Goal: Task Accomplishment & Management: Complete application form

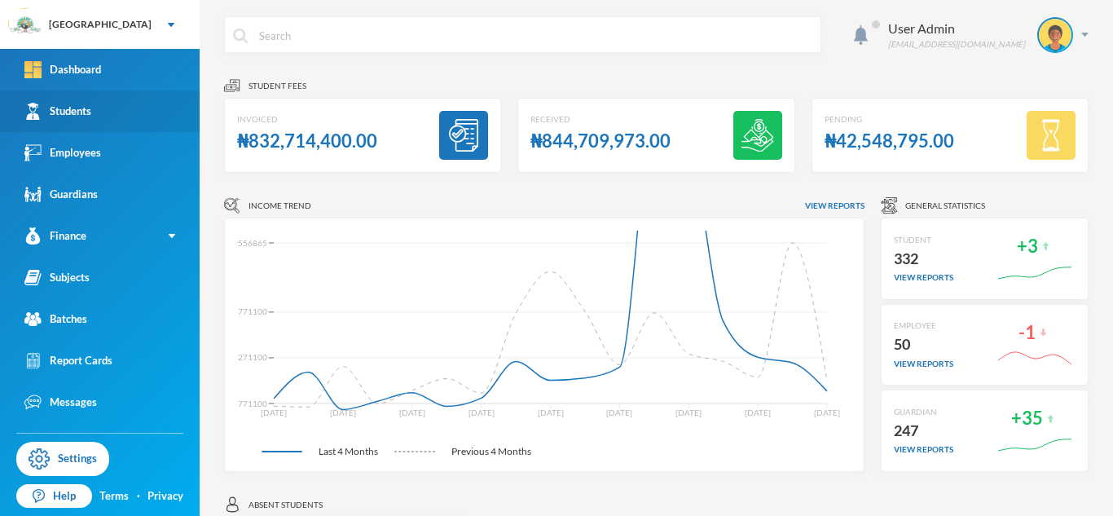
click at [91, 113] on div "Students" at bounding box center [57, 111] width 67 height 17
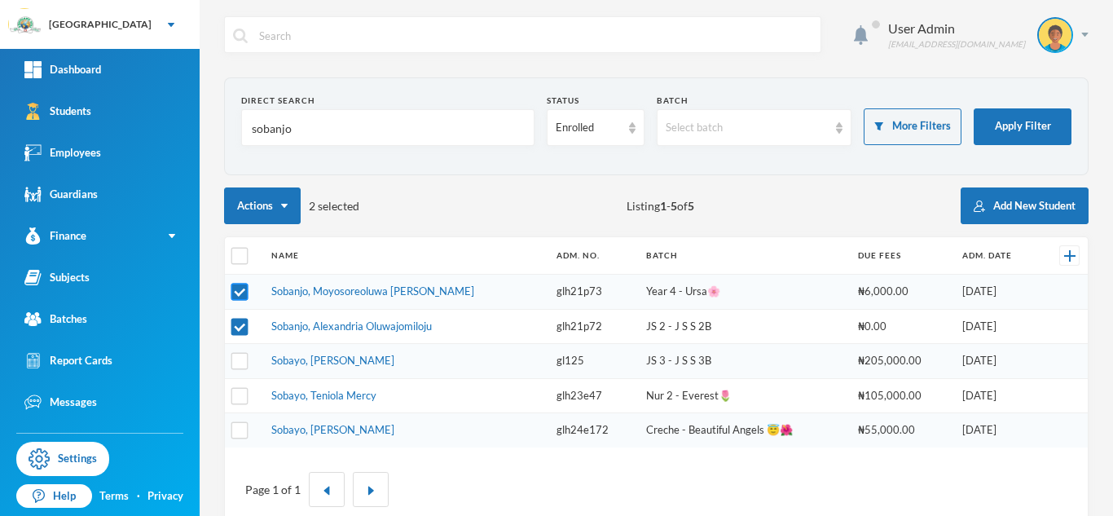
click at [241, 294] on input "checkbox" at bounding box center [239, 292] width 17 height 17
checkbox input "false"
click at [237, 331] on input "checkbox" at bounding box center [239, 326] width 17 height 17
checkbox input "false"
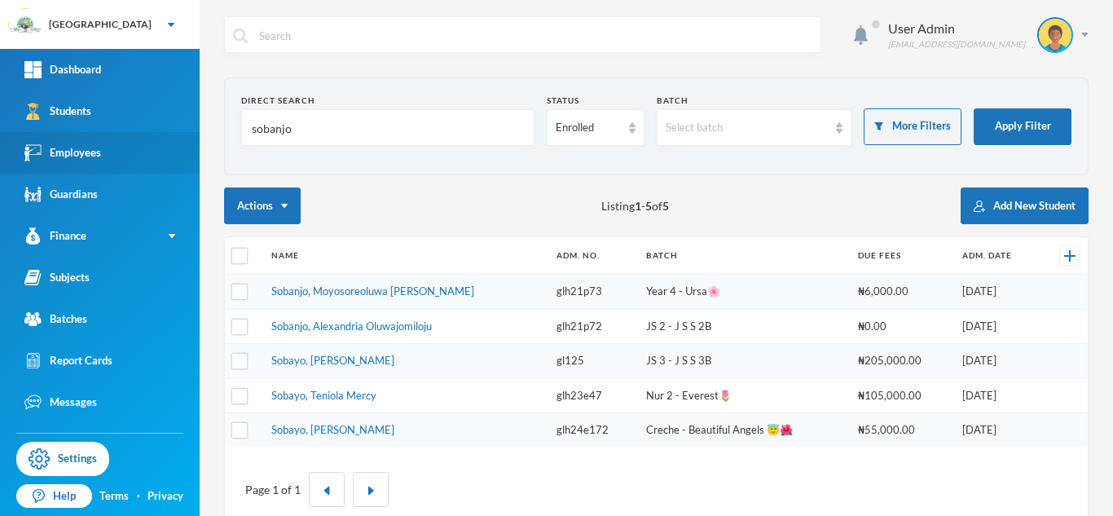
click at [92, 145] on div "Employees" at bounding box center [62, 152] width 77 height 17
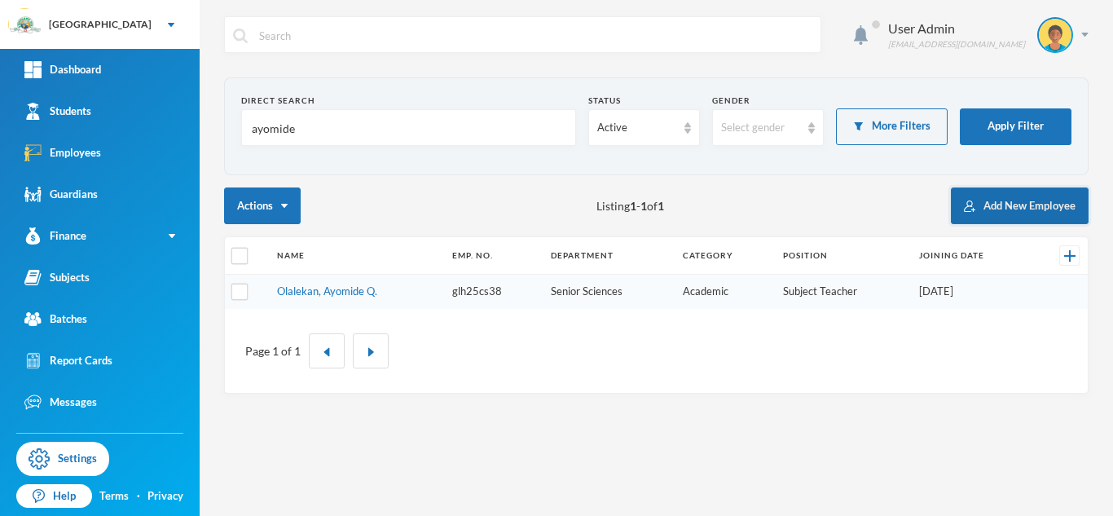
click at [1023, 203] on button "Add New Employee" at bounding box center [1020, 205] width 138 height 37
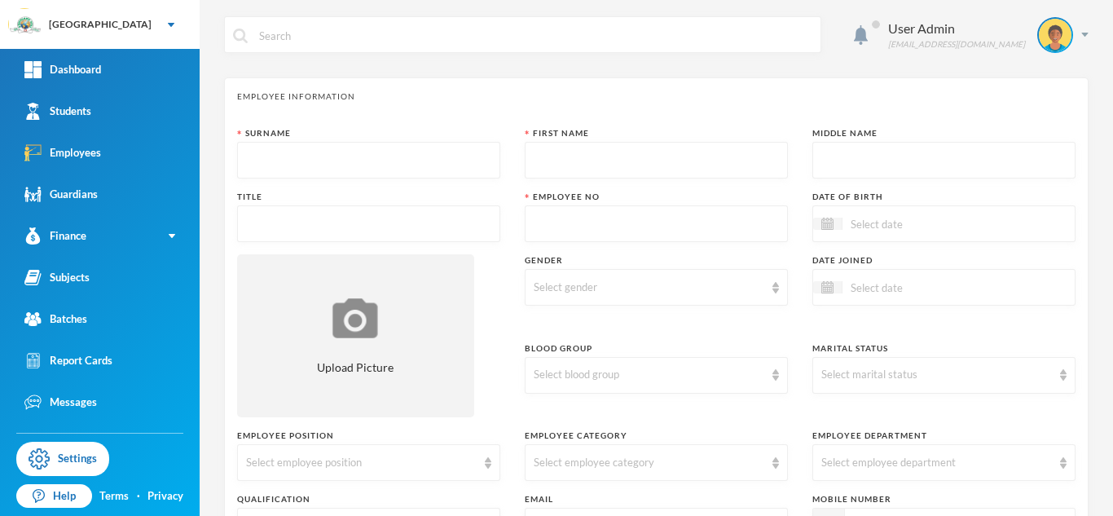
click at [397, 166] on input "text" at bounding box center [368, 161] width 245 height 37
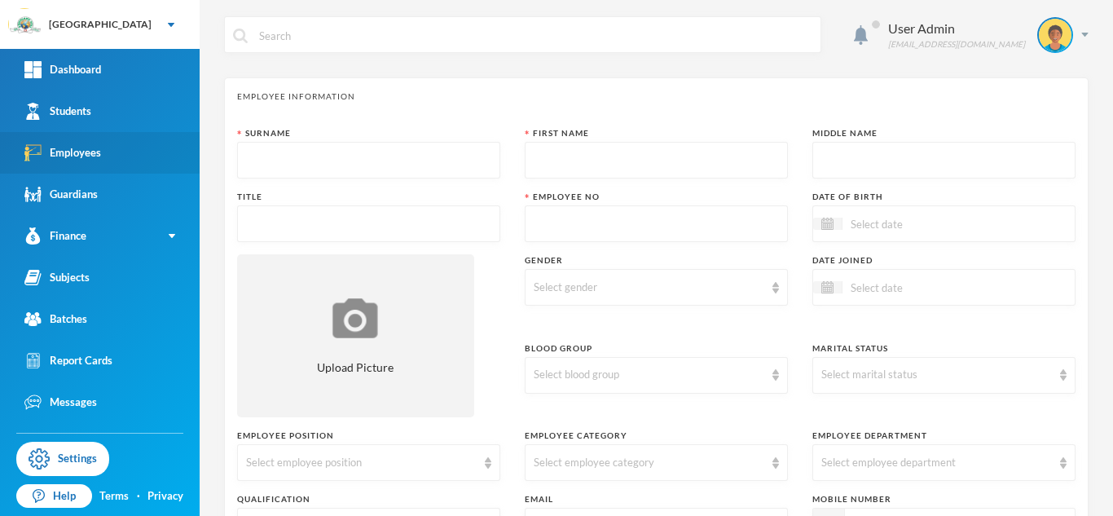
click at [114, 152] on link "Employees" at bounding box center [100, 153] width 200 height 42
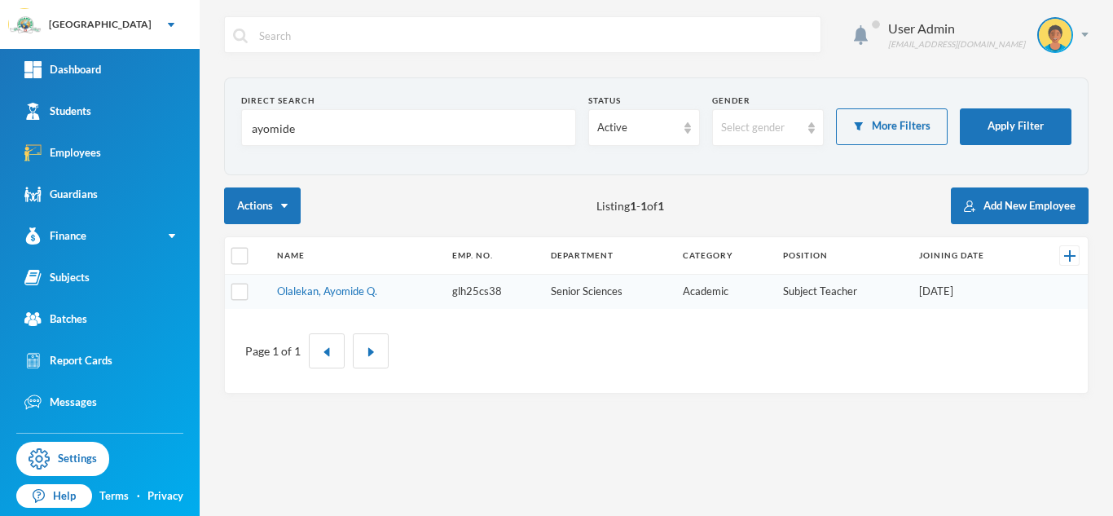
click at [340, 127] on input "ayomide" at bounding box center [408, 128] width 317 height 37
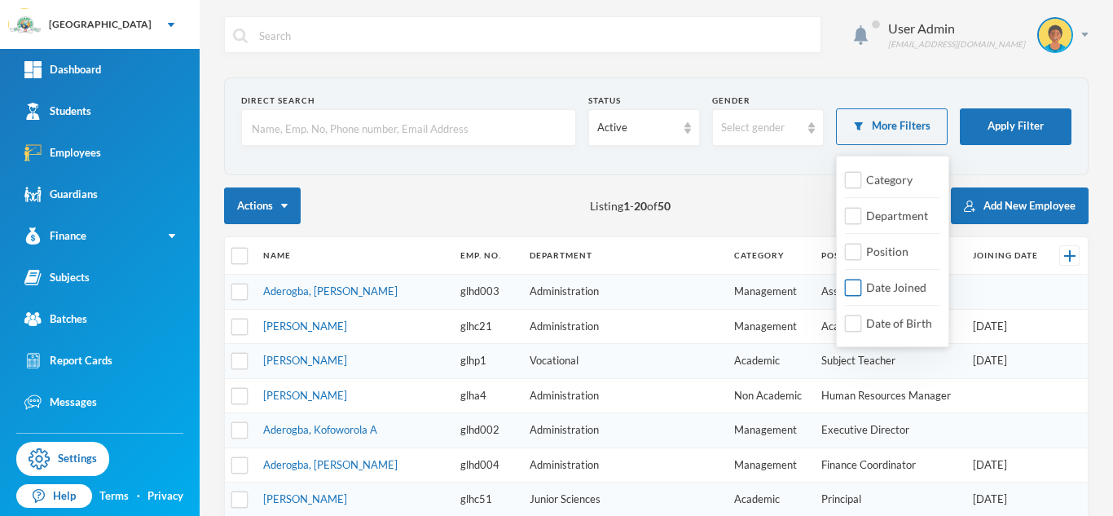
click at [852, 291] on input "Date Joined" at bounding box center [853, 288] width 17 height 17
checkbox input "true"
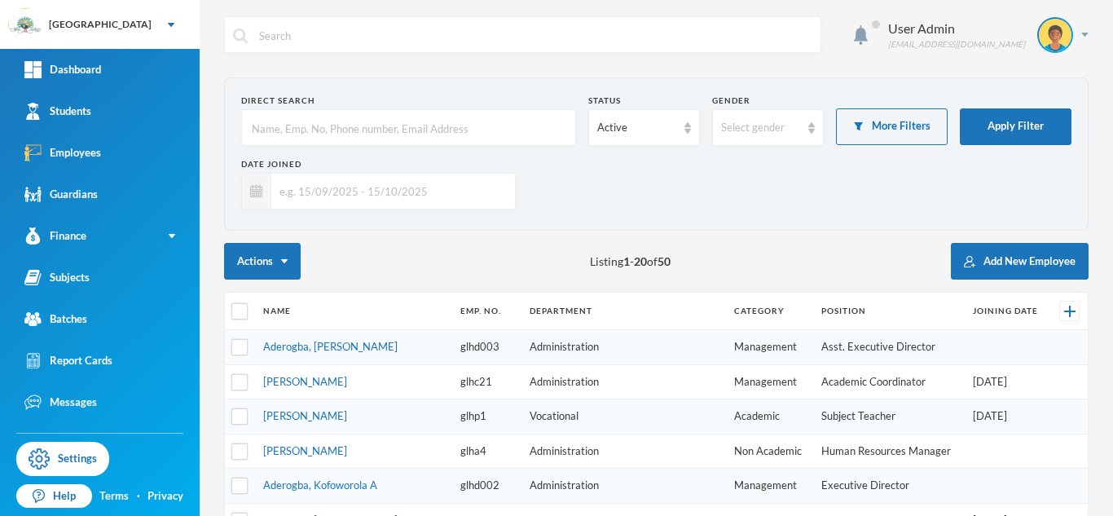
click at [294, 199] on input "text" at bounding box center [389, 191] width 236 height 37
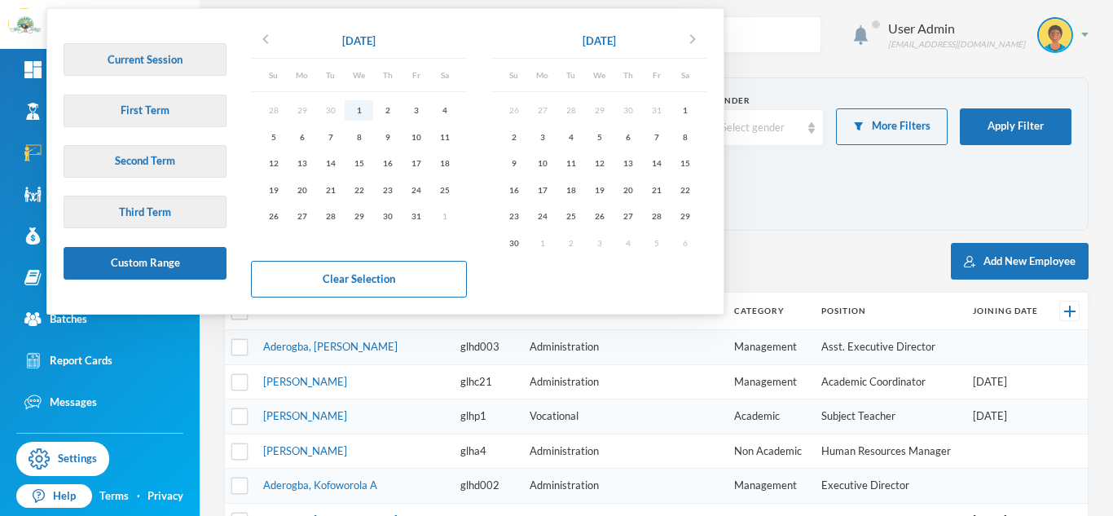
click at [359, 108] on div "1" at bounding box center [359, 110] width 29 height 20
click at [417, 218] on div "31" at bounding box center [416, 216] width 29 height 20
type input "[DATE] - [DATE]"
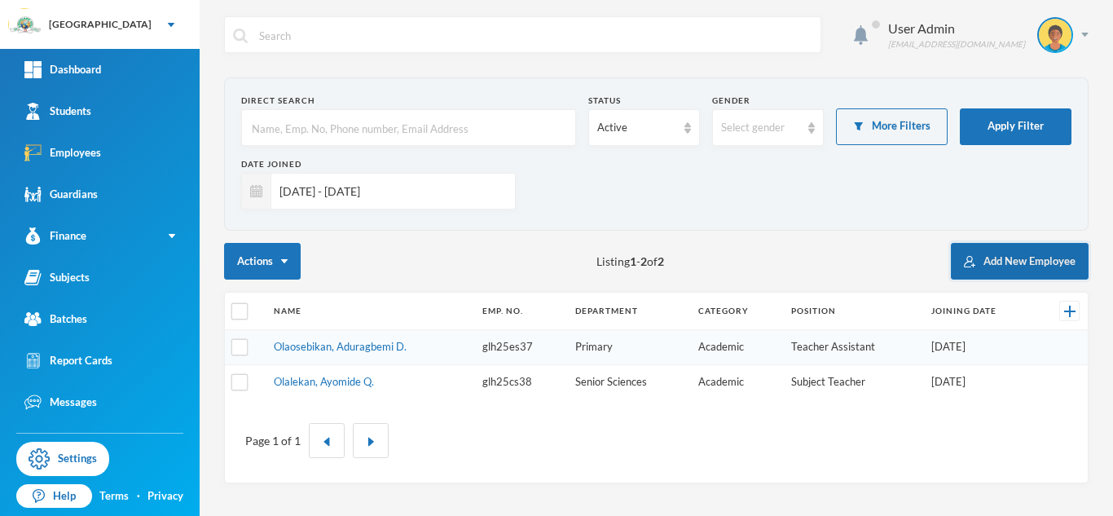
click at [1021, 268] on button "Add New Employee" at bounding box center [1020, 261] width 138 height 37
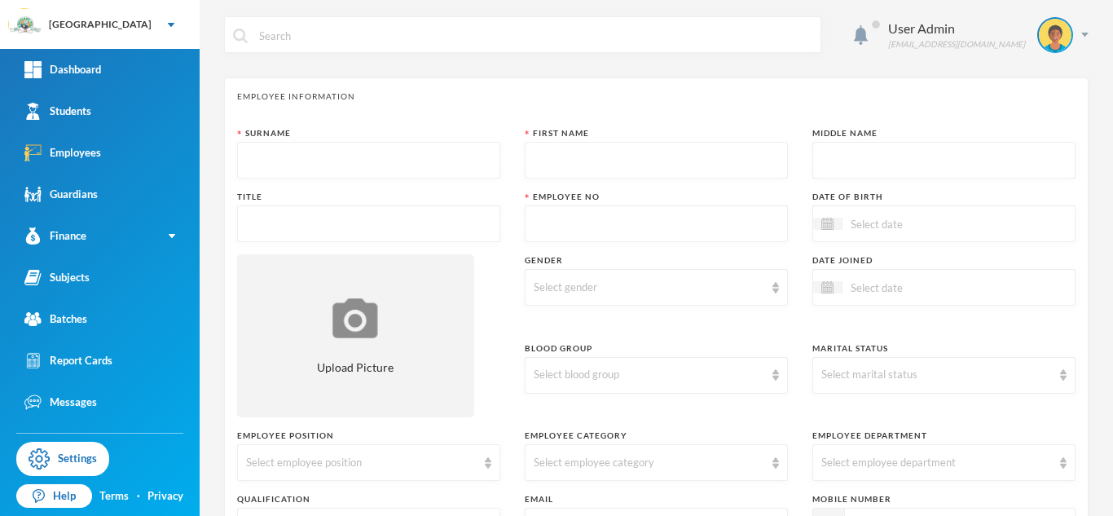
click at [307, 165] on input "text" at bounding box center [368, 161] width 245 height 37
type input "Babatunde"
type input "[PERSON_NAME]"
type input "E."
click at [342, 227] on input "text" at bounding box center [368, 224] width 245 height 37
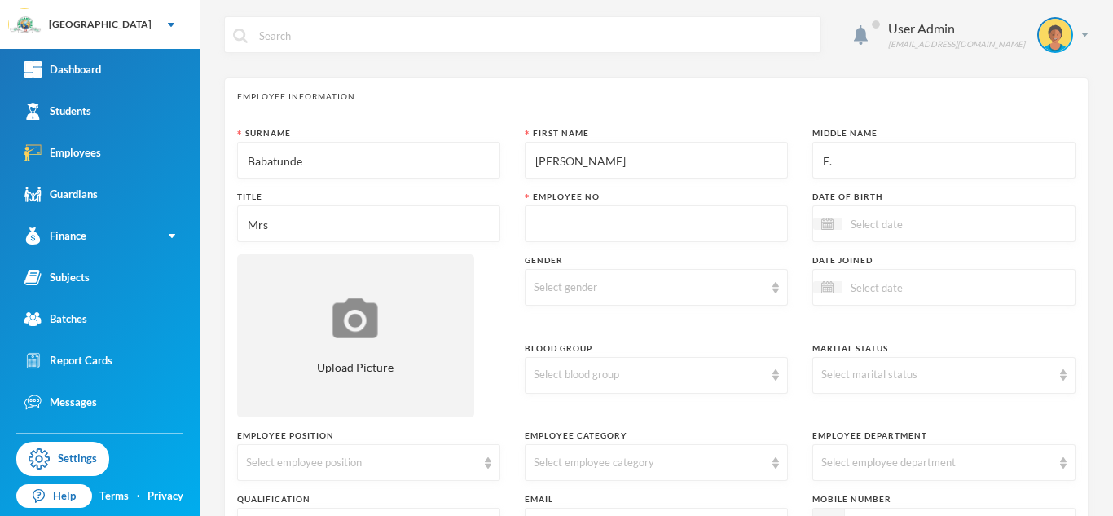
type input "Mrs"
click at [579, 214] on input "text" at bounding box center [656, 224] width 245 height 37
type input "glh25ac39"
click at [888, 217] on input at bounding box center [911, 223] width 137 height 19
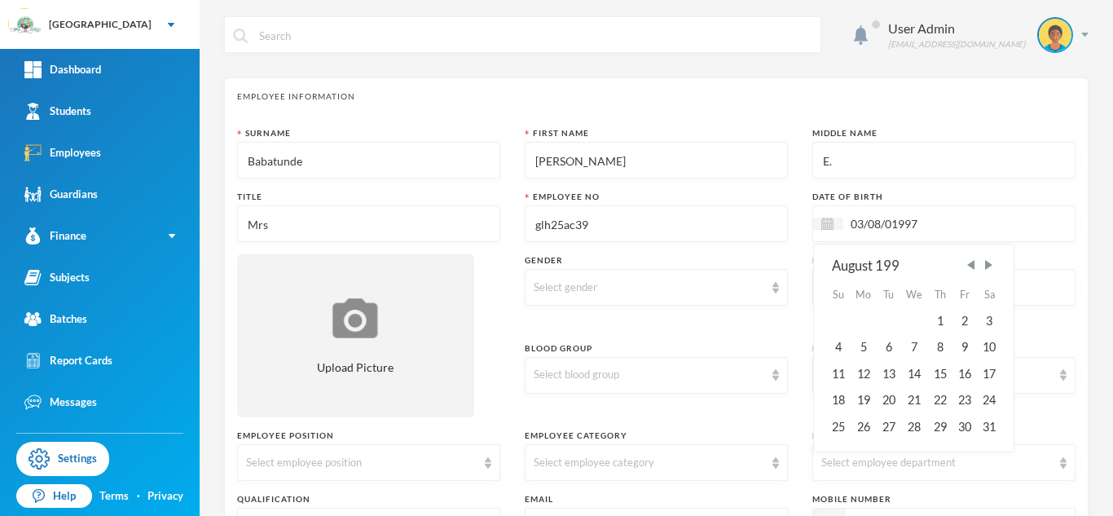
click at [894, 227] on input "03/08/01997" at bounding box center [911, 223] width 137 height 19
type input "[DATE]"
click at [580, 289] on div "Select gender" at bounding box center [649, 288] width 231 height 16
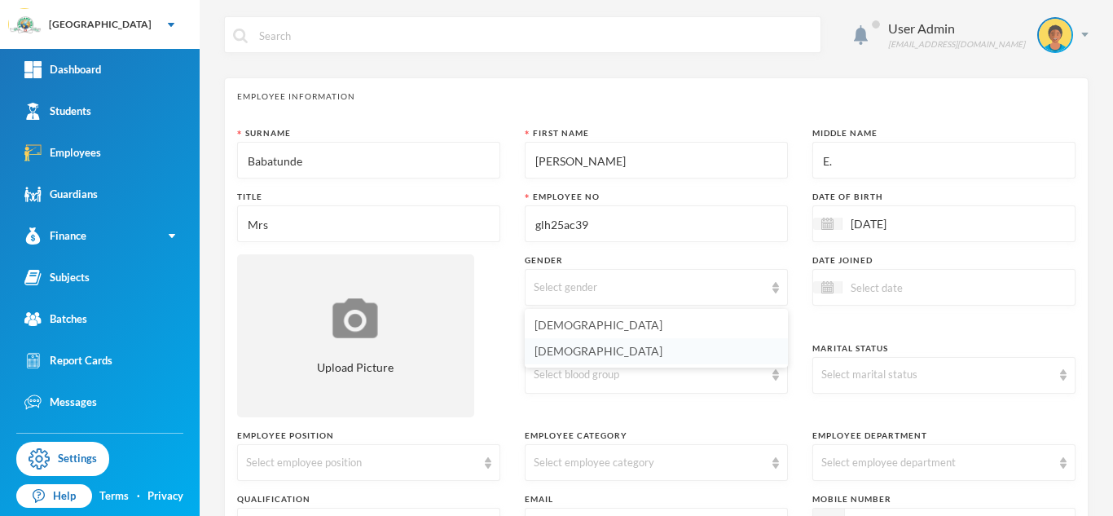
click at [558, 351] on span "[DEMOGRAPHIC_DATA]" at bounding box center [599, 351] width 128 height 14
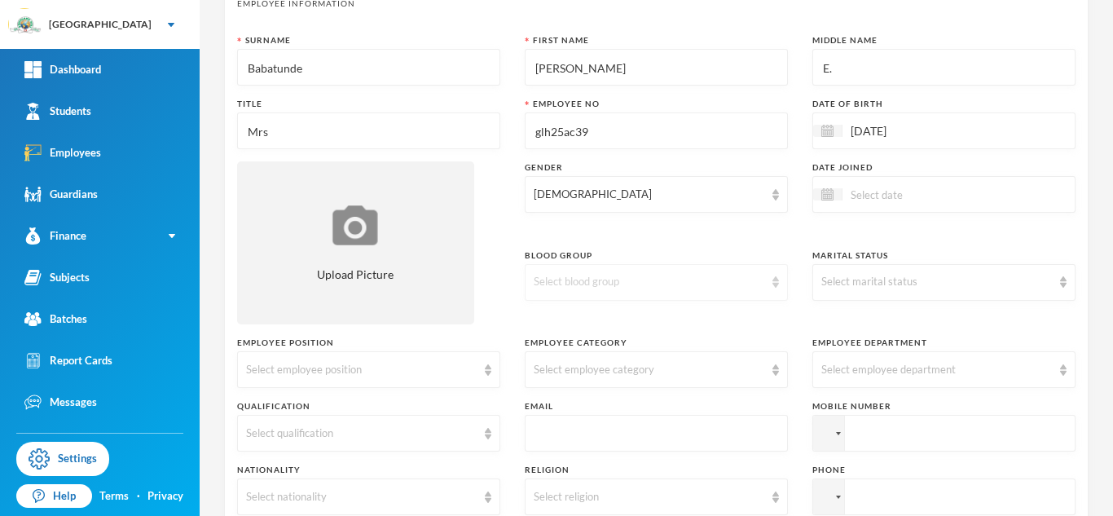
scroll to position [108, 0]
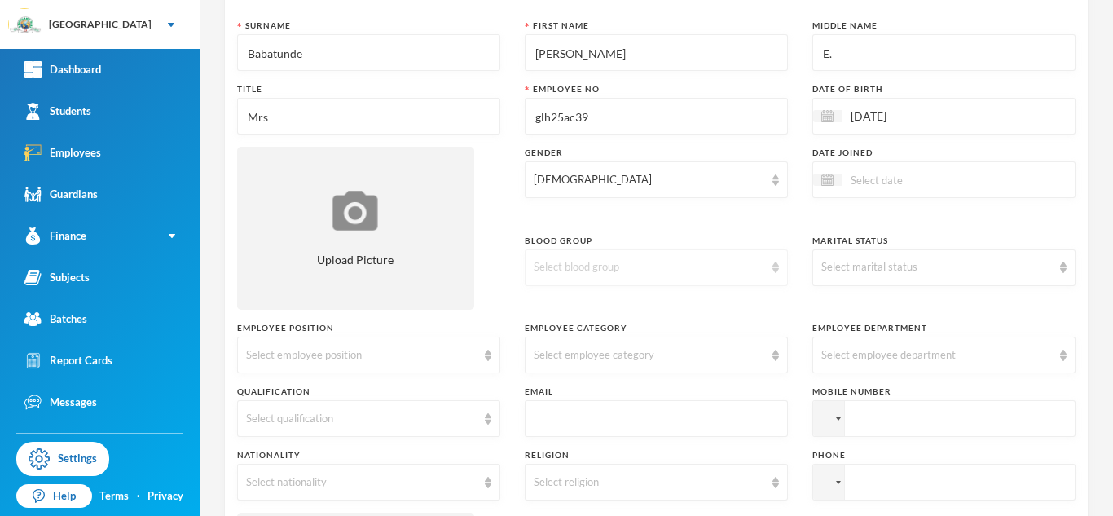
click at [754, 266] on div "Select blood group" at bounding box center [649, 267] width 231 height 16
click at [553, 307] on li "A+" at bounding box center [656, 305] width 263 height 26
click at [892, 181] on input at bounding box center [911, 179] width 137 height 19
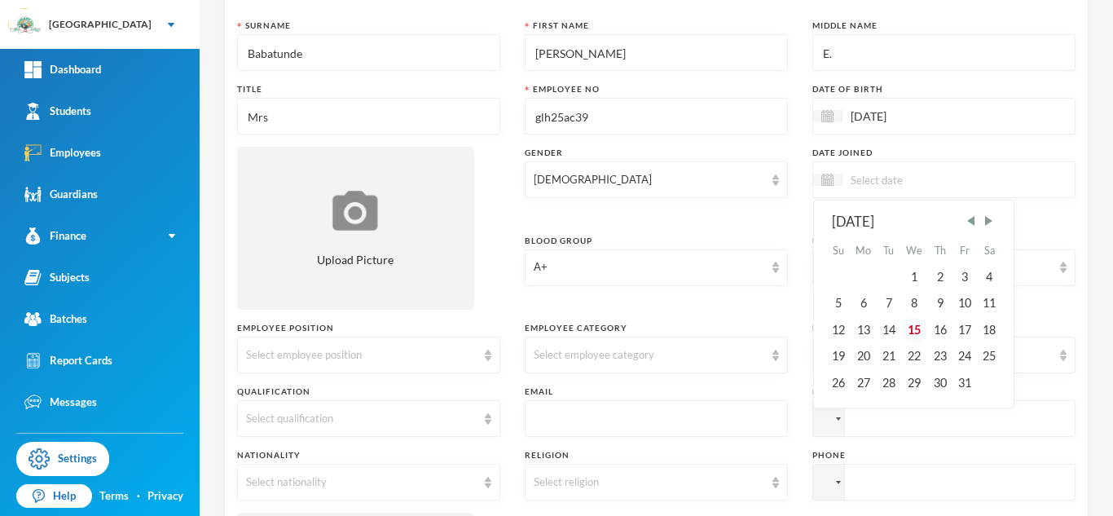
click at [919, 330] on div "15" at bounding box center [914, 330] width 27 height 26
type input "[DATE]"
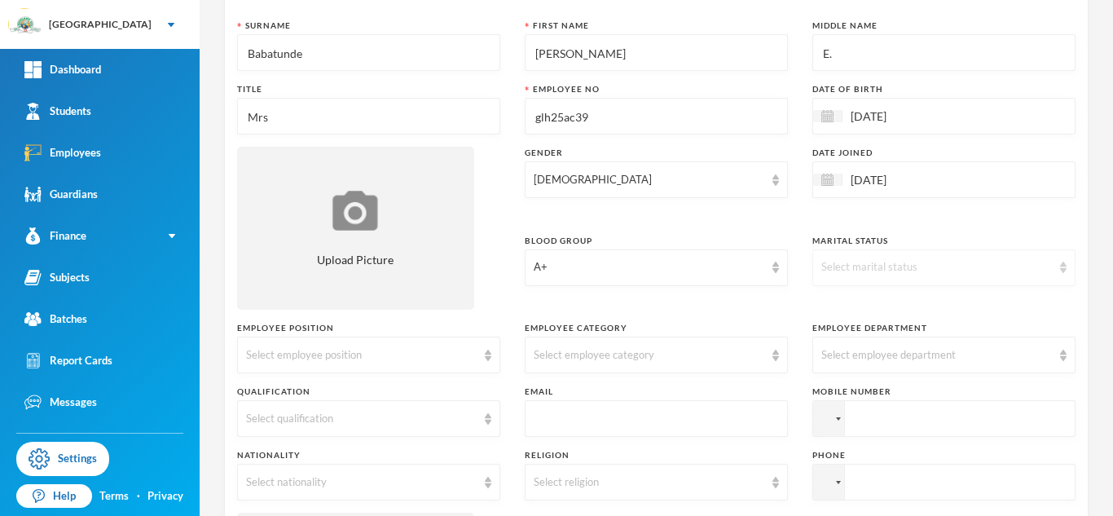
click at [855, 269] on div "Select marital status" at bounding box center [937, 267] width 231 height 16
click at [839, 330] on span "Married" at bounding box center [843, 331] width 42 height 14
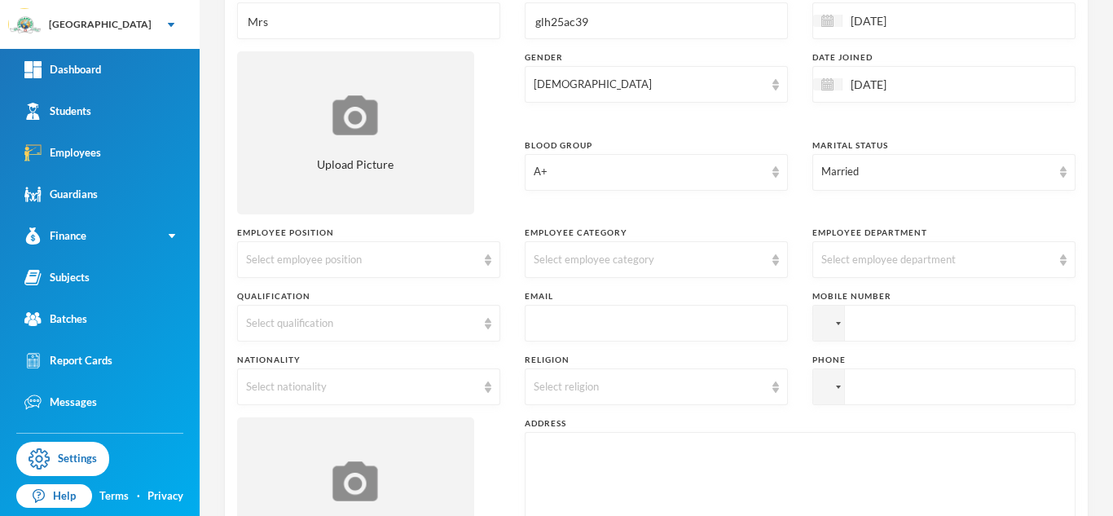
scroll to position [204, 0]
click at [342, 251] on div "Select employee position" at bounding box center [361, 259] width 231 height 16
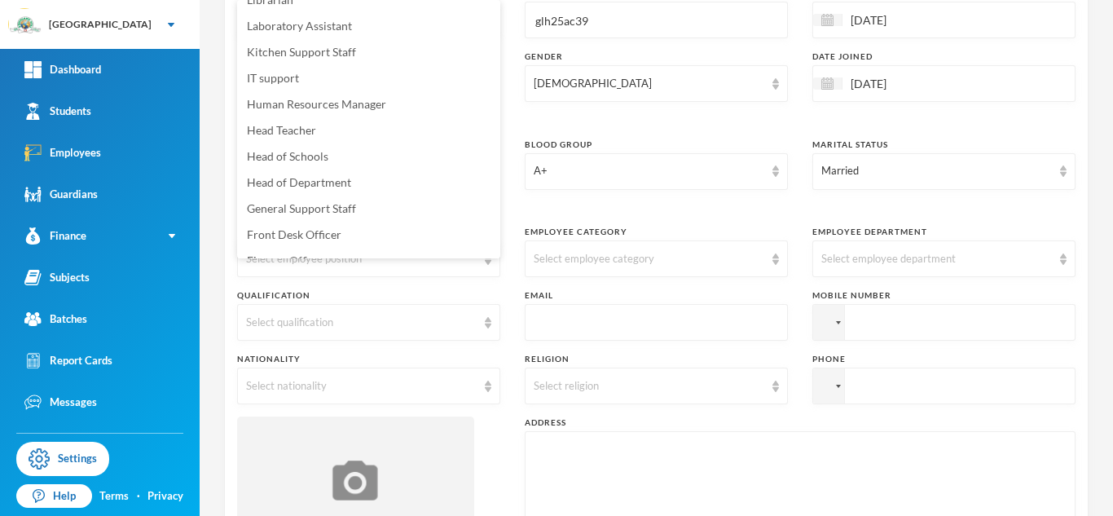
scroll to position [293, 0]
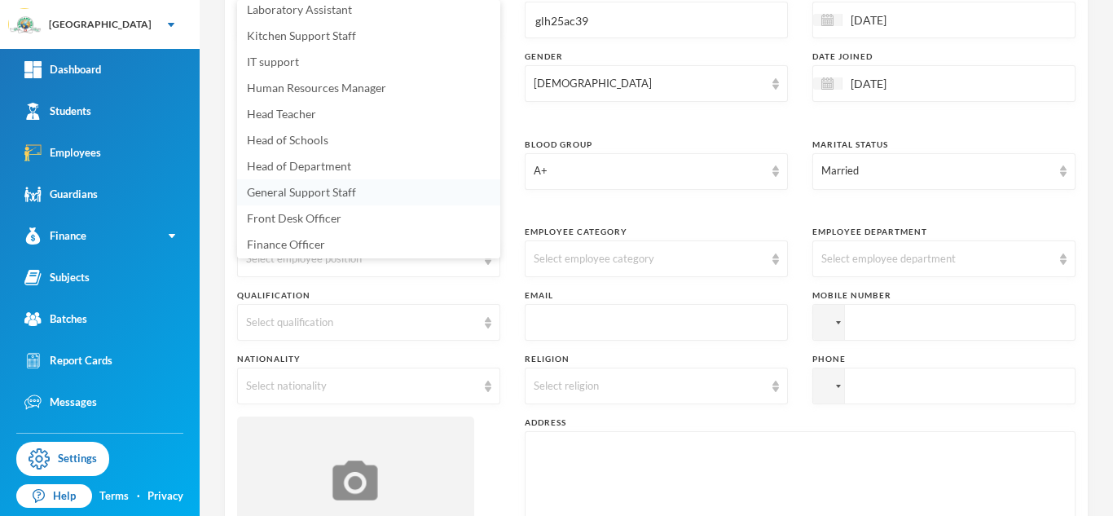
click at [321, 195] on span "General Support Staff" at bounding box center [301, 192] width 109 height 14
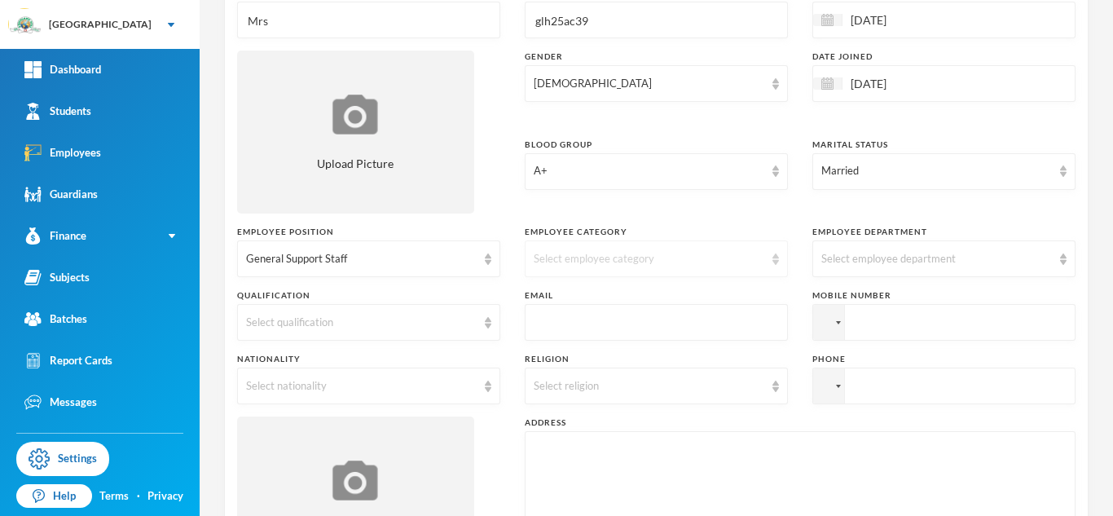
click at [732, 249] on div "Select employee category" at bounding box center [656, 258] width 263 height 37
click at [602, 298] on span "Non Academic" at bounding box center [572, 296] width 75 height 14
click at [1007, 265] on div "Select employee department" at bounding box center [937, 259] width 231 height 16
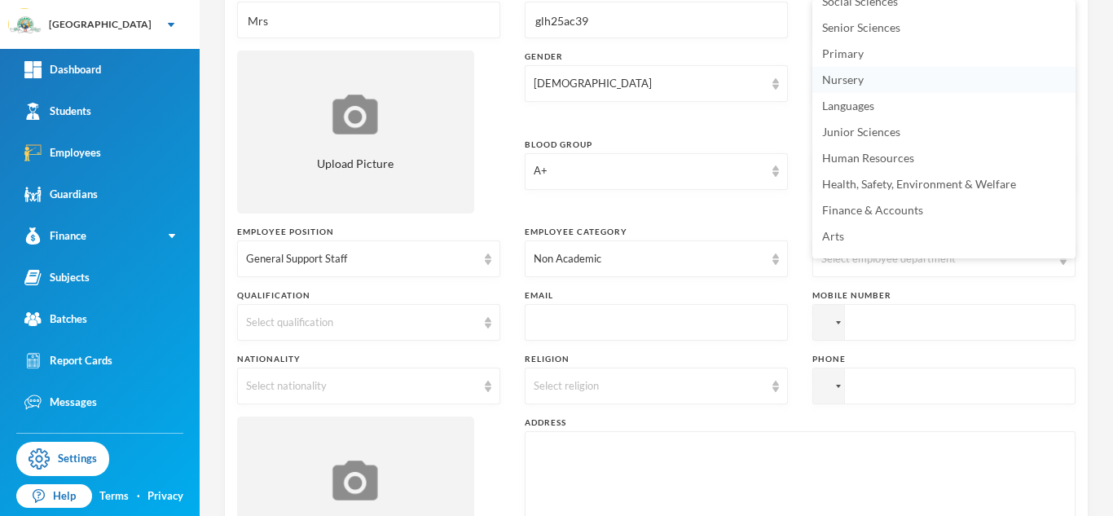
scroll to position [113, 0]
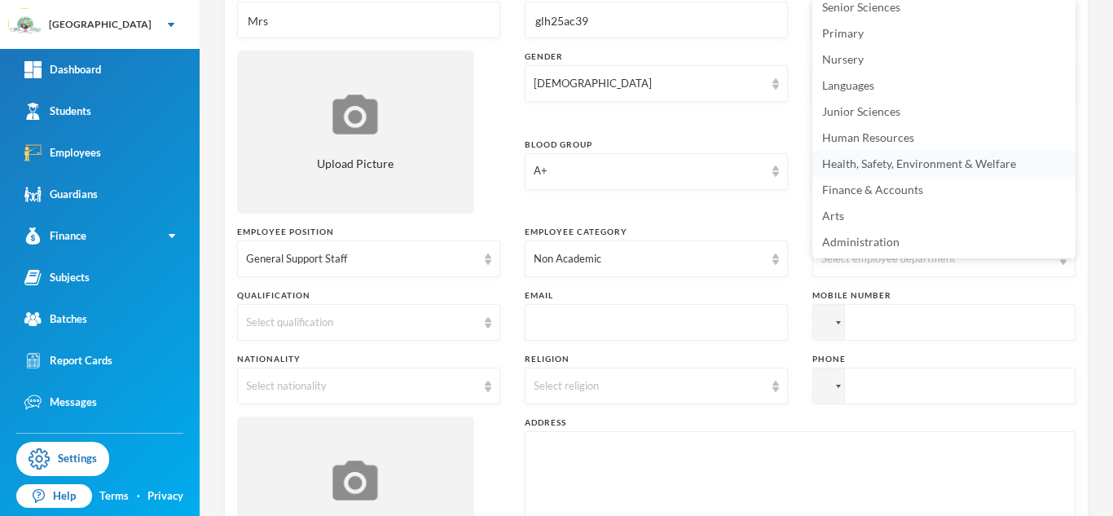
click at [936, 164] on span "Health, Safety, Environment & Welfare" at bounding box center [919, 163] width 194 height 14
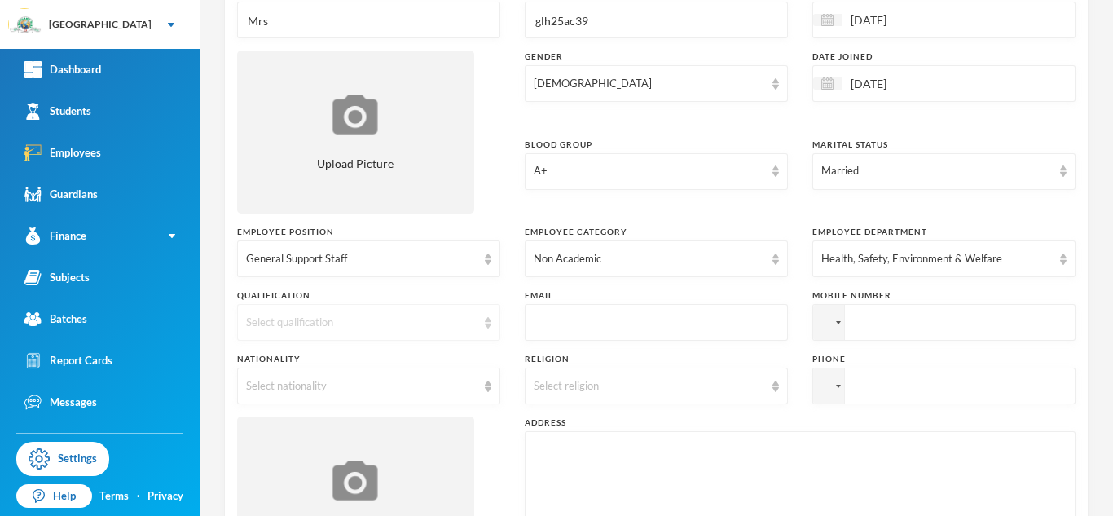
click at [359, 325] on div "Select qualification" at bounding box center [361, 323] width 231 height 16
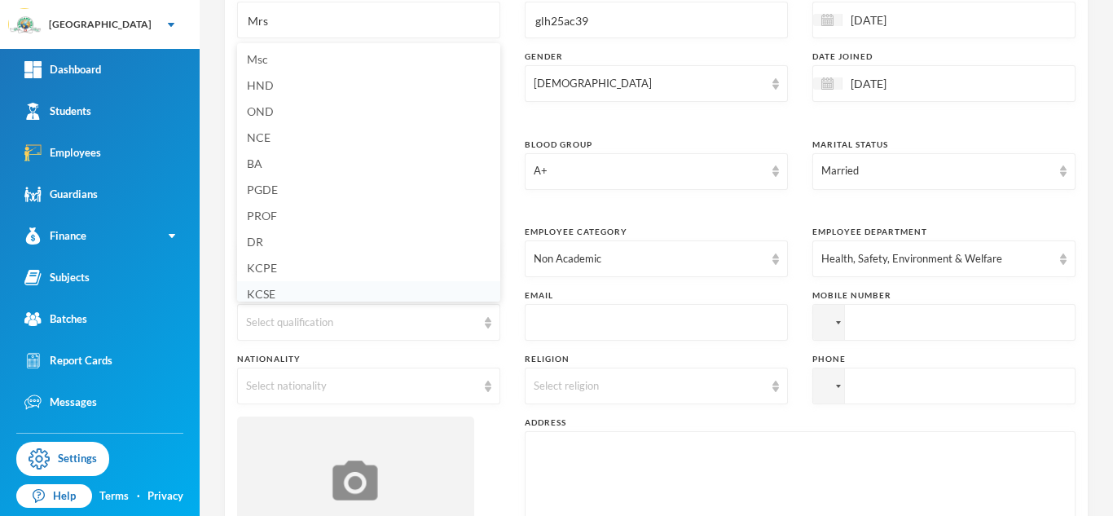
scroll to position [87, 0]
click at [280, 289] on li "ECDE" at bounding box center [368, 285] width 263 height 26
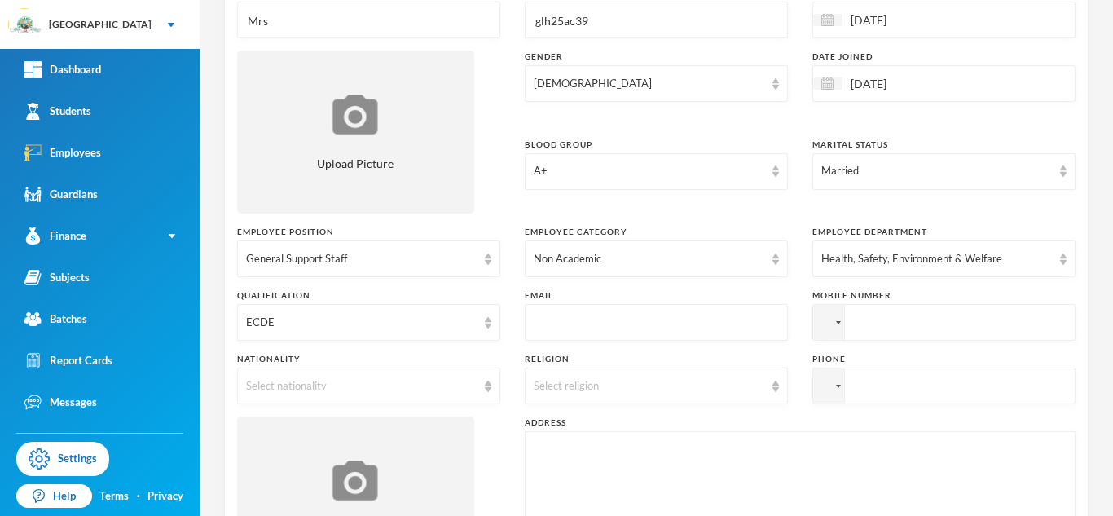
click at [610, 310] on input "text" at bounding box center [656, 323] width 245 height 37
click at [480, 385] on div "Select nationality" at bounding box center [368, 386] width 263 height 37
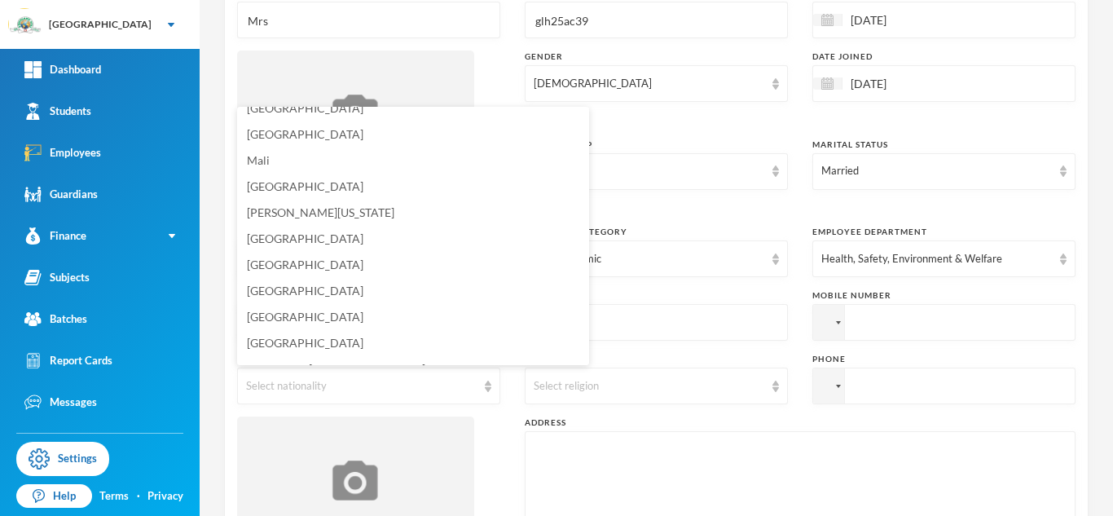
scroll to position [3940, 0]
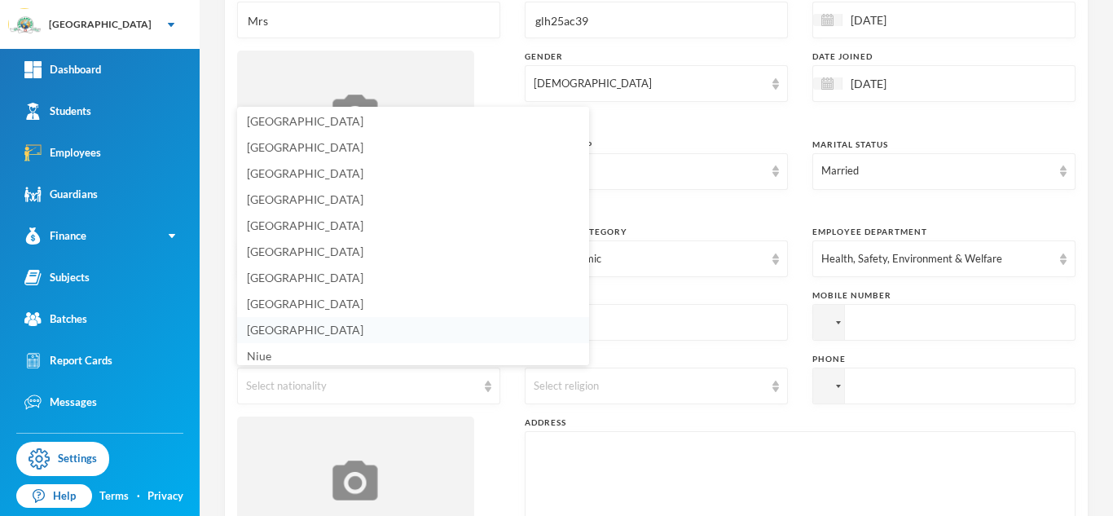
click at [287, 330] on li "[GEOGRAPHIC_DATA]" at bounding box center [413, 330] width 352 height 26
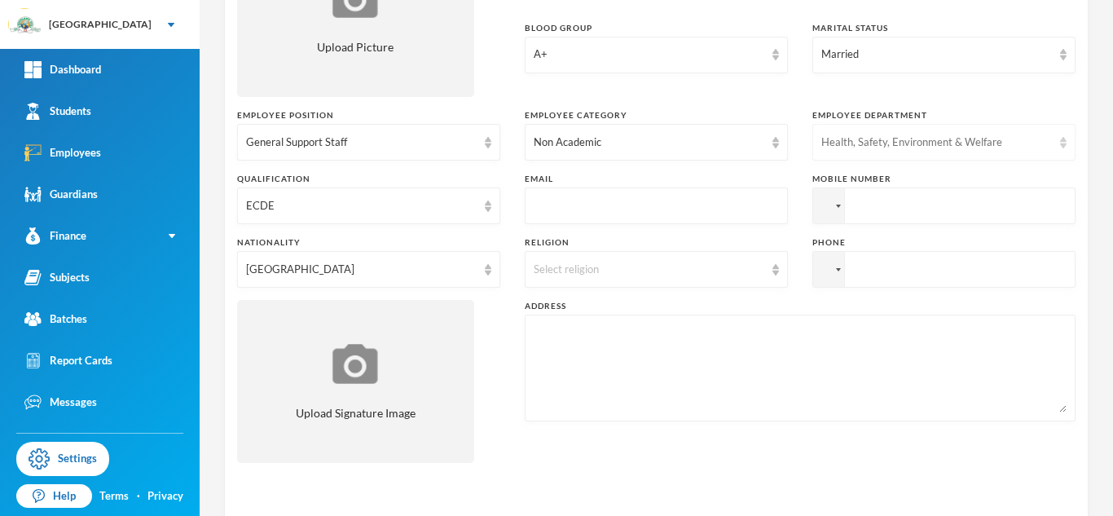
scroll to position [322, 0]
click at [893, 215] on input "tel" at bounding box center [944, 204] width 263 height 37
type input "[PHONE_NUMBER]"
click at [663, 262] on div "Select religion" at bounding box center [649, 268] width 231 height 16
click at [582, 310] on span "[DEMOGRAPHIC_DATA]" at bounding box center [599, 305] width 128 height 14
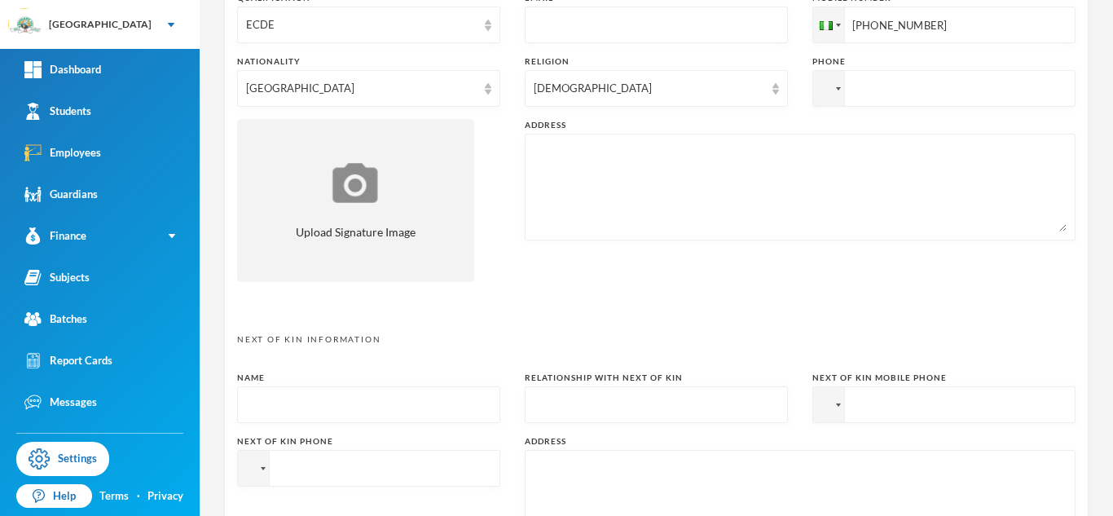
scroll to position [507, 0]
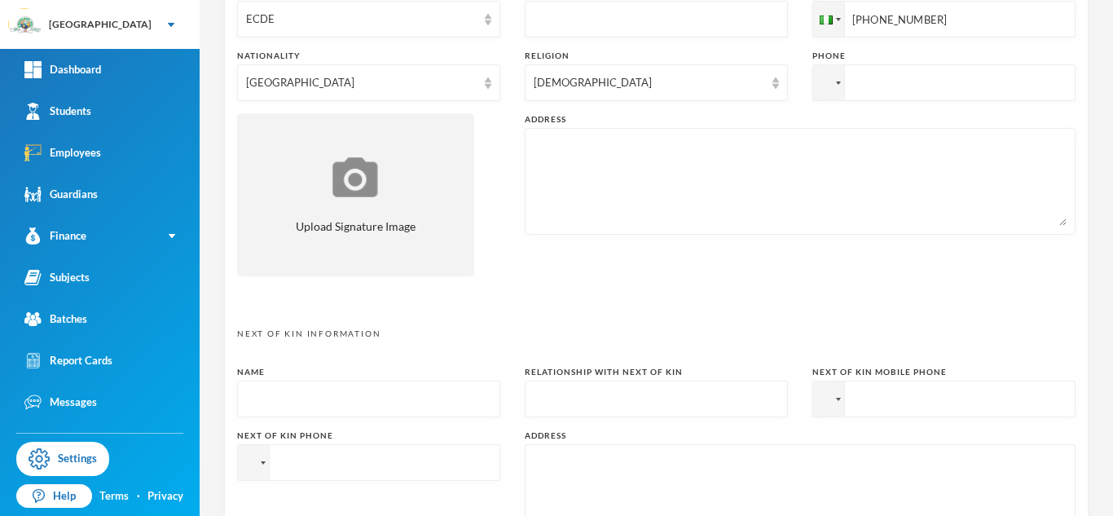
click at [583, 161] on textarea at bounding box center [800, 181] width 533 height 89
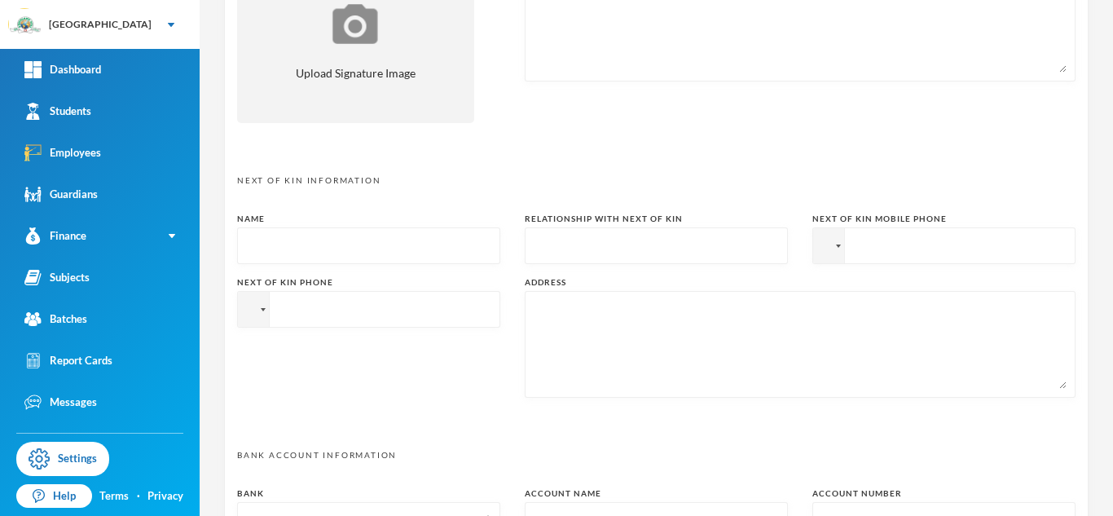
scroll to position [661, 0]
type textarea "[STREET_ADDRESS], off Dalemo Bus stop. [GEOGRAPHIC_DATA]. [GEOGRAPHIC_DATA]."
click at [335, 251] on input "text" at bounding box center [368, 245] width 245 height 37
type input "[PERSON_NAME]"
click at [606, 253] on input "text" at bounding box center [656, 245] width 245 height 37
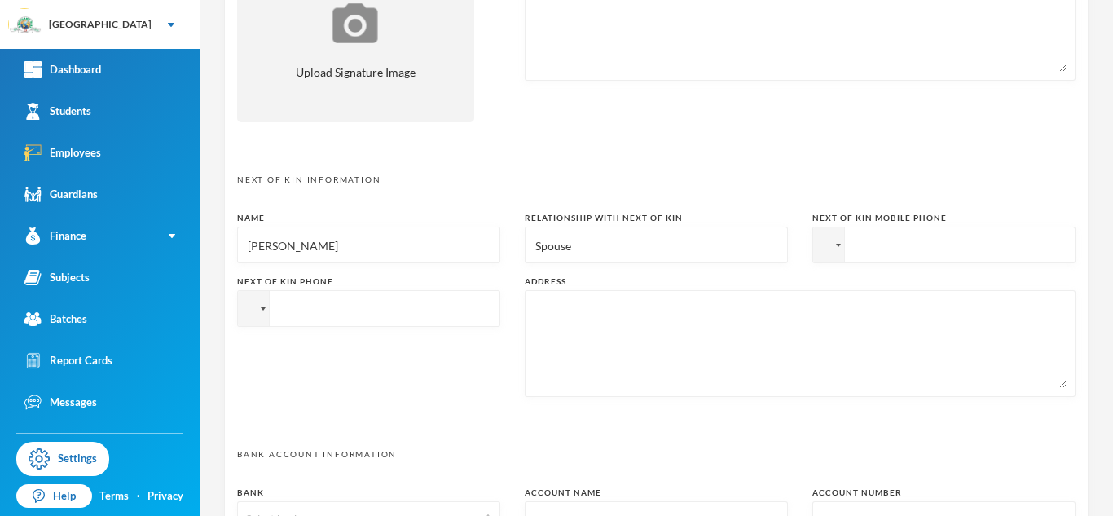
type input "Spouse"
click at [912, 250] on input "tel" at bounding box center [944, 245] width 263 height 37
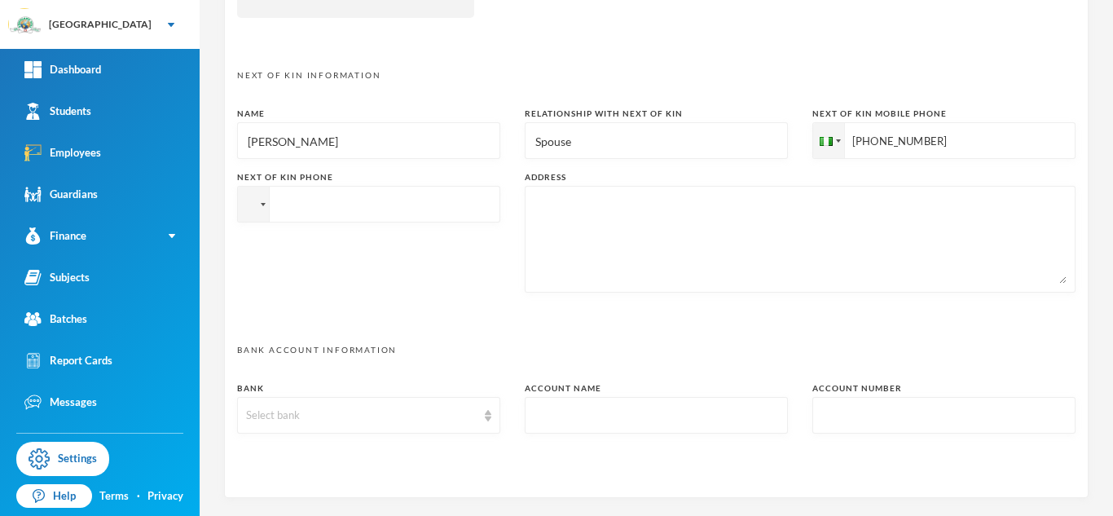
scroll to position [766, 0]
type input "[PHONE_NUMBER]"
click at [592, 231] on textarea at bounding box center [800, 238] width 533 height 89
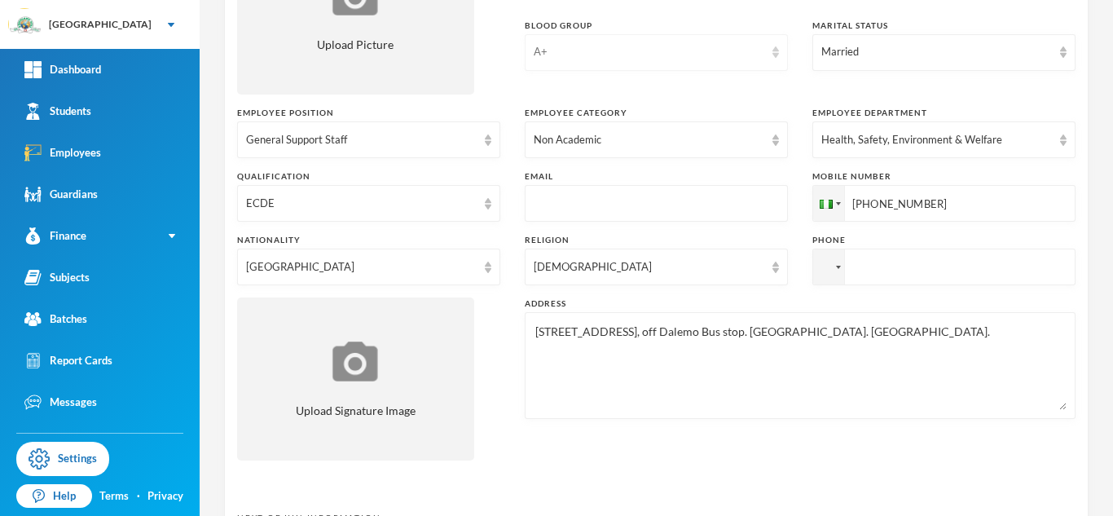
scroll to position [325, 0]
click at [692, 328] on textarea "[STREET_ADDRESS], off Dalemo Bus stop. [GEOGRAPHIC_DATA]. [GEOGRAPHIC_DATA]." at bounding box center [800, 363] width 533 height 89
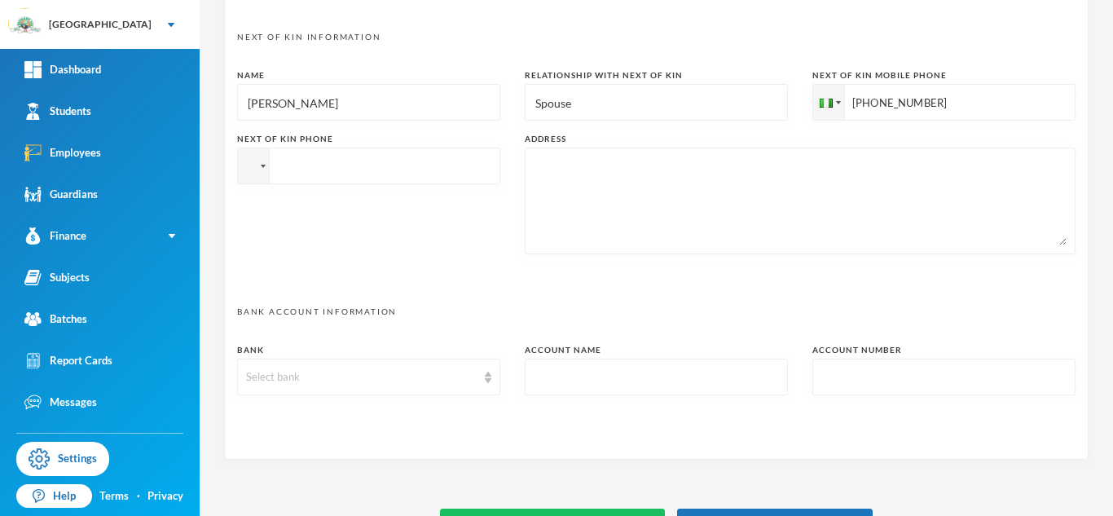
scroll to position [825, 0]
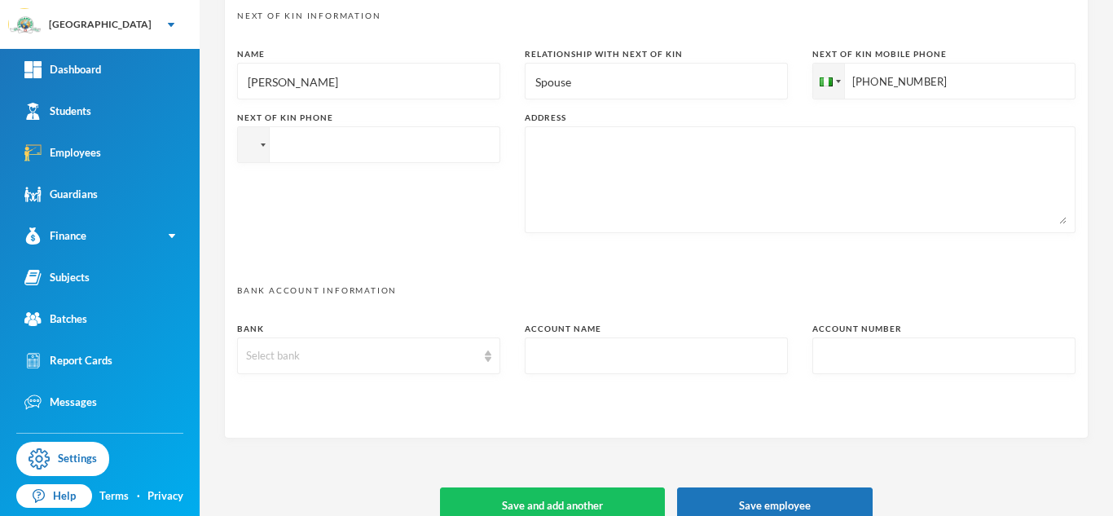
click at [594, 183] on textarea at bounding box center [800, 179] width 533 height 89
paste textarea "[STREET_ADDRESS], off Dalemo Bus stop. [GEOGRAPHIC_DATA]. [GEOGRAPHIC_DATA]."
type textarea "[STREET_ADDRESS], off Dalemo Bus stop. [GEOGRAPHIC_DATA]. [GEOGRAPHIC_DATA]."
click at [334, 363] on div "Select bank" at bounding box center [361, 356] width 231 height 16
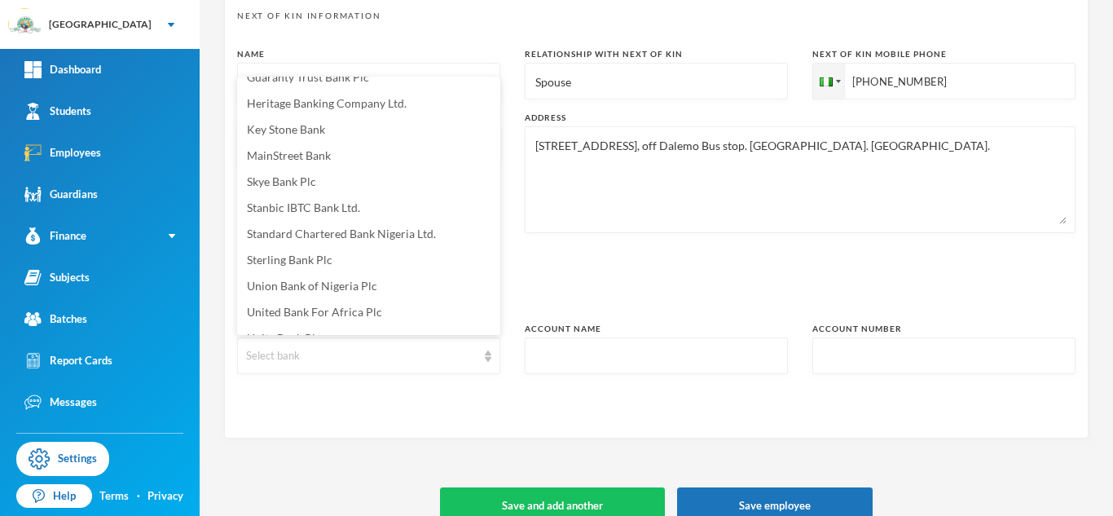
scroll to position [229, 0]
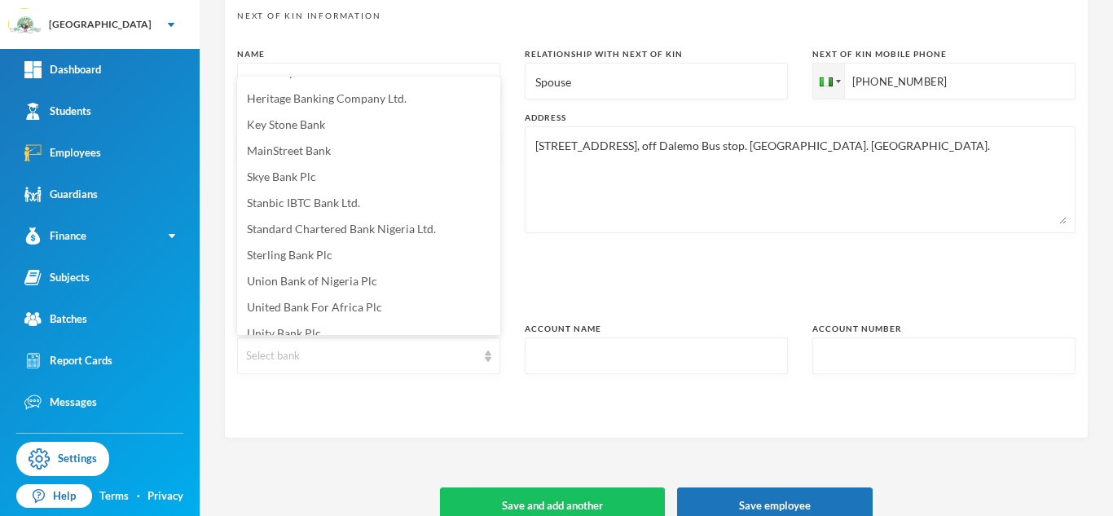
click at [566, 358] on input "text" at bounding box center [656, 356] width 245 height 37
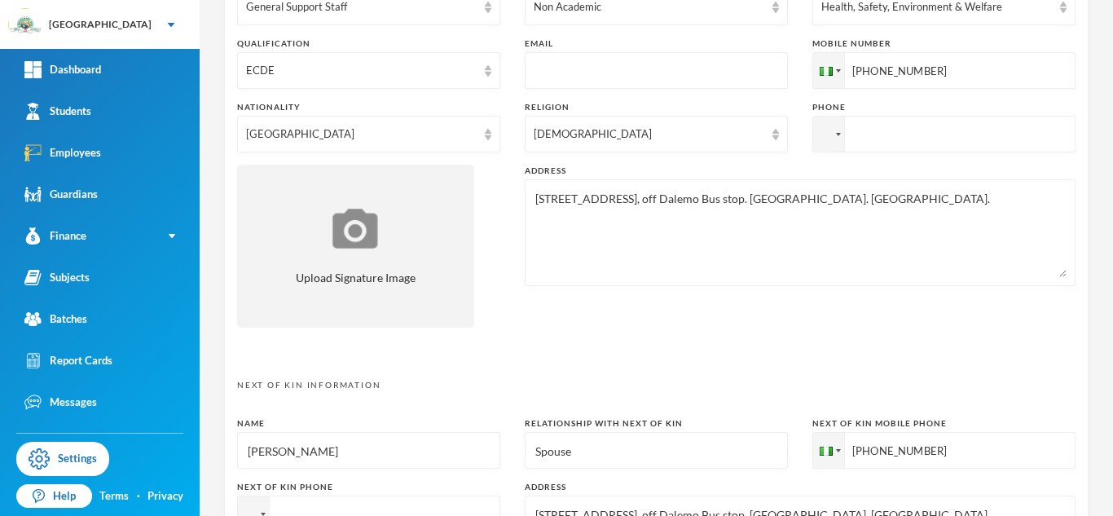
scroll to position [429, 0]
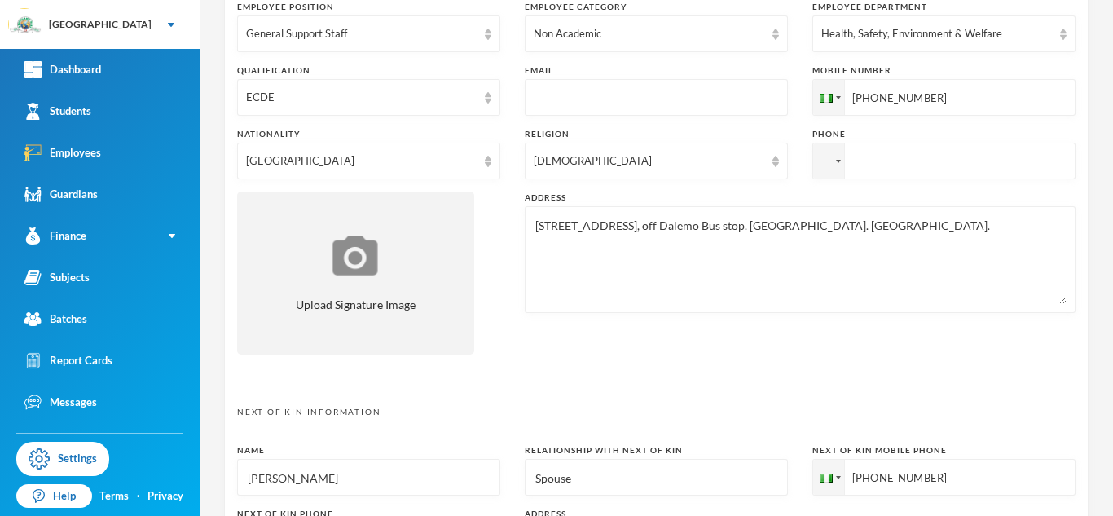
click at [878, 95] on input "[PHONE_NUMBER]" at bounding box center [944, 97] width 263 height 37
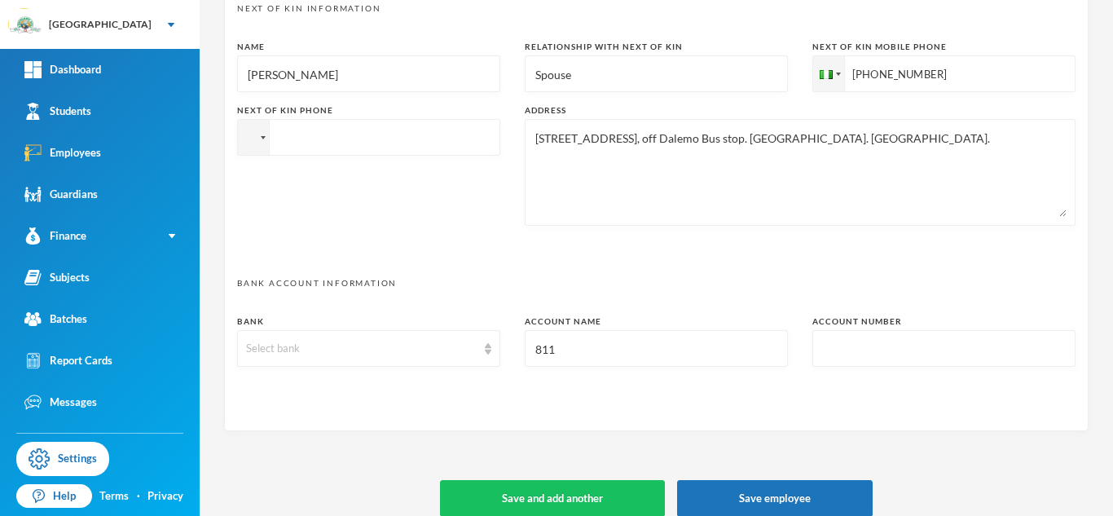
scroll to position [849, 0]
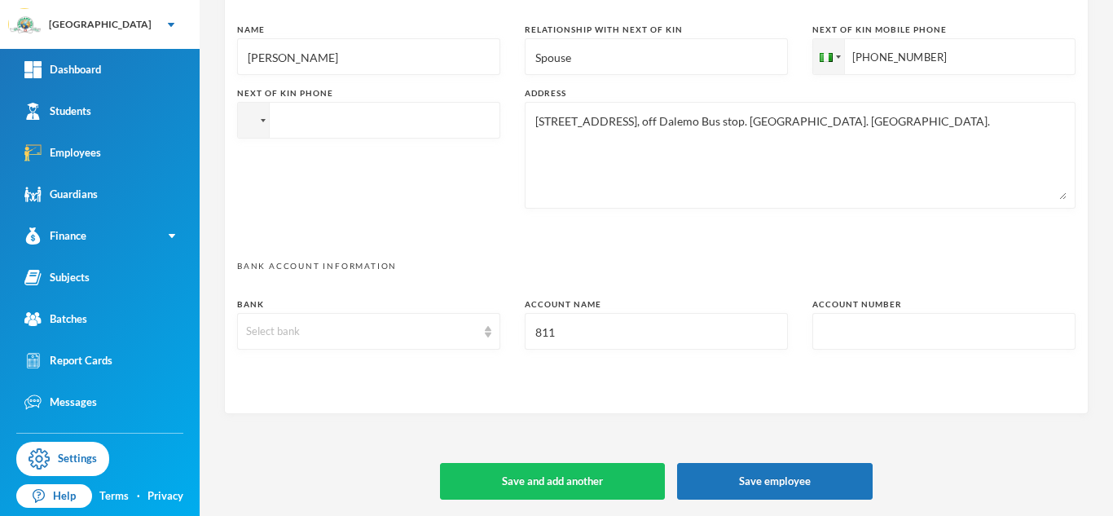
click at [566, 328] on input "811" at bounding box center [656, 332] width 245 height 37
paste input "[PHONE_NUMBER]"
click at [566, 328] on input "[PHONE_NUMBER]" at bounding box center [656, 332] width 245 height 37
click at [562, 332] on input "[PHONE_NUMBER]" at bounding box center [656, 332] width 245 height 37
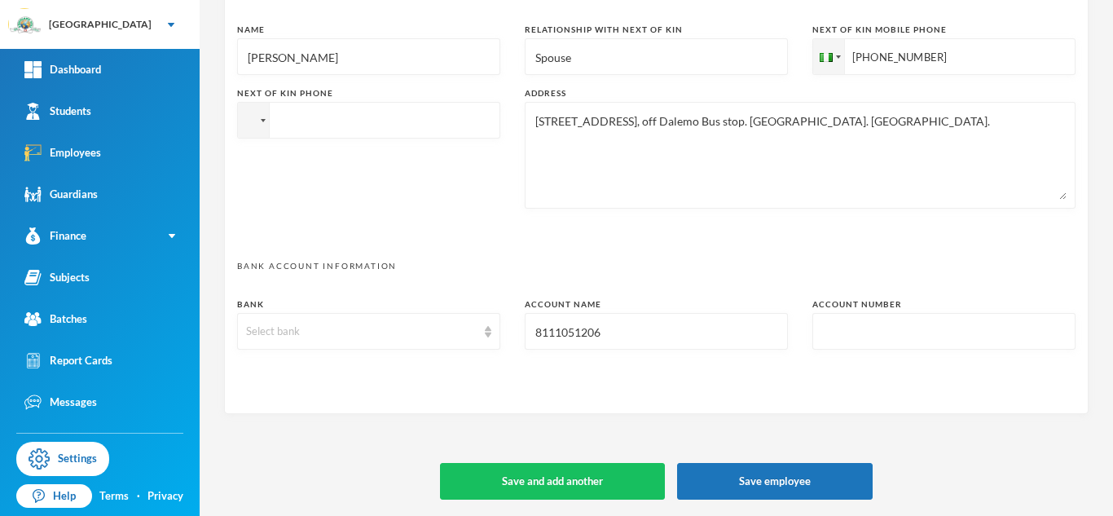
type input "8111051206"
click at [828, 337] on input "text" at bounding box center [944, 332] width 245 height 37
type input "Babatunde Oluwatimilahin [PERSON_NAME]"
click at [743, 473] on button "Save employee" at bounding box center [775, 481] width 196 height 37
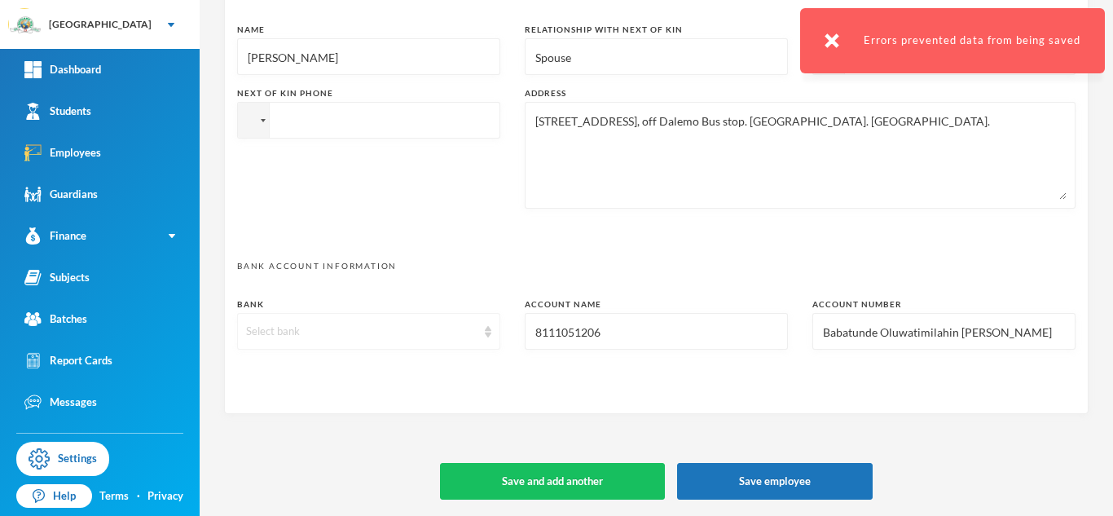
click at [477, 333] on div "Select bank" at bounding box center [368, 331] width 263 height 37
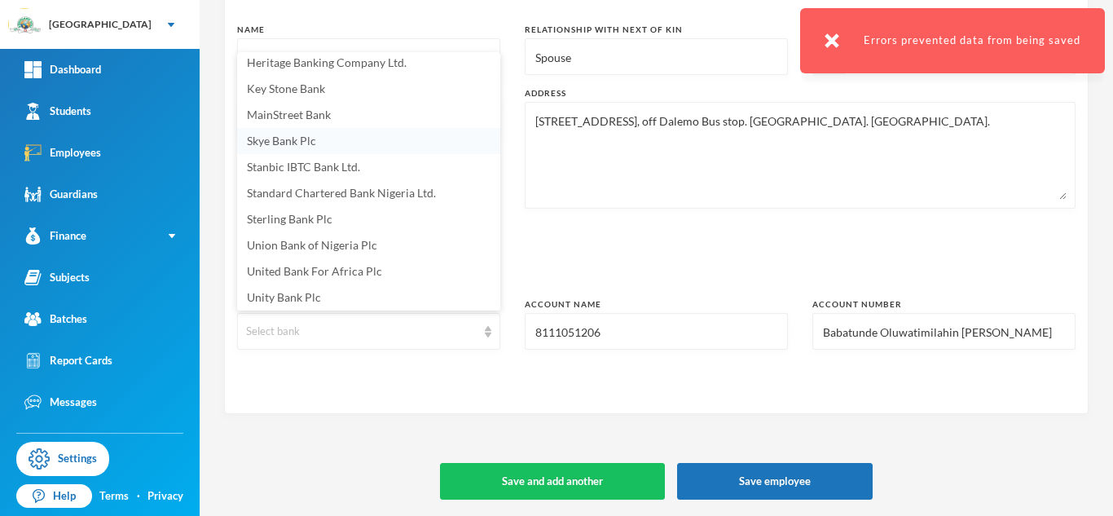
scroll to position [348, 0]
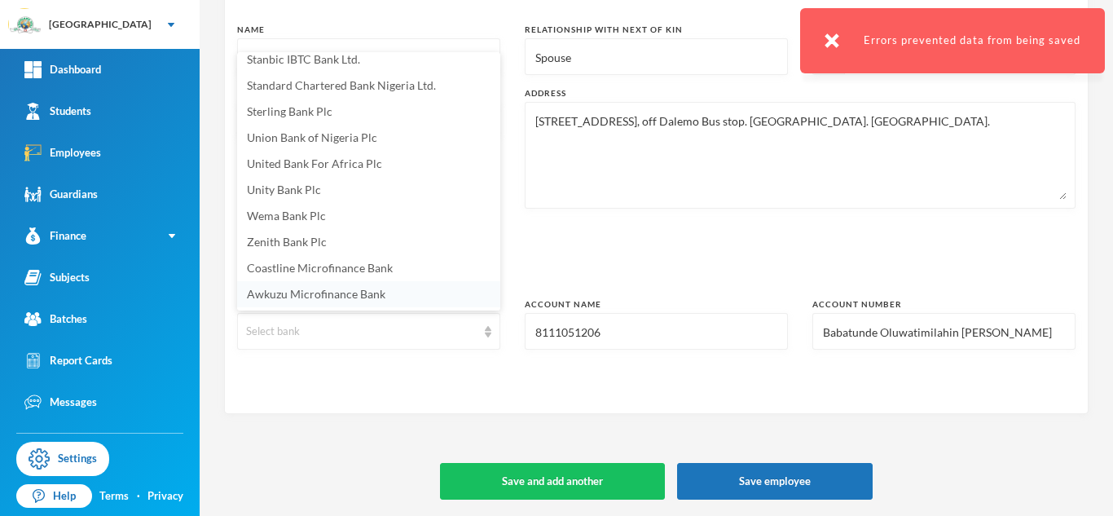
click at [346, 294] on span "Awkuzu Microfinance Bank" at bounding box center [316, 294] width 139 height 14
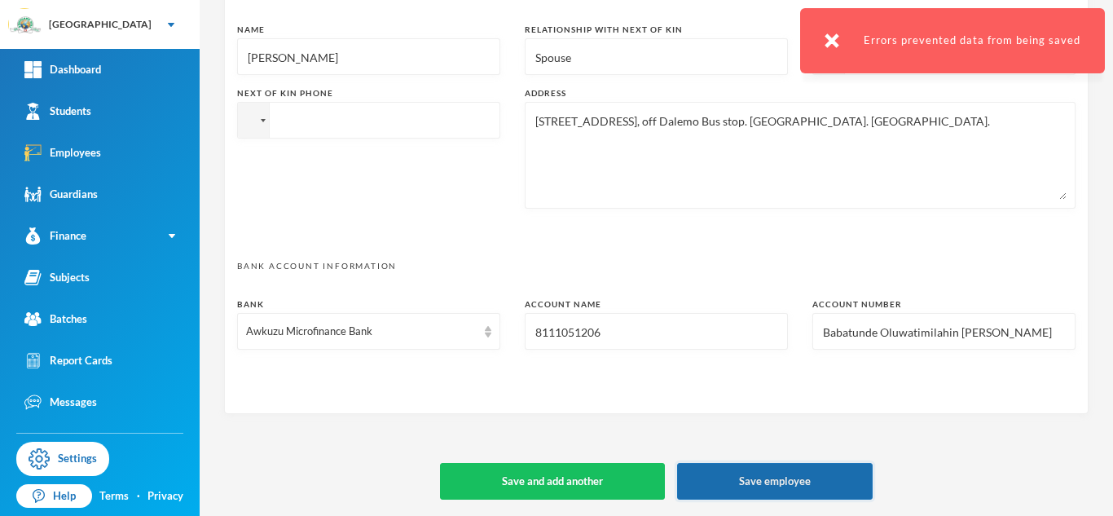
click at [805, 478] on button "Save employee" at bounding box center [775, 481] width 196 height 37
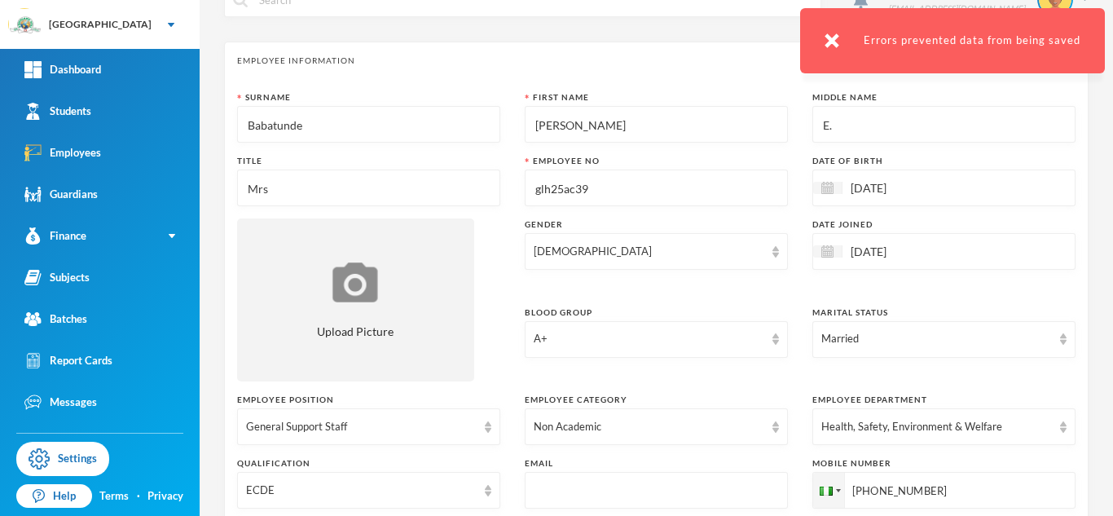
scroll to position [35, 0]
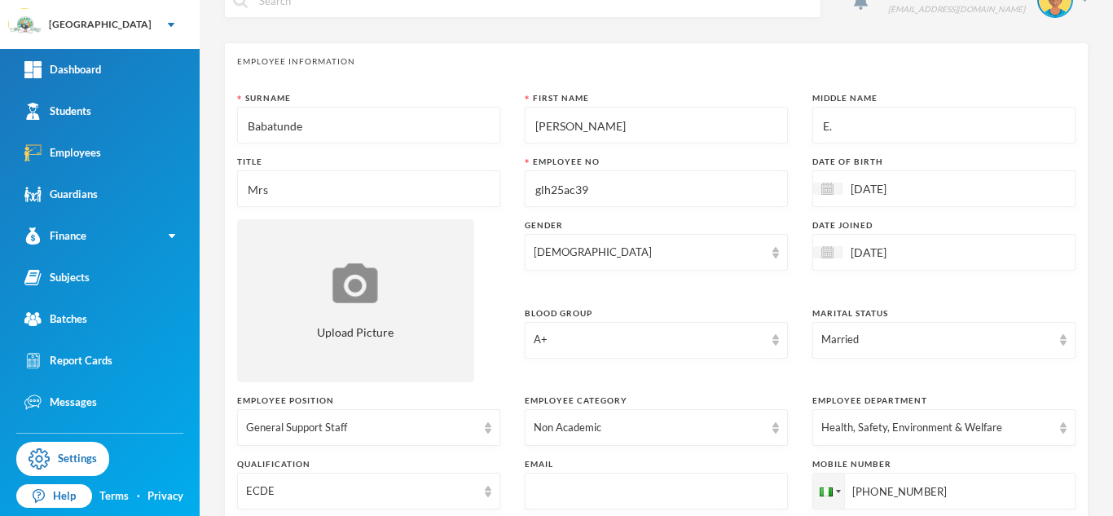
click at [592, 188] on input "glh25ac39" at bounding box center [656, 189] width 245 height 37
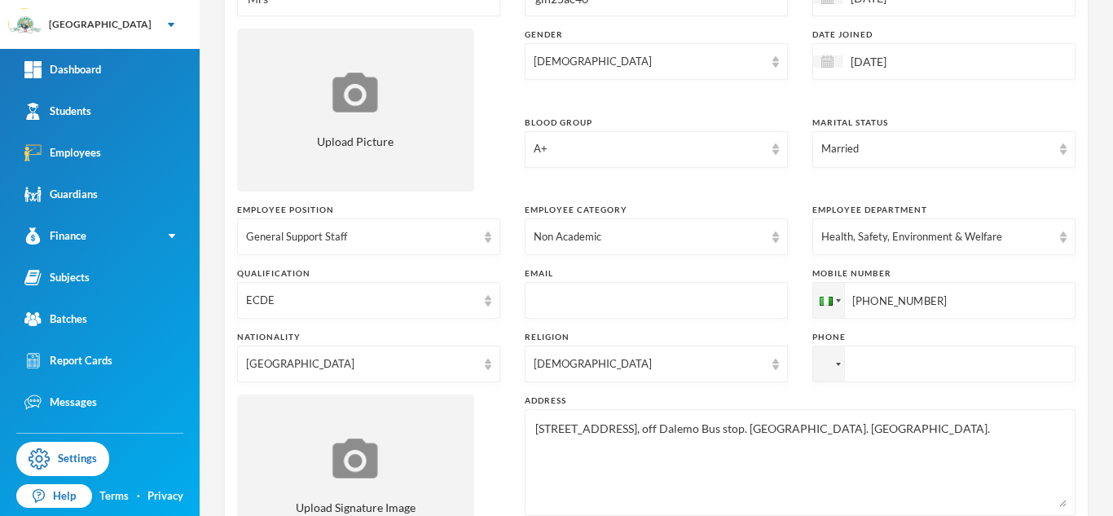
scroll to position [237, 0]
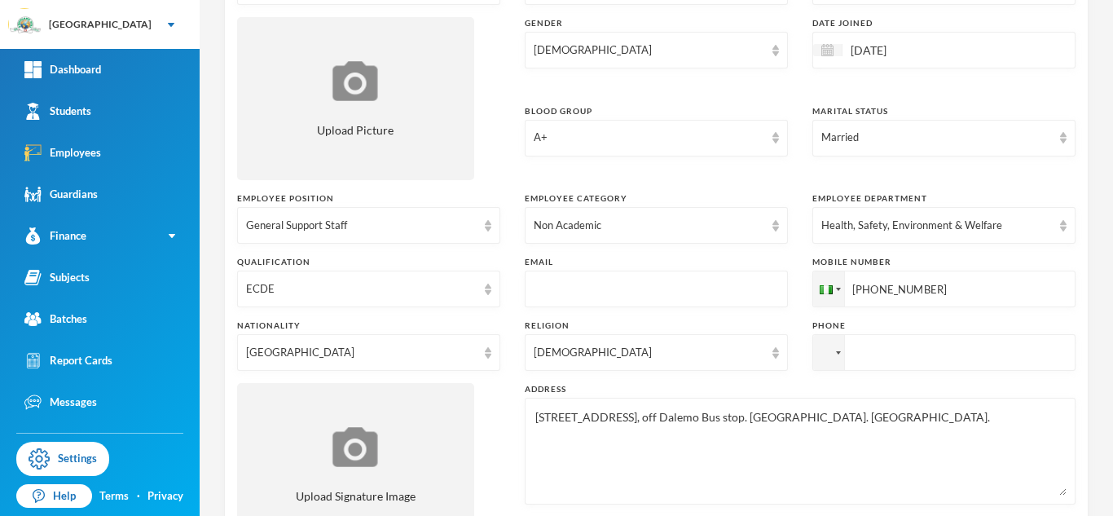
type input "glh25ac40"
click at [566, 283] on input "text" at bounding box center [656, 289] width 245 height 37
type input "o"
type input "[PERSON_NAME]"
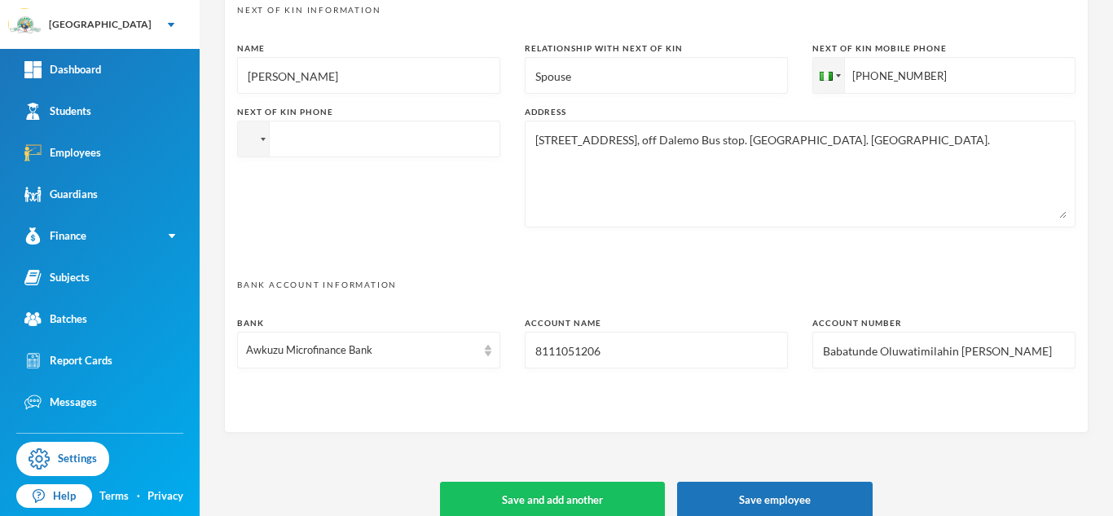
scroll to position [849, 0]
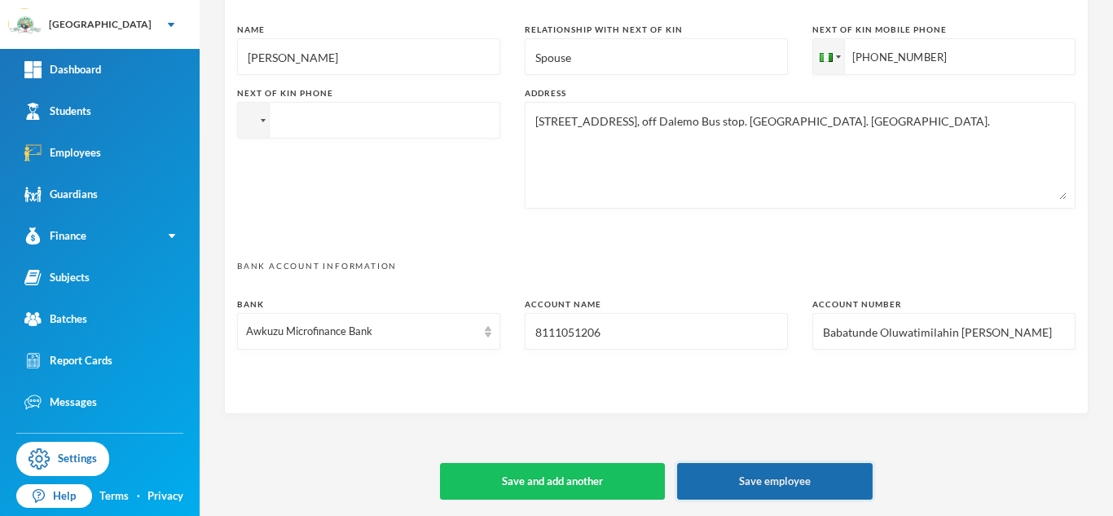
type input "[PERSON_NAME][EMAIL_ADDRESS][PERSON_NAME][DOMAIN_NAME]"
click at [756, 481] on button "Save employee" at bounding box center [775, 481] width 196 height 37
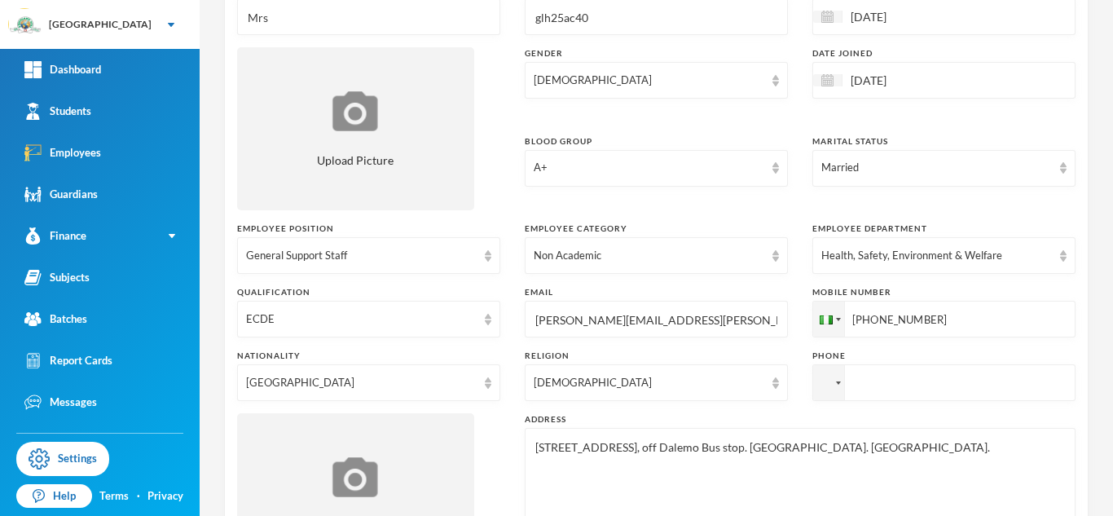
scroll to position [210, 0]
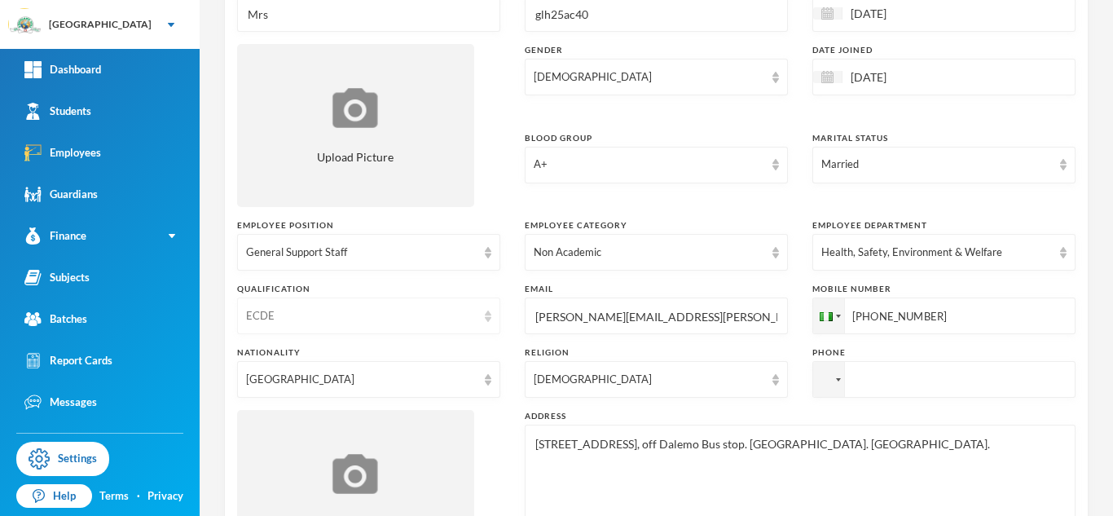
click at [446, 324] on div "ECDE" at bounding box center [368, 315] width 263 height 37
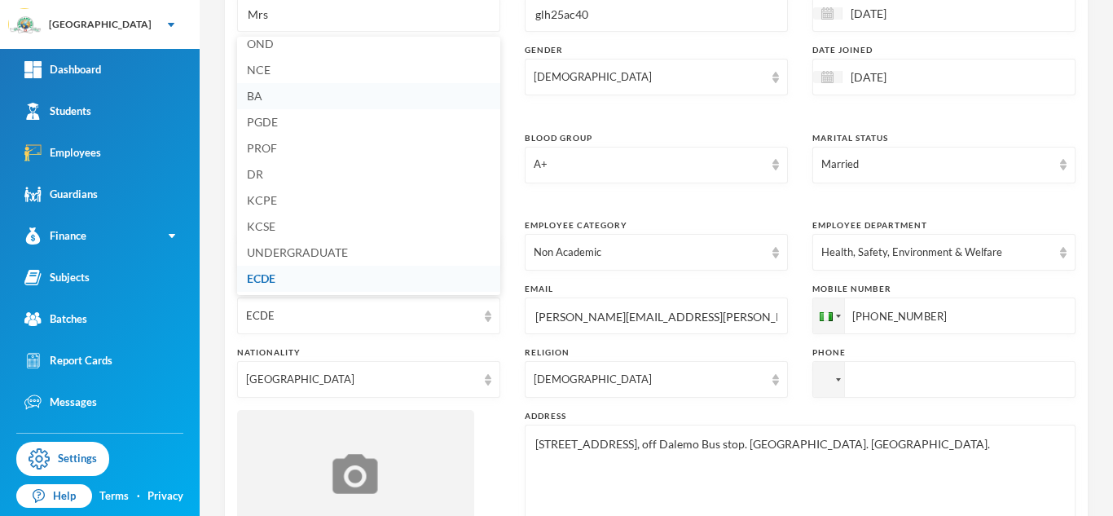
click at [262, 98] on li "BA" at bounding box center [368, 96] width 263 height 26
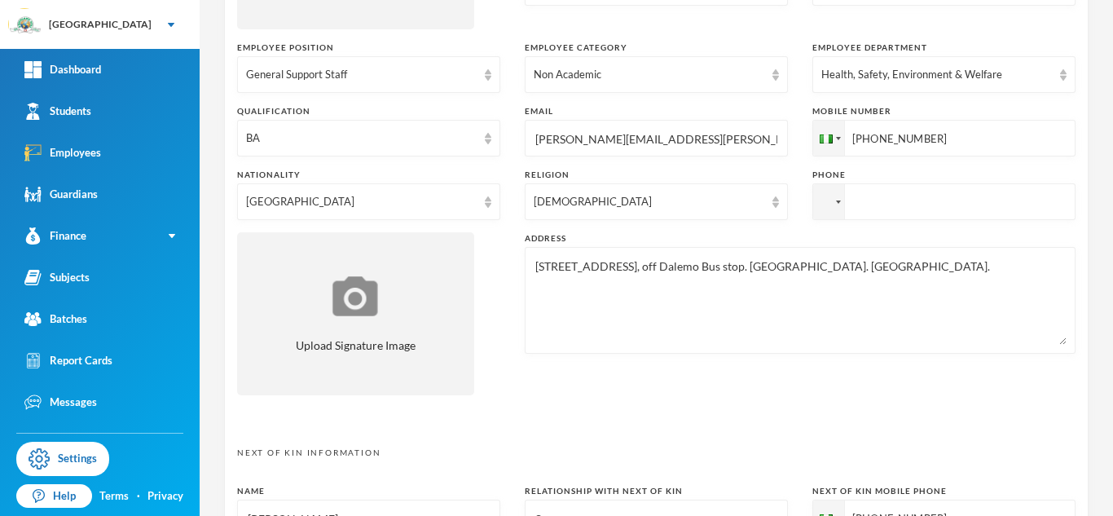
scroll to position [390, 0]
click at [939, 140] on input "[PHONE_NUMBER]" at bounding box center [944, 135] width 263 height 37
click at [901, 203] on input "tel" at bounding box center [944, 199] width 263 height 37
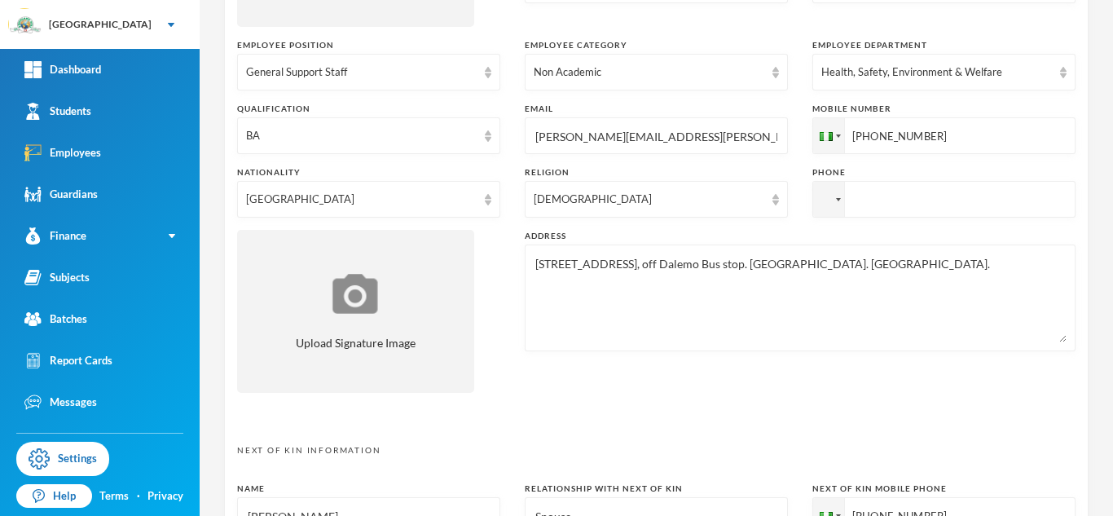
paste input "[PHONE_NUMBER]"
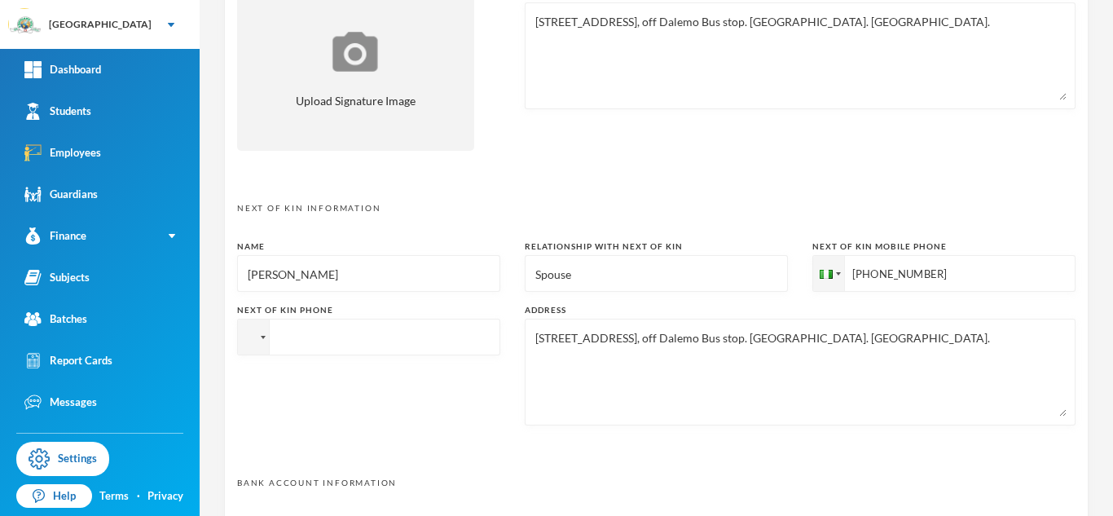
scroll to position [634, 0]
type input "[PHONE_NUMBER]"
click at [432, 328] on input "tel" at bounding box center [368, 335] width 263 height 37
paste input "[PHONE_NUMBER]"
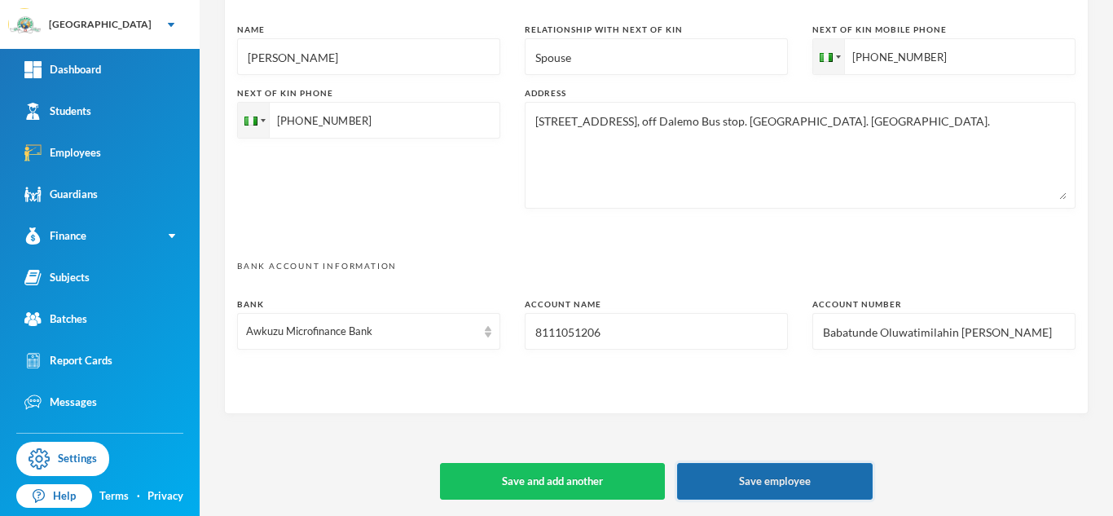
type input "[PHONE_NUMBER]"
click at [772, 483] on button "Save employee" at bounding box center [775, 481] width 196 height 37
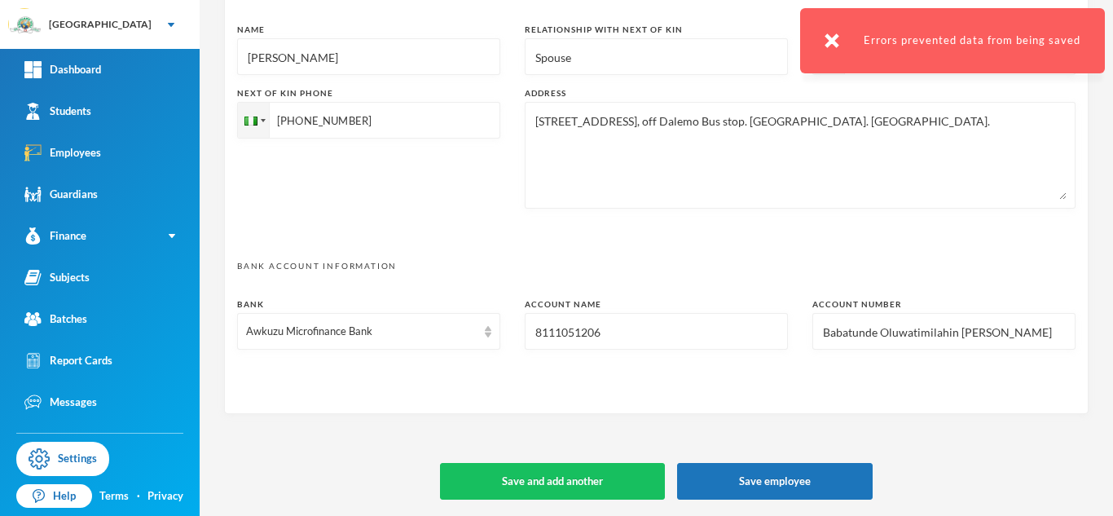
scroll to position [0, 0]
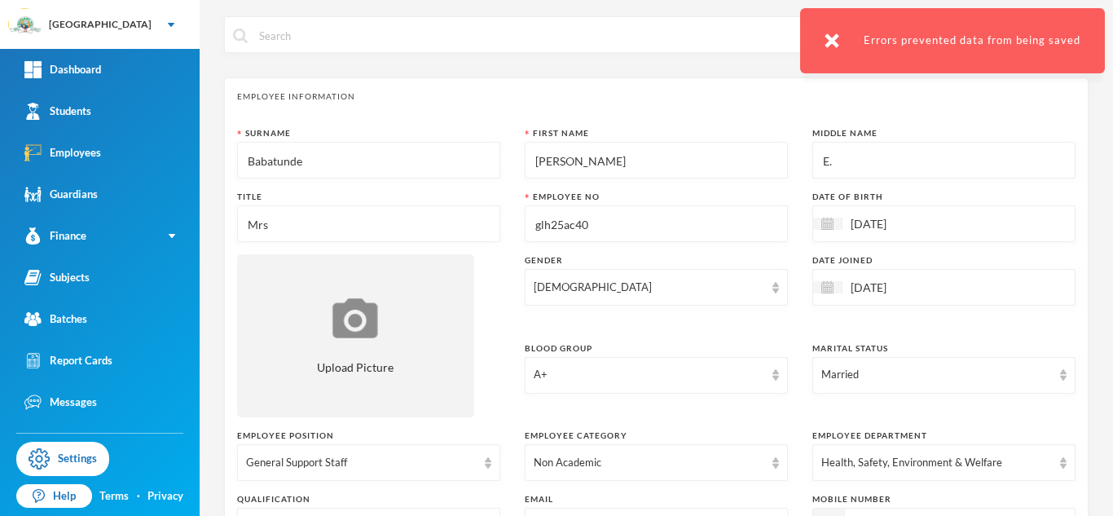
click at [575, 227] on input "glh25ac40" at bounding box center [656, 224] width 245 height 37
click at [597, 231] on input "glh25ss40" at bounding box center [656, 224] width 245 height 37
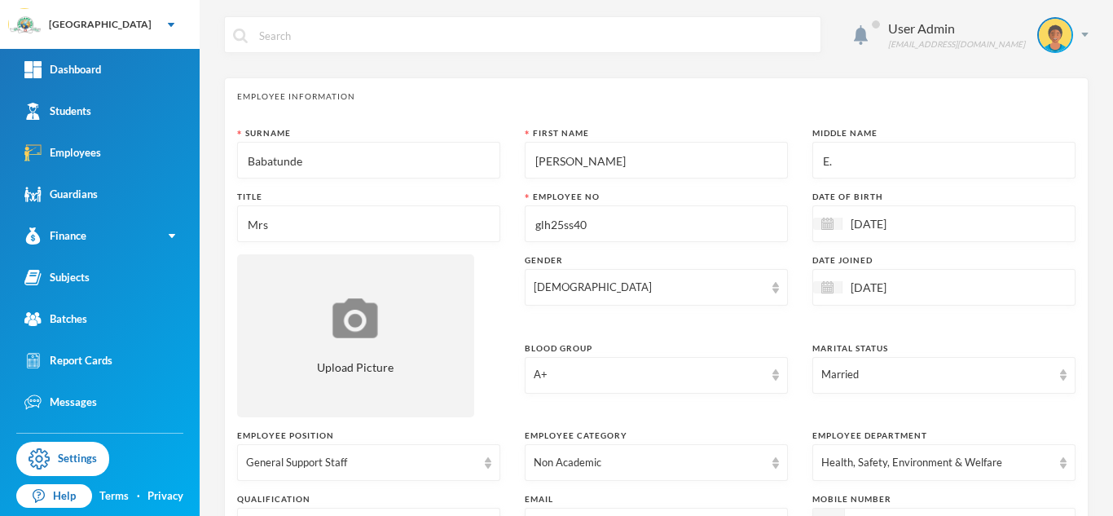
click at [597, 231] on input "glh25ss40" at bounding box center [656, 224] width 245 height 37
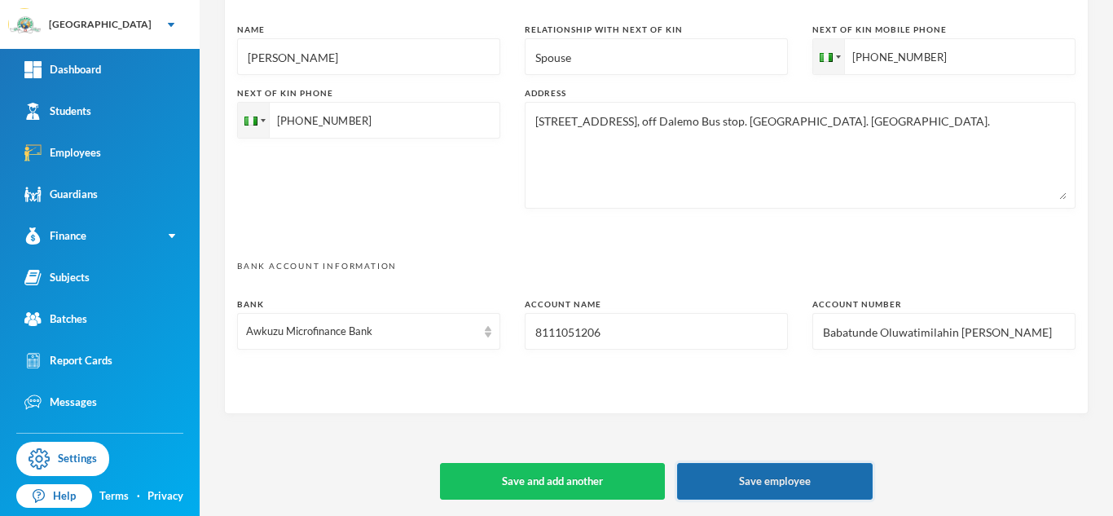
type input "glh25ss40"
click at [786, 486] on button "Save employee" at bounding box center [775, 481] width 196 height 37
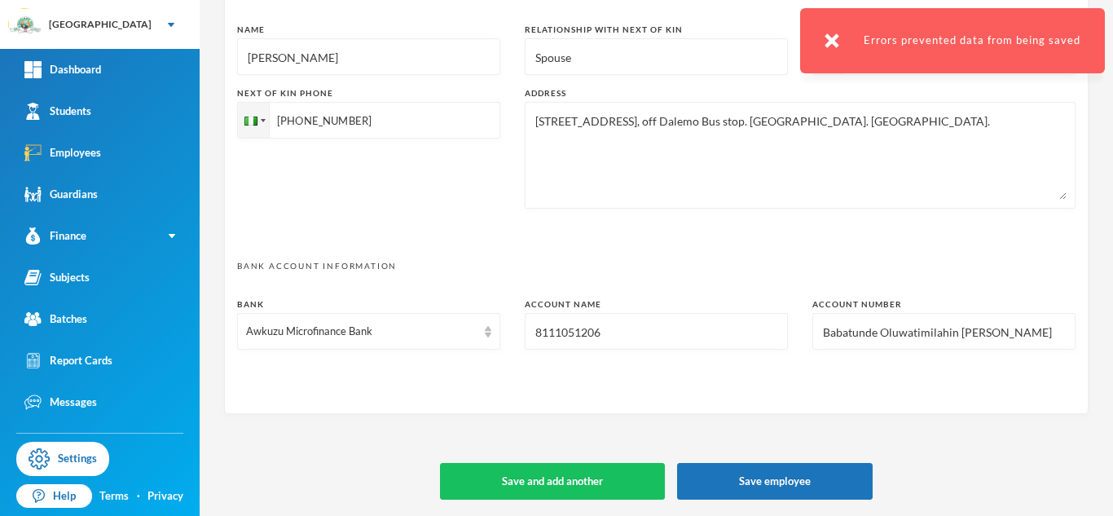
scroll to position [0, 0]
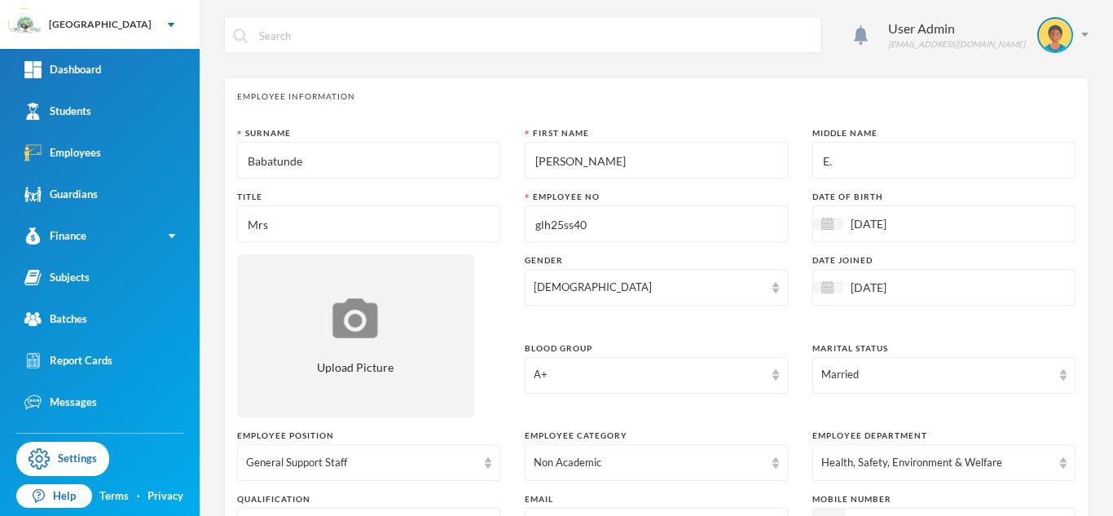
click at [570, 225] on input "glh25ss40" at bounding box center [656, 224] width 245 height 37
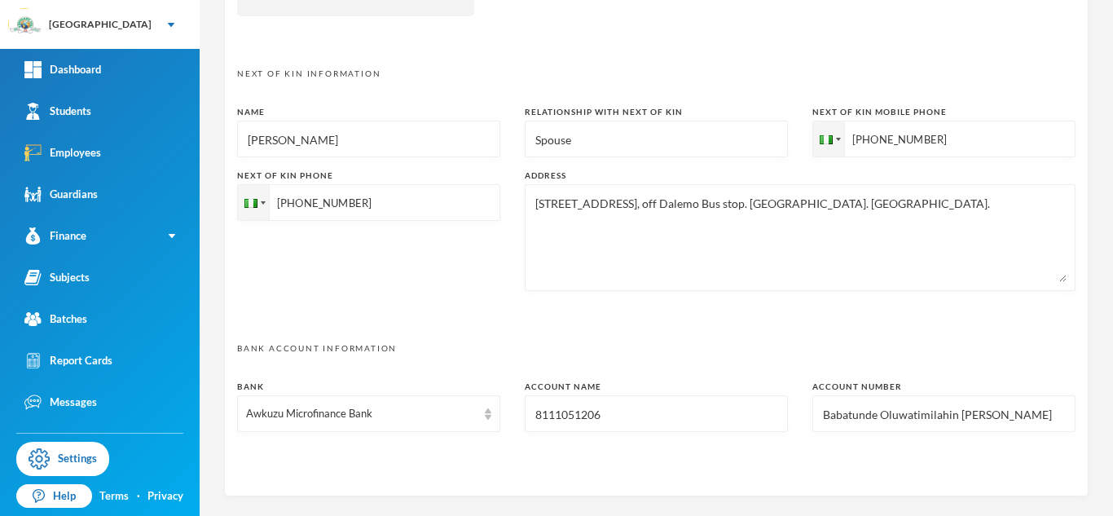
scroll to position [849, 0]
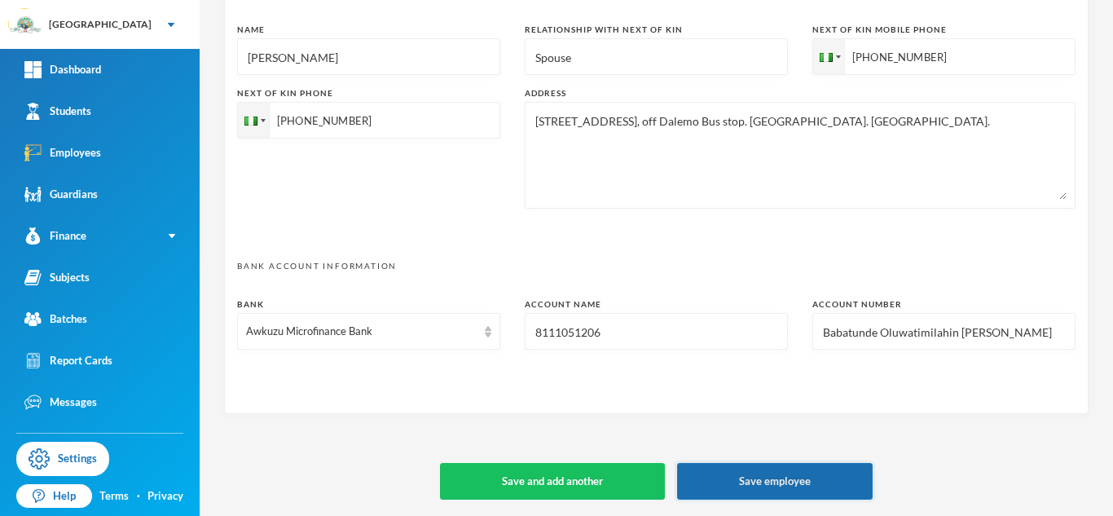
type input "glh25as40"
click at [796, 480] on button "Save employee" at bounding box center [775, 481] width 196 height 37
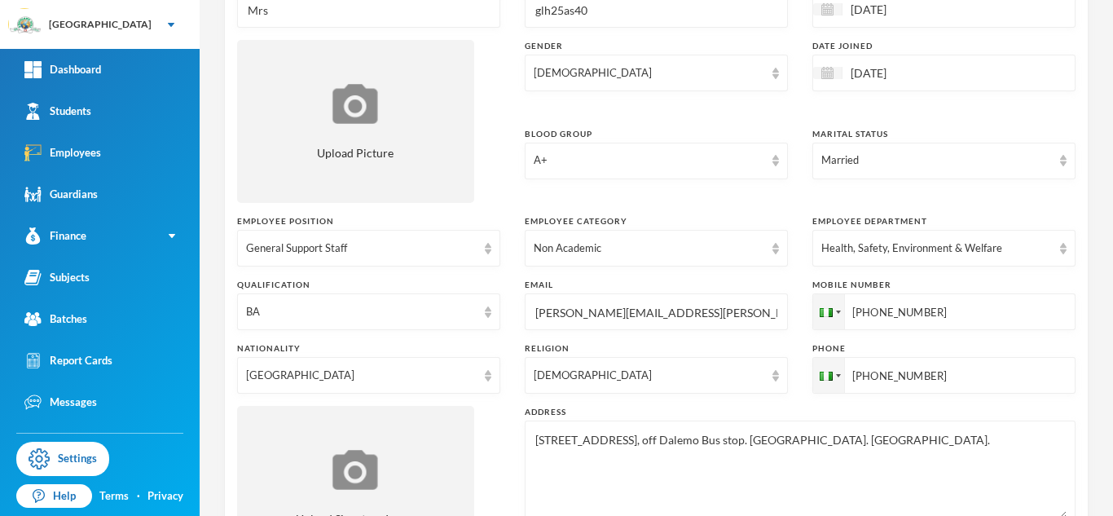
scroll to position [218, 0]
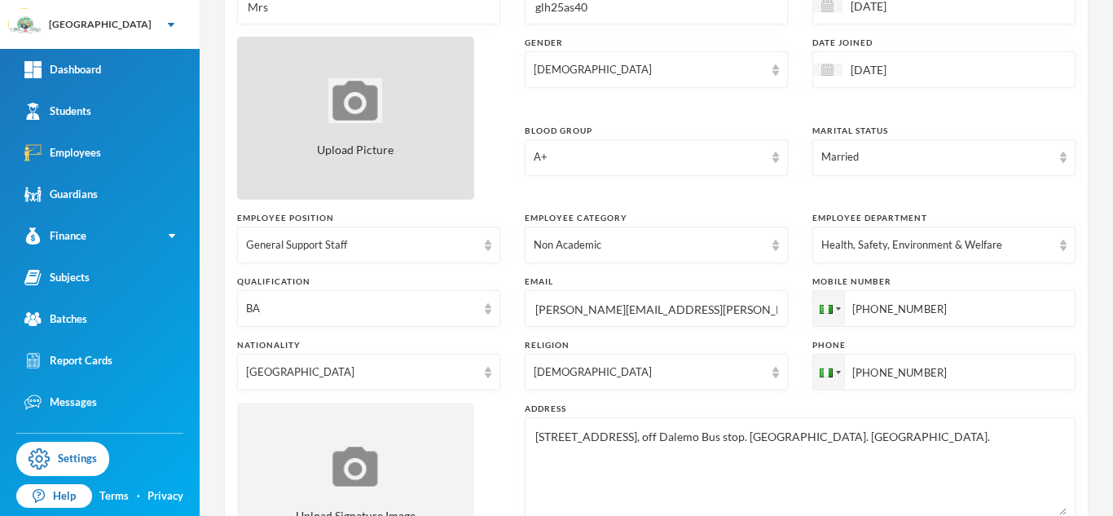
click at [344, 127] on div "Upload Picture" at bounding box center [355, 118] width 237 height 163
type input "C:\fakepath\155225.jpeg"
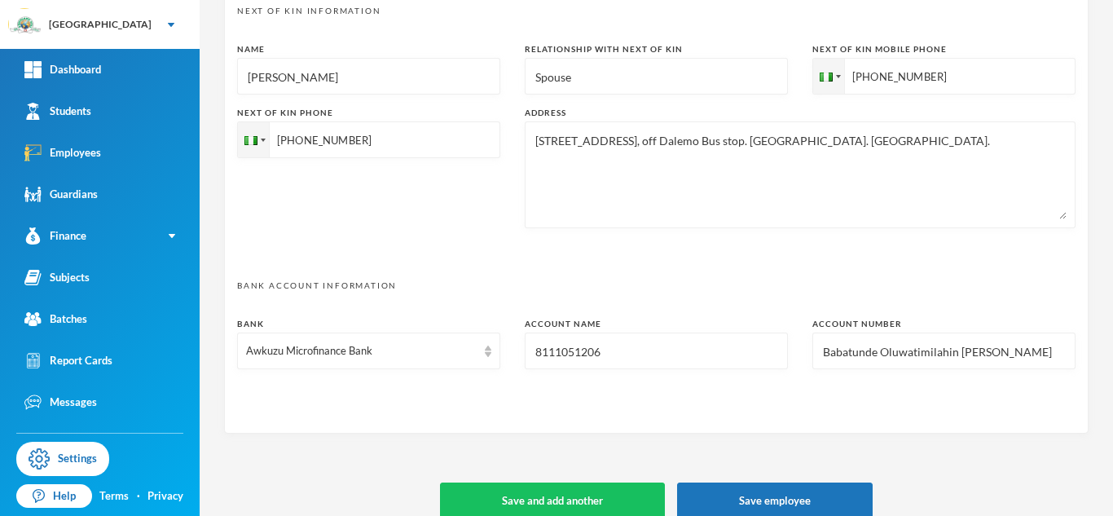
scroll to position [849, 0]
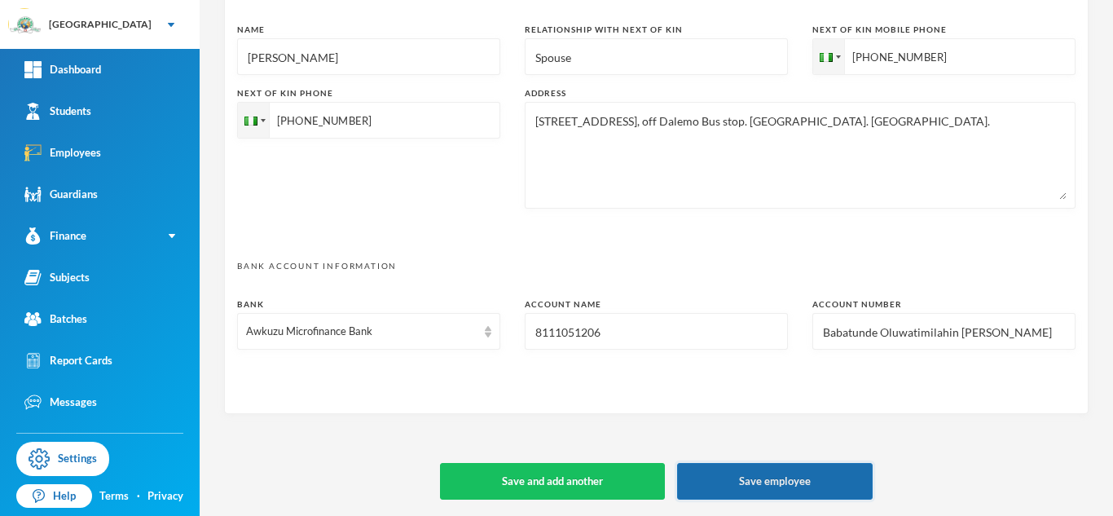
click at [756, 480] on button "Save employee" at bounding box center [775, 481] width 196 height 37
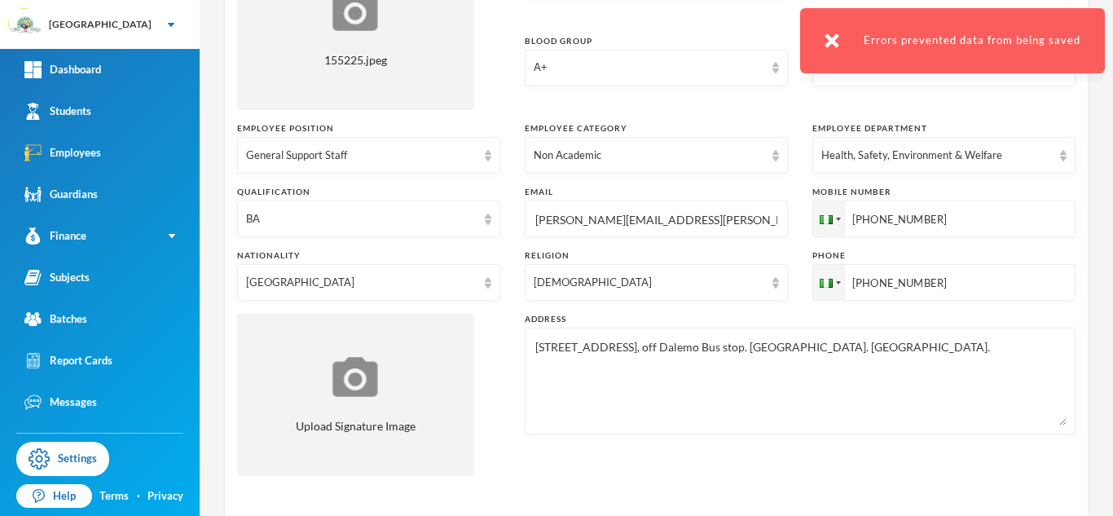
scroll to position [0, 0]
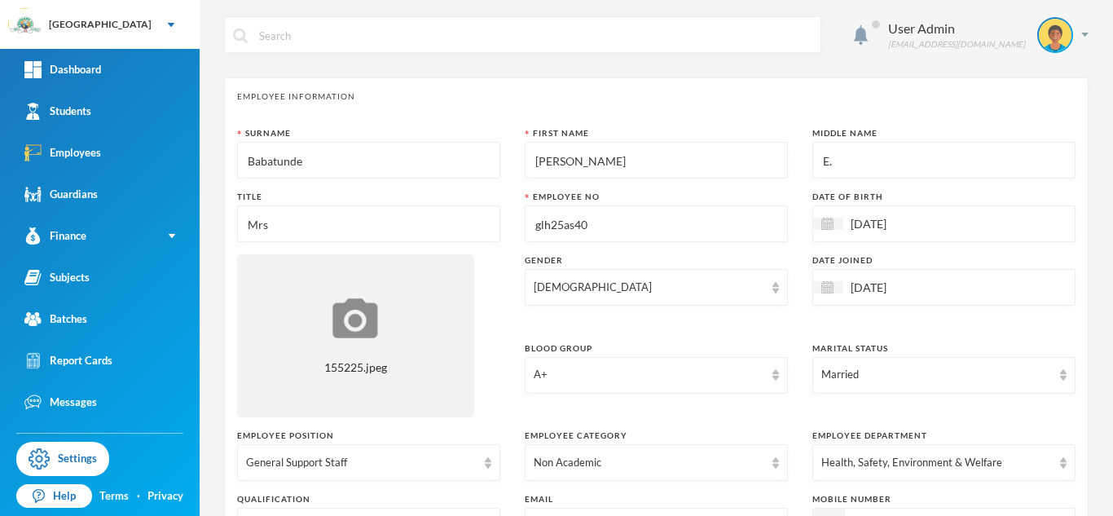
click at [724, 330] on div "Surname Babatunde First Name Oluwatimilehin Middle Name E. Title Mrs Employee N…" at bounding box center [656, 461] width 839 height 668
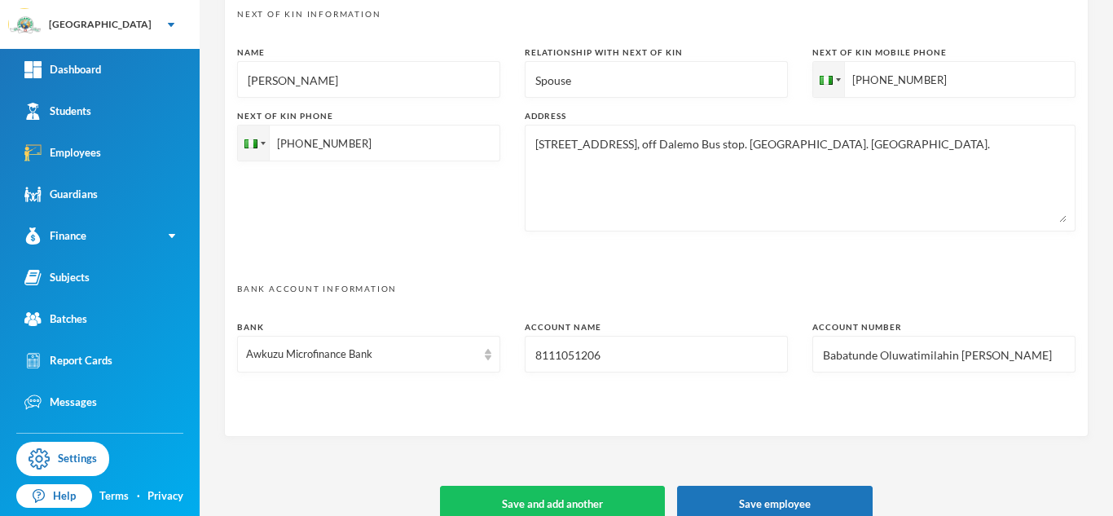
scroll to position [849, 0]
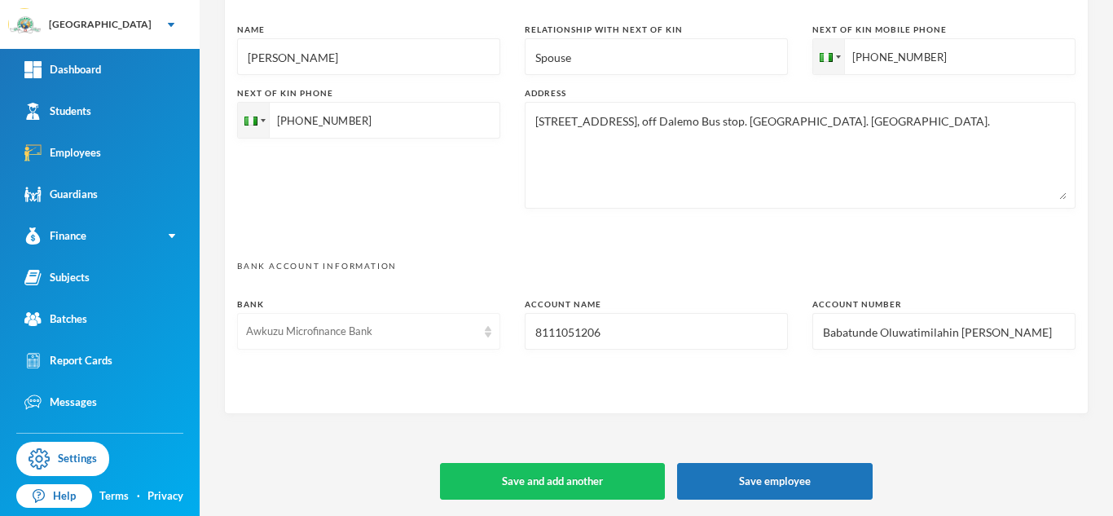
click at [481, 334] on div "Awkuzu Microfinance Bank" at bounding box center [368, 331] width 263 height 37
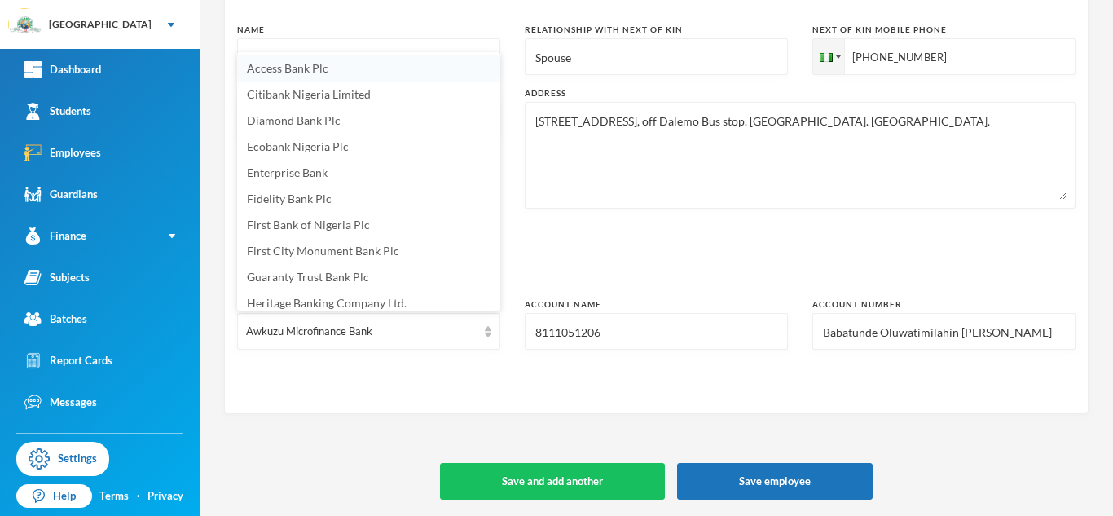
click at [312, 73] on span "Access Bank Plc" at bounding box center [288, 68] width 82 height 14
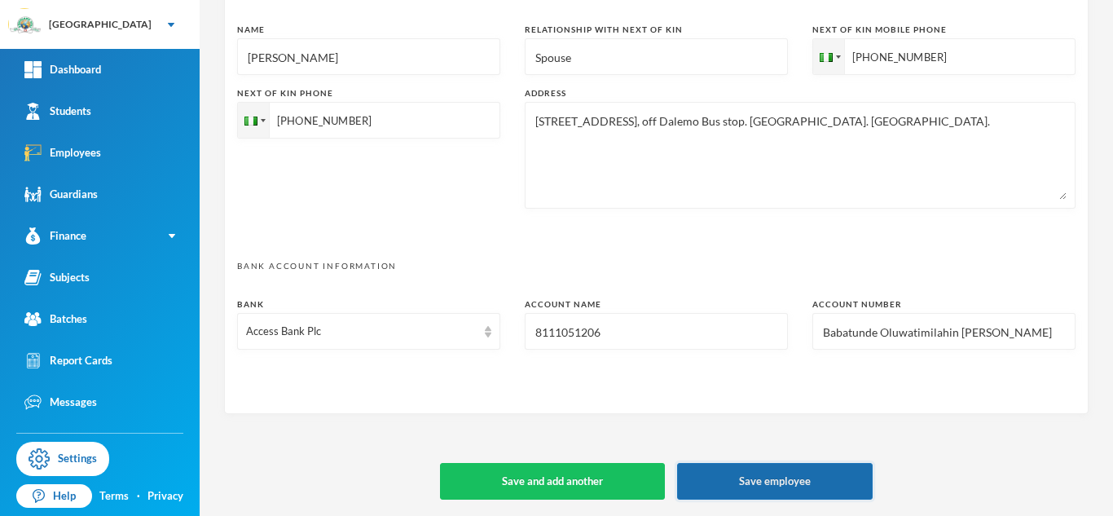
click at [751, 486] on button "Save employee" at bounding box center [775, 481] width 196 height 37
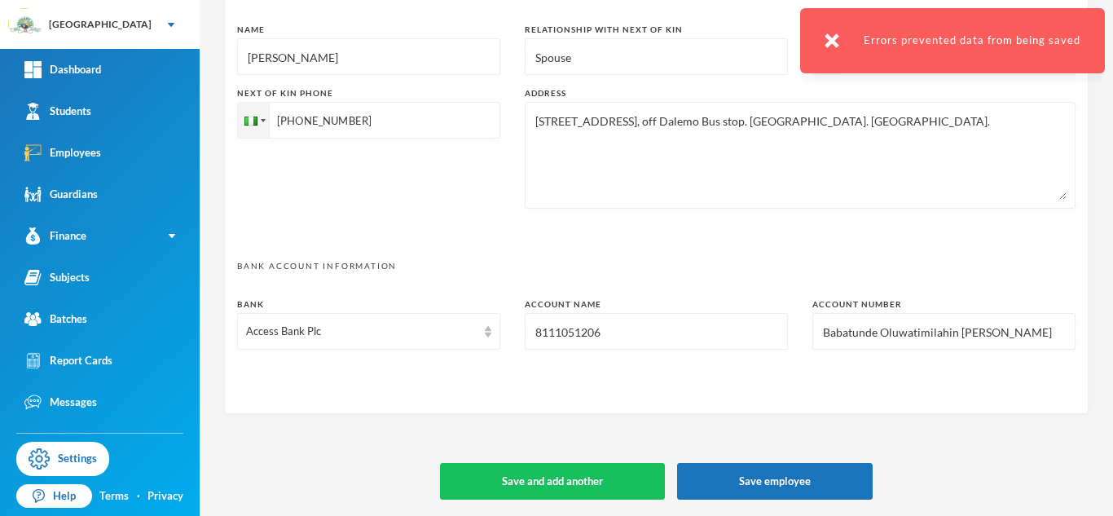
click at [610, 335] on input "8111051206" at bounding box center [656, 332] width 245 height 37
click at [761, 499] on div "User Admin admin@bluebic.com Employee Information Surname Babatunde First Name …" at bounding box center [657, 258] width 914 height 516
click at [732, 479] on button "Save employee" at bounding box center [775, 481] width 196 height 37
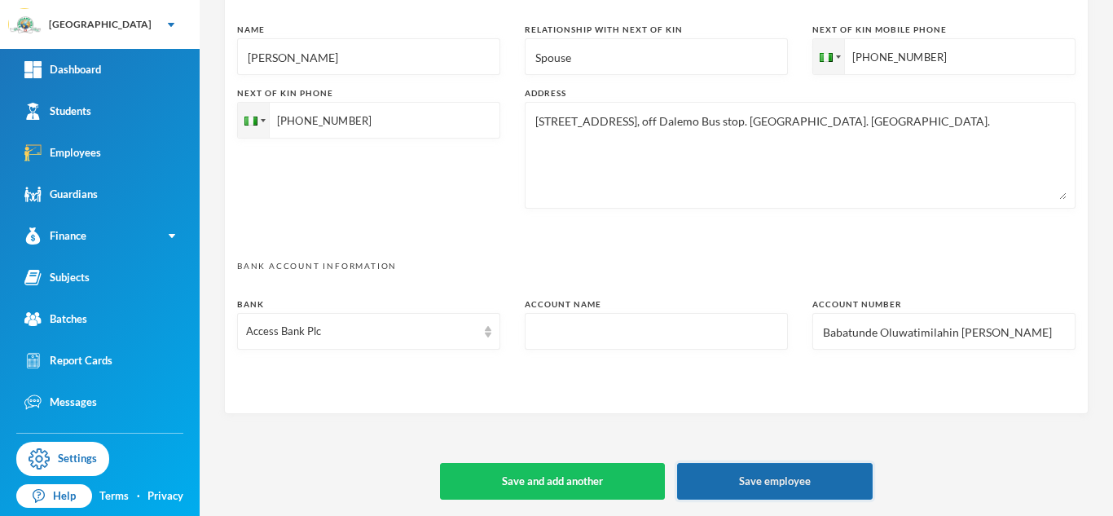
click at [732, 479] on button "Save employee" at bounding box center [775, 481] width 196 height 37
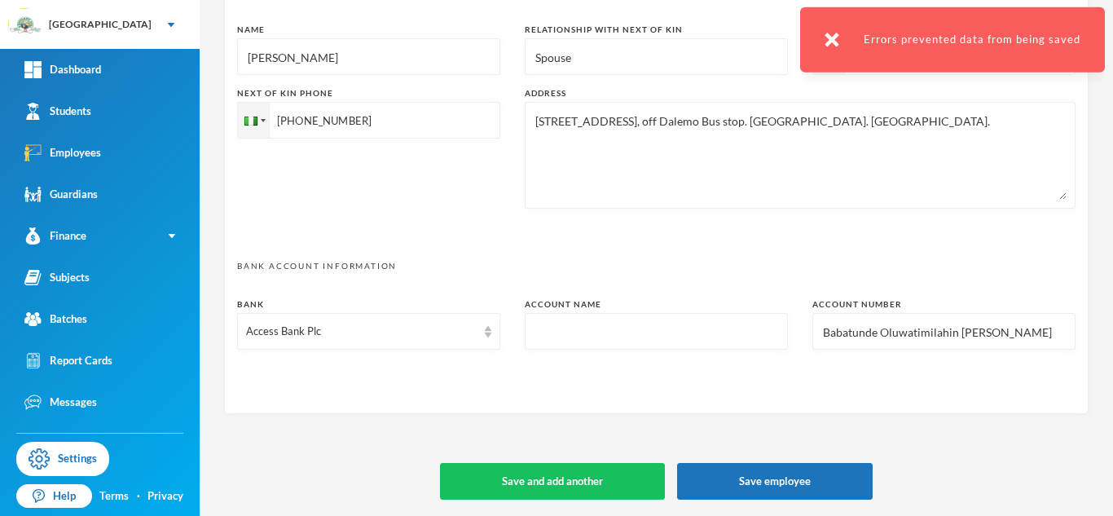
click at [575, 328] on input "text" at bounding box center [656, 332] width 245 height 37
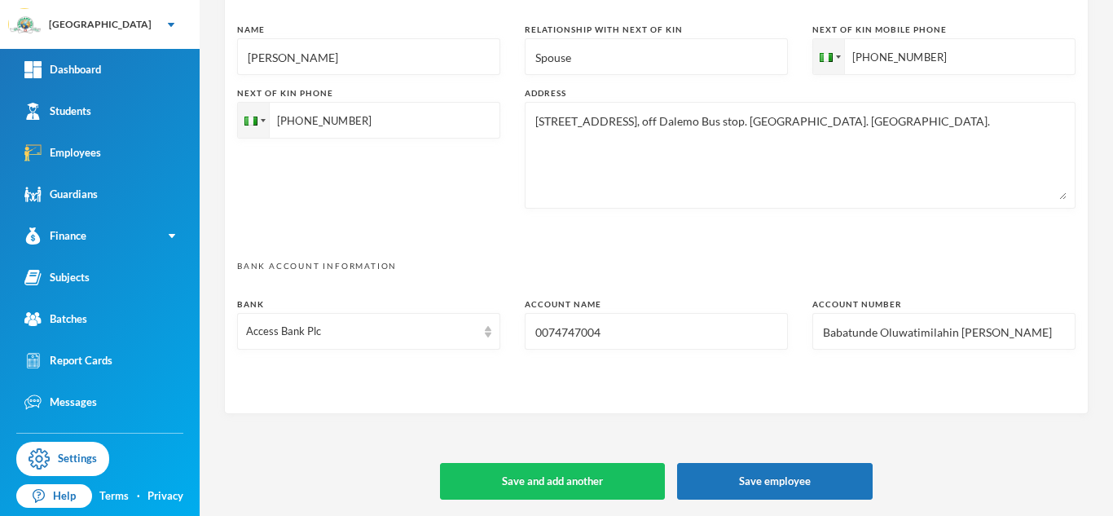
type input "0074747004"
click at [877, 324] on input "Babatunde Oluwatimilahin [PERSON_NAME]" at bounding box center [944, 332] width 245 height 37
type input "A"
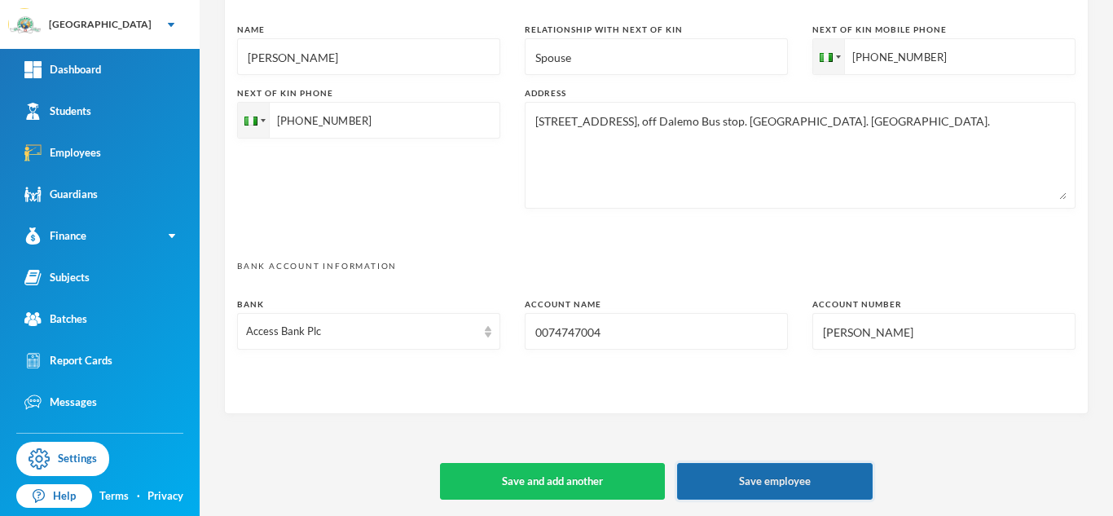
type input "Opeyemi Aderogba"
click at [810, 483] on button "Save employee" at bounding box center [775, 481] width 196 height 37
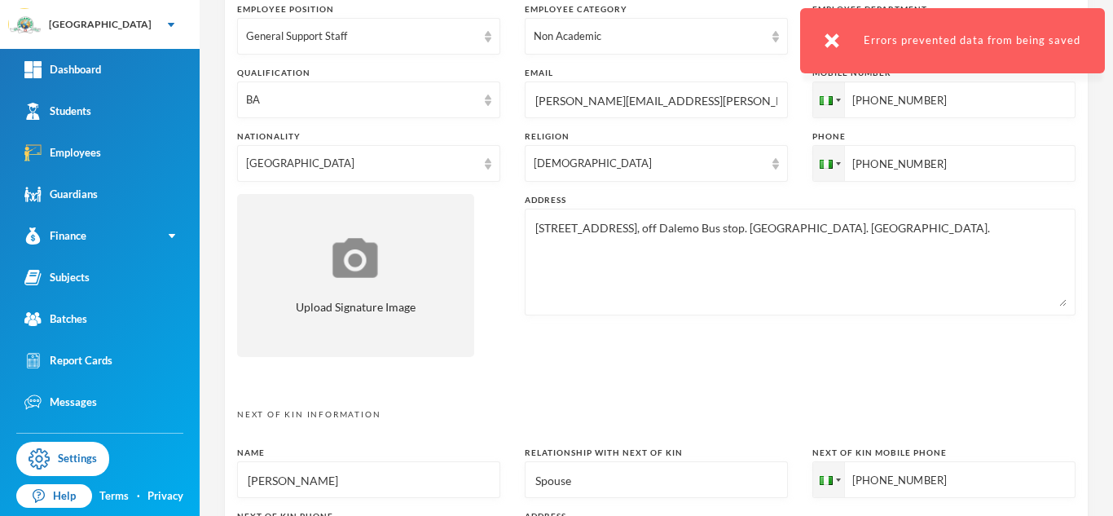
scroll to position [420, 0]
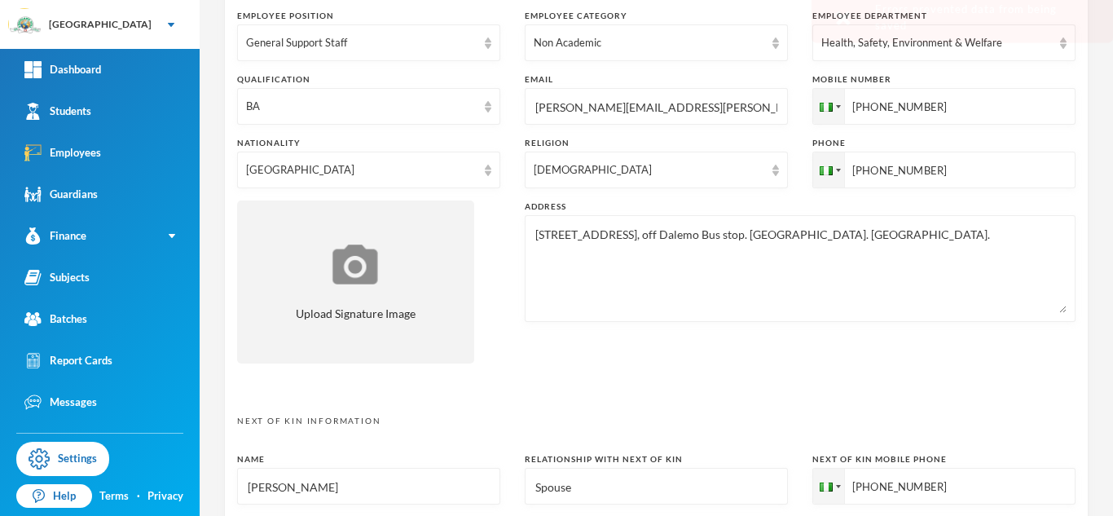
click at [676, 277] on textarea "[STREET_ADDRESS], off Dalemo Bus stop. [GEOGRAPHIC_DATA]. [GEOGRAPHIC_DATA]." at bounding box center [800, 268] width 533 height 89
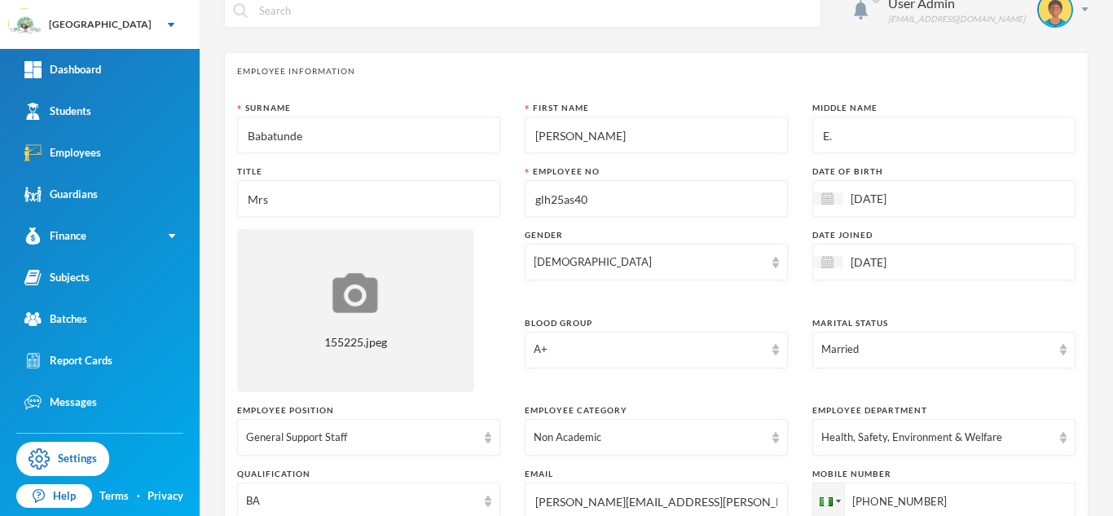
scroll to position [0, 0]
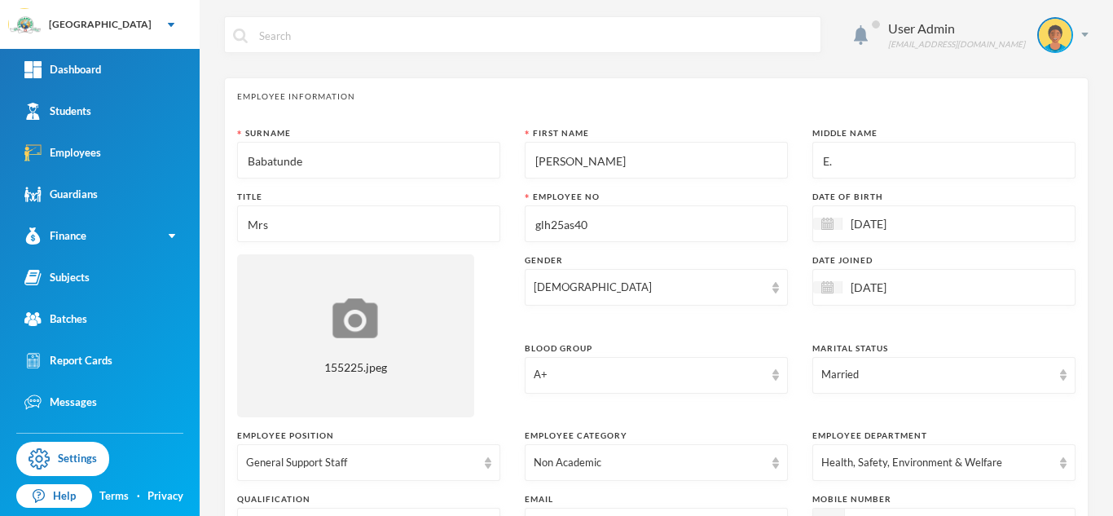
click at [573, 227] on input "glh25as40" at bounding box center [656, 224] width 245 height 37
click at [608, 231] on input "glh25es40" at bounding box center [656, 224] width 245 height 37
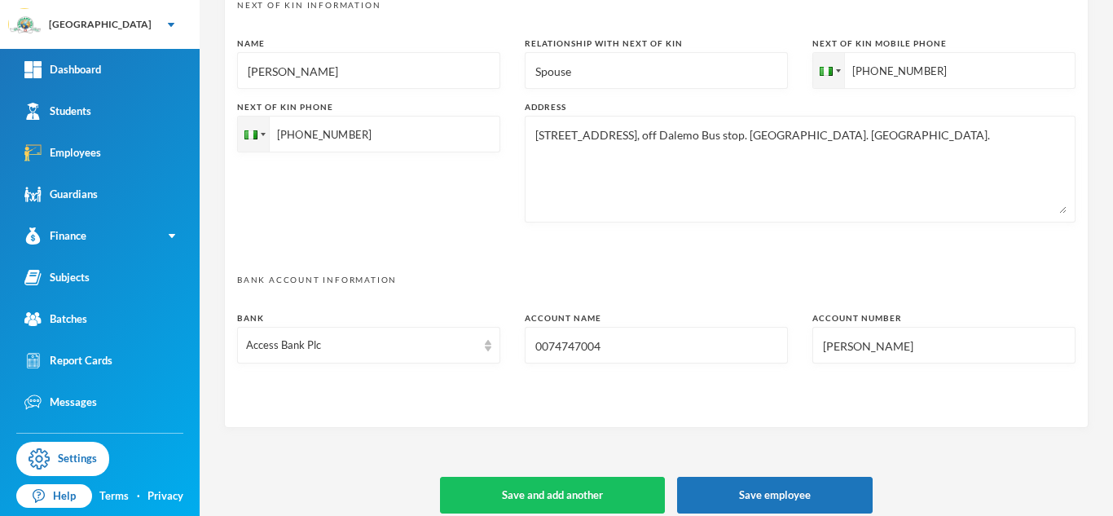
scroll to position [849, 0]
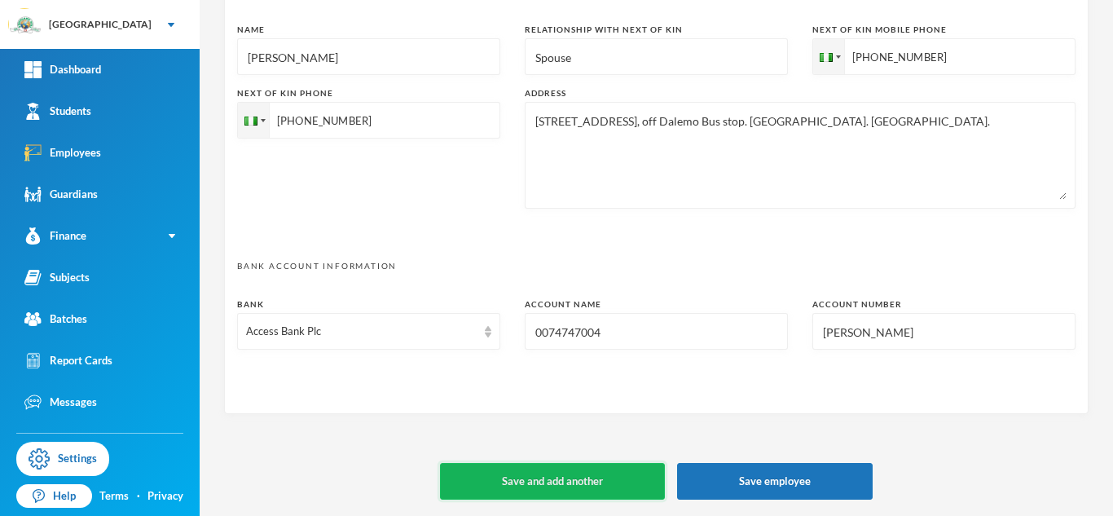
type input "glh25es39"
click at [569, 475] on button "Save and add another" at bounding box center [552, 481] width 225 height 37
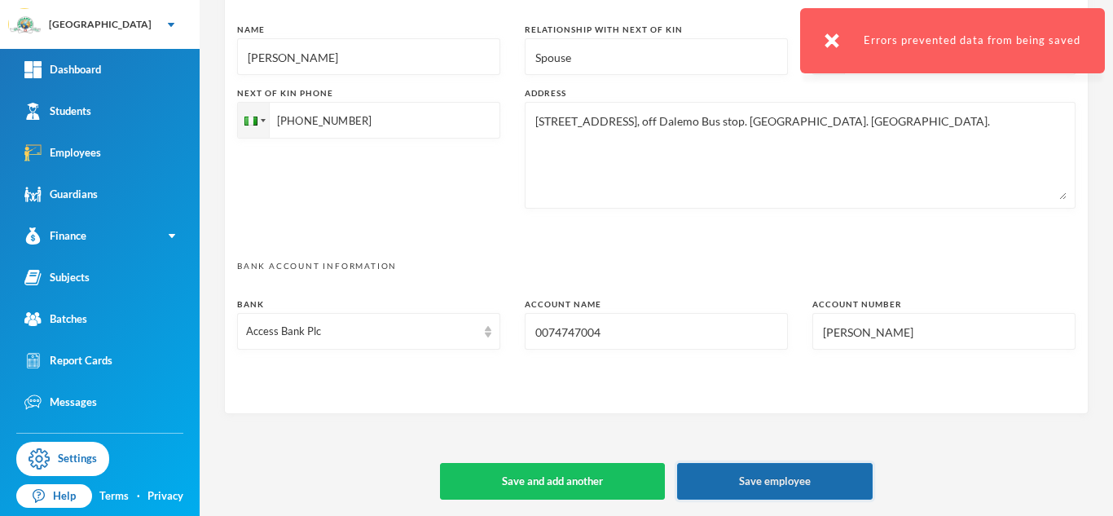
click at [748, 478] on button "Save employee" at bounding box center [775, 481] width 196 height 37
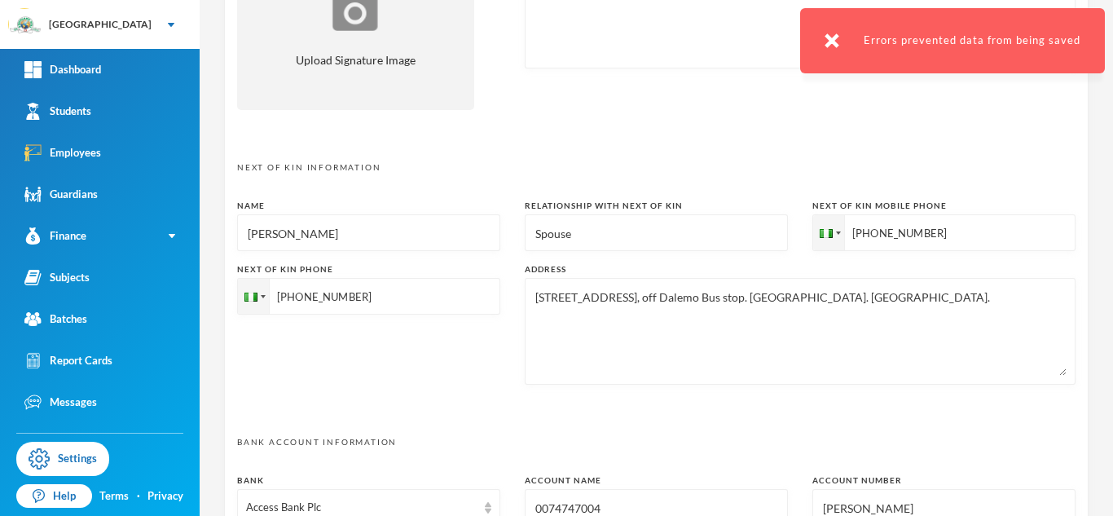
scroll to position [0, 0]
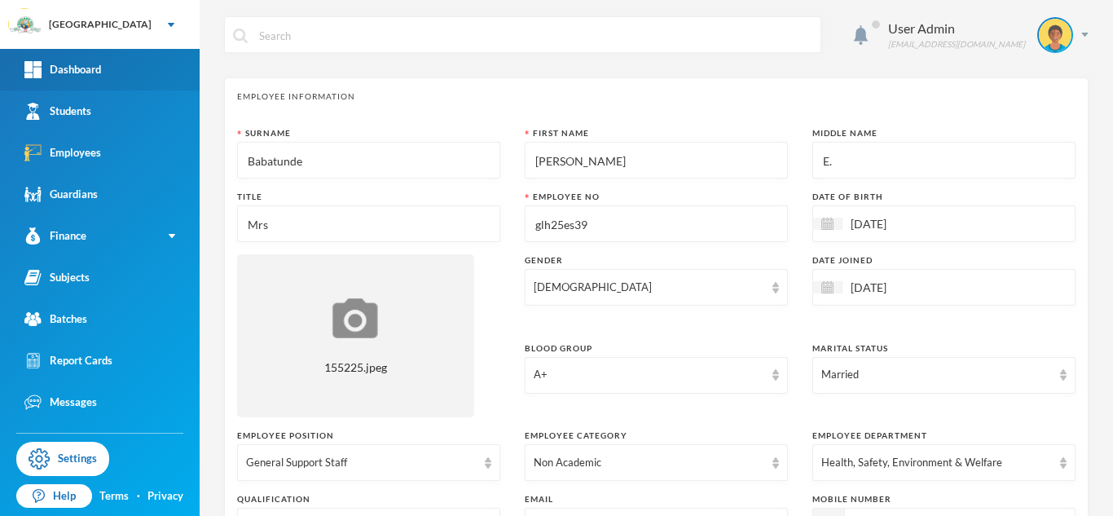
click at [109, 72] on link "Dashboard" at bounding box center [100, 70] width 200 height 42
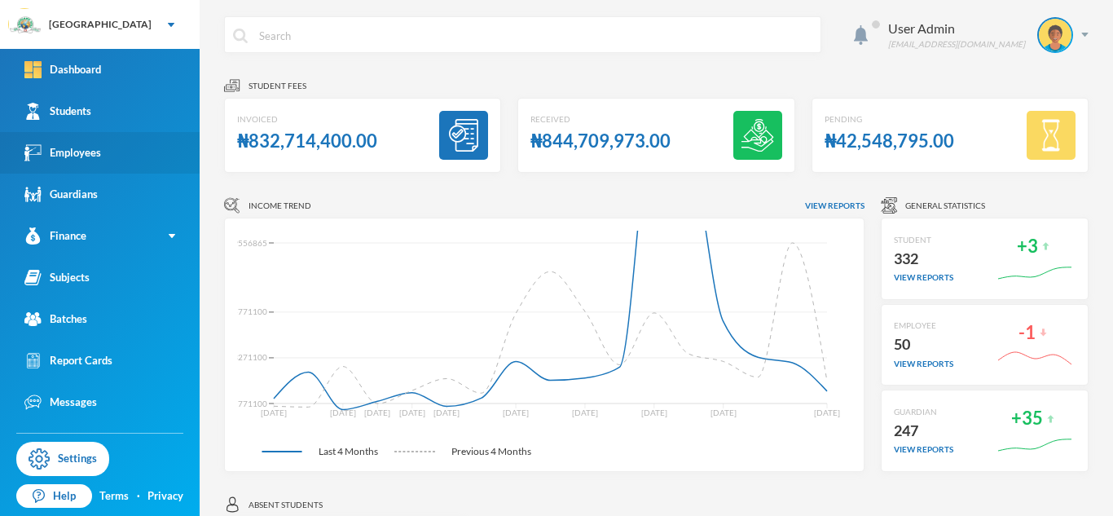
click at [90, 156] on div "Employees" at bounding box center [62, 152] width 77 height 17
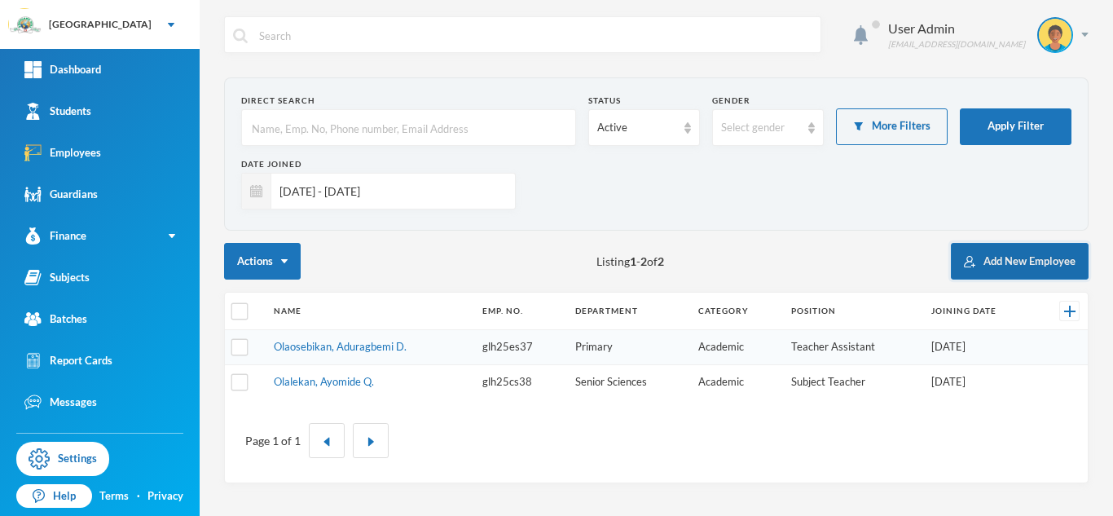
click at [981, 262] on button "Add New Employee" at bounding box center [1020, 261] width 138 height 37
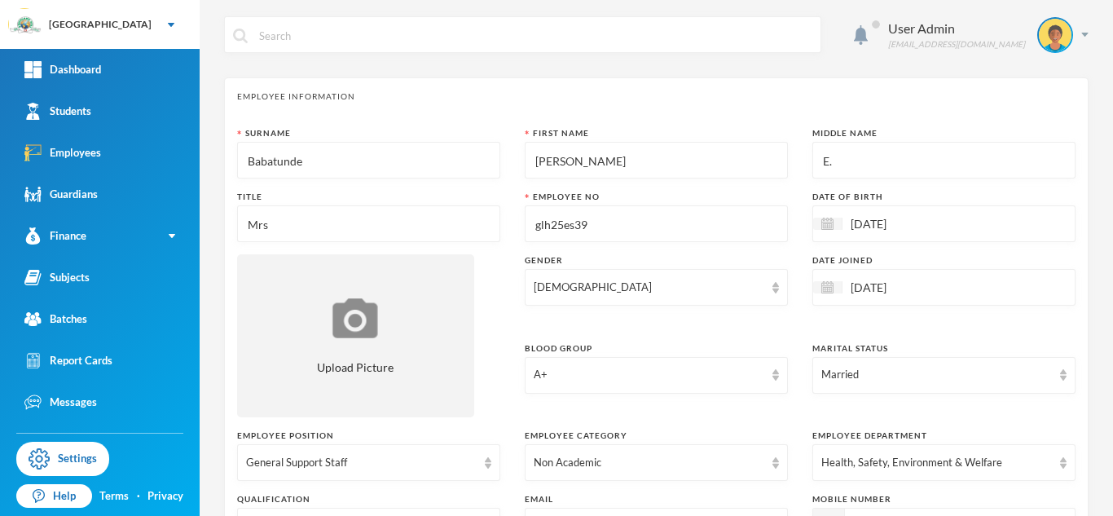
click at [712, 227] on input "glh25es39" at bounding box center [656, 224] width 245 height 37
click at [940, 226] on input "[DATE]" at bounding box center [911, 223] width 137 height 19
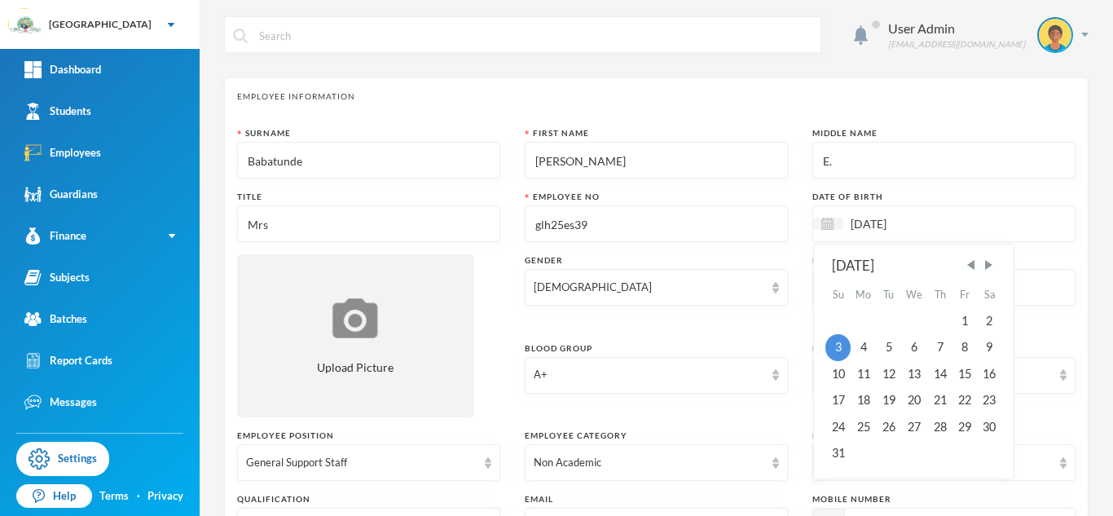
click at [626, 224] on input "glh25es39" at bounding box center [656, 224] width 245 height 37
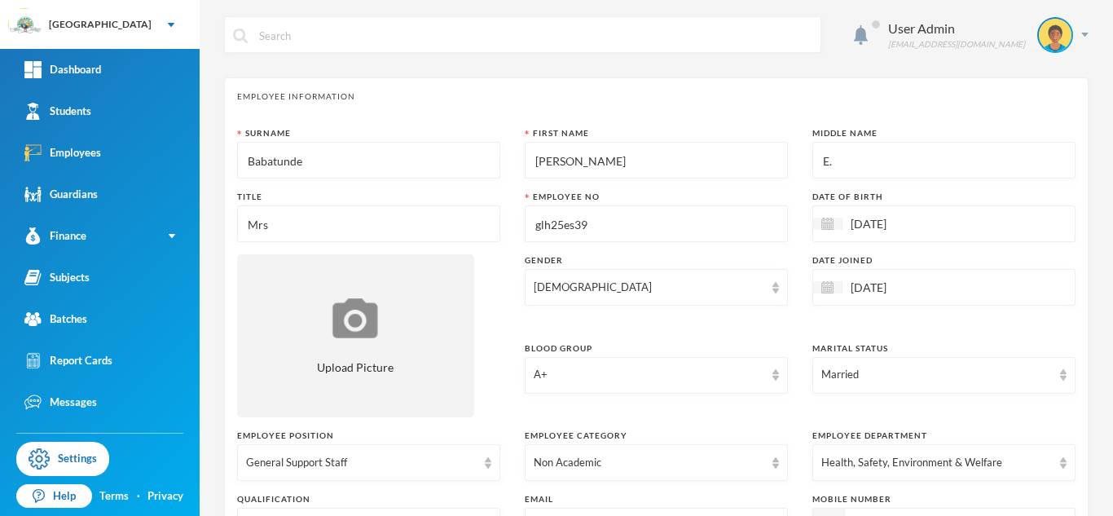
click at [355, 223] on input "Mrs" at bounding box center [368, 224] width 245 height 37
type input "Mrs."
click at [337, 170] on input "Babatunde" at bounding box center [368, 161] width 245 height 37
click at [597, 377] on div "A+" at bounding box center [649, 375] width 231 height 16
click at [552, 147] on li "A+" at bounding box center [656, 154] width 263 height 26
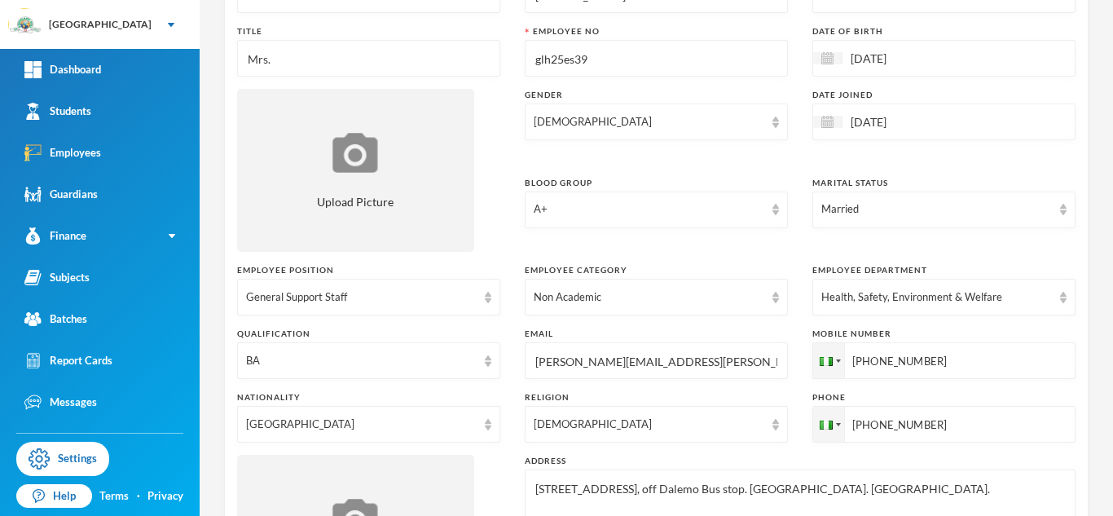
scroll to position [166, 0]
click at [488, 300] on img at bounding box center [488, 296] width 7 height 11
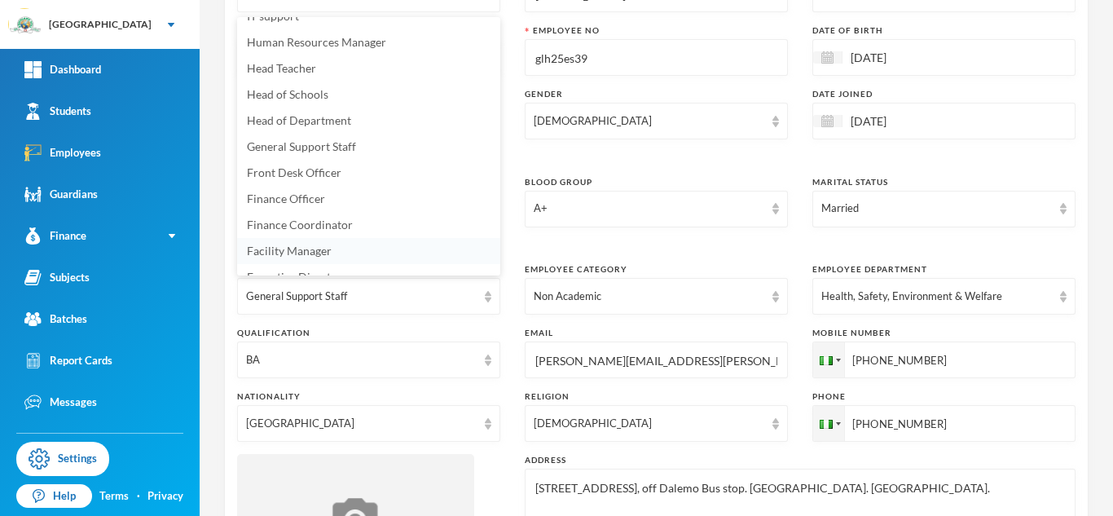
scroll to position [353, 0]
click at [340, 156] on li "General Support Staff" at bounding box center [368, 150] width 263 height 26
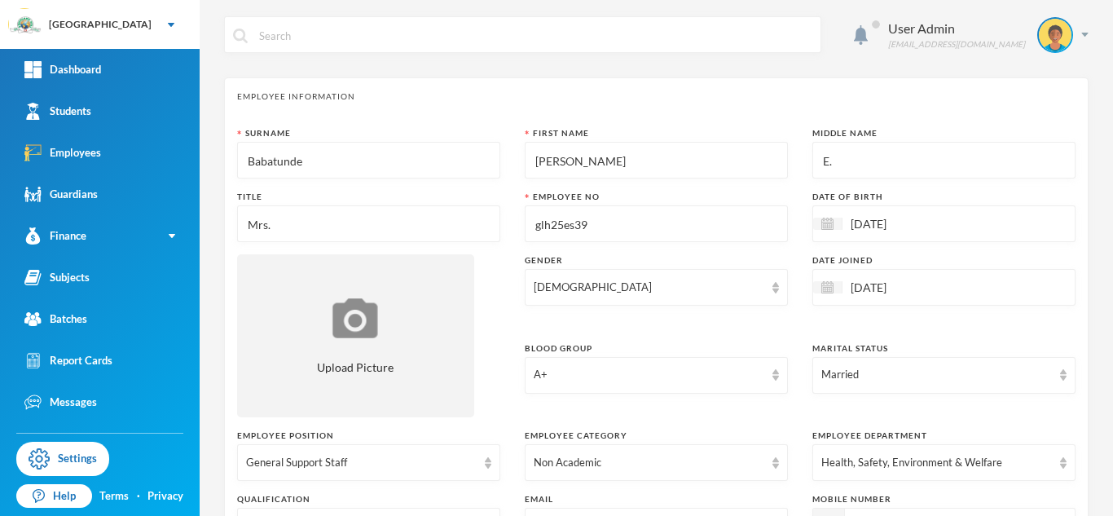
scroll to position [849, 0]
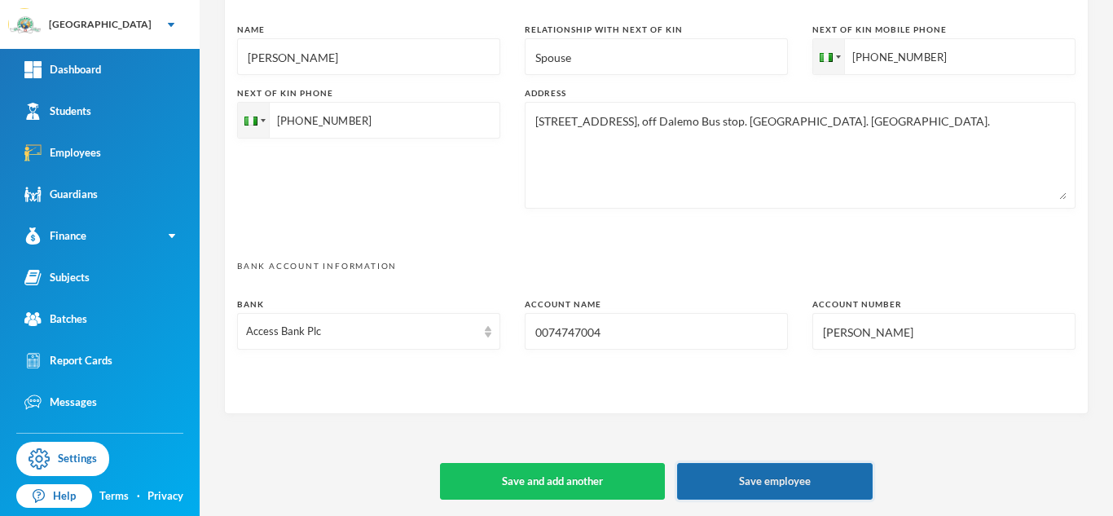
click at [790, 489] on button "Save employee" at bounding box center [775, 481] width 196 height 37
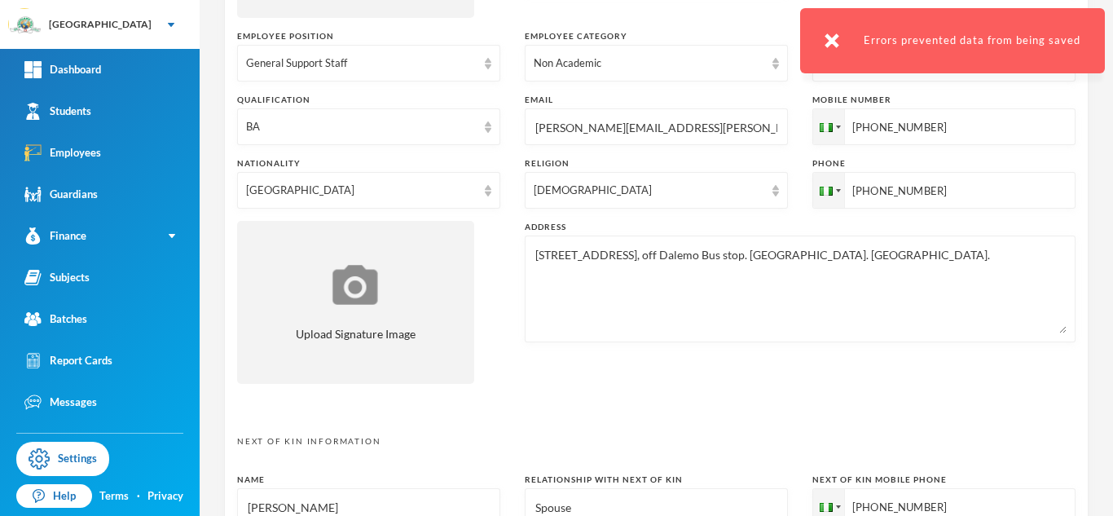
scroll to position [0, 0]
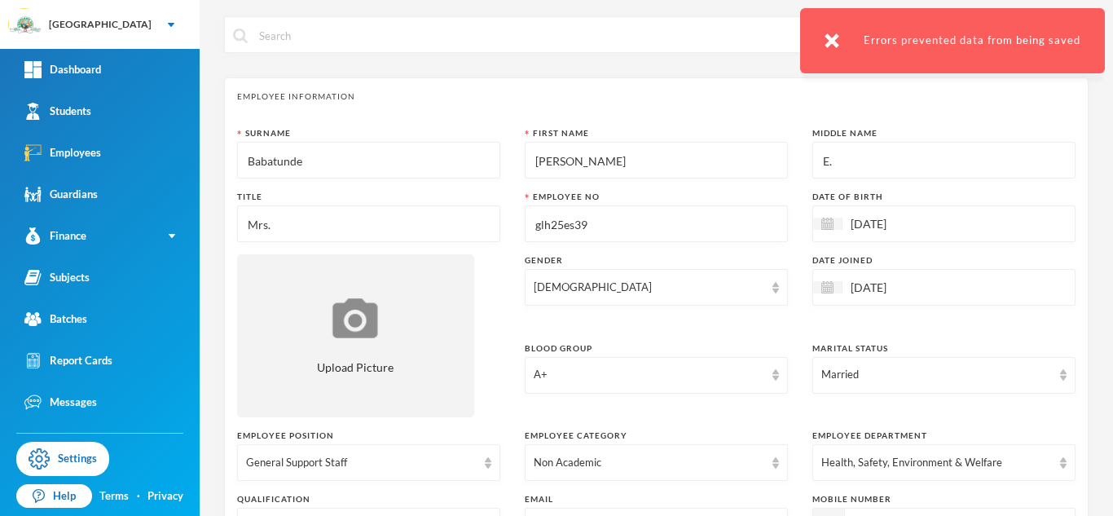
click at [629, 167] on input "[PERSON_NAME]" at bounding box center [656, 161] width 245 height 37
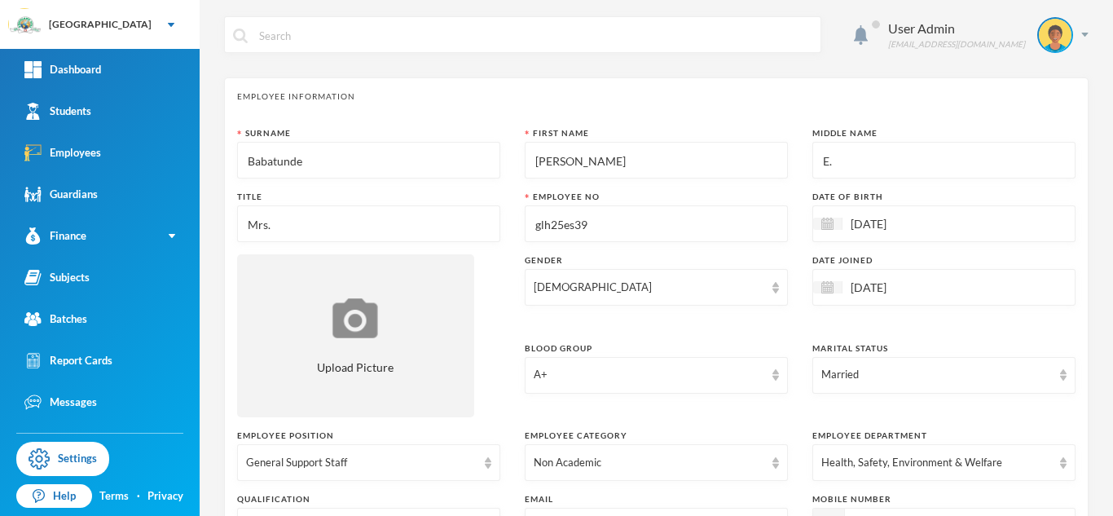
click at [919, 163] on input "E." at bounding box center [944, 161] width 245 height 37
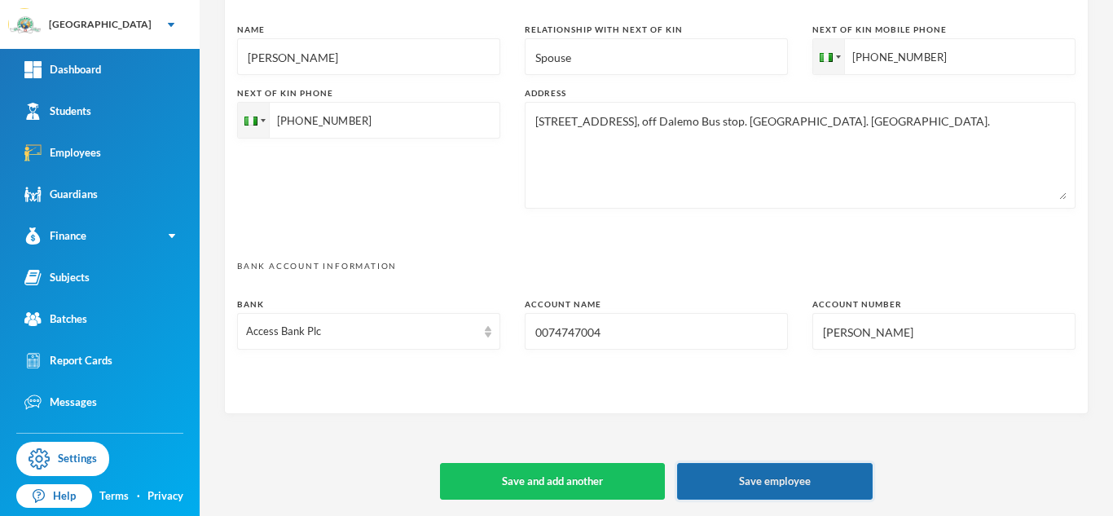
type input "E"
click at [787, 478] on button "Save employee" at bounding box center [775, 481] width 196 height 37
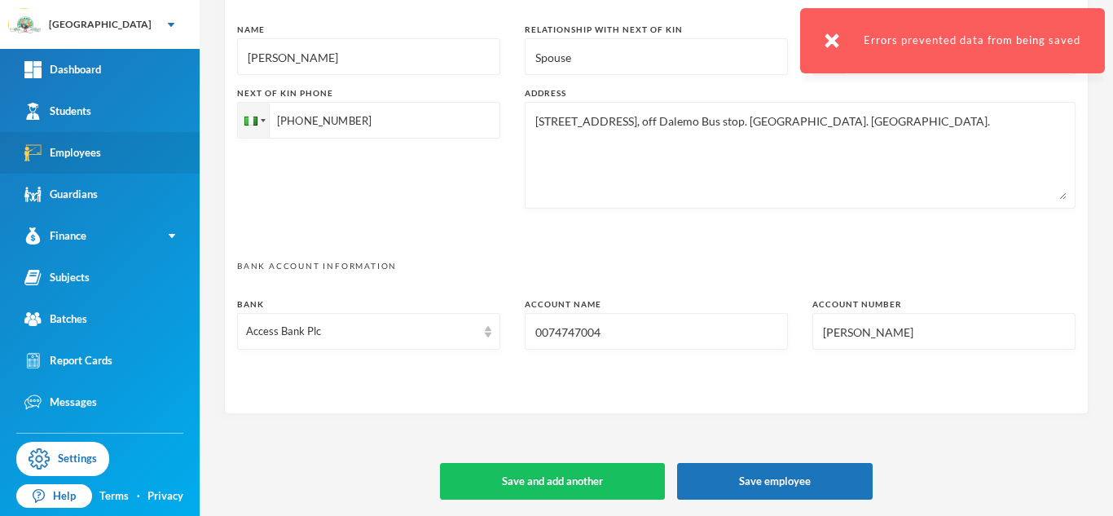
click at [85, 148] on div "Employees" at bounding box center [62, 152] width 77 height 17
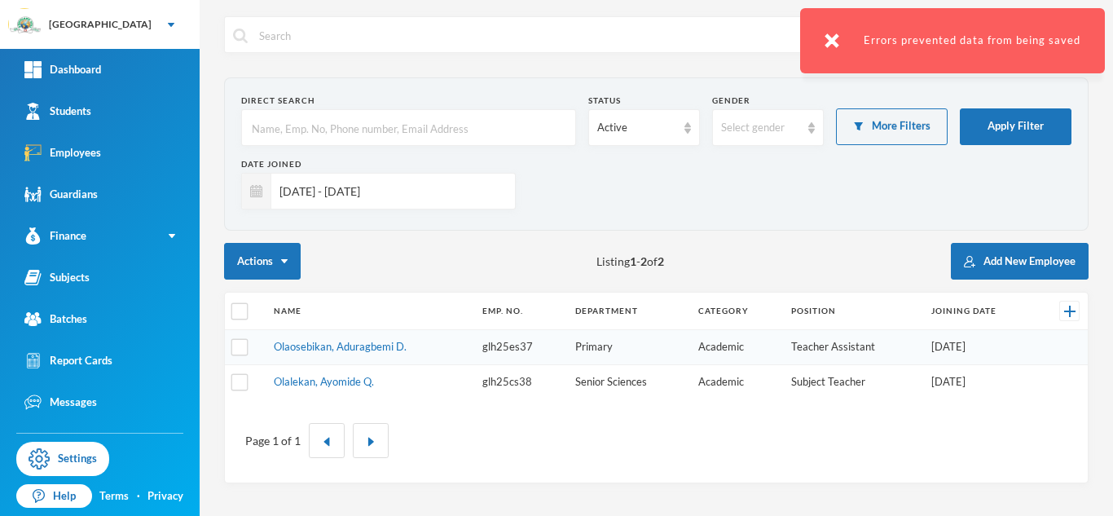
click at [429, 194] on input "[DATE] - [DATE]" at bounding box center [389, 191] width 236 height 37
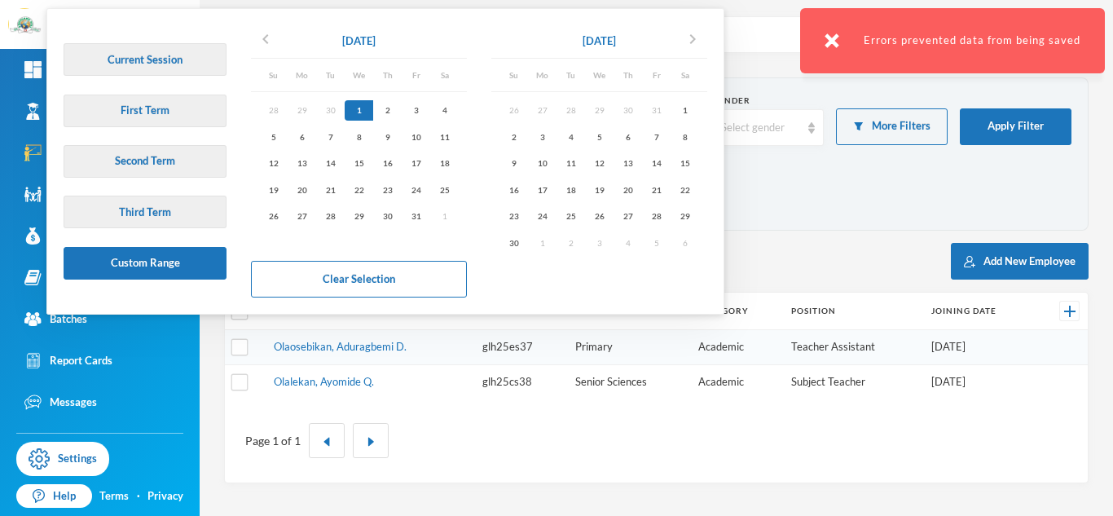
click at [429, 194] on div "24" at bounding box center [416, 189] width 29 height 20
type input "01/10/2025 - 24/10/2025"
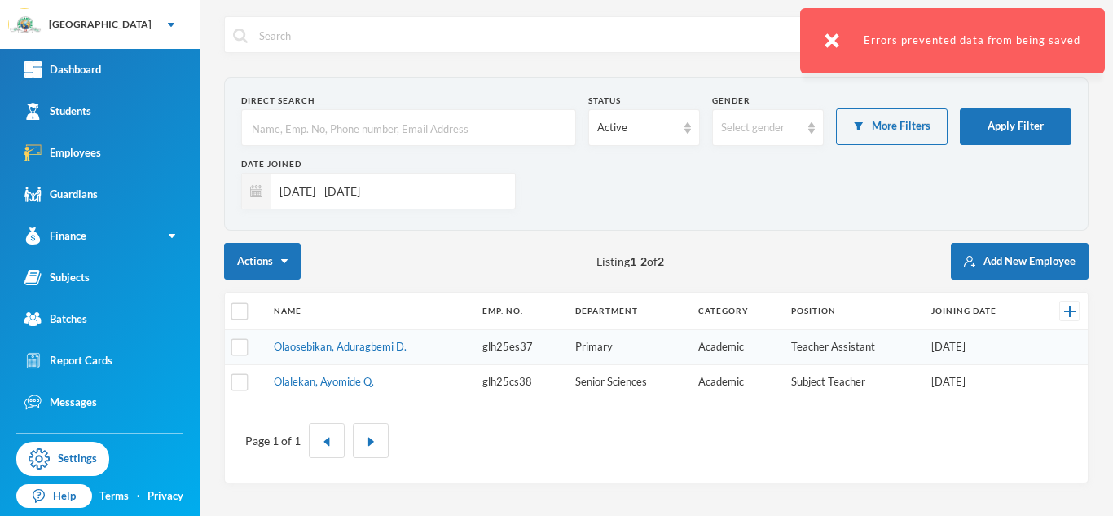
click at [444, 195] on input "01/10/2025 - 24/10/2025" at bounding box center [389, 191] width 236 height 37
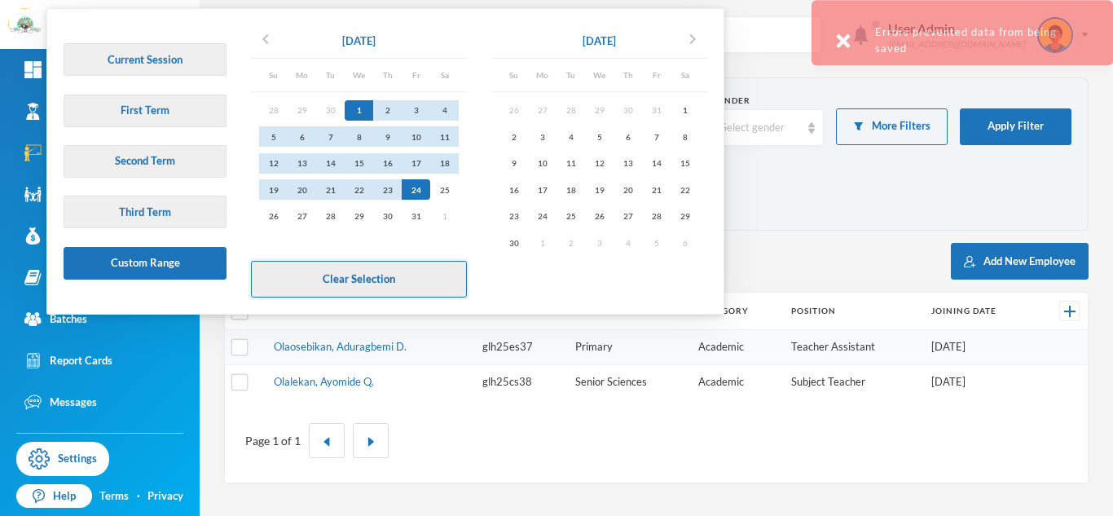
click at [408, 291] on button "Clear Selection" at bounding box center [359, 279] width 216 height 37
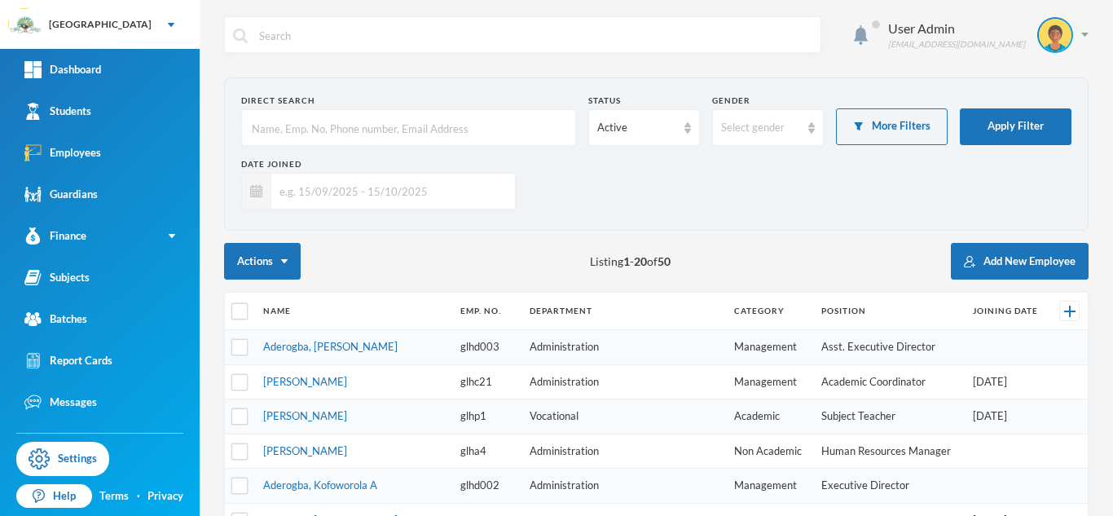
click at [385, 140] on input "text" at bounding box center [408, 128] width 317 height 37
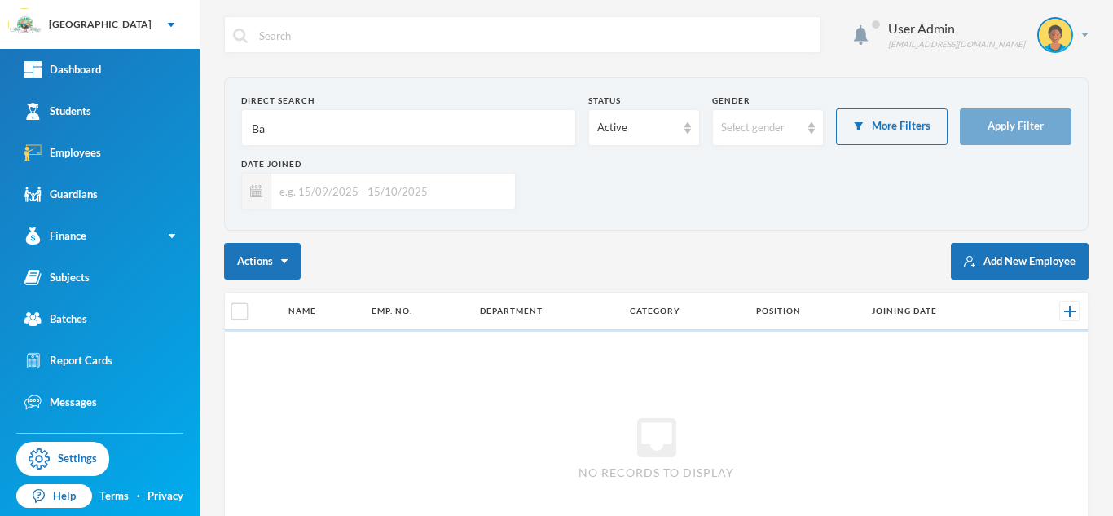
type input "B"
click at [269, 128] on input "Babtunde" at bounding box center [408, 128] width 317 height 37
type input "Babatunde"
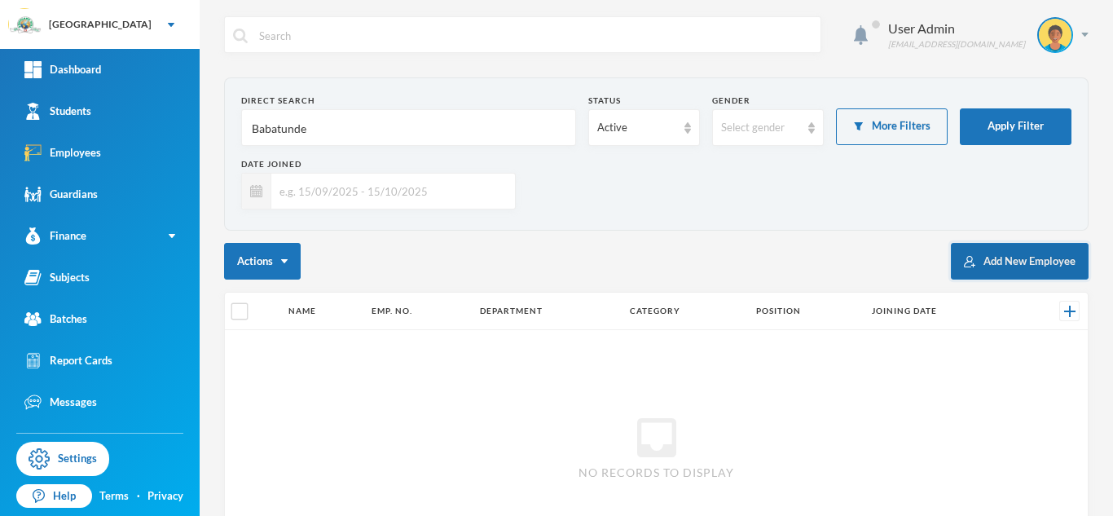
click at [1007, 263] on button "Add New Employee" at bounding box center [1020, 261] width 138 height 37
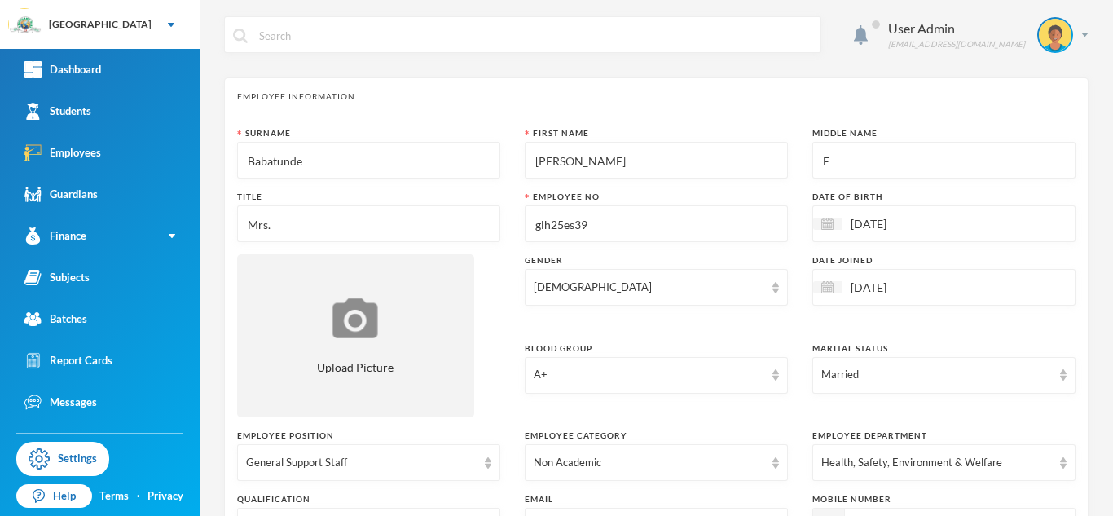
click at [897, 227] on input "[DATE]" at bounding box center [911, 223] width 137 height 19
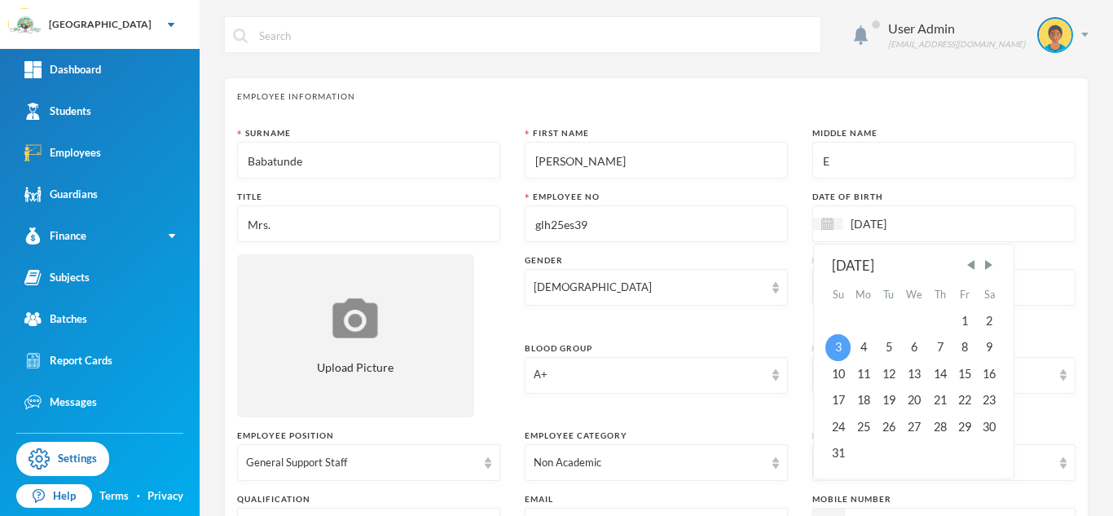
click at [839, 350] on div "3" at bounding box center [838, 347] width 24 height 26
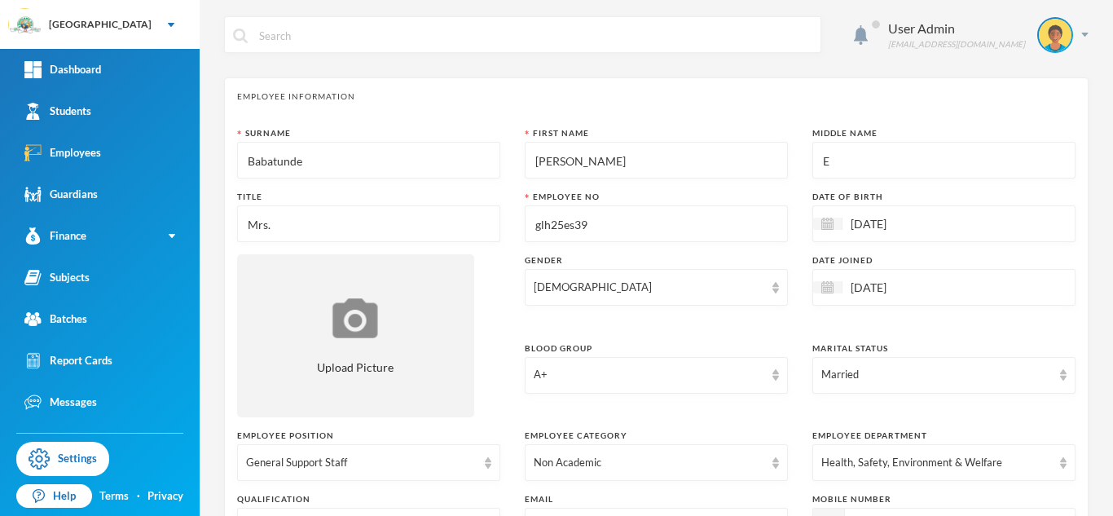
click at [873, 296] on input "[DATE]" at bounding box center [911, 287] width 137 height 19
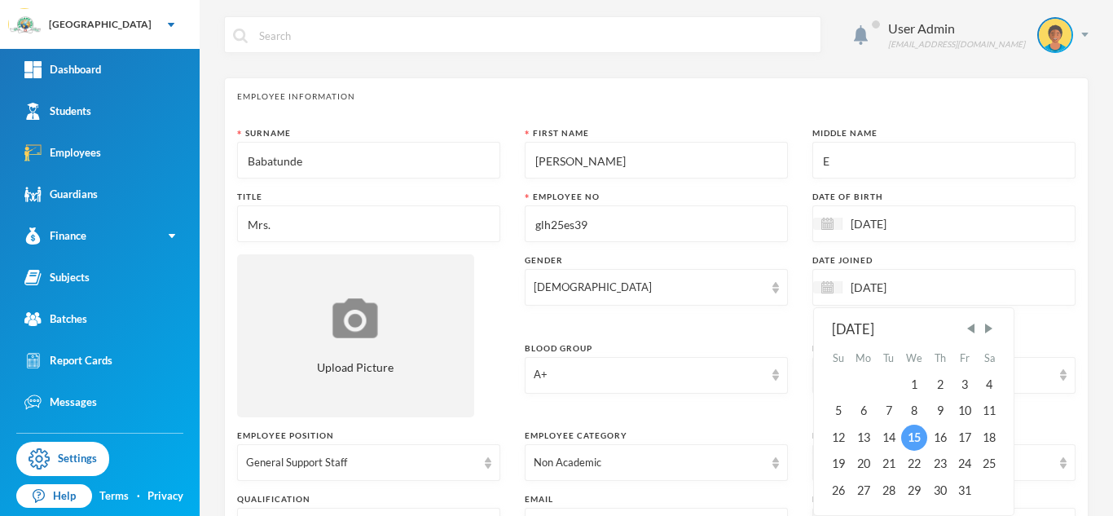
click at [914, 439] on div "15" at bounding box center [914, 438] width 27 height 26
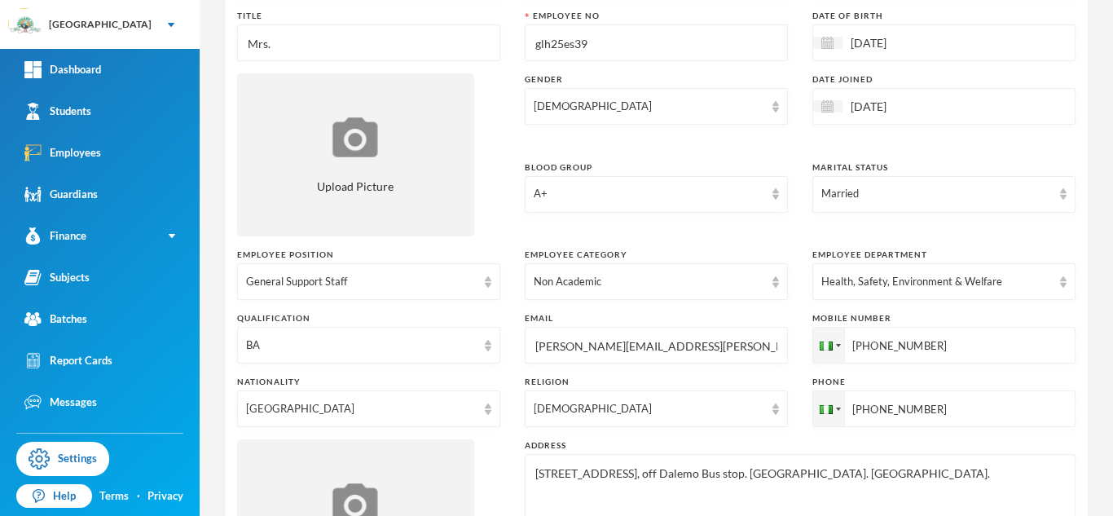
scroll to position [183, 0]
click at [957, 409] on input "[PHONE_NUMBER]" at bounding box center [944, 407] width 263 height 37
click at [825, 434] on div "Surname Babatunde First Name Oluwatimilehin Middle Name E Title Mrs. Employee N…" at bounding box center [656, 279] width 839 height 668
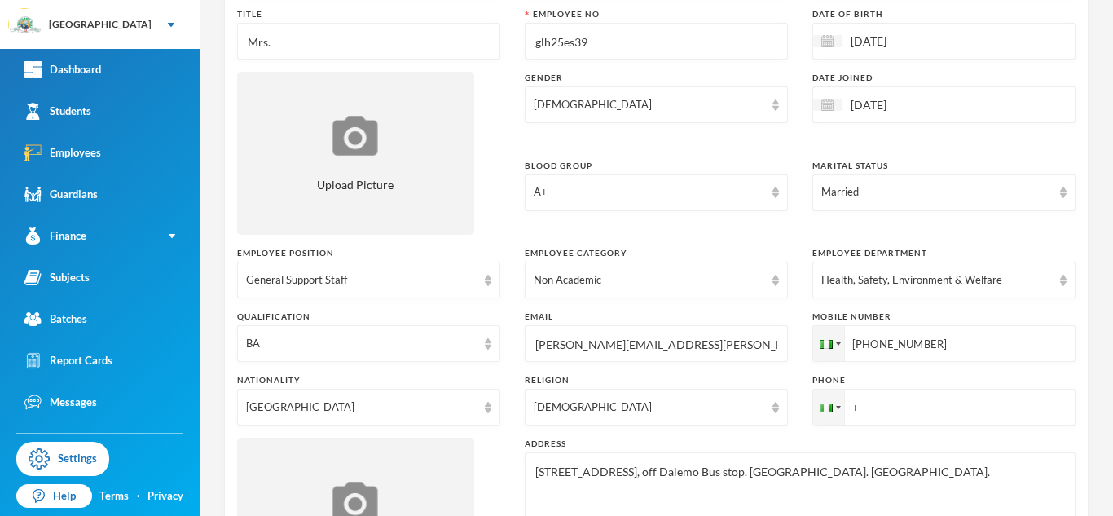
click at [860, 416] on input "+" at bounding box center [944, 407] width 263 height 37
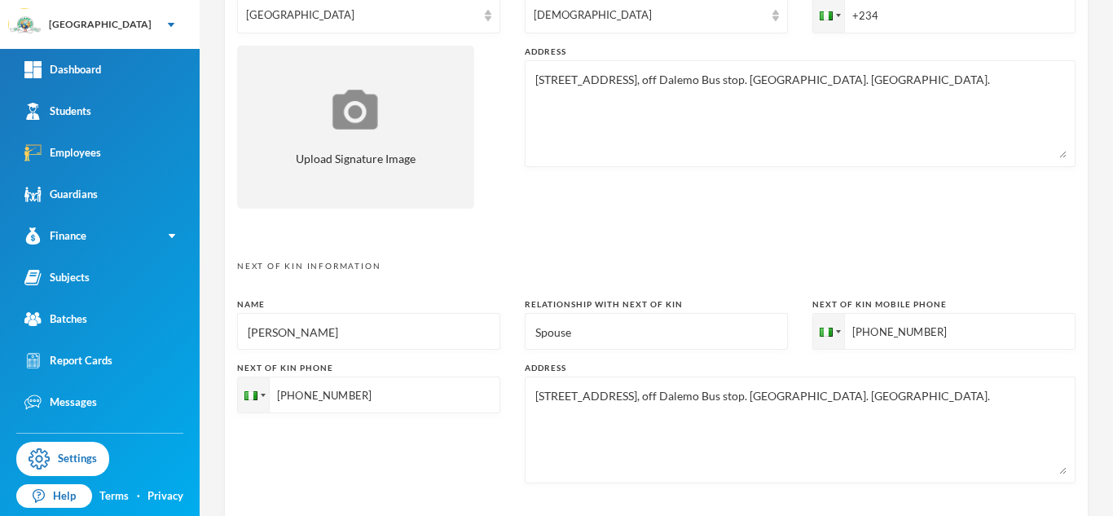
scroll to position [577, 0]
click at [364, 394] on input "[PHONE_NUMBER]" at bounding box center [368, 392] width 263 height 37
type input "+"
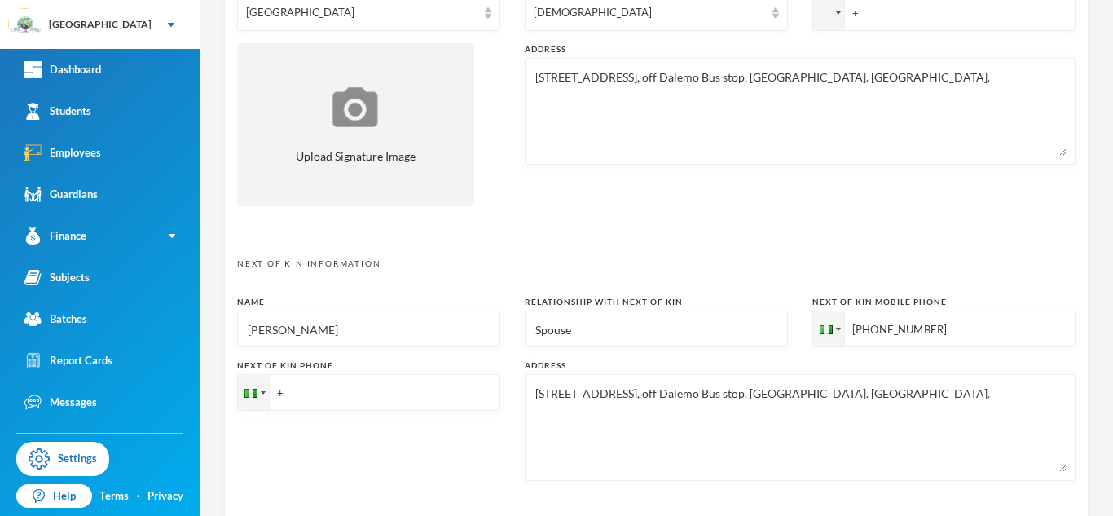
type input "+"
click at [438, 467] on div "Next of Kin Phone +" at bounding box center [368, 419] width 263 height 121
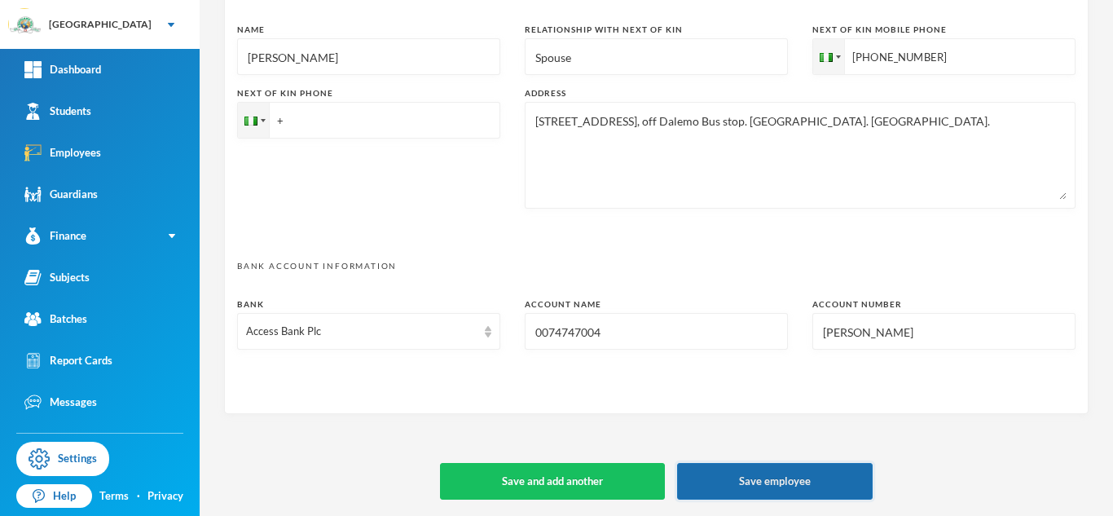
click at [759, 478] on button "Save employee" at bounding box center [775, 481] width 196 height 37
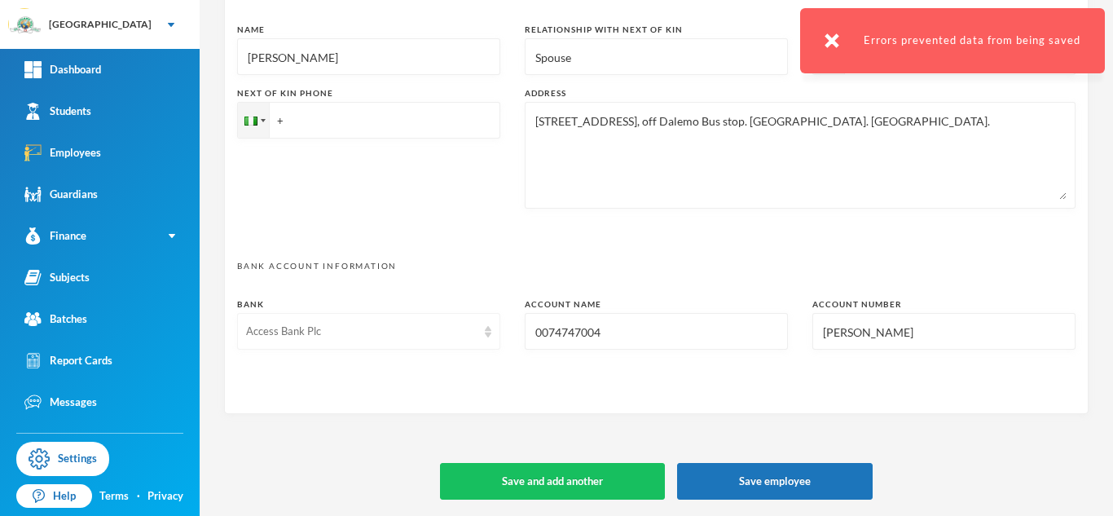
click at [403, 328] on div "Access Bank Plc" at bounding box center [361, 332] width 231 height 16
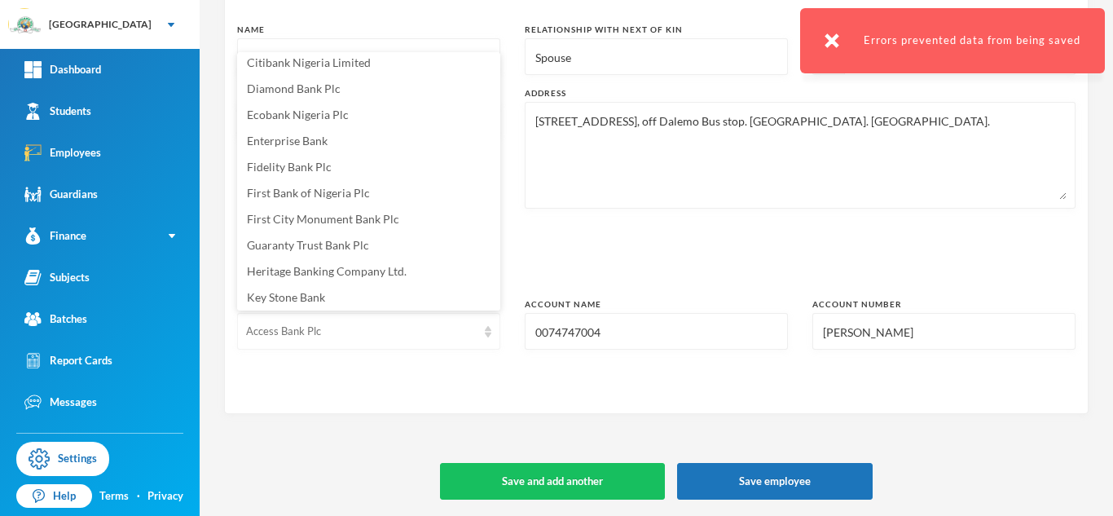
scroll to position [84, 0]
click at [649, 330] on input "0074747004" at bounding box center [656, 332] width 245 height 37
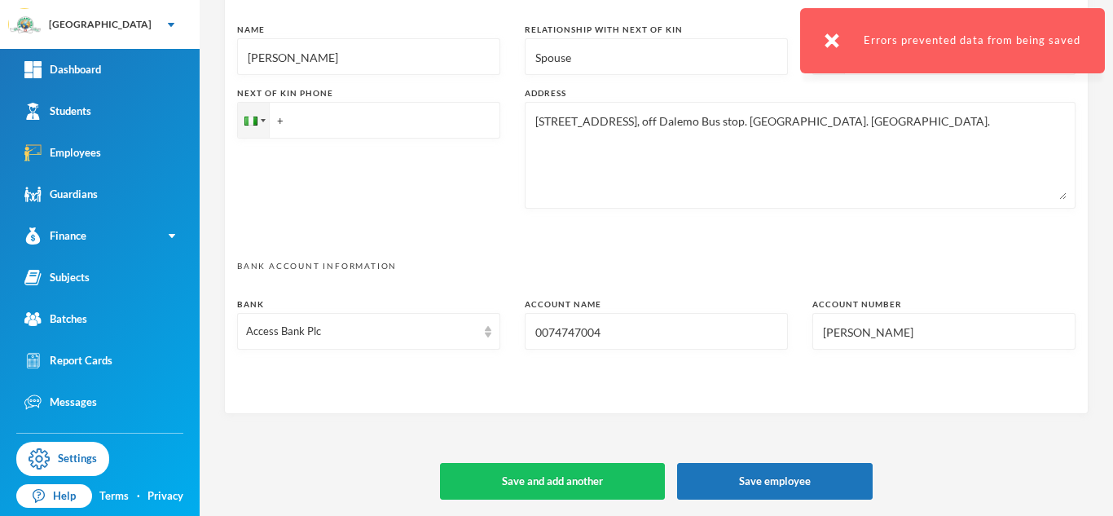
click at [649, 330] on input "0074747004" at bounding box center [656, 332] width 245 height 37
click at [931, 331] on input "Opeyemi Aderogba" at bounding box center [944, 332] width 245 height 37
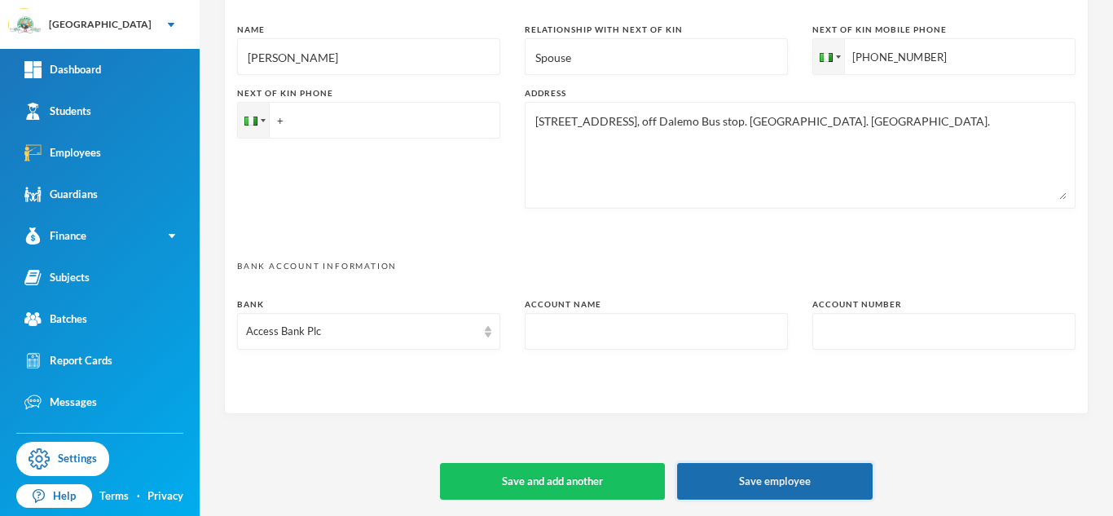
click at [787, 470] on button "Save employee" at bounding box center [775, 481] width 196 height 37
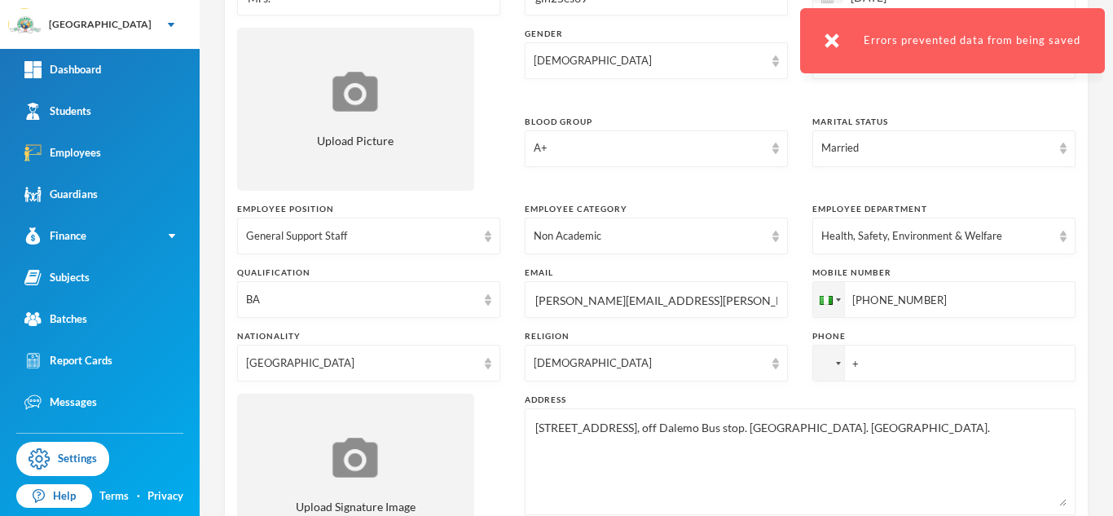
scroll to position [0, 0]
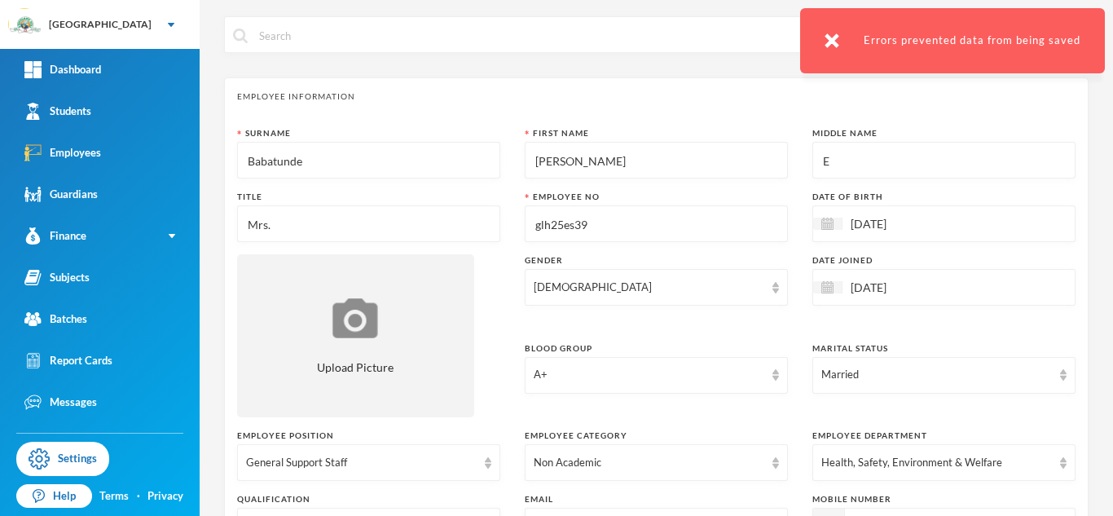
click at [839, 46] on img at bounding box center [832, 40] width 15 height 15
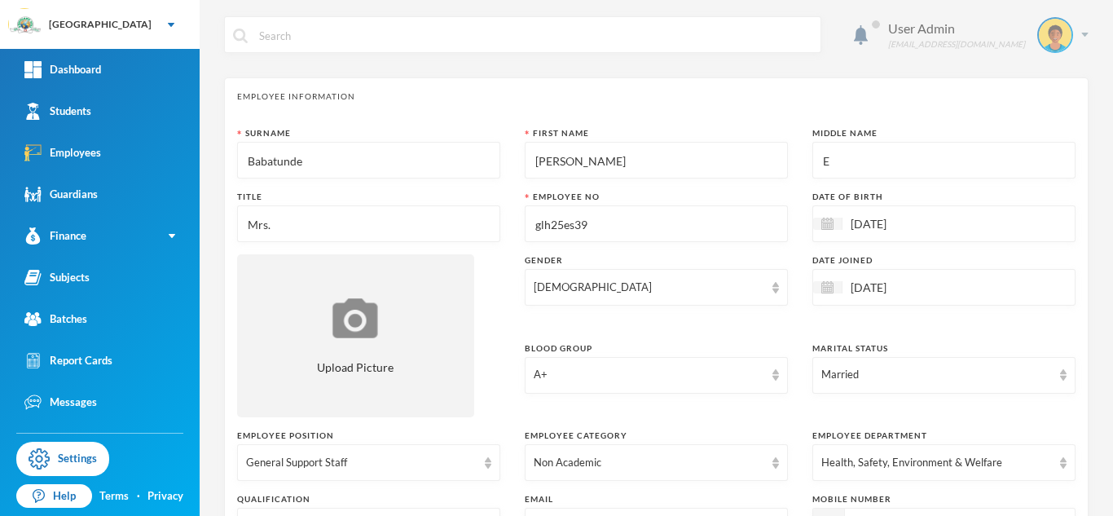
click at [1085, 42] on div "User Admin admin@bluebic.com" at bounding box center [982, 35] width 213 height 36
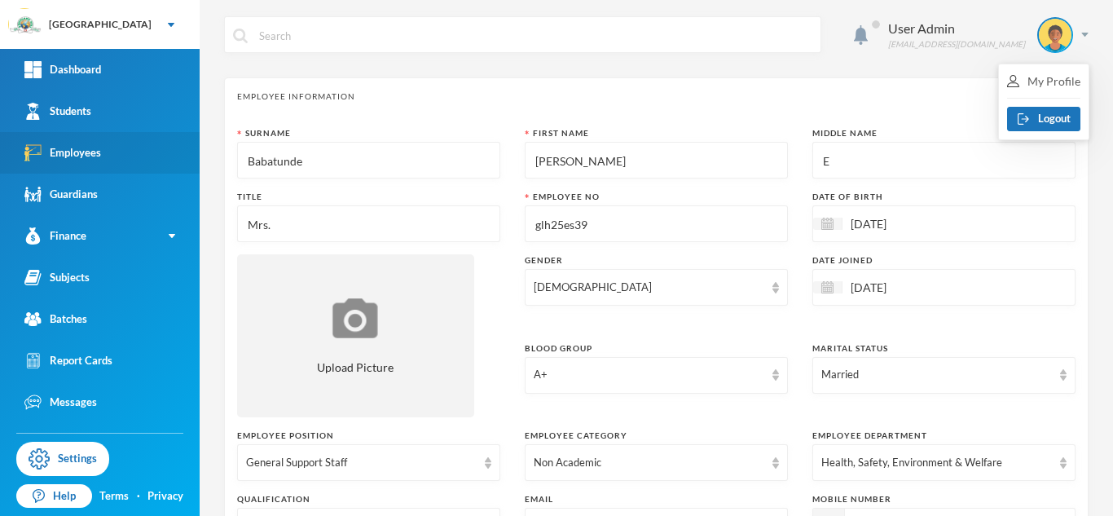
click at [61, 156] on div "Employees" at bounding box center [62, 152] width 77 height 17
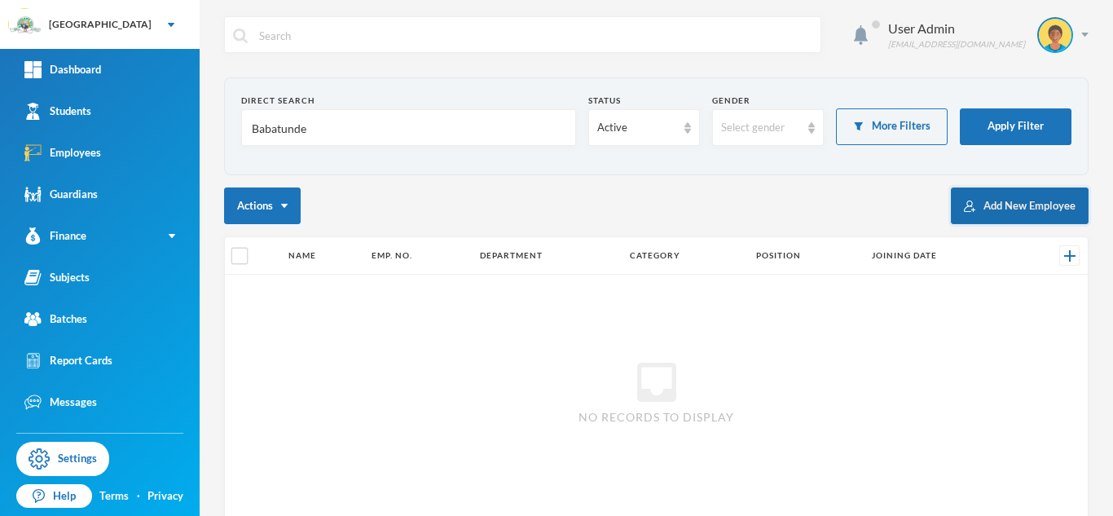
click at [992, 216] on button "Add New Employee" at bounding box center [1020, 205] width 138 height 37
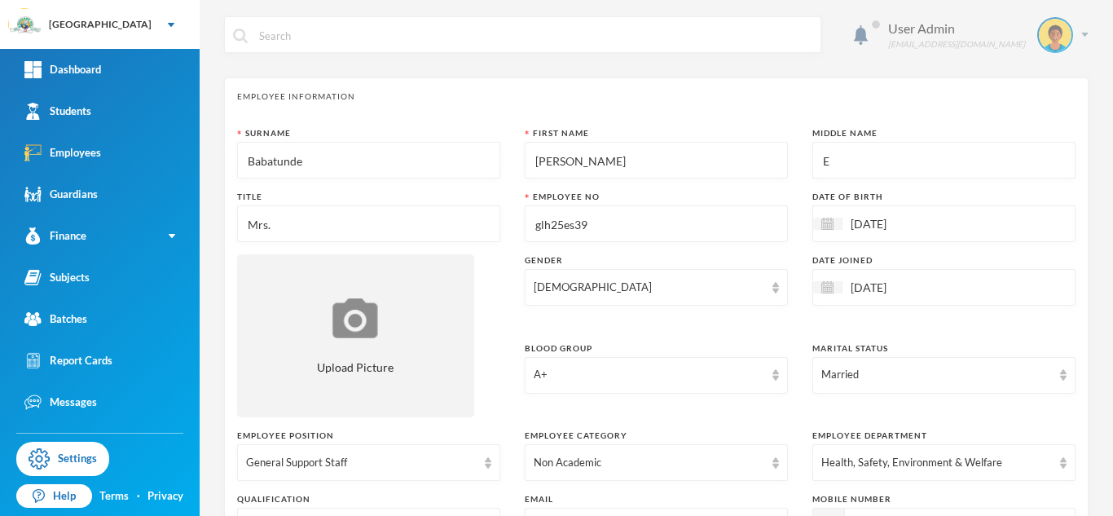
click at [1078, 37] on div "User Admin admin@bluebic.com" at bounding box center [982, 35] width 213 height 36
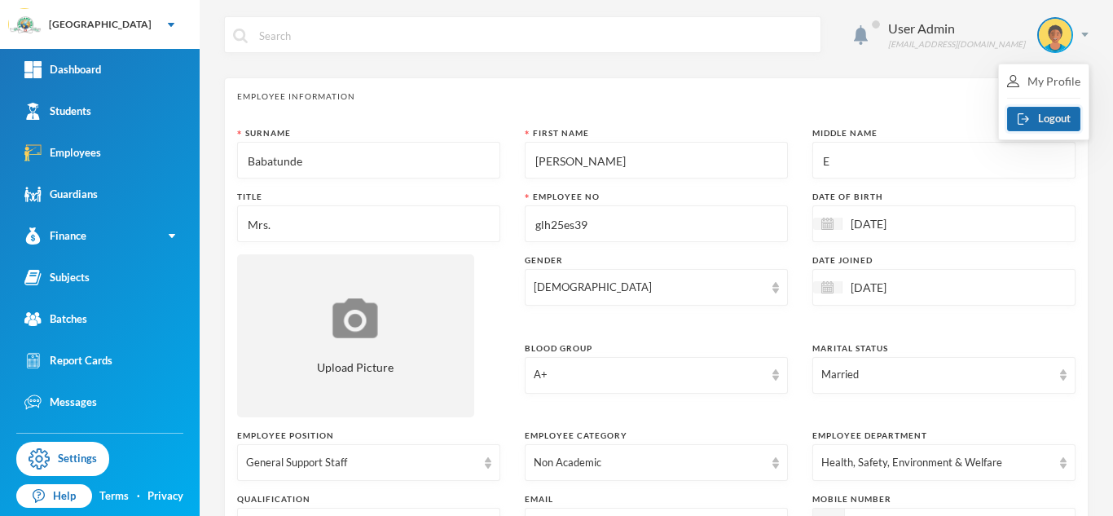
click at [1037, 112] on button "Logout" at bounding box center [1043, 119] width 73 height 24
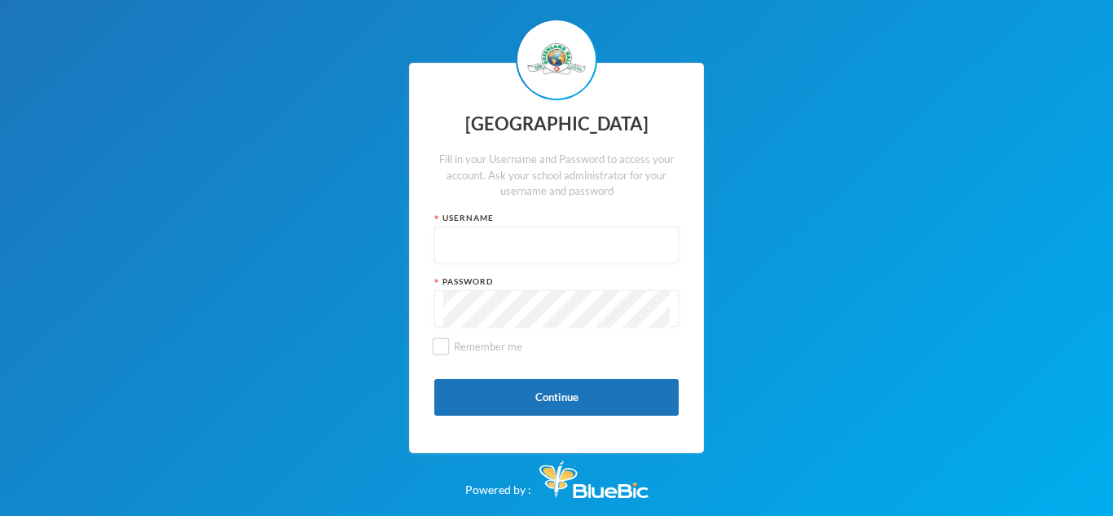
type input "Admin"
click at [569, 399] on button "Continue" at bounding box center [556, 397] width 245 height 37
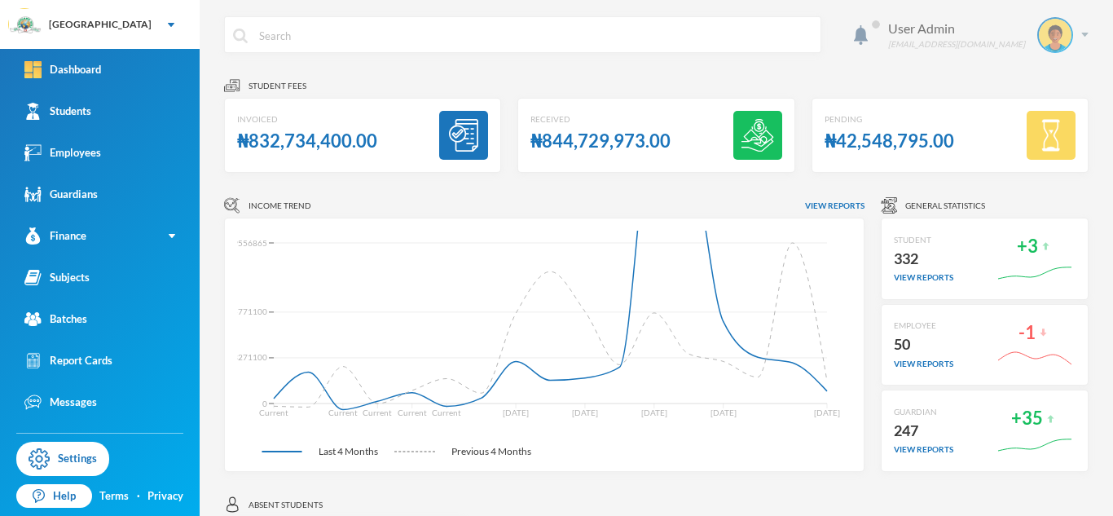
click at [1087, 37] on div "User Admin admin@bluebic.com" at bounding box center [982, 35] width 213 height 36
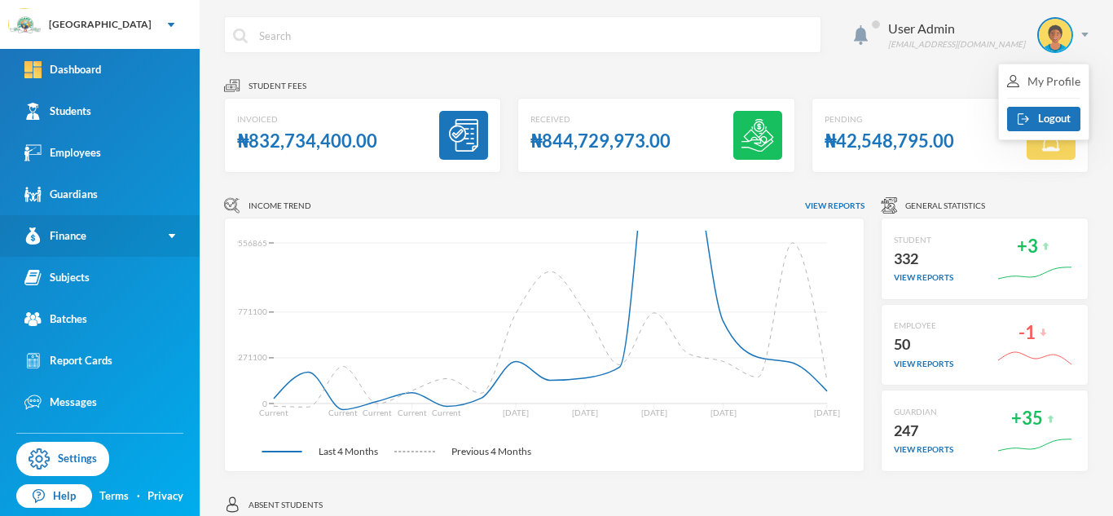
click at [172, 236] on img at bounding box center [172, 236] width 7 height 4
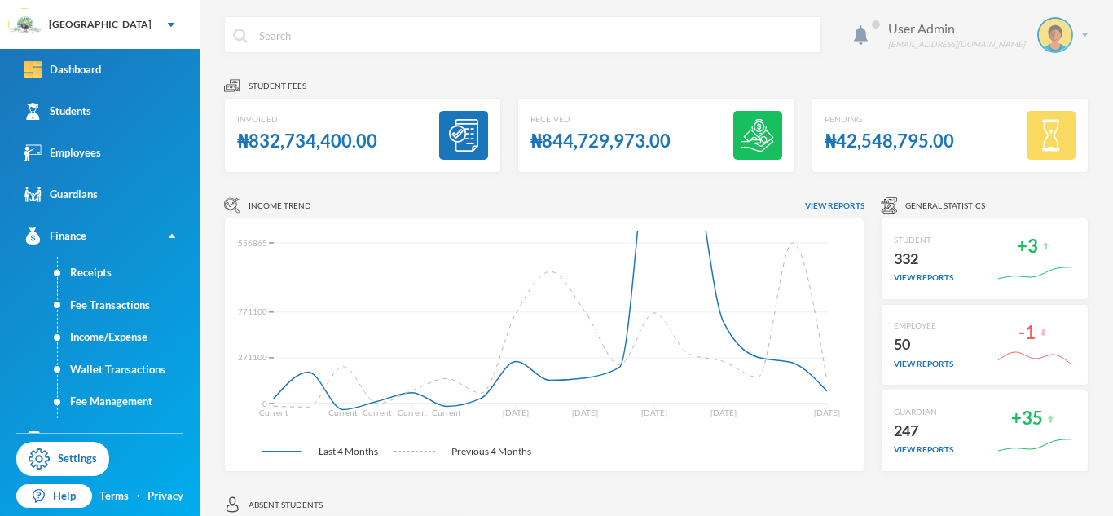
click at [1082, 35] on img at bounding box center [1085, 35] width 7 height 4
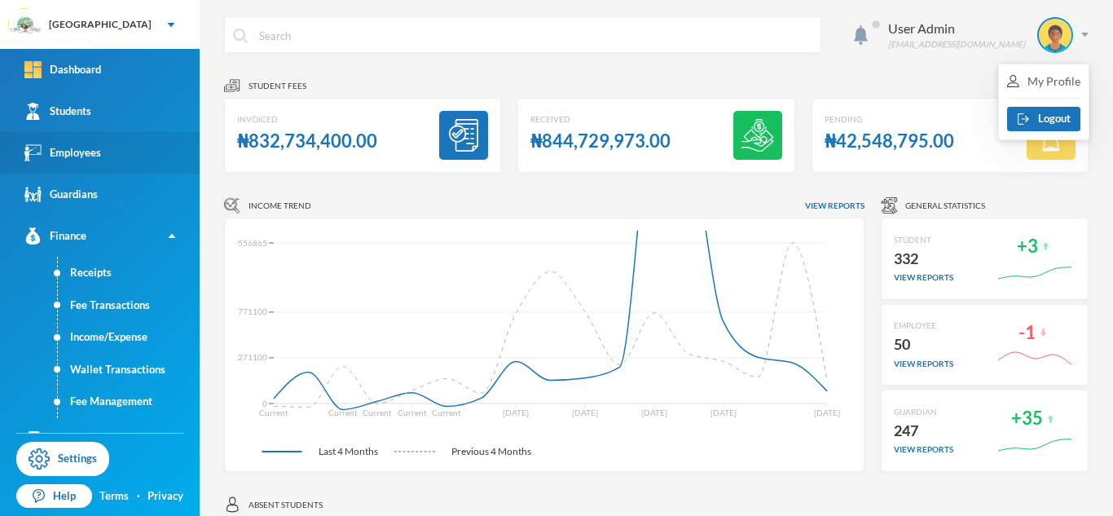
click at [82, 152] on div "Employees" at bounding box center [62, 152] width 77 height 17
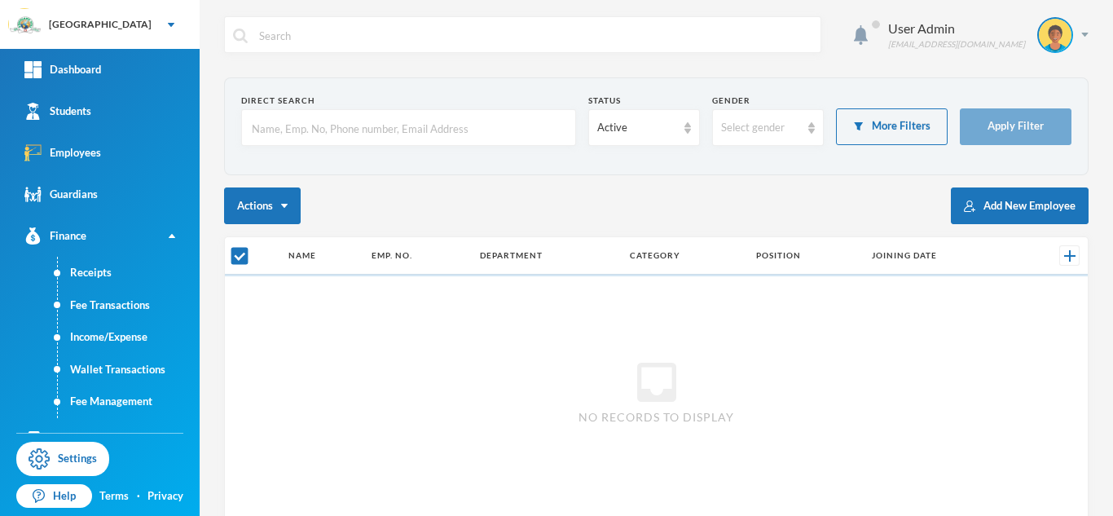
checkbox input "false"
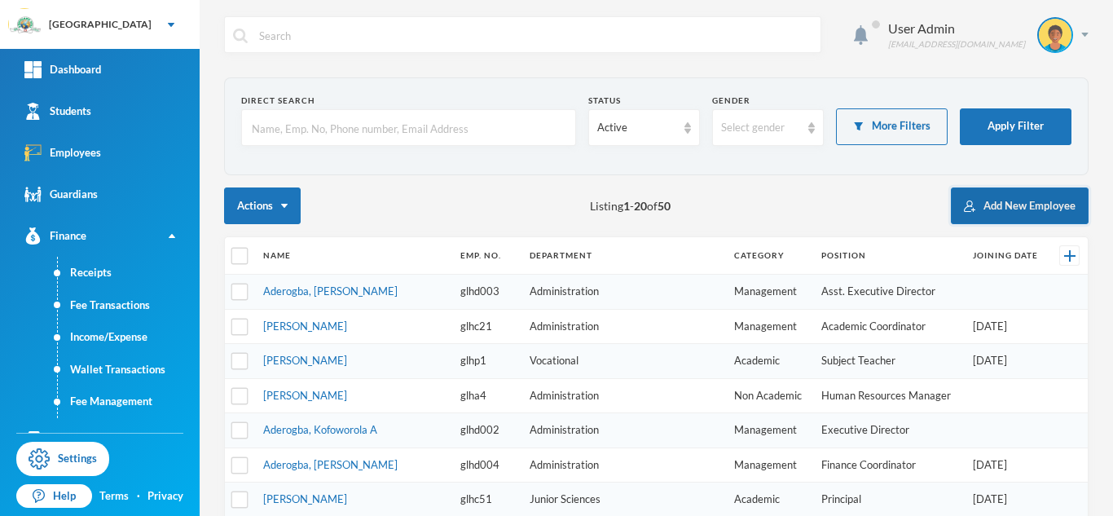
click at [994, 201] on button "Add New Employee" at bounding box center [1020, 205] width 138 height 37
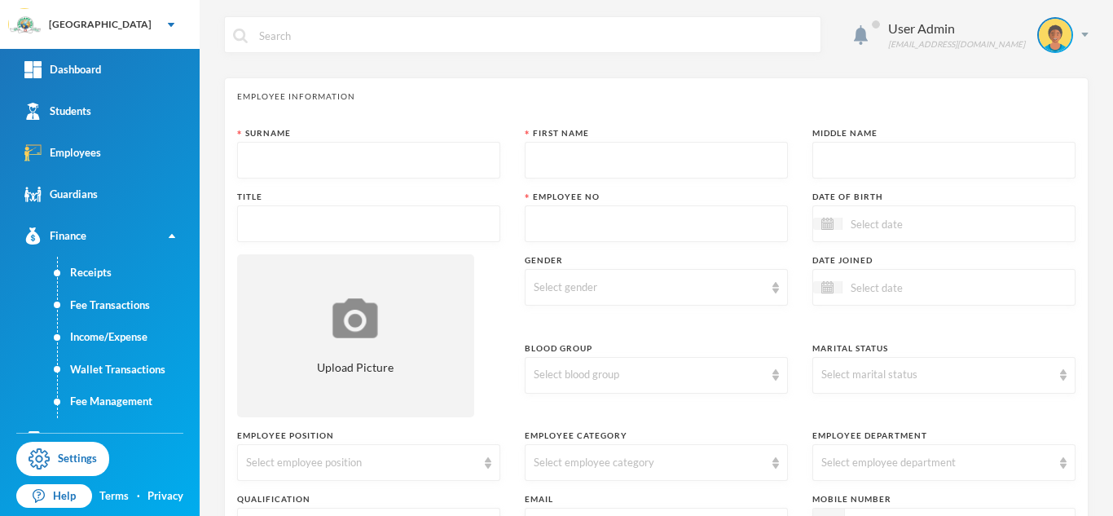
click at [333, 159] on input "text" at bounding box center [368, 161] width 245 height 37
type input "Babatunde"
click at [549, 151] on input "text" at bounding box center [656, 161] width 245 height 37
type input "OLuwatimilehin"
click at [861, 166] on input "text" at bounding box center [944, 161] width 245 height 37
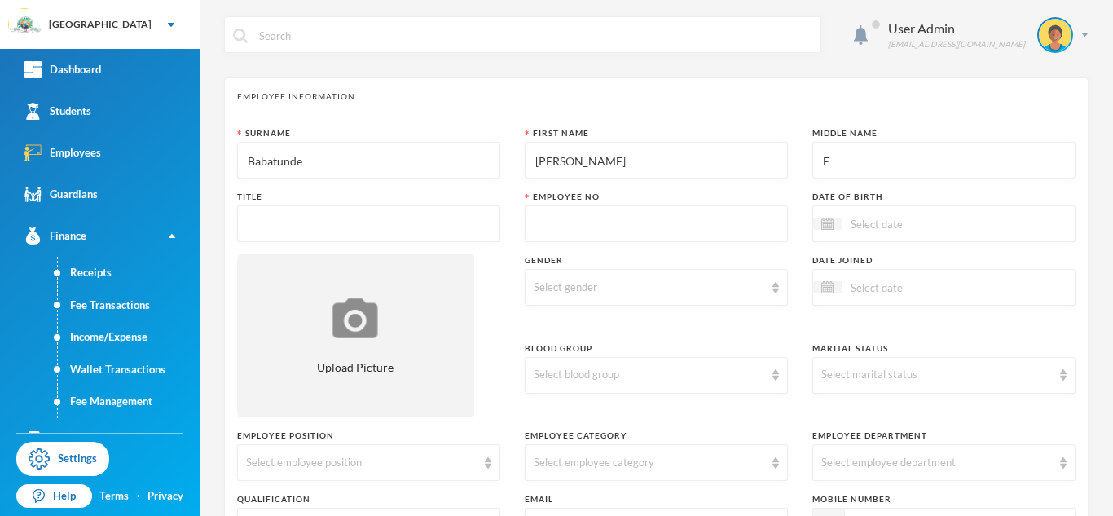
type input "E"
click at [411, 222] on input "text" at bounding box center [368, 224] width 245 height 37
type input "Mrs"
click at [558, 229] on input "text" at bounding box center [656, 224] width 245 height 37
type input "glh25ss40"
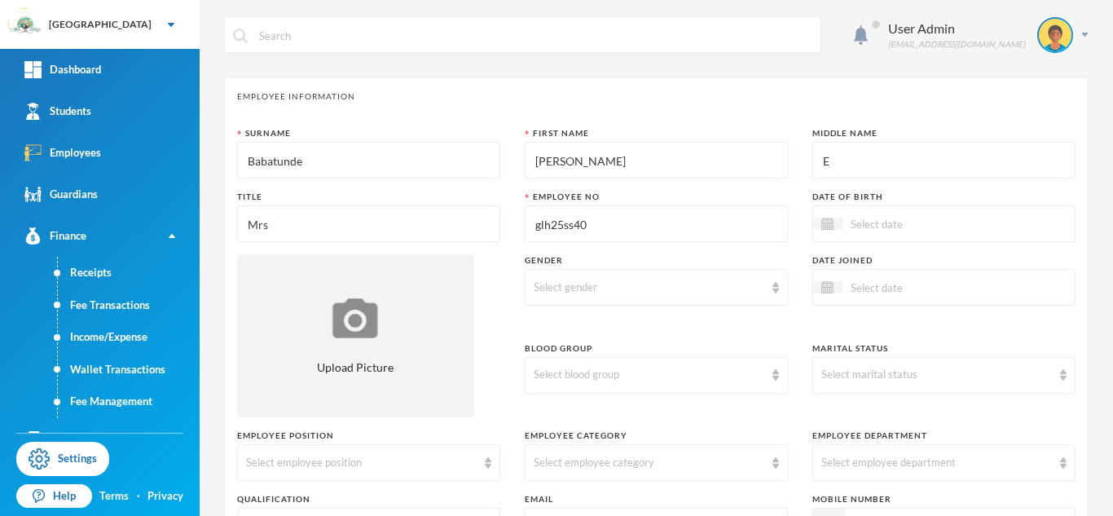
click at [915, 226] on input at bounding box center [911, 223] width 137 height 19
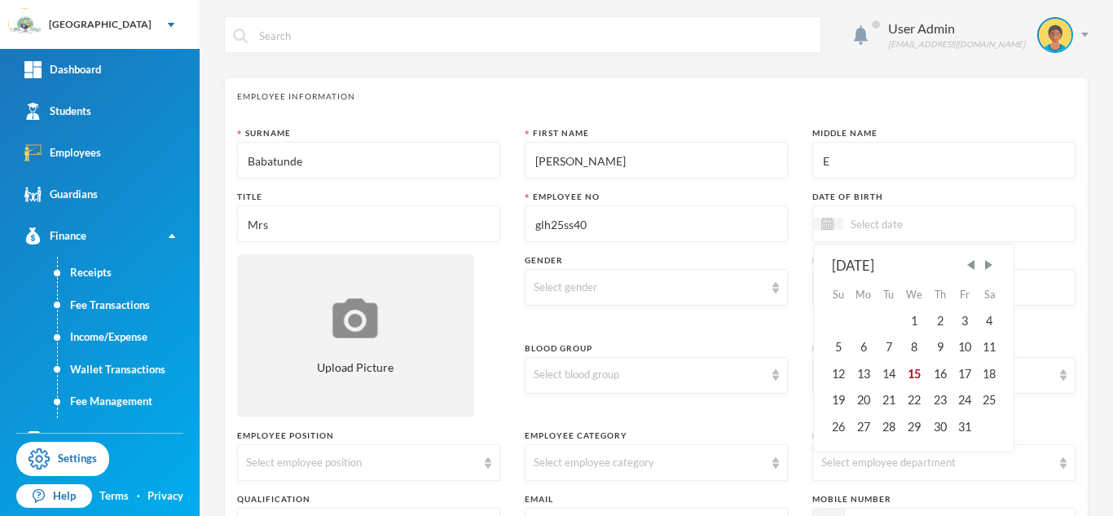
click at [1095, 238] on div "User Admin admin@bluebic.com Employee Information Surname Babatunde First Name …" at bounding box center [657, 258] width 914 height 516
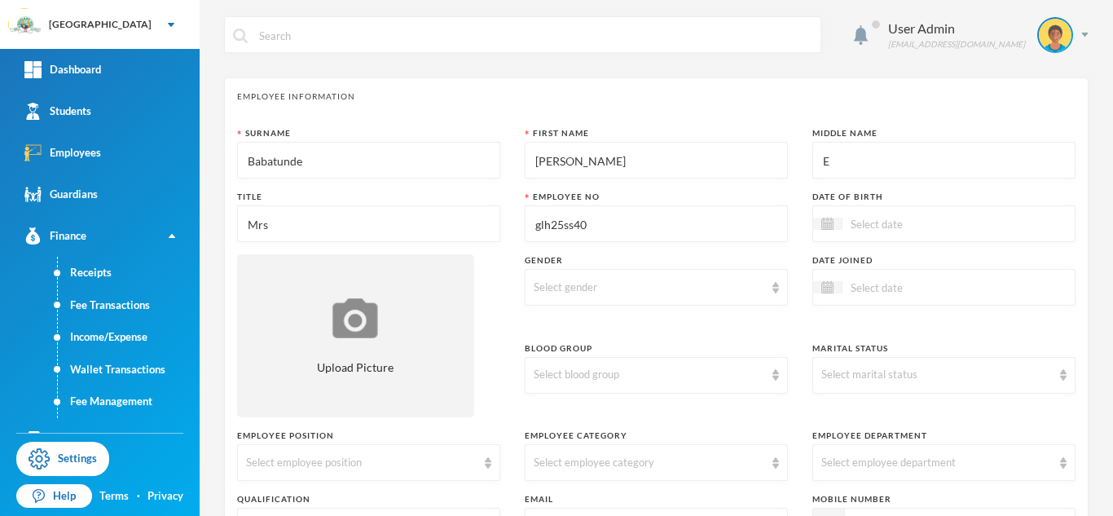
click at [891, 294] on input at bounding box center [911, 287] width 137 height 19
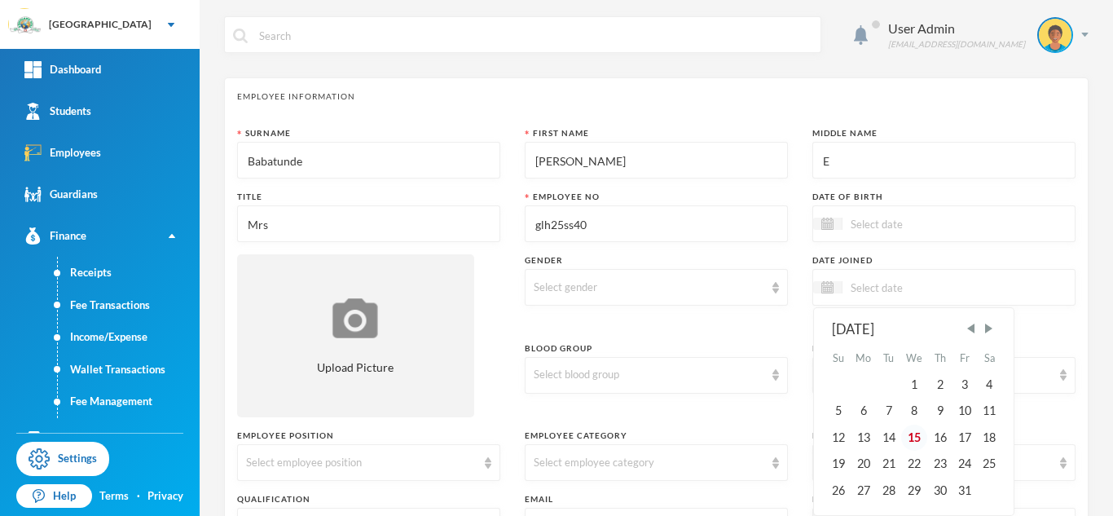
click at [913, 439] on div "15" at bounding box center [914, 438] width 27 height 26
type input "[DATE]"
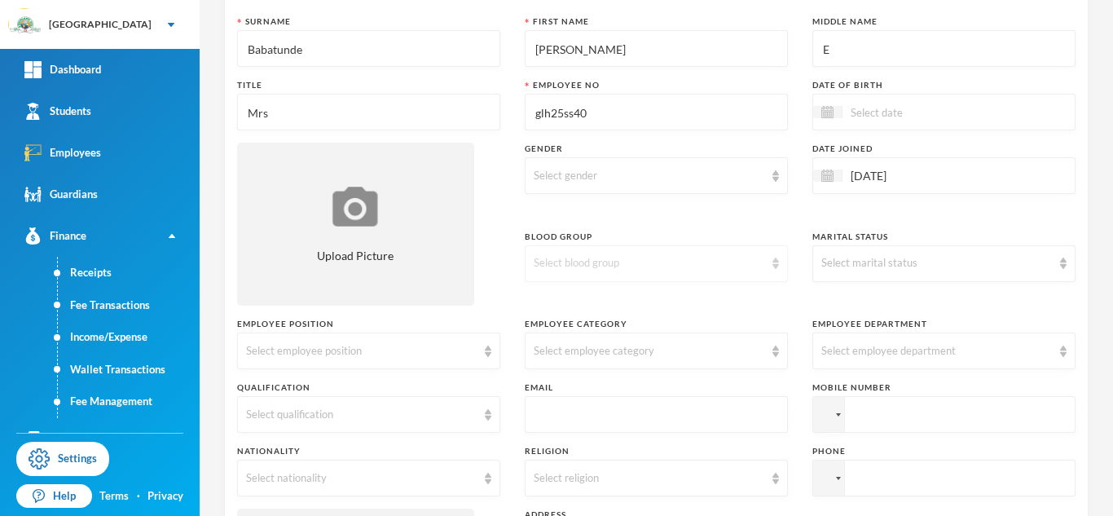
scroll to position [113, 0]
click at [778, 182] on div "Select gender" at bounding box center [656, 174] width 263 height 37
click at [561, 244] on span "[DEMOGRAPHIC_DATA]" at bounding box center [599, 238] width 128 height 14
click at [647, 265] on div "Select blood group" at bounding box center [649, 261] width 231 height 16
click at [559, 302] on li "A+" at bounding box center [656, 299] width 263 height 26
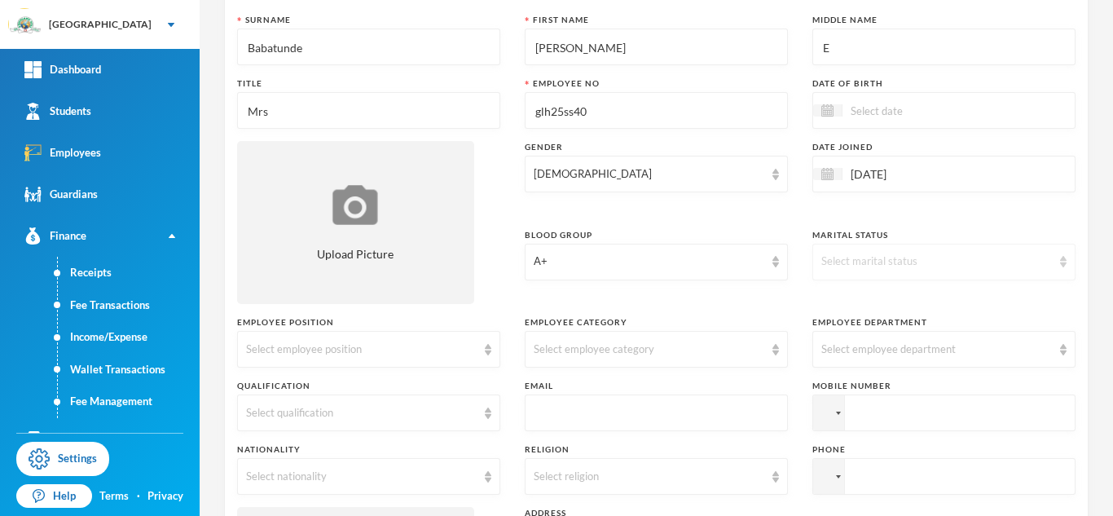
click at [1060, 271] on div "Select marital status" at bounding box center [944, 262] width 263 height 37
click at [848, 322] on span "Married" at bounding box center [843, 325] width 42 height 14
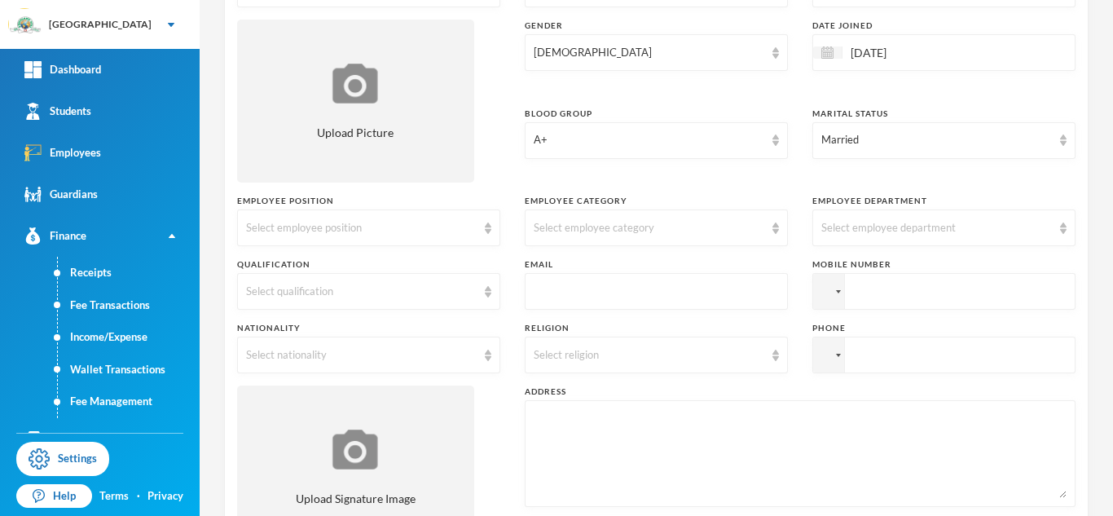
scroll to position [254, 0]
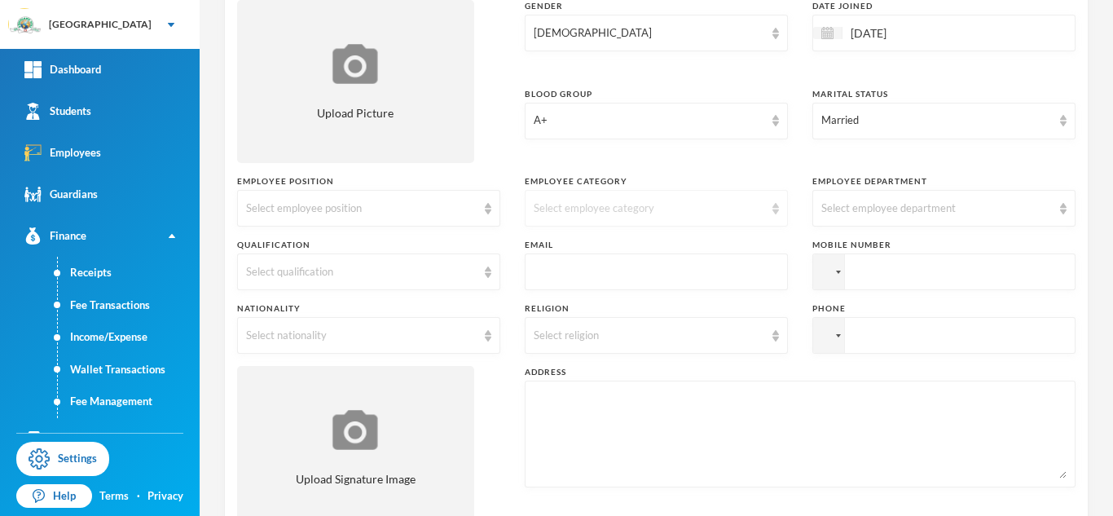
click at [774, 212] on img at bounding box center [776, 208] width 7 height 11
click at [594, 248] on span "Non Academic" at bounding box center [572, 246] width 75 height 14
click at [1030, 209] on div "Select employee department" at bounding box center [937, 209] width 231 height 16
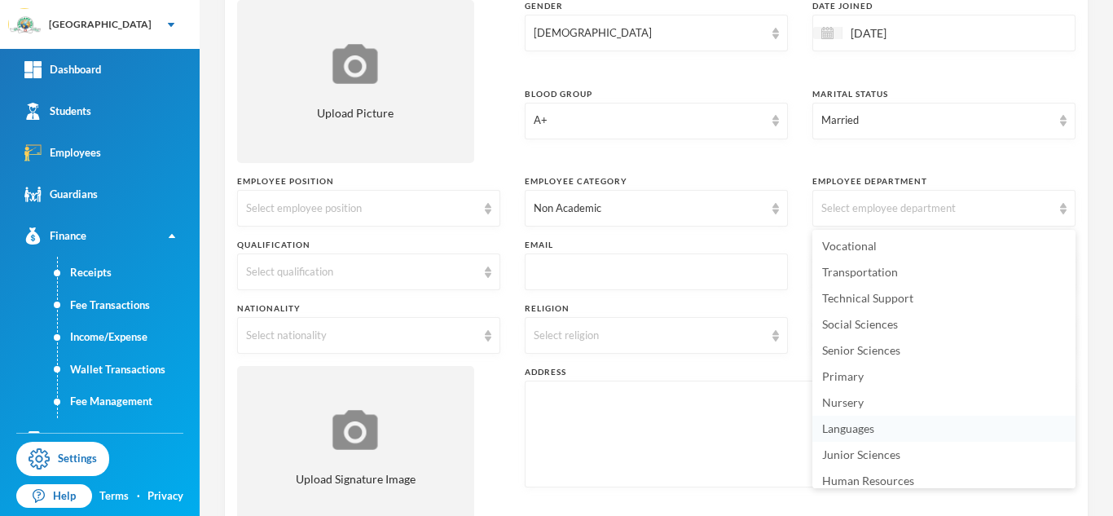
scroll to position [113, 0]
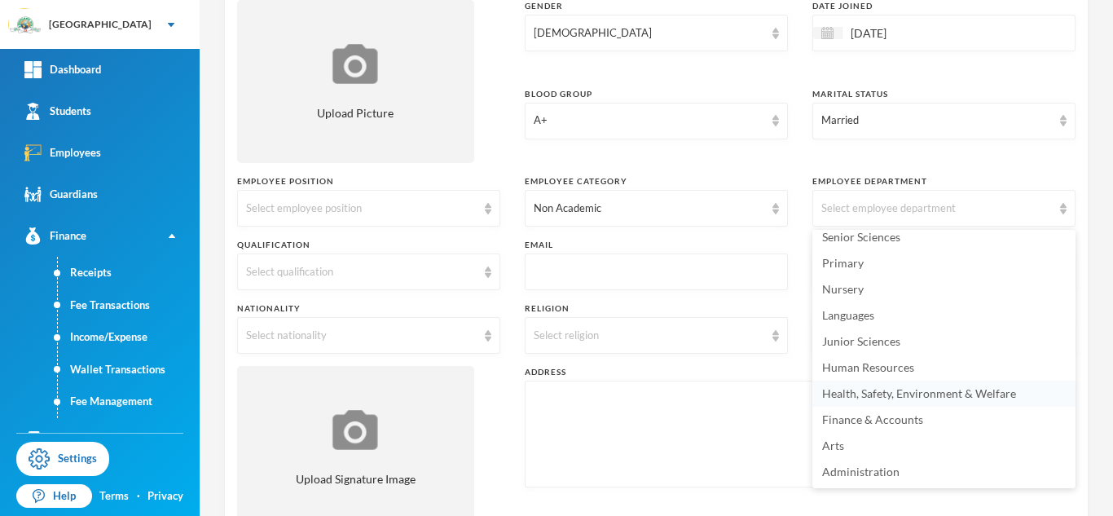
click at [932, 396] on span "Health, Safety, Environment & Welfare" at bounding box center [919, 393] width 194 height 14
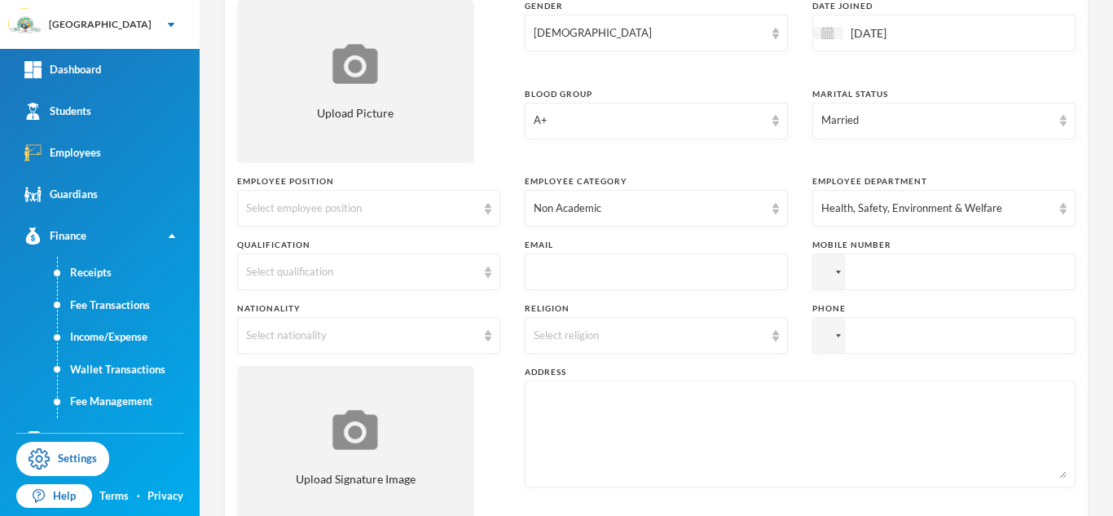
click at [562, 272] on input "text" at bounding box center [656, 272] width 245 height 37
type input "[PERSON_NAME]"
type input "[PERSON_NAME][EMAIL_ADDRESS][PERSON_NAME][DOMAIN_NAME]"
click at [916, 289] on input "tel" at bounding box center [944, 271] width 263 height 37
paste input "+2540"
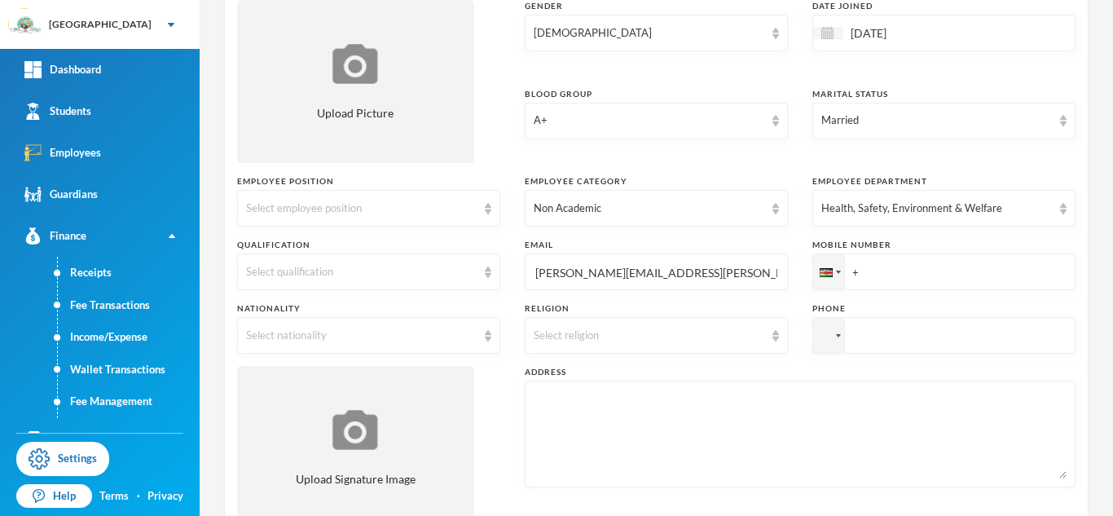
type input "+"
click at [721, 337] on div "Select religion" at bounding box center [649, 336] width 231 height 16
click at [588, 375] on span "[DEMOGRAPHIC_DATA]" at bounding box center [599, 373] width 128 height 14
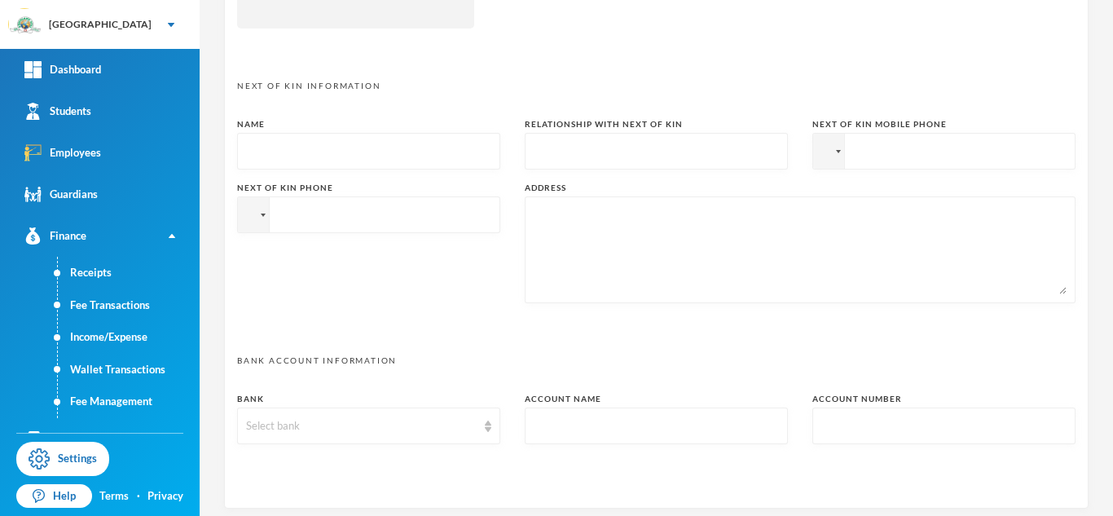
scroll to position [849, 0]
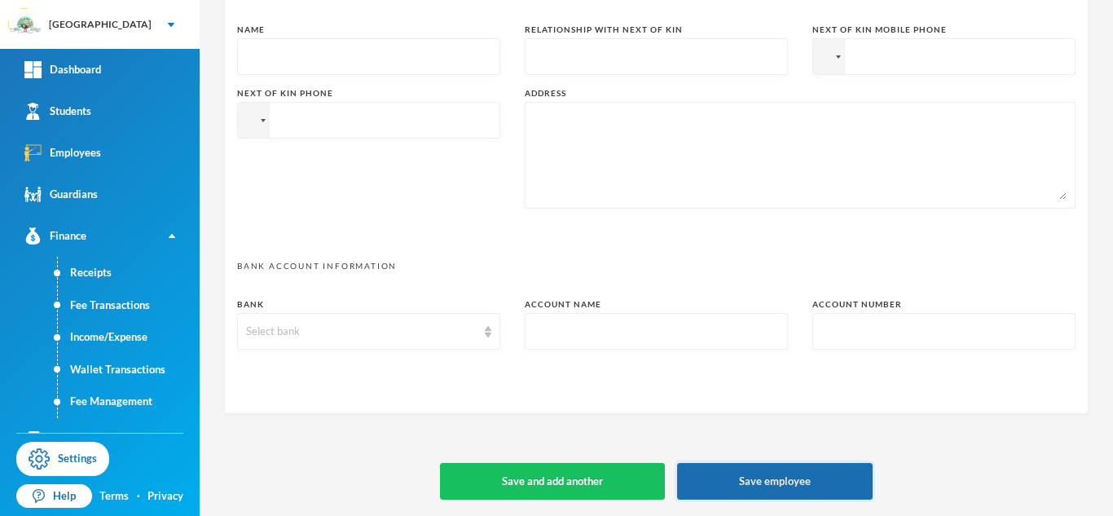
click at [774, 487] on button "Save employee" at bounding box center [775, 481] width 196 height 37
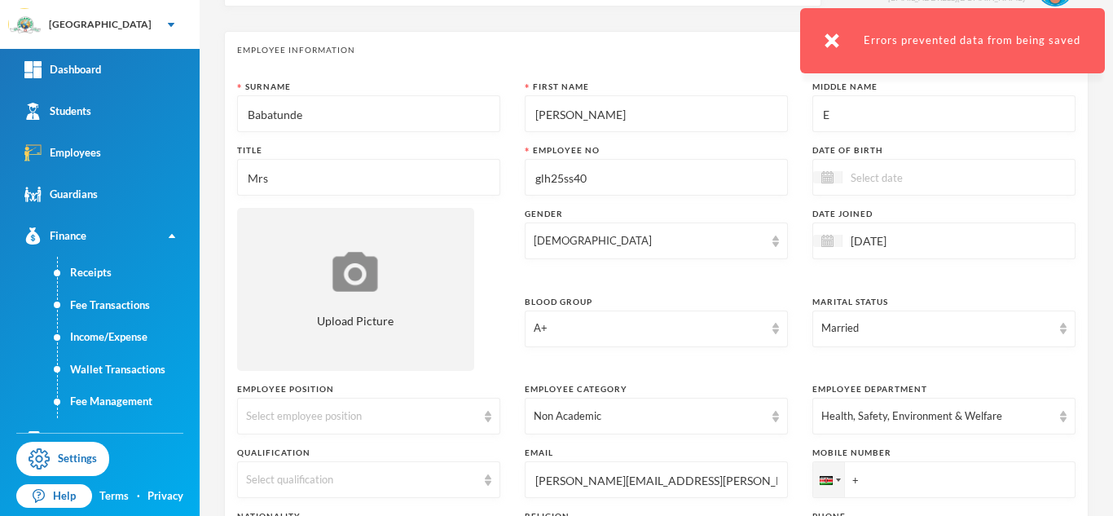
scroll to position [0, 0]
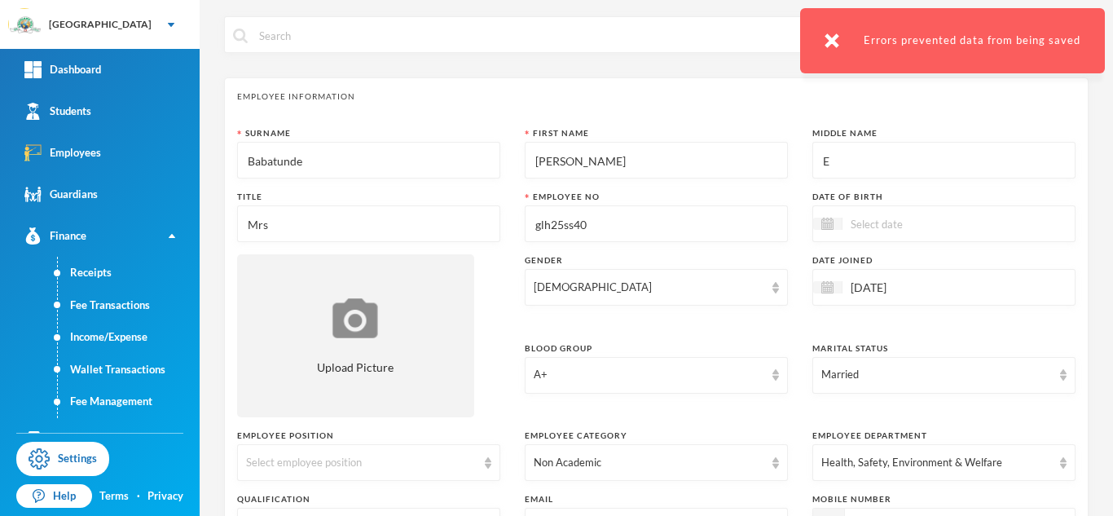
click at [553, 161] on input "OLuwatimilehin" at bounding box center [656, 161] width 245 height 37
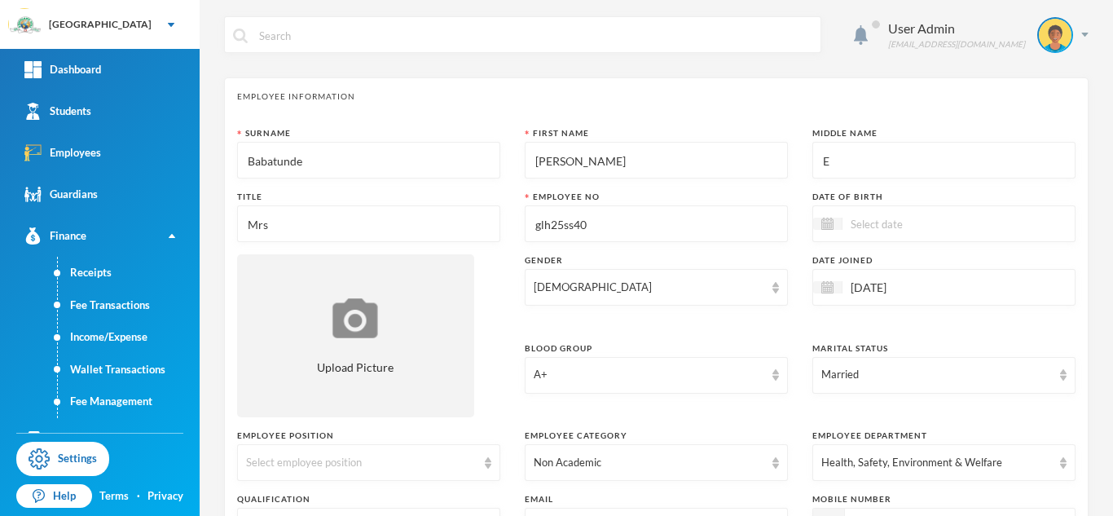
type input "[PERSON_NAME]"
click at [849, 158] on input "E" at bounding box center [944, 161] width 245 height 37
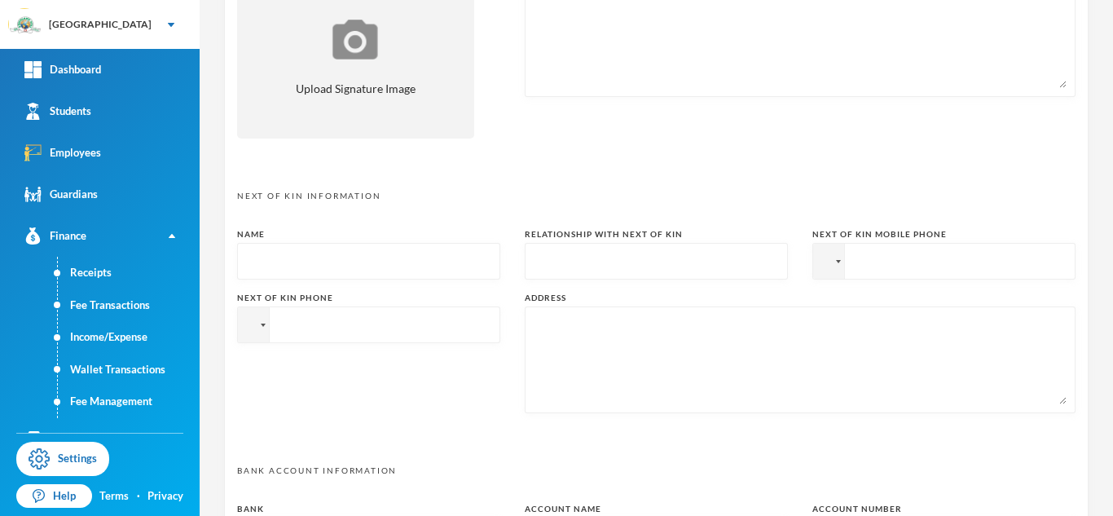
scroll to position [849, 0]
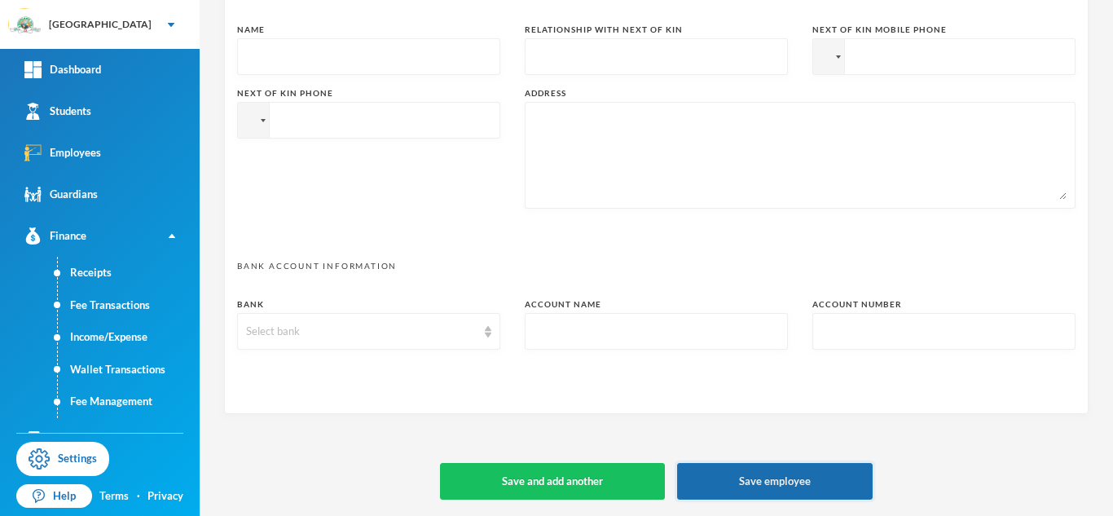
type input "[PERSON_NAME]"
click at [753, 474] on button "Save employee" at bounding box center [775, 481] width 196 height 37
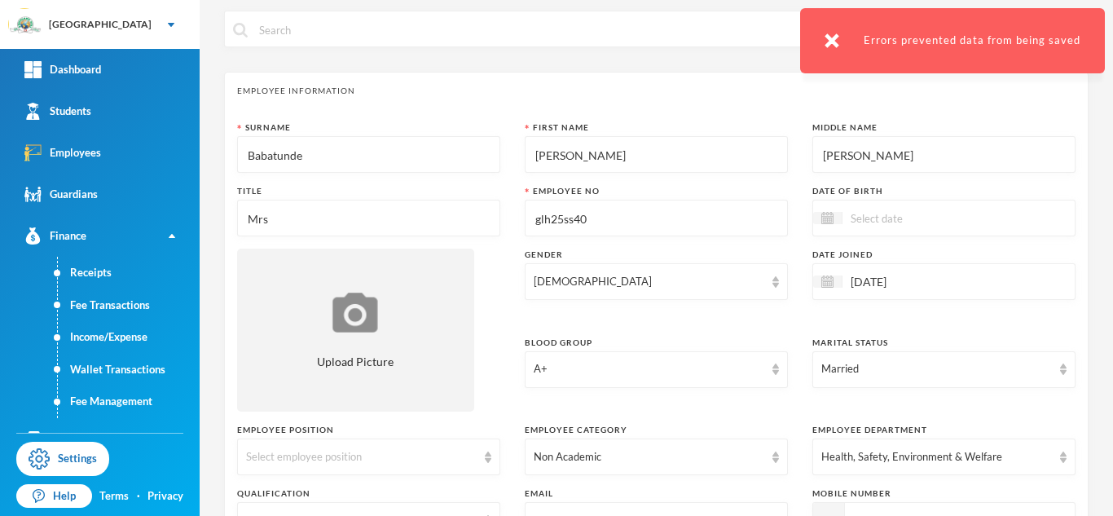
scroll to position [8, 0]
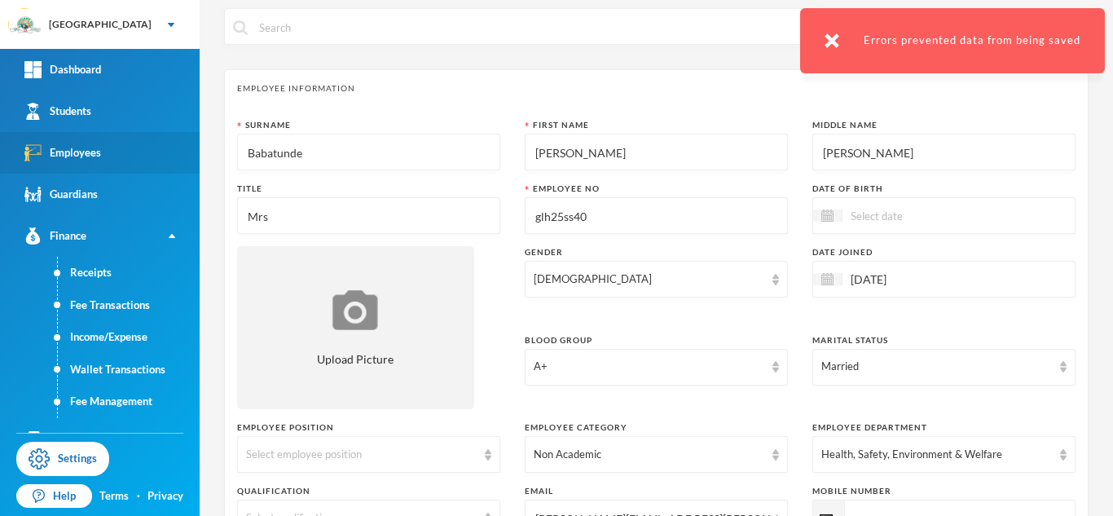
click at [93, 157] on div "Employees" at bounding box center [62, 152] width 77 height 17
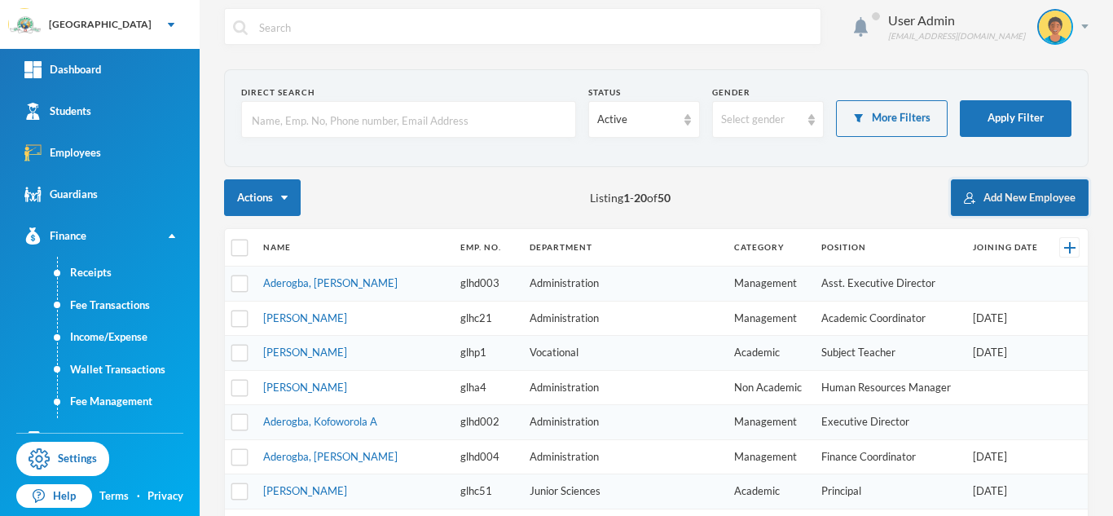
click at [990, 205] on button "Add New Employee" at bounding box center [1020, 197] width 138 height 37
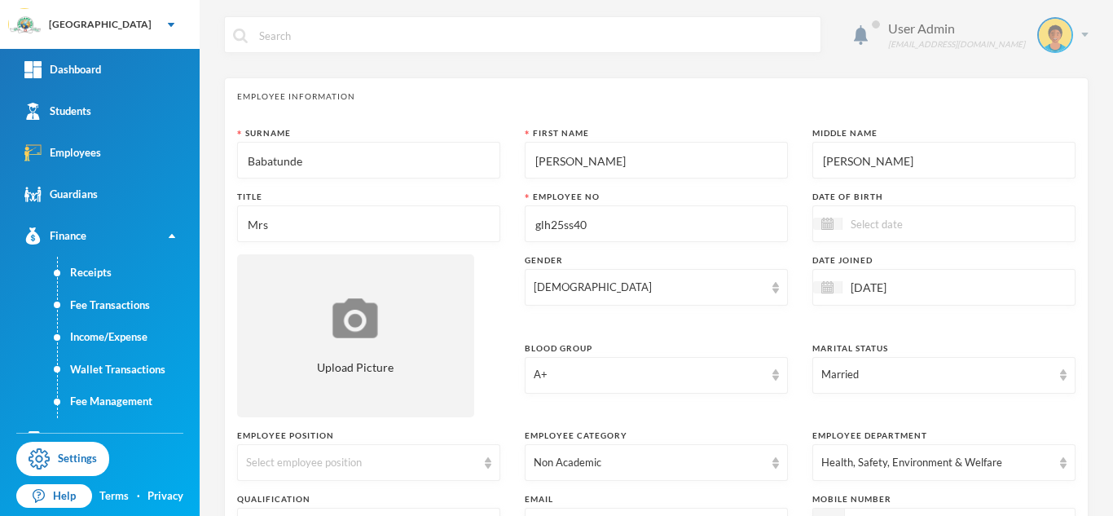
click at [1082, 31] on div "User Admin admin@bluebic.com" at bounding box center [982, 35] width 213 height 36
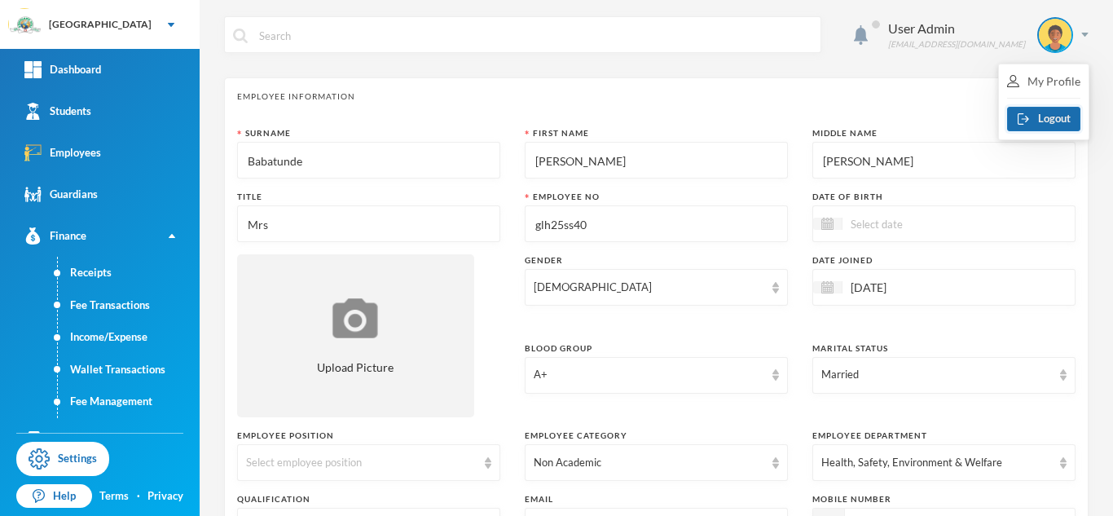
click at [1047, 115] on button "Logout" at bounding box center [1043, 119] width 73 height 24
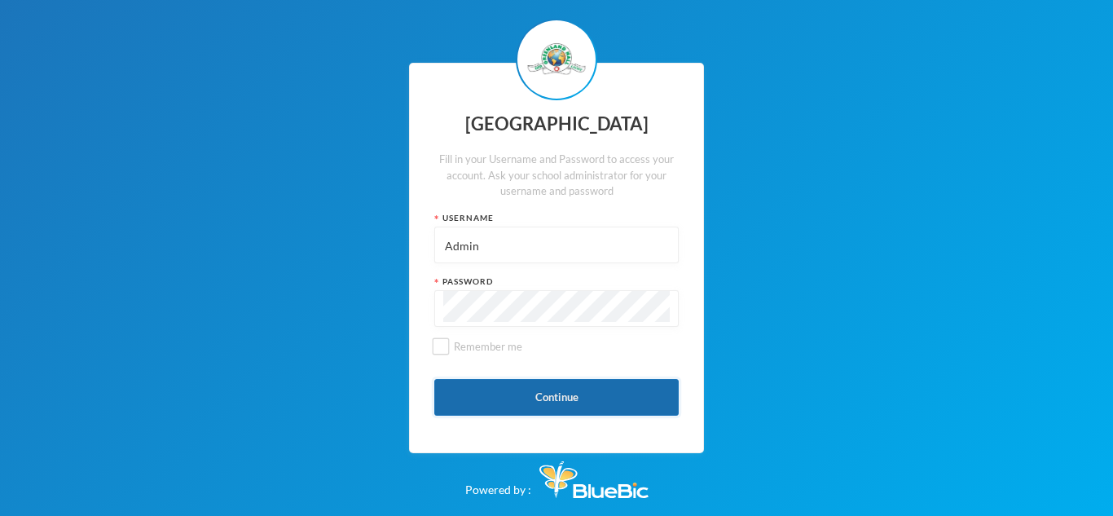
click at [574, 387] on button "Continue" at bounding box center [556, 397] width 245 height 37
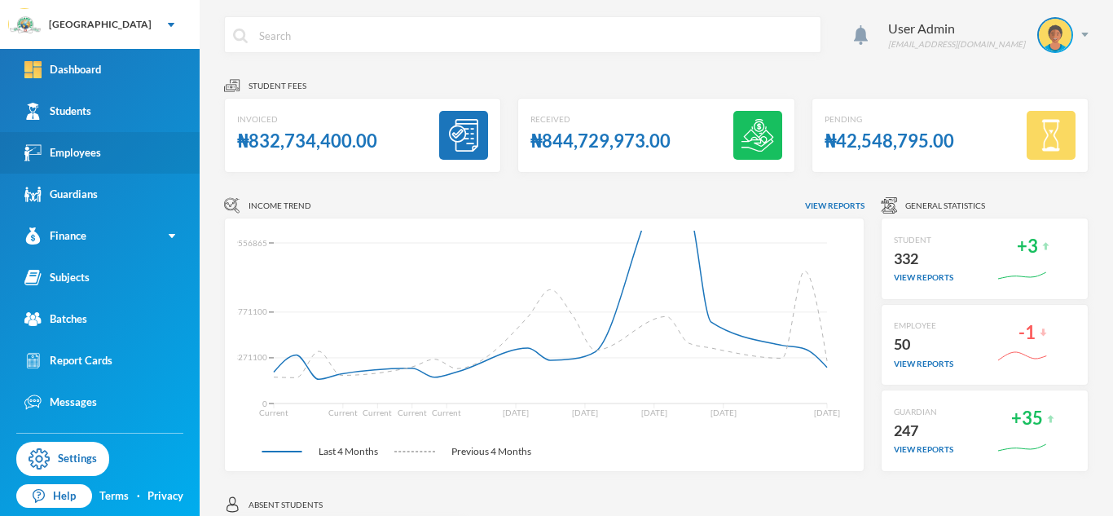
click at [86, 159] on div "Employees" at bounding box center [62, 152] width 77 height 17
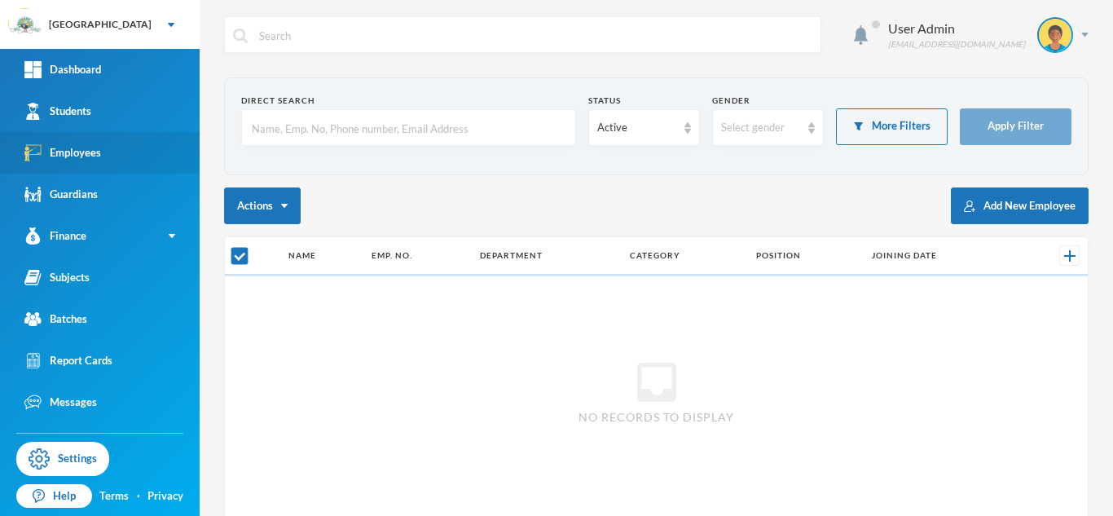
checkbox input "false"
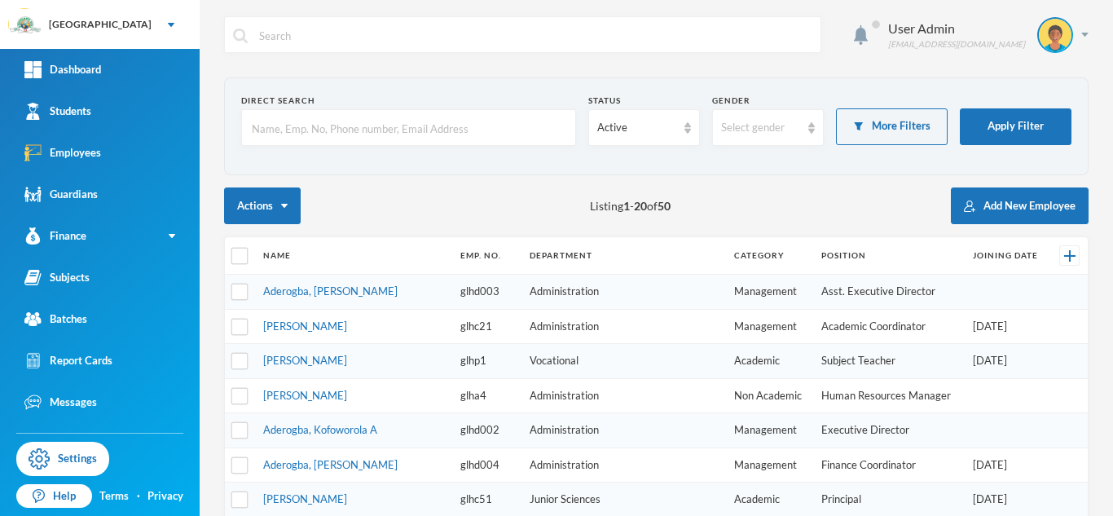
click at [494, 128] on input "text" at bounding box center [408, 128] width 317 height 37
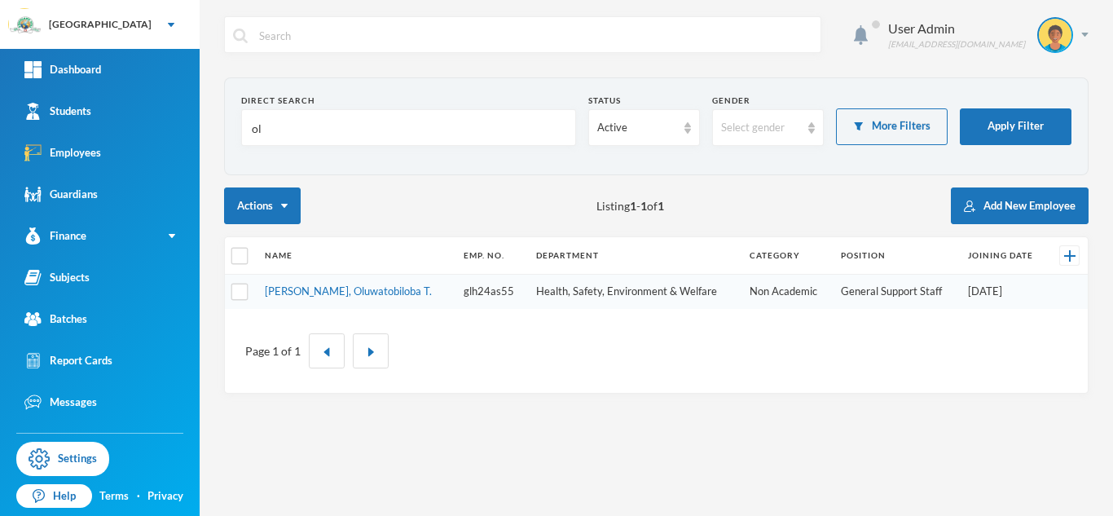
type input "o"
click at [1033, 209] on button "Add New Employee" at bounding box center [1020, 205] width 138 height 37
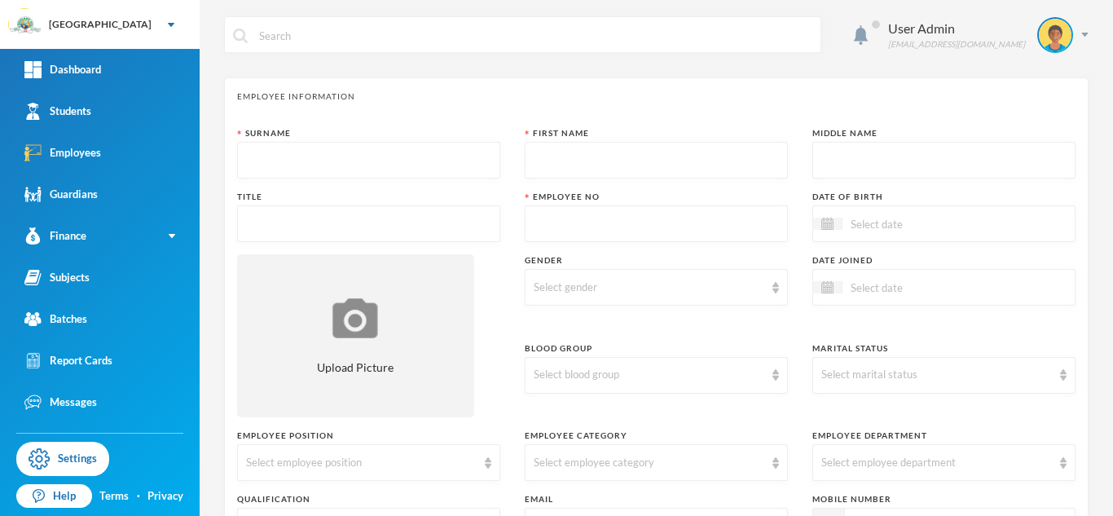
click at [353, 162] on input "text" at bounding box center [368, 161] width 245 height 37
type input "Toluwanike"
click at [593, 156] on input "text" at bounding box center [656, 161] width 245 height 37
type input "Samson"
click at [892, 155] on input "text" at bounding box center [944, 161] width 245 height 37
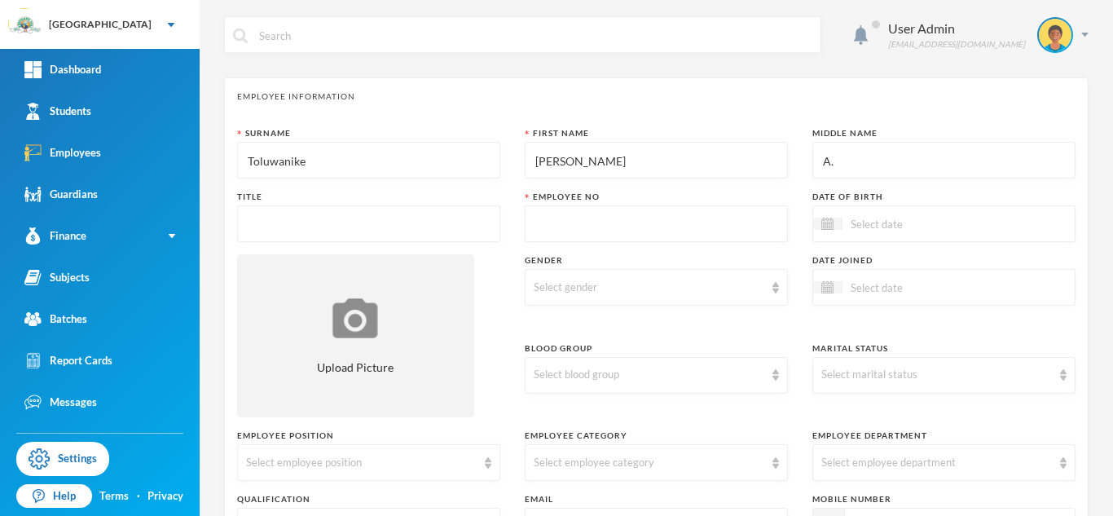
type input "A."
click at [595, 225] on input "text" at bounding box center [656, 224] width 245 height 37
type input "glh25es41"
click at [893, 224] on input at bounding box center [911, 223] width 137 height 19
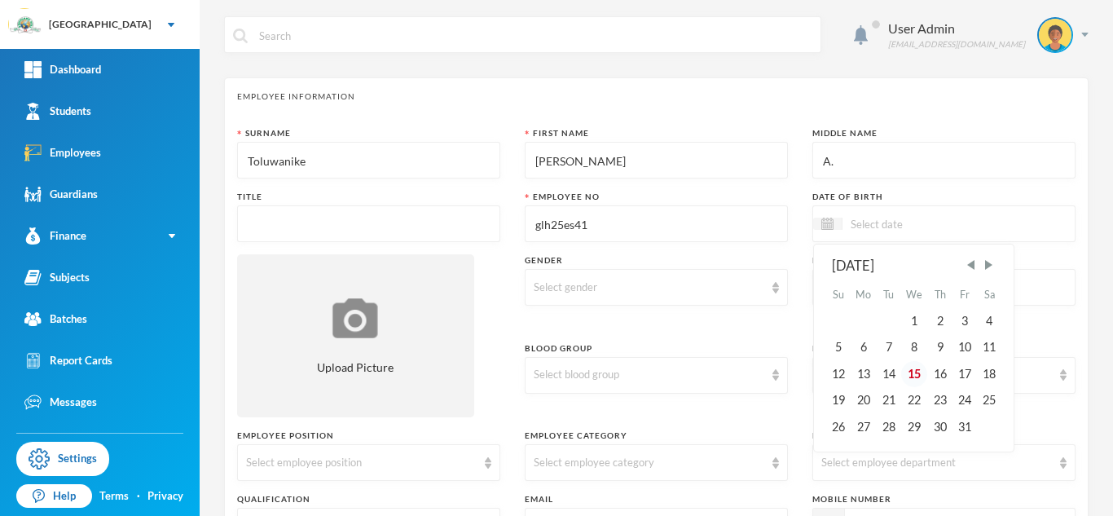
click at [914, 374] on div "15" at bounding box center [914, 374] width 27 height 26
type input "[DATE]"
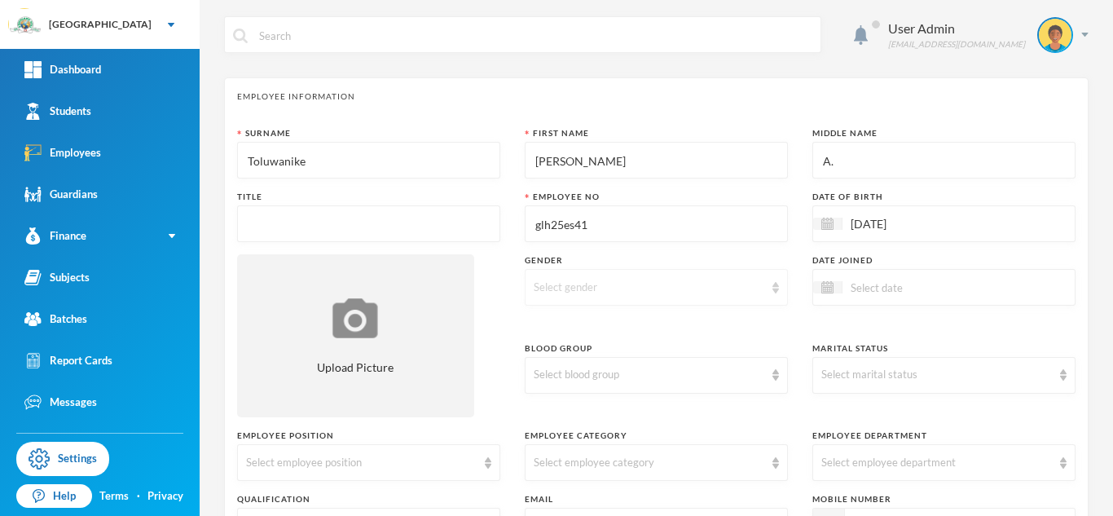
click at [632, 280] on div "Select gender" at bounding box center [649, 288] width 231 height 16
click at [556, 349] on span "[DEMOGRAPHIC_DATA]" at bounding box center [599, 351] width 128 height 14
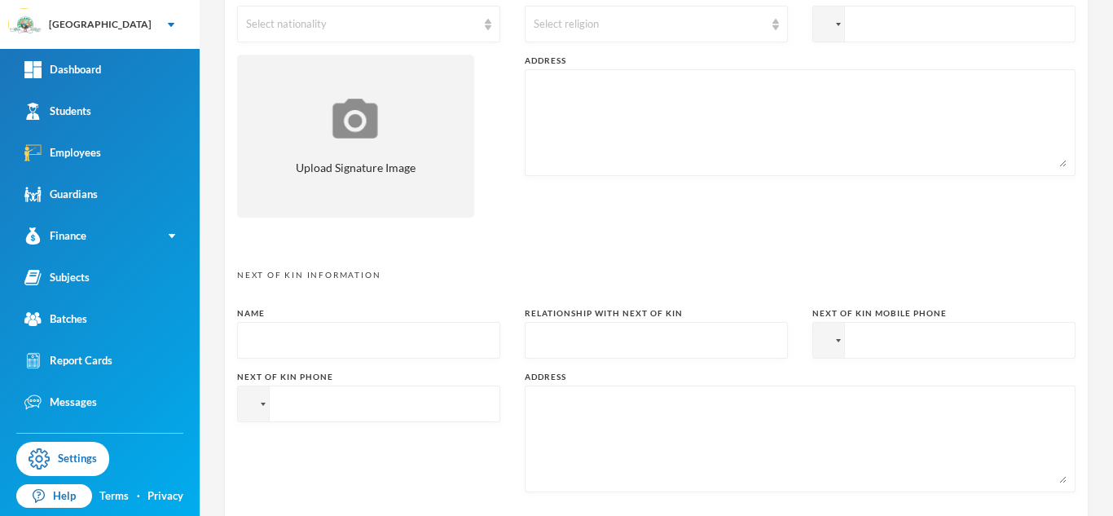
scroll to position [849, 0]
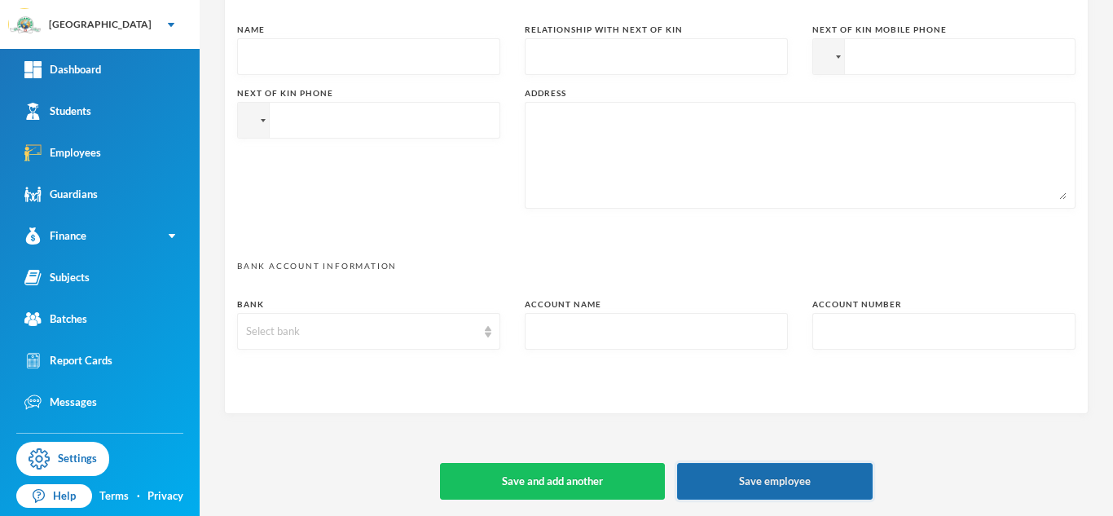
click at [773, 484] on button "Save employee" at bounding box center [775, 481] width 196 height 37
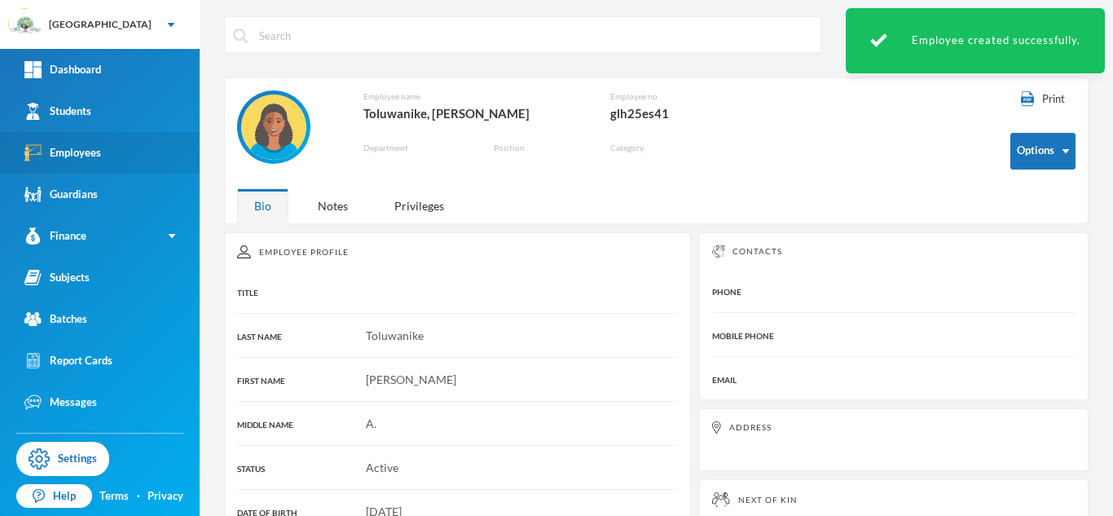
click at [73, 156] on div "Employees" at bounding box center [62, 152] width 77 height 17
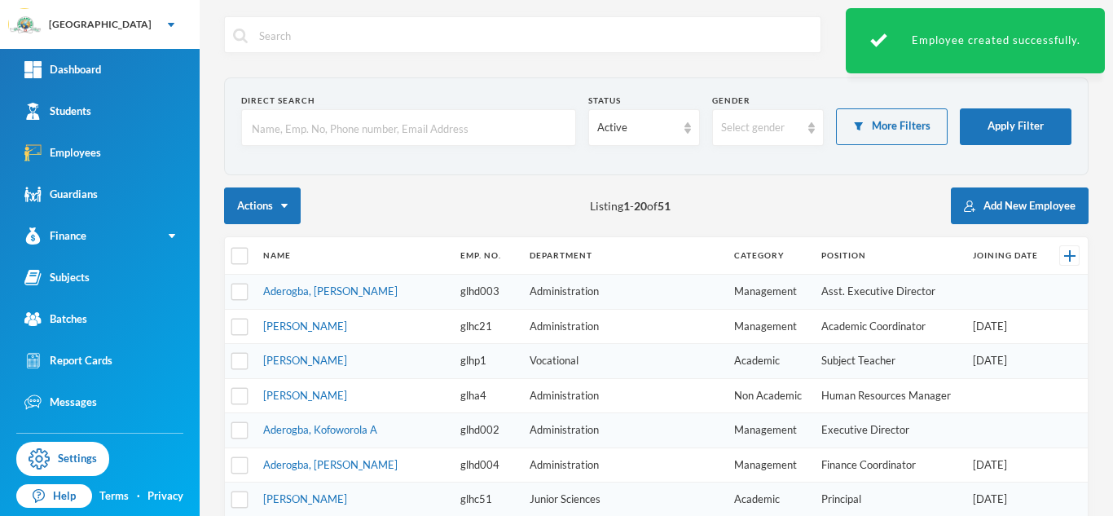
click at [477, 130] on input "text" at bounding box center [408, 128] width 317 height 37
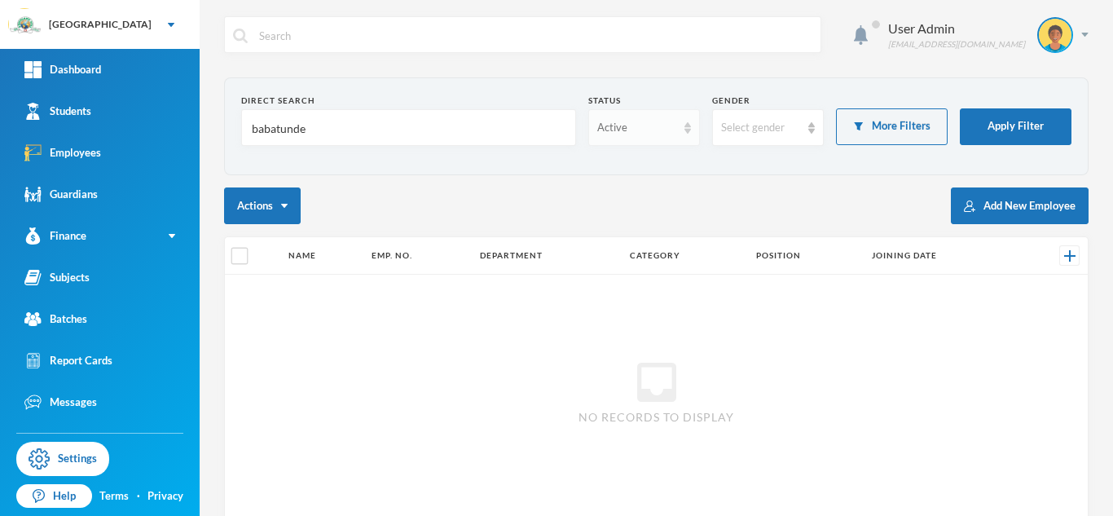
type input "babatunde"
click at [685, 130] on img at bounding box center [688, 127] width 7 height 11
click at [632, 192] on span "Left Institution" at bounding box center [635, 191] width 75 height 14
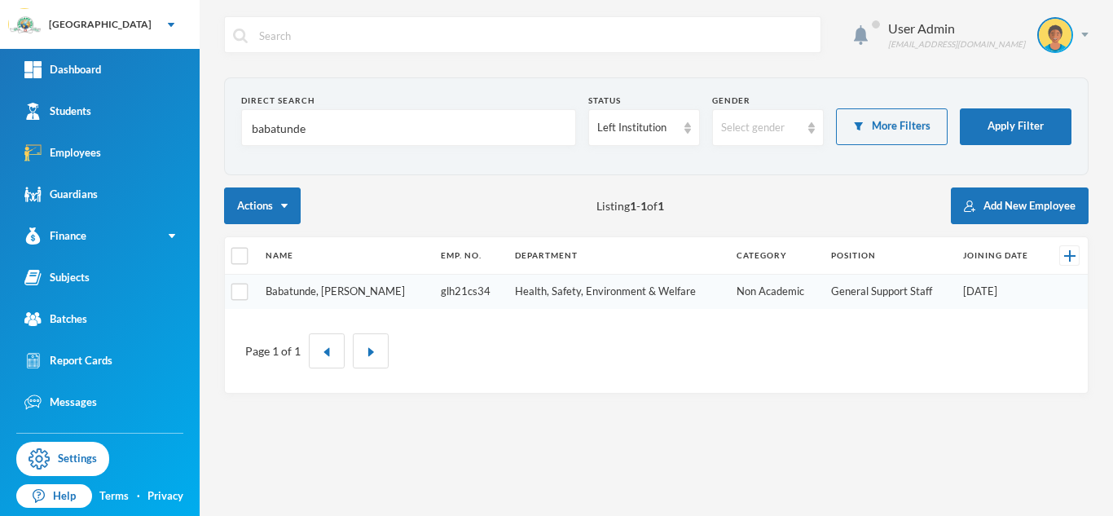
click at [358, 289] on link "Babatunde, Tunrayo Christianah" at bounding box center [335, 290] width 139 height 13
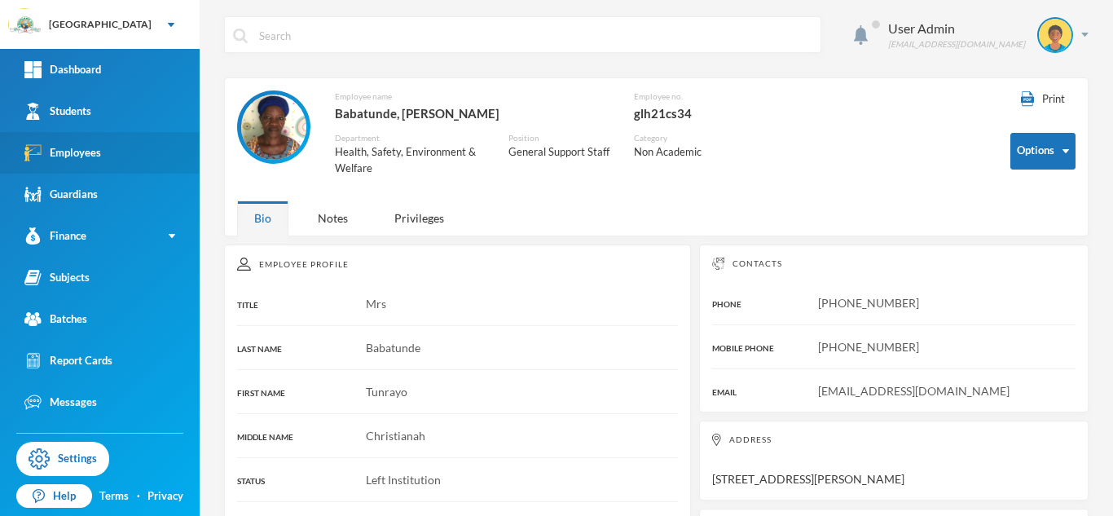
click at [107, 152] on link "Employees" at bounding box center [100, 153] width 200 height 42
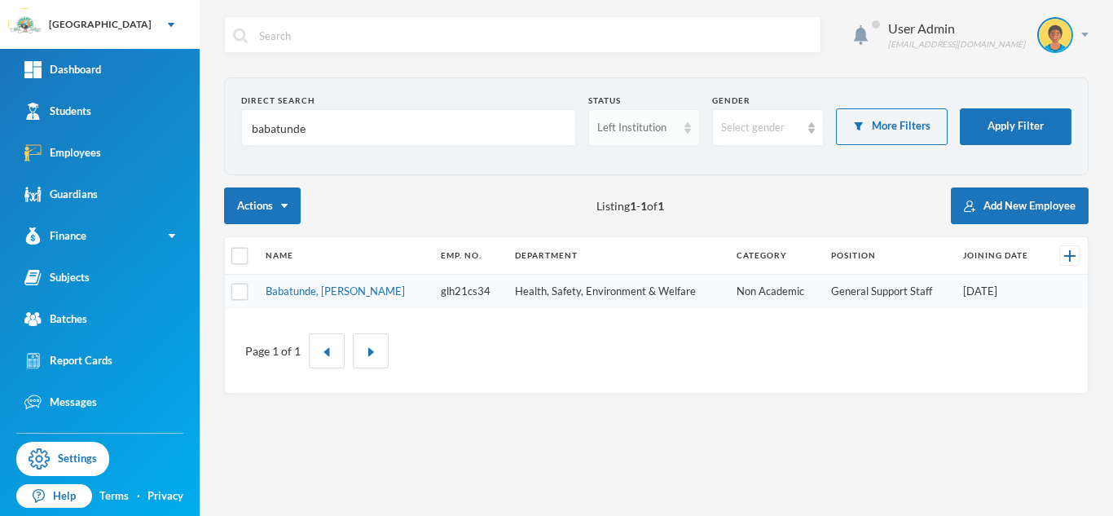
click at [680, 129] on div "Left Institution" at bounding box center [644, 127] width 112 height 37
click at [627, 161] on span "Active" at bounding box center [614, 165] width 33 height 14
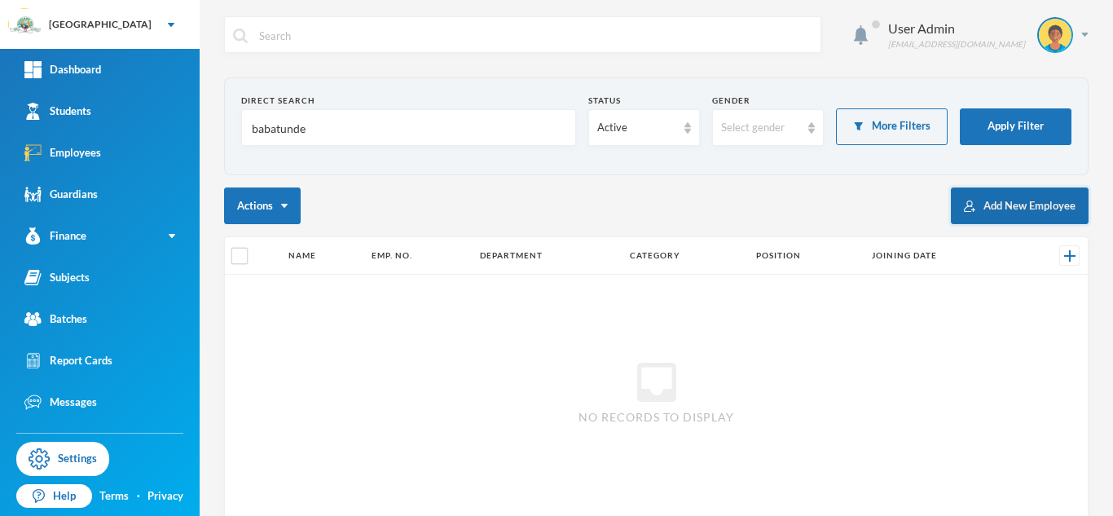
click at [1004, 200] on button "Add New Employee" at bounding box center [1020, 205] width 138 height 37
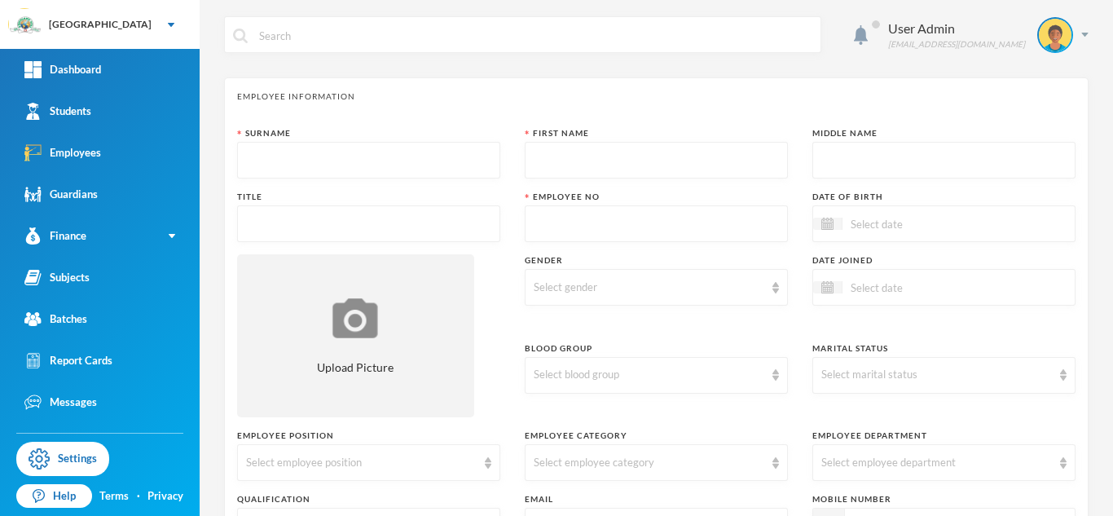
click at [474, 157] on input "text" at bounding box center [368, 161] width 245 height 37
type input "Babatunde"
type input "Timilehin"
click at [887, 152] on input "text" at bounding box center [944, 161] width 245 height 37
type input "E."
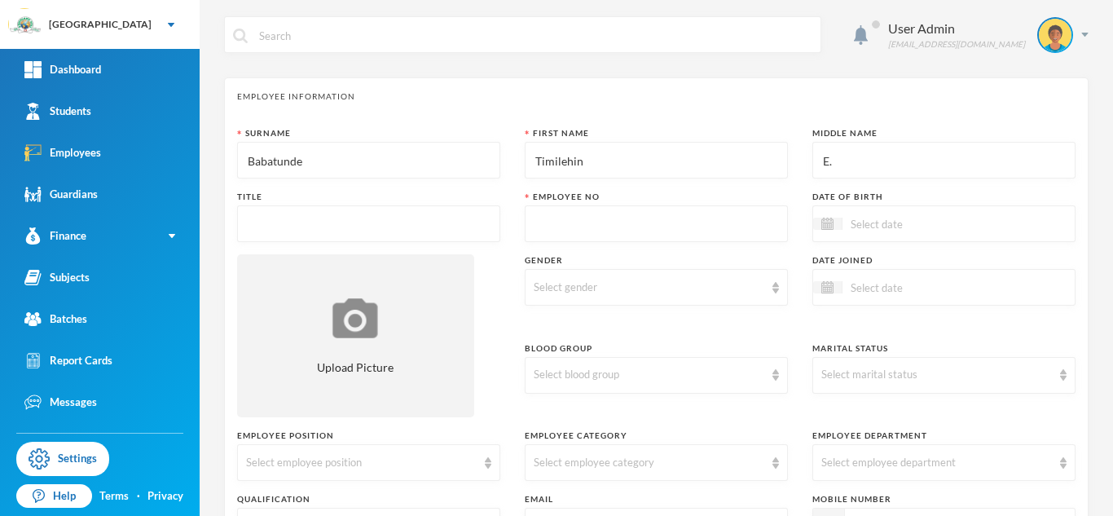
click at [597, 229] on input "text" at bounding box center [656, 224] width 245 height 37
type input "glh25es42"
click at [860, 288] on input at bounding box center [911, 287] width 137 height 19
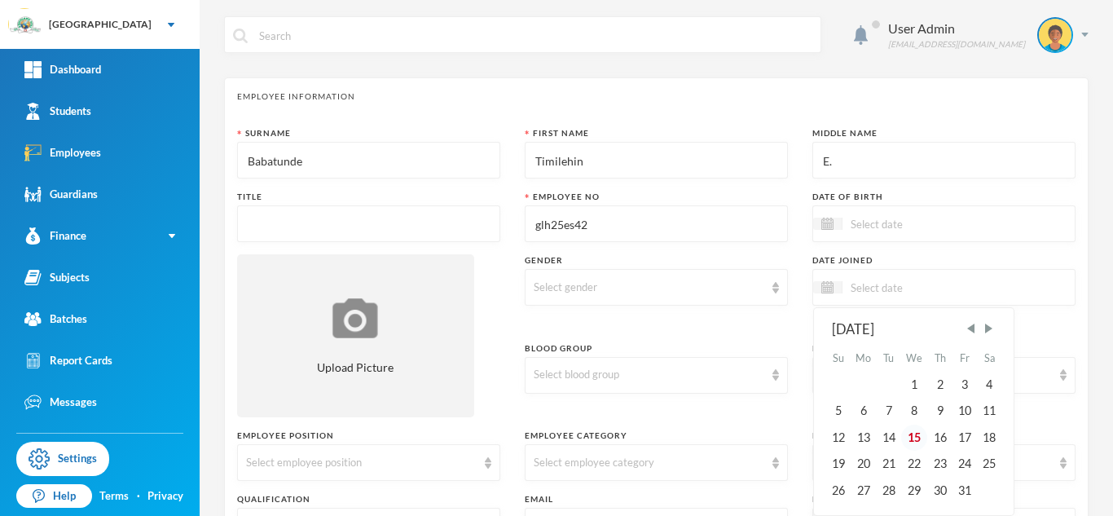
click at [916, 441] on div "15" at bounding box center [914, 438] width 27 height 26
type input "[DATE]"
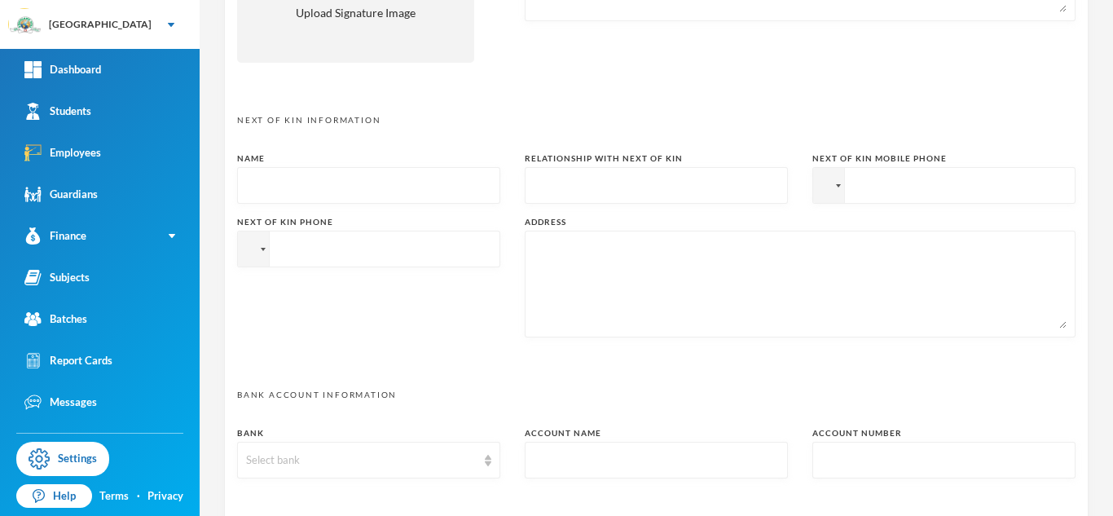
scroll to position [849, 0]
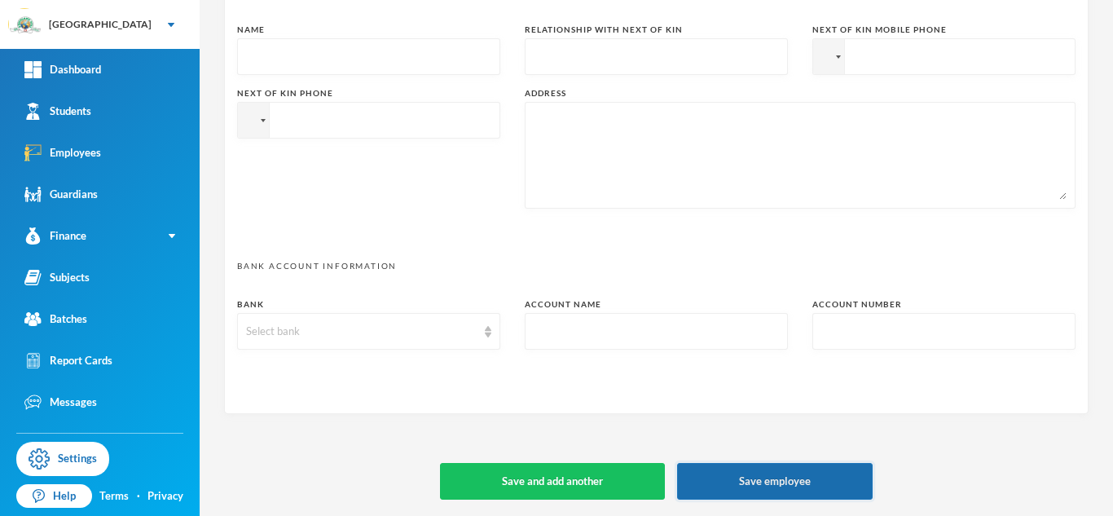
click at [769, 489] on button "Save employee" at bounding box center [775, 481] width 196 height 37
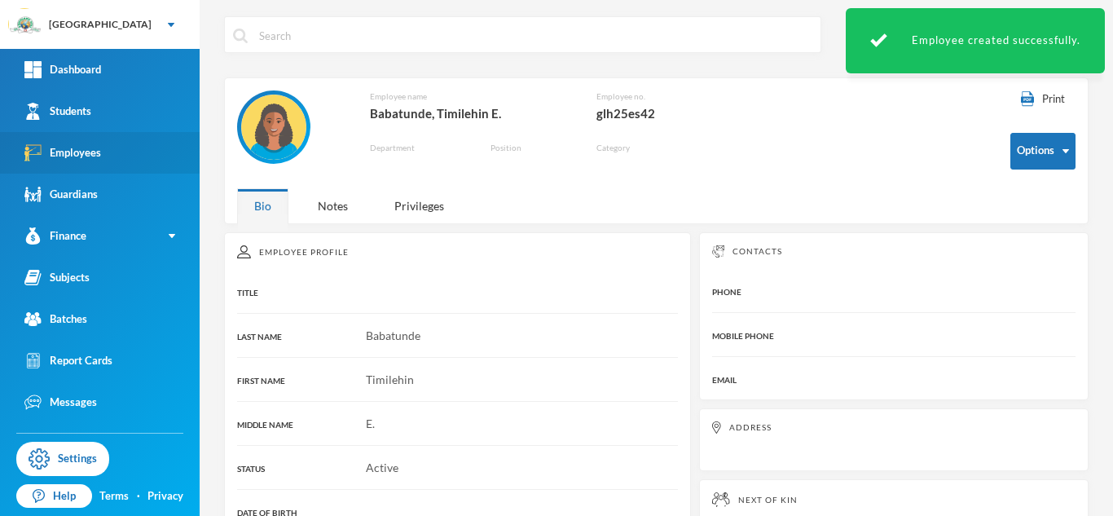
click at [91, 157] on div "Employees" at bounding box center [62, 152] width 77 height 17
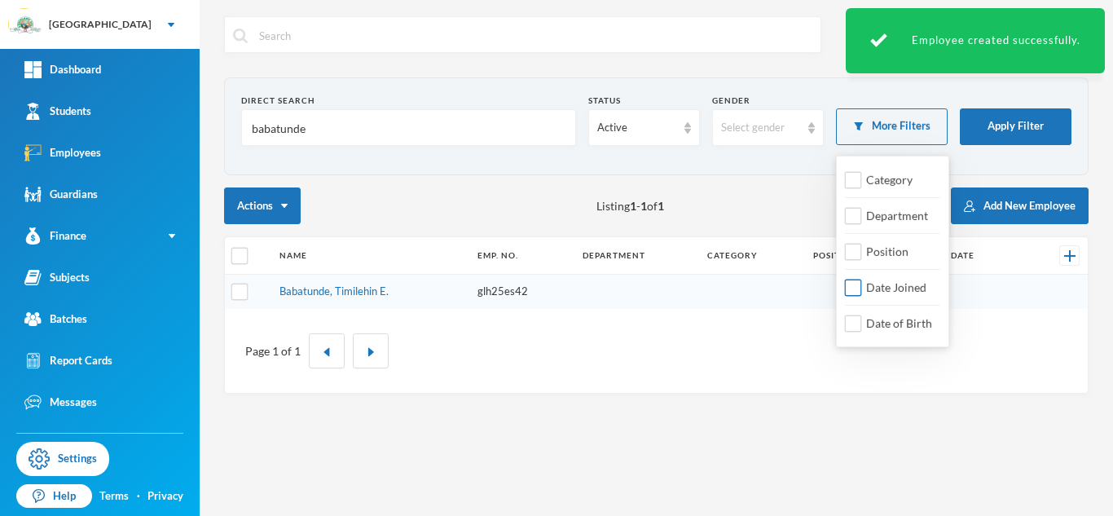
click at [854, 285] on input "Date Joined" at bounding box center [853, 288] width 17 height 17
checkbox input "true"
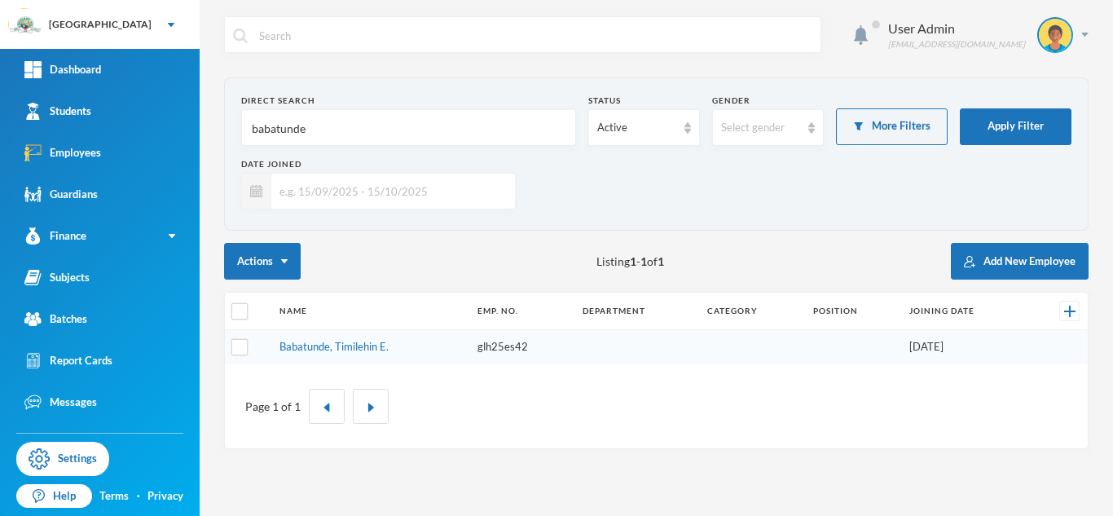
click at [406, 190] on input "text" at bounding box center [389, 191] width 236 height 37
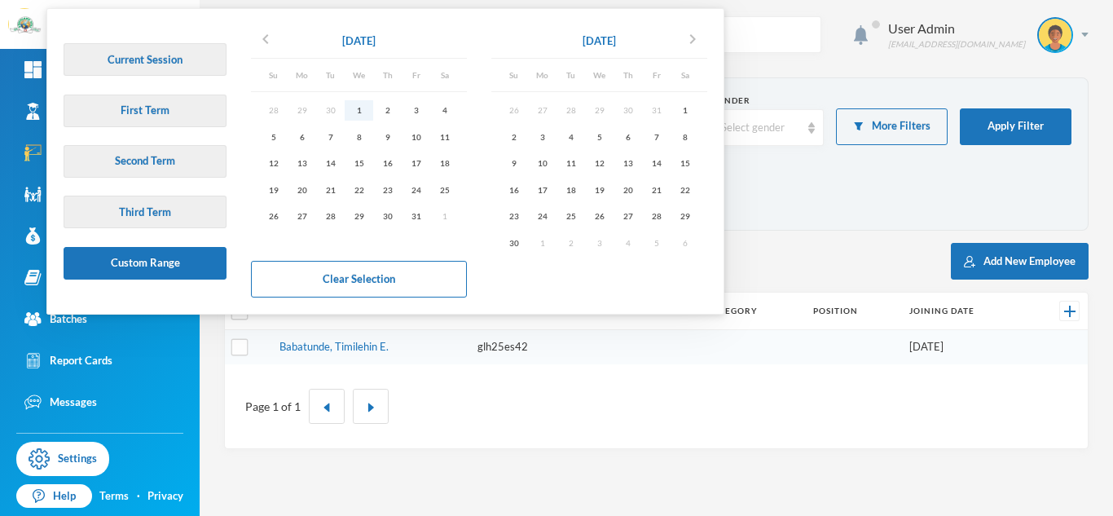
click at [362, 117] on div "1" at bounding box center [359, 110] width 29 height 20
click at [416, 212] on div "31" at bounding box center [416, 216] width 29 height 20
type input "[DATE] - [DATE]"
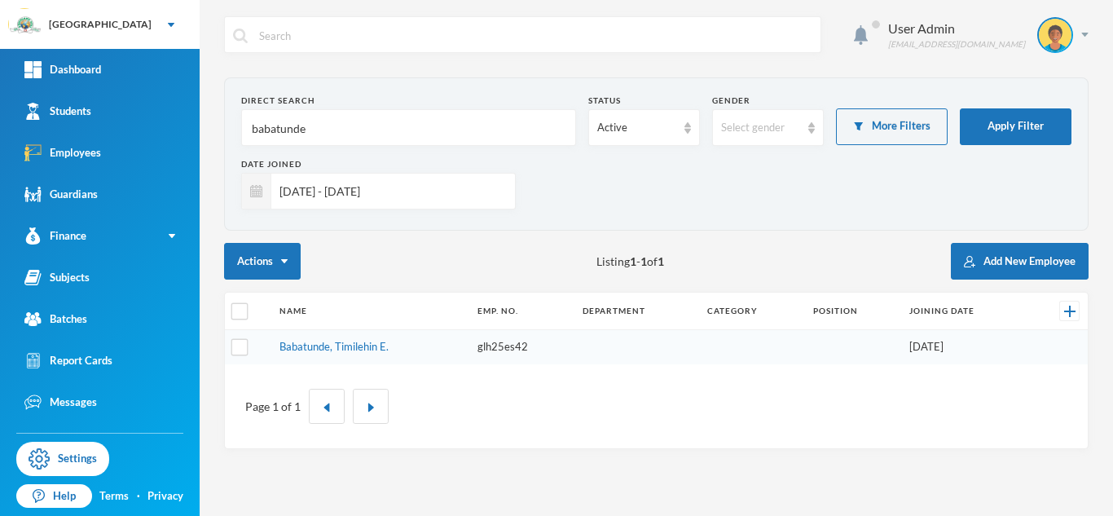
click at [440, 127] on input "babatunde" at bounding box center [408, 128] width 317 height 37
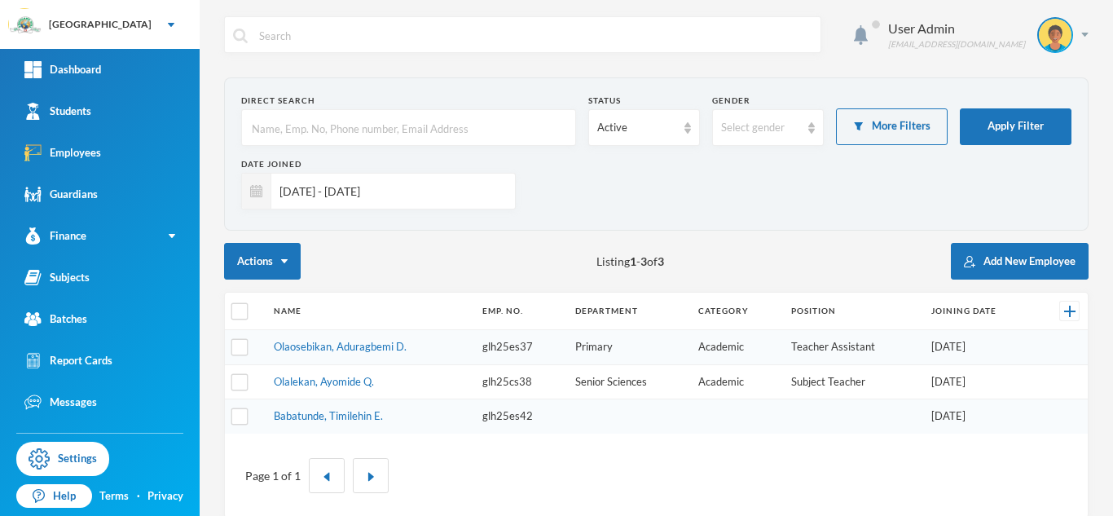
scroll to position [19, 0]
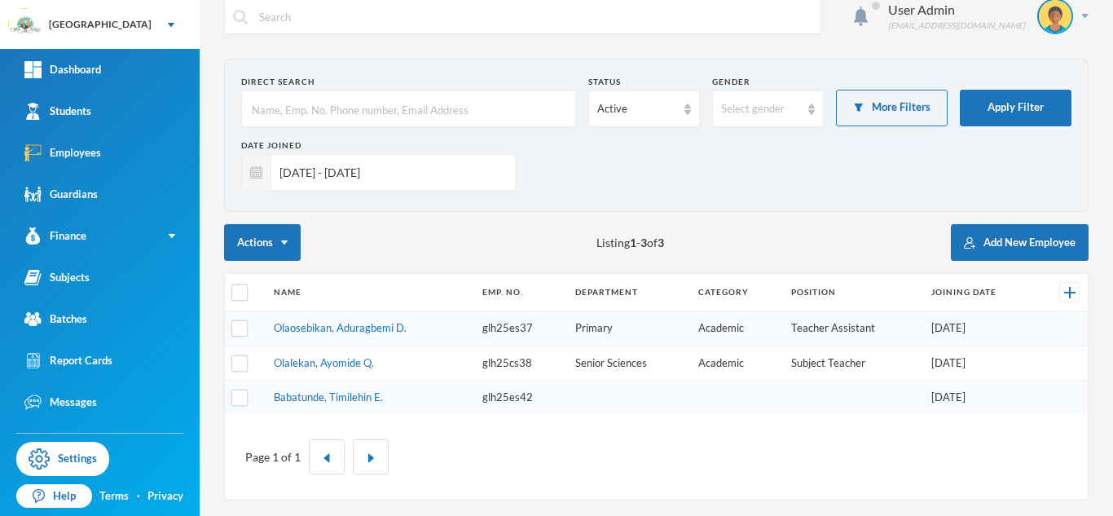
click at [324, 106] on input "text" at bounding box center [408, 109] width 317 height 37
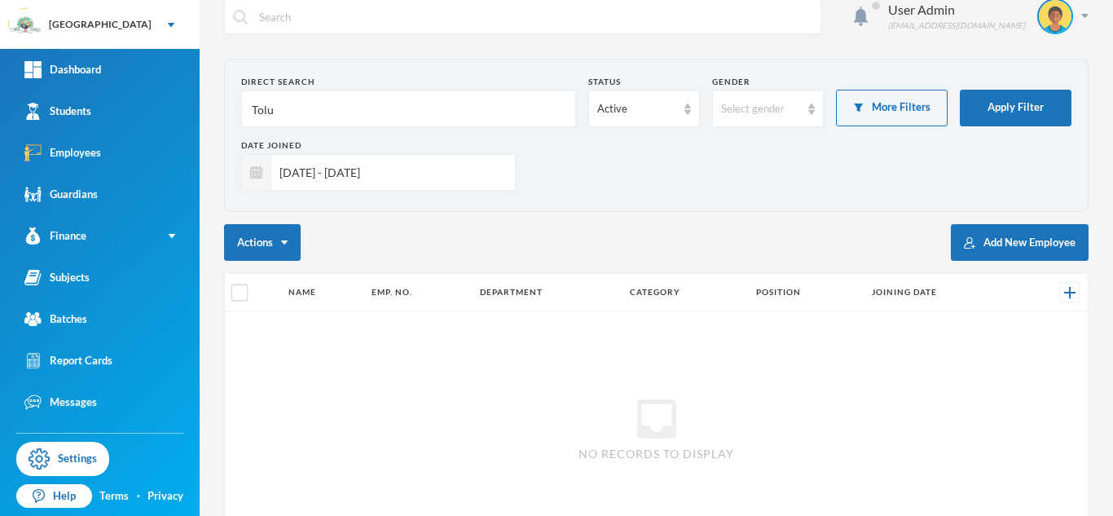
type input "Tolu"
click at [413, 169] on input "[DATE] - [DATE]" at bounding box center [389, 172] width 236 height 37
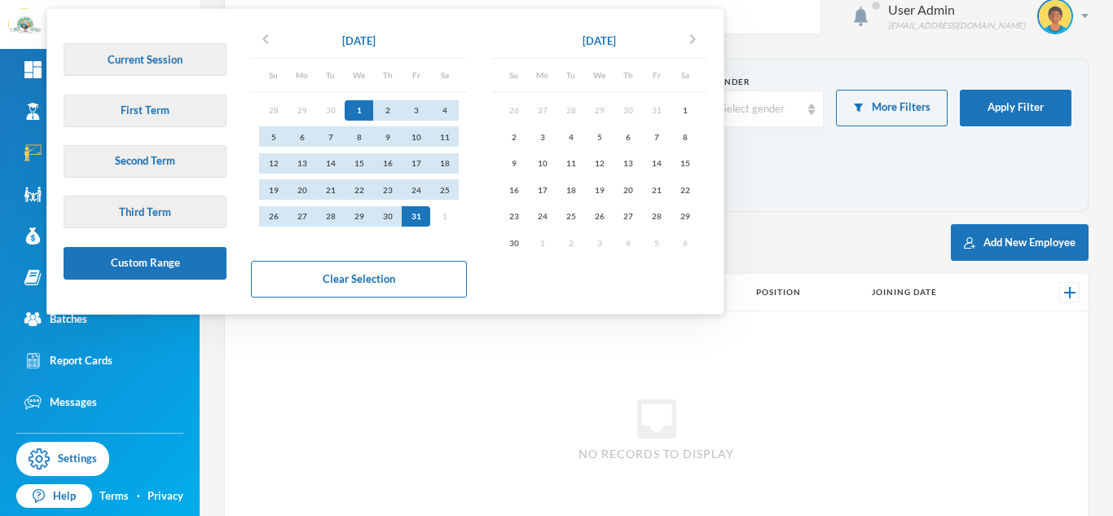
click at [413, 206] on div "31" at bounding box center [416, 216] width 29 height 20
click at [413, 169] on div "17" at bounding box center [416, 163] width 29 height 20
type input "01/10/2025 - 17/10/2025"
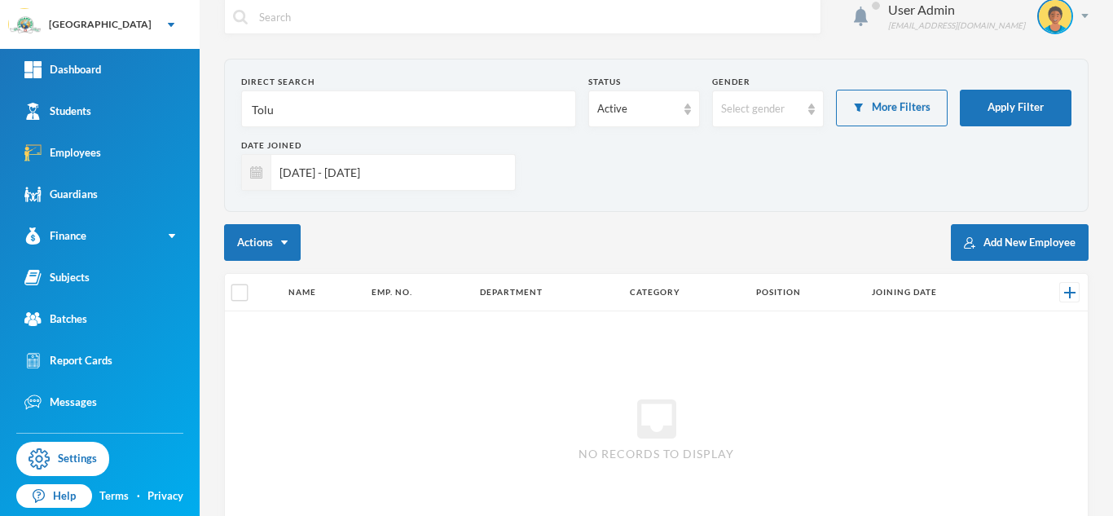
click at [427, 174] on input "01/10/2025 - 17/10/2025" at bounding box center [389, 172] width 236 height 37
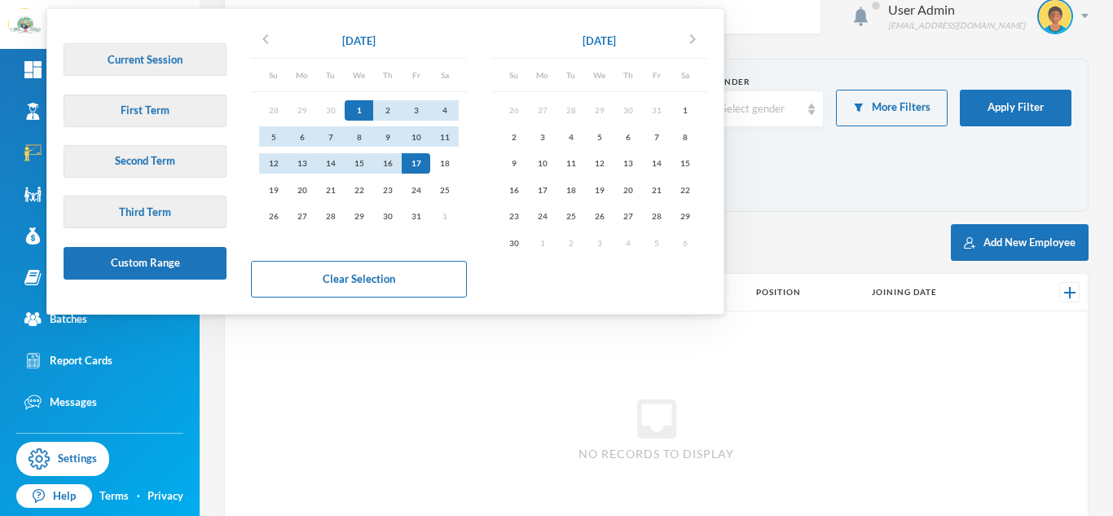
click at [427, 174] on div "28 29 30 1 2 3 4 5 6 7 8 9 10 11 12 13 14 15 16 17 18 19 20 21 22 23 24 25 26 2…" at bounding box center [359, 163] width 216 height 143
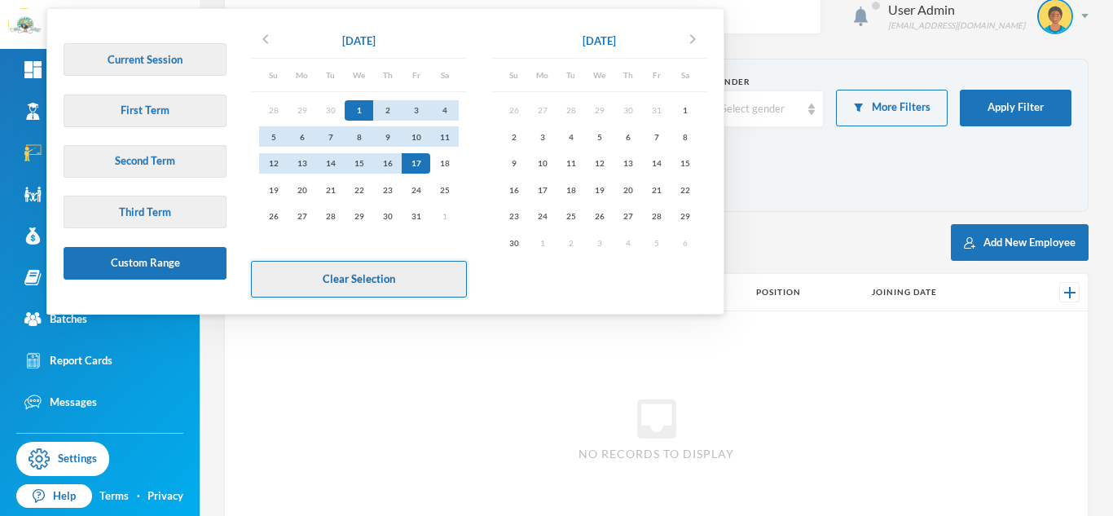
click at [390, 286] on button "Clear Selection" at bounding box center [359, 279] width 216 height 37
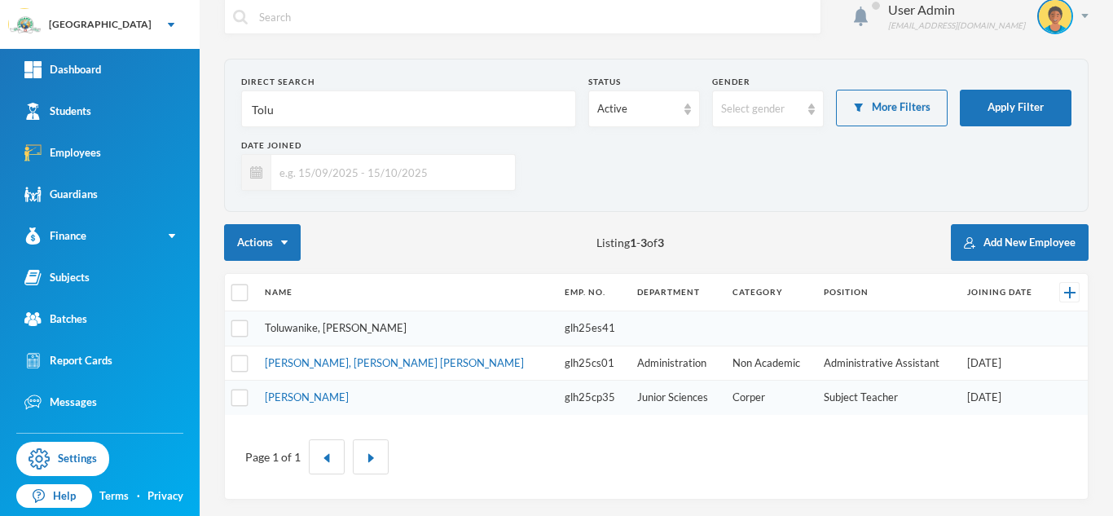
click at [355, 328] on link "Toluwanike, Samson A." at bounding box center [336, 327] width 142 height 13
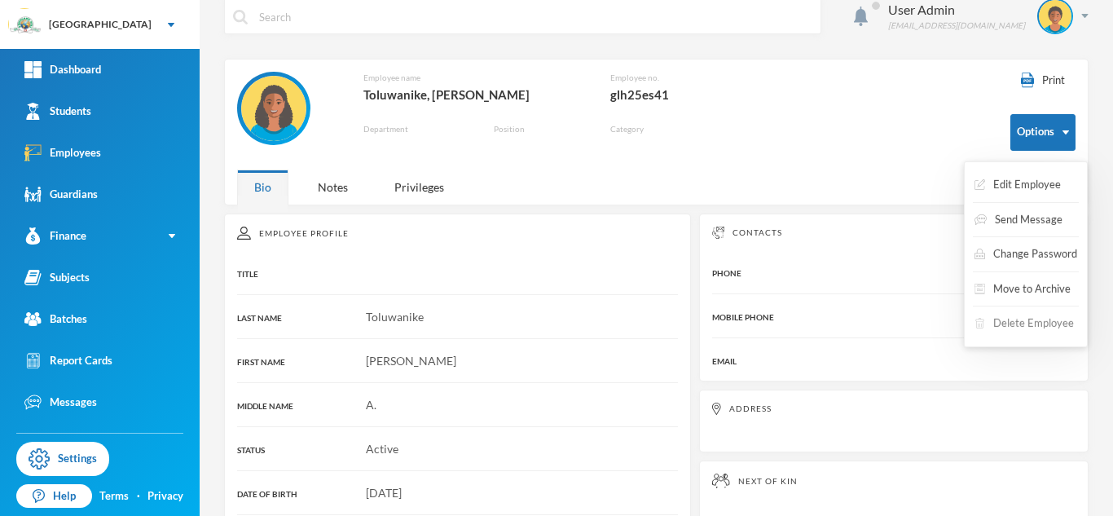
click at [1019, 324] on button "Delete Employee" at bounding box center [1024, 323] width 103 height 29
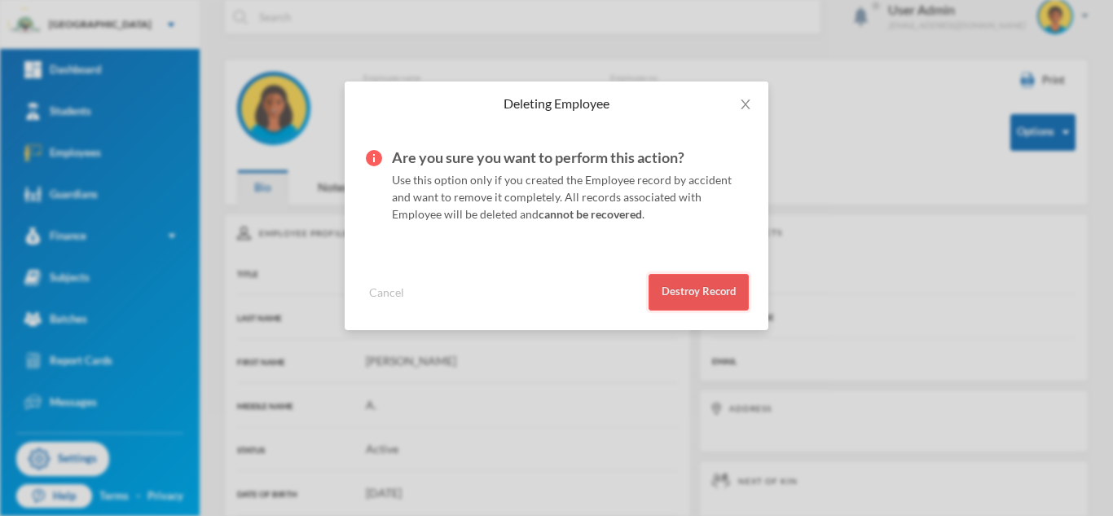
click at [694, 283] on button "Destroy Record" at bounding box center [699, 292] width 100 height 37
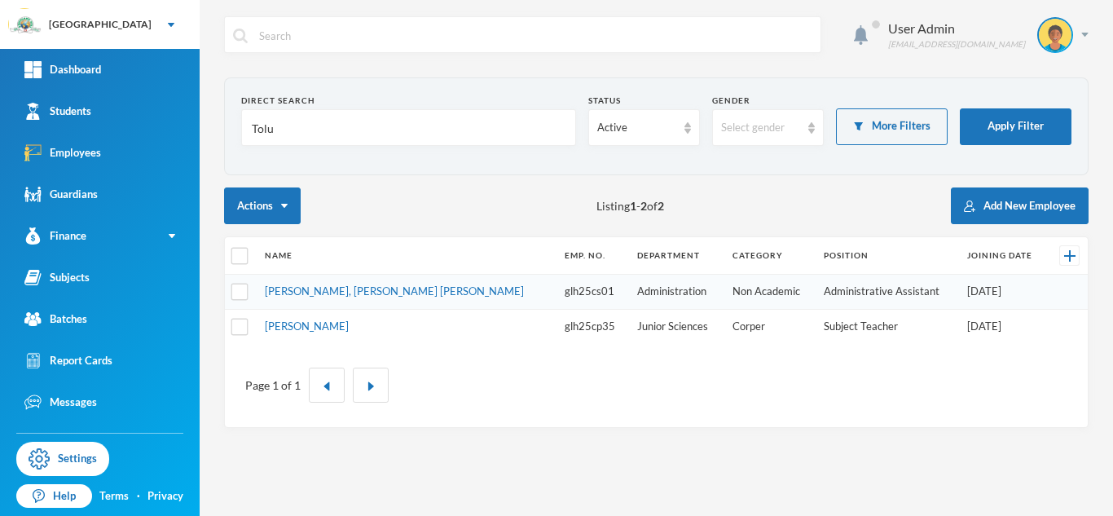
click at [307, 142] on input "Tolu" at bounding box center [408, 128] width 317 height 37
type input "babatunde"
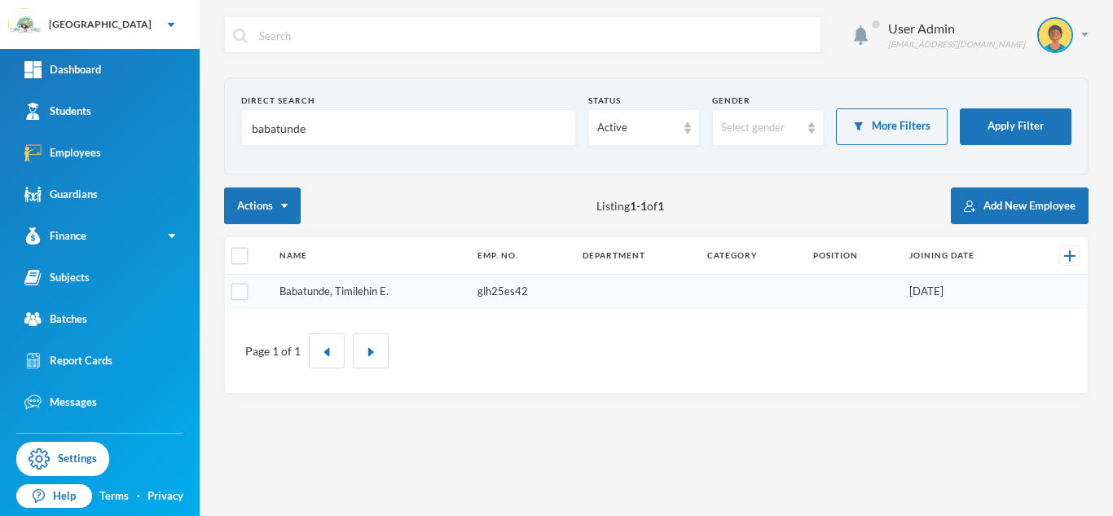
click at [362, 290] on link "Babatunde, Timilehin E." at bounding box center [334, 290] width 109 height 13
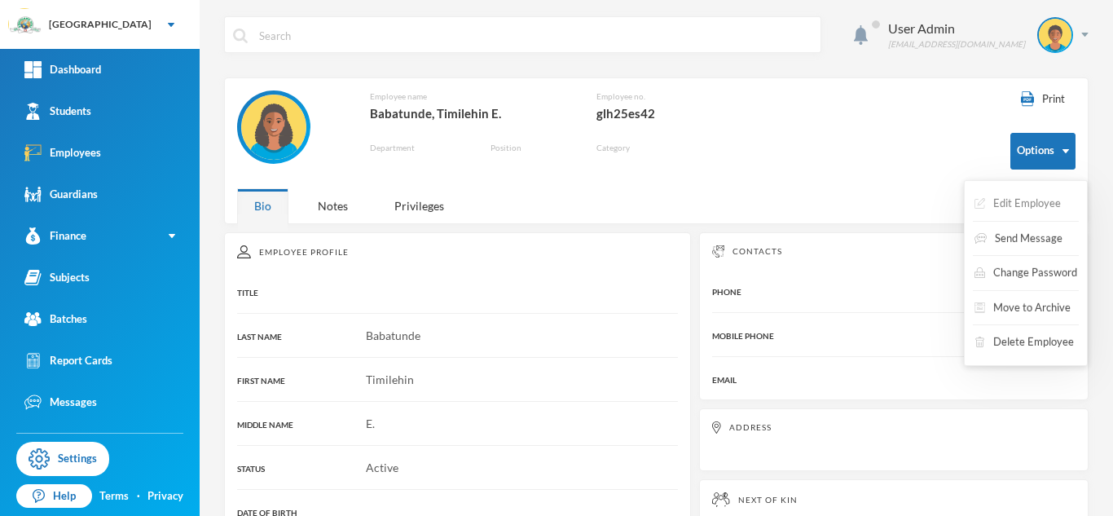
click at [1025, 211] on button "Edit Employee" at bounding box center [1018, 203] width 90 height 29
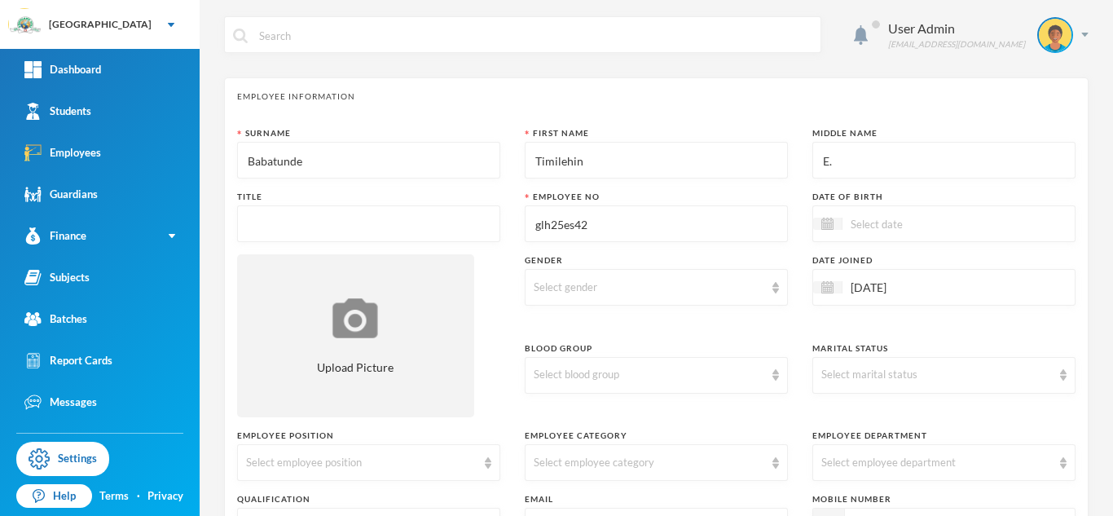
click at [884, 224] on input at bounding box center [911, 223] width 137 height 19
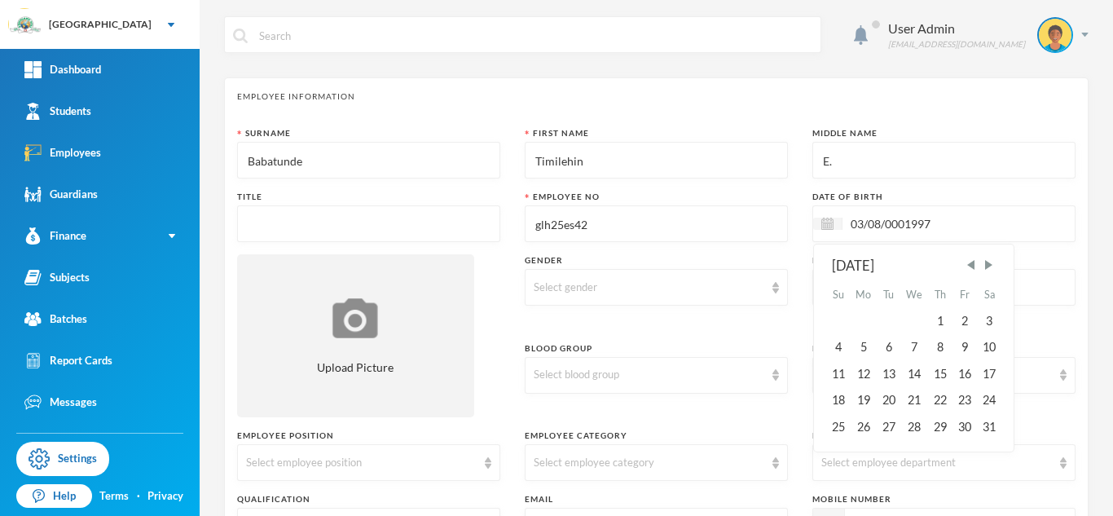
click at [906, 227] on input "03/08/0001997" at bounding box center [911, 223] width 137 height 19
type input "[DATE]"
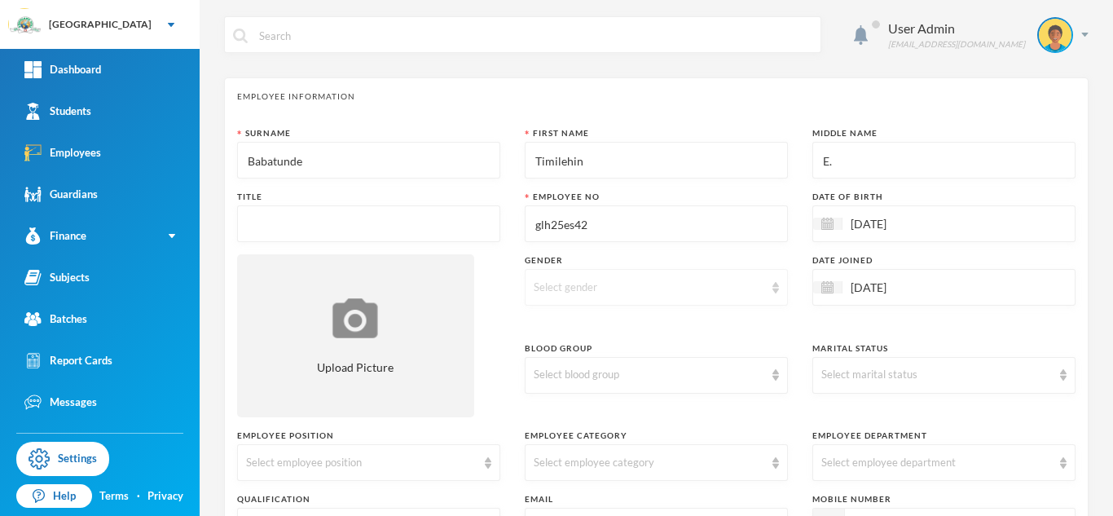
click at [654, 287] on div "Select gender" at bounding box center [649, 288] width 231 height 16
click at [556, 356] on span "[DEMOGRAPHIC_DATA]" at bounding box center [599, 351] width 128 height 14
click at [288, 227] on input "text" at bounding box center [368, 224] width 245 height 37
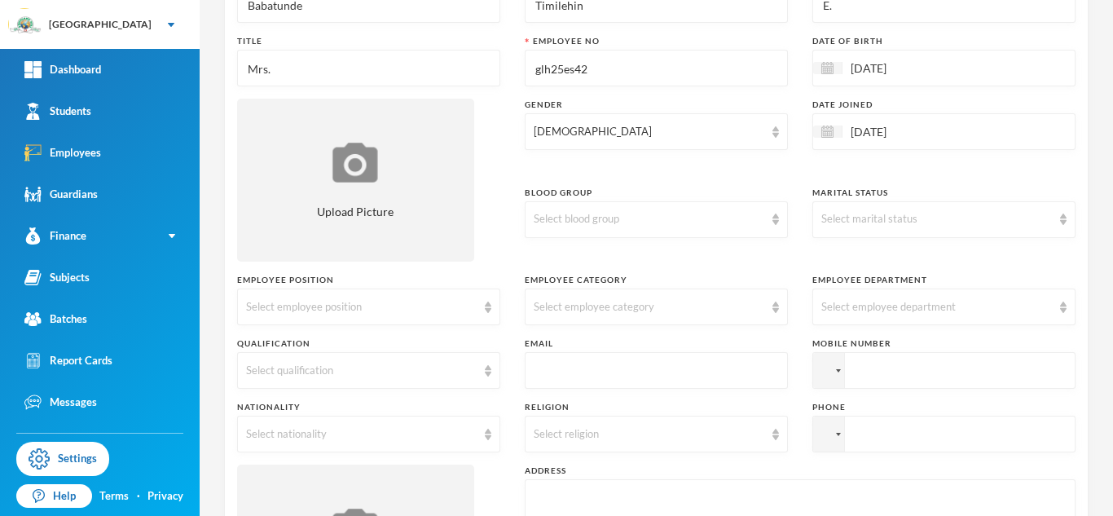
scroll to position [163, 0]
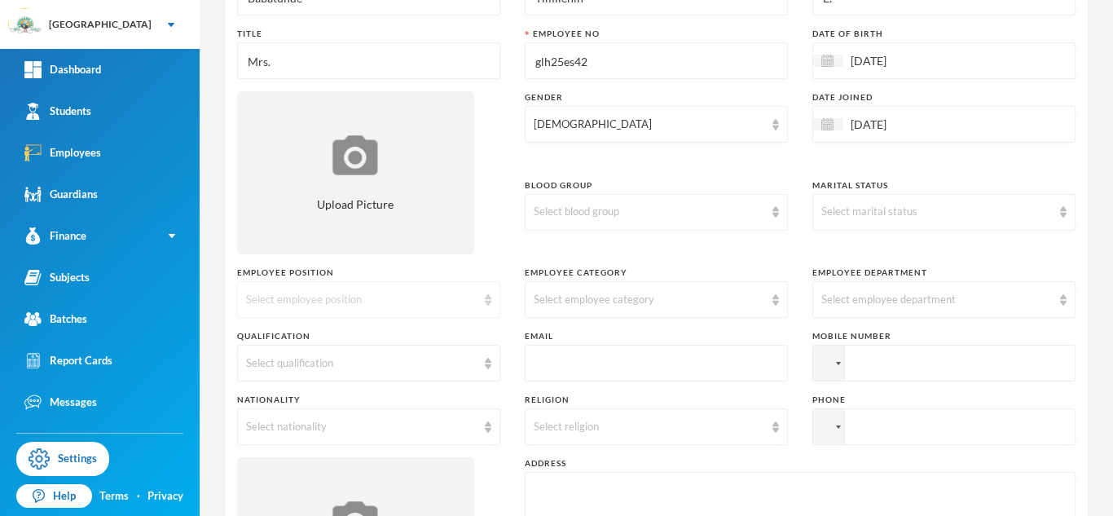
type input "Mrs."
click at [461, 297] on div "Select employee position" at bounding box center [361, 300] width 231 height 16
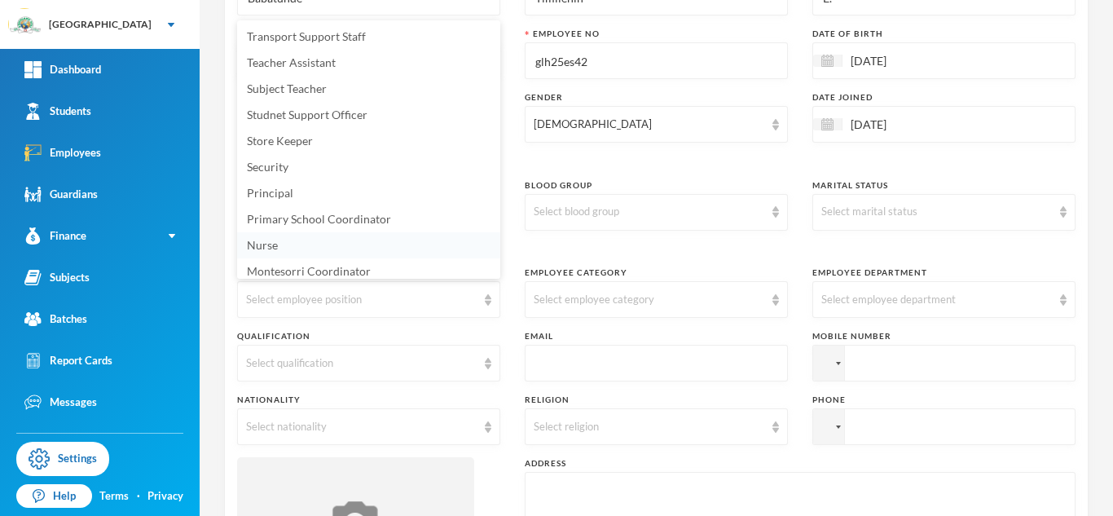
scroll to position [6, 0]
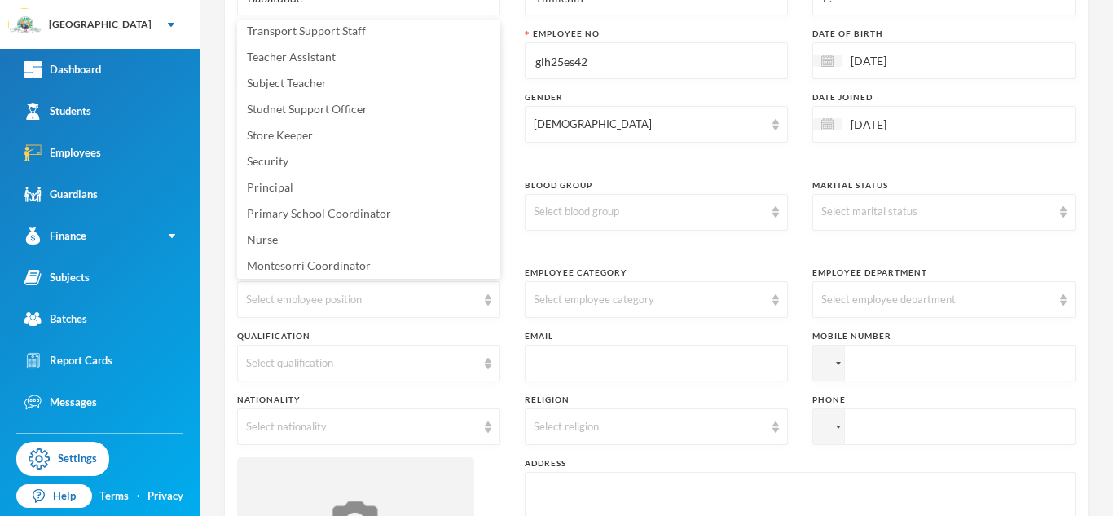
click at [778, 161] on div "Gender Female" at bounding box center [656, 129] width 263 height 76
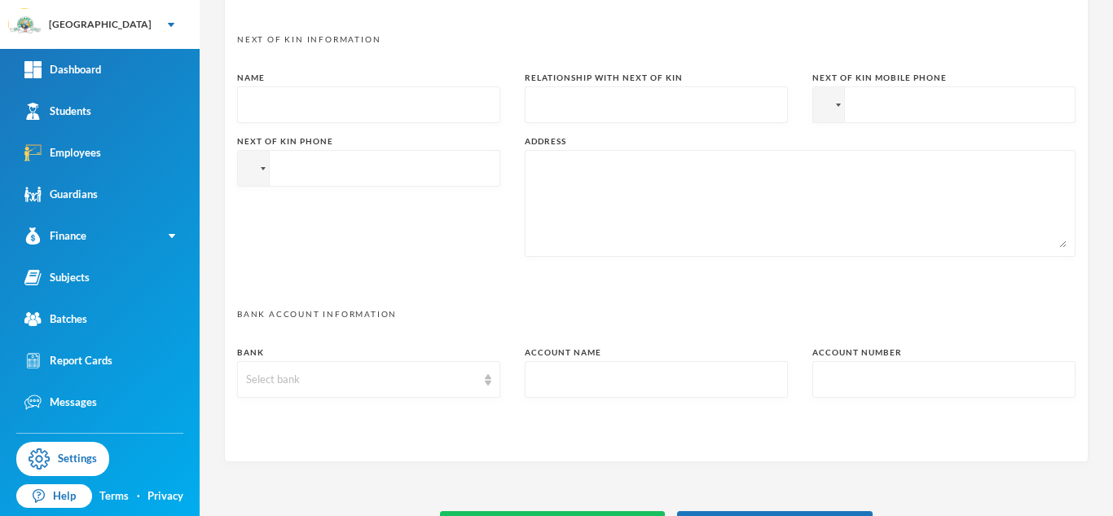
scroll to position [849, 0]
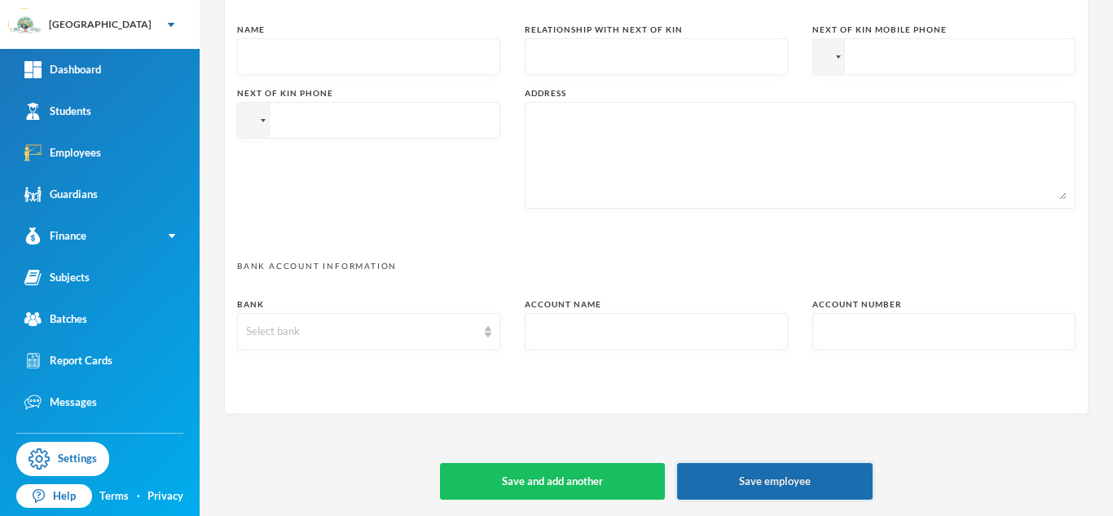
click at [791, 477] on button "Save employee" at bounding box center [775, 481] width 196 height 37
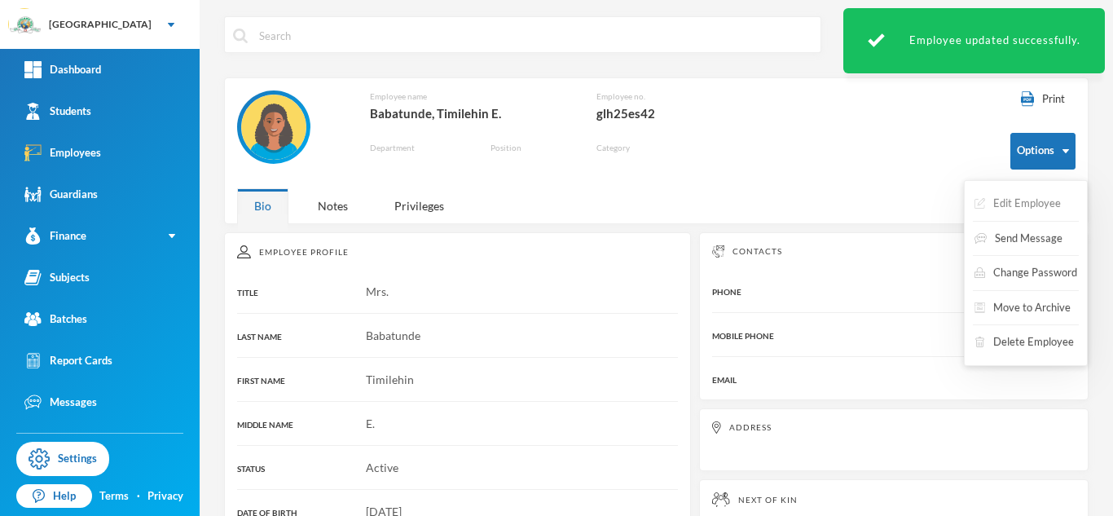
click at [1022, 200] on button "Edit Employee" at bounding box center [1018, 203] width 90 height 29
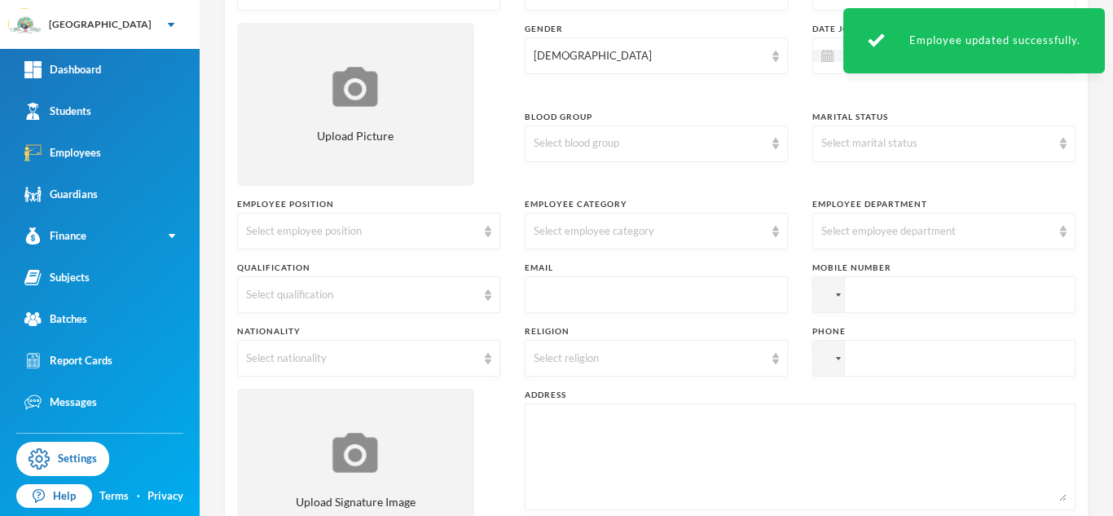
scroll to position [239, 0]
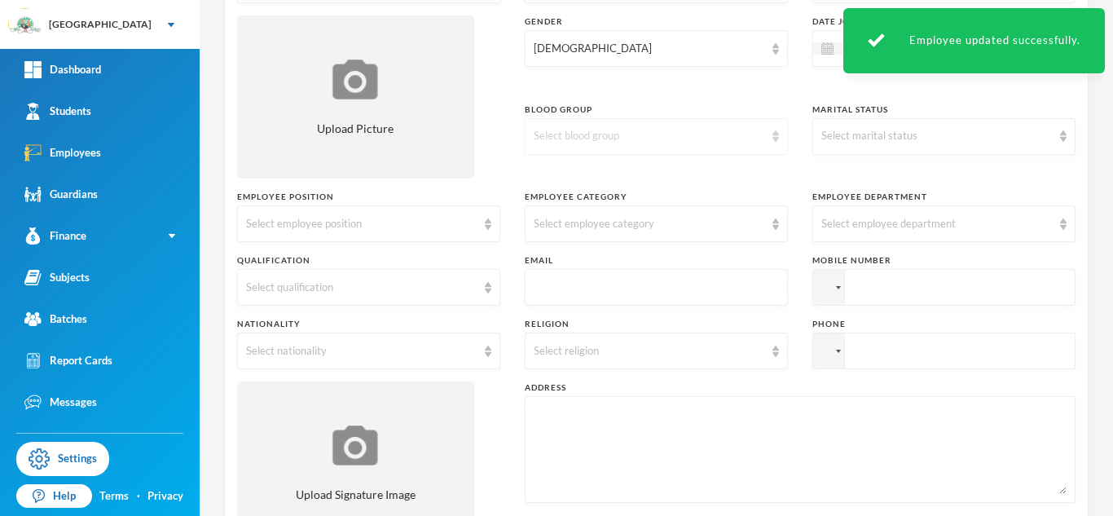
click at [749, 133] on div "Select blood group" at bounding box center [649, 136] width 231 height 16
click at [549, 176] on li "A+" at bounding box center [656, 174] width 263 height 26
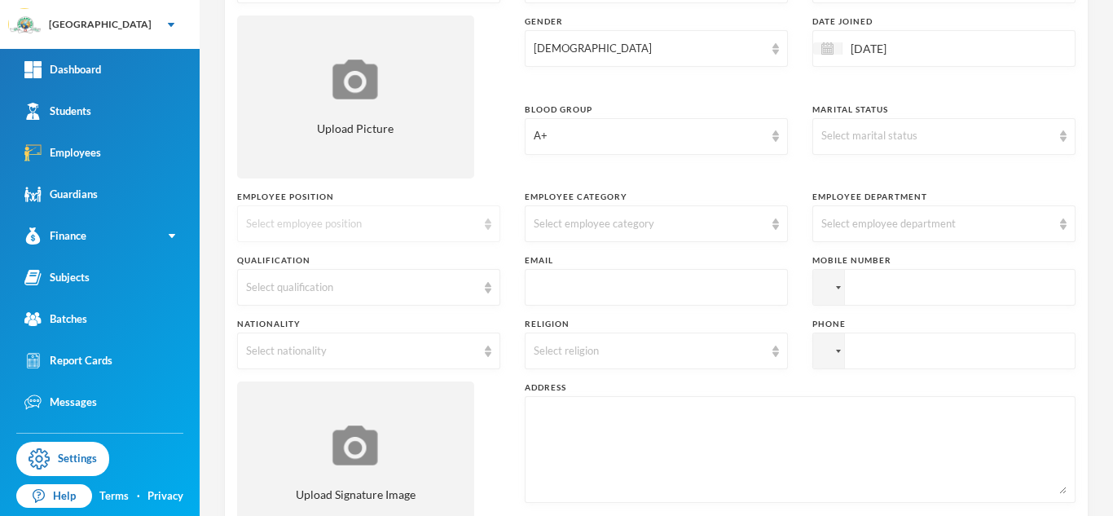
click at [474, 226] on div "Select employee position" at bounding box center [361, 224] width 231 height 16
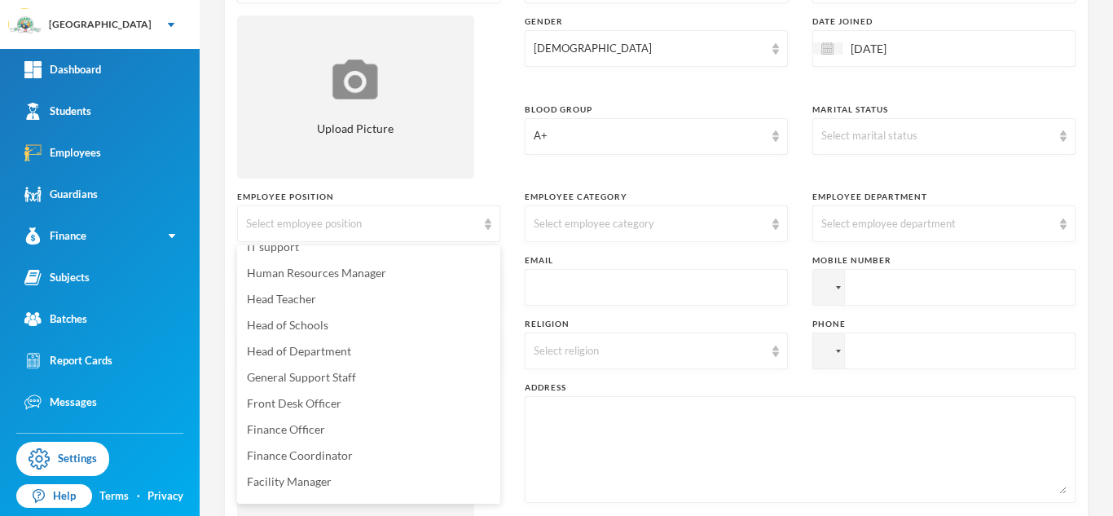
scroll to position [359, 0]
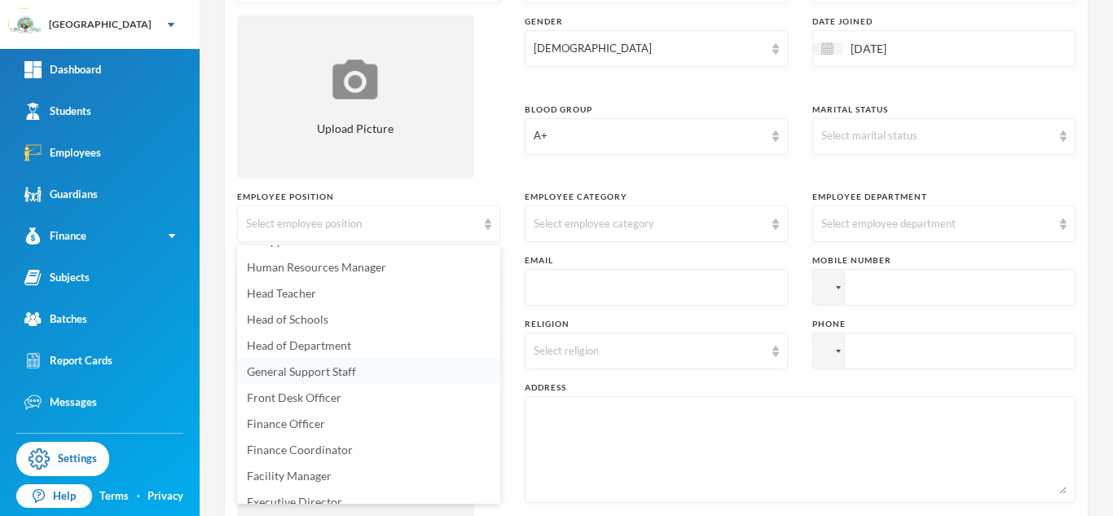
click at [352, 366] on span "General Support Staff" at bounding box center [301, 371] width 109 height 14
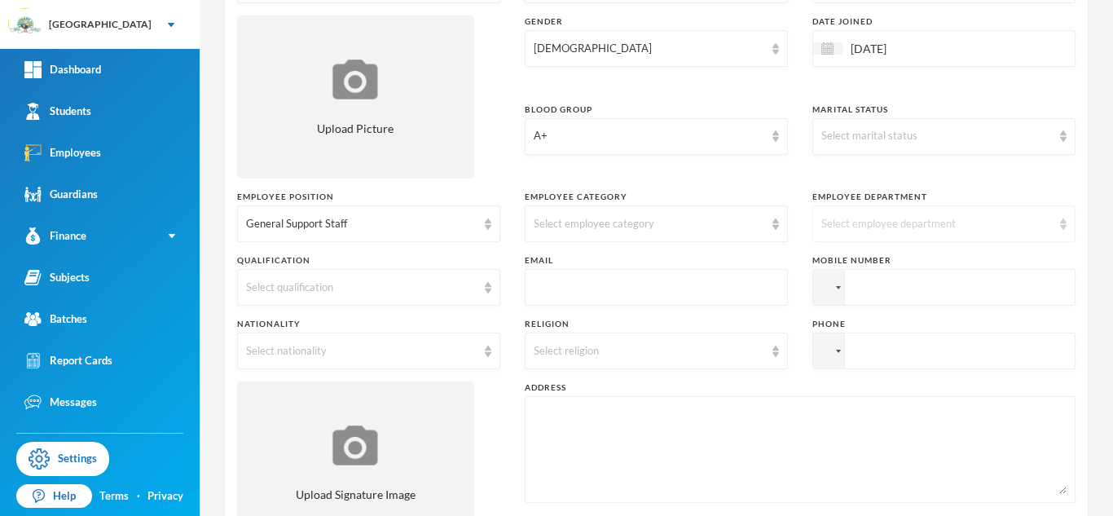
click at [1038, 223] on div "Select employee department" at bounding box center [937, 224] width 231 height 16
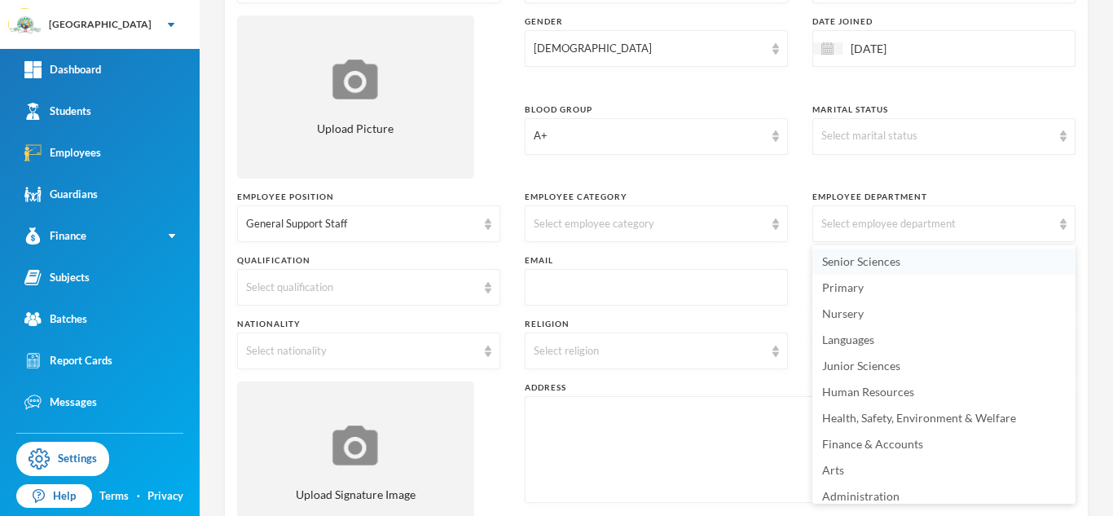
scroll to position [113, 0]
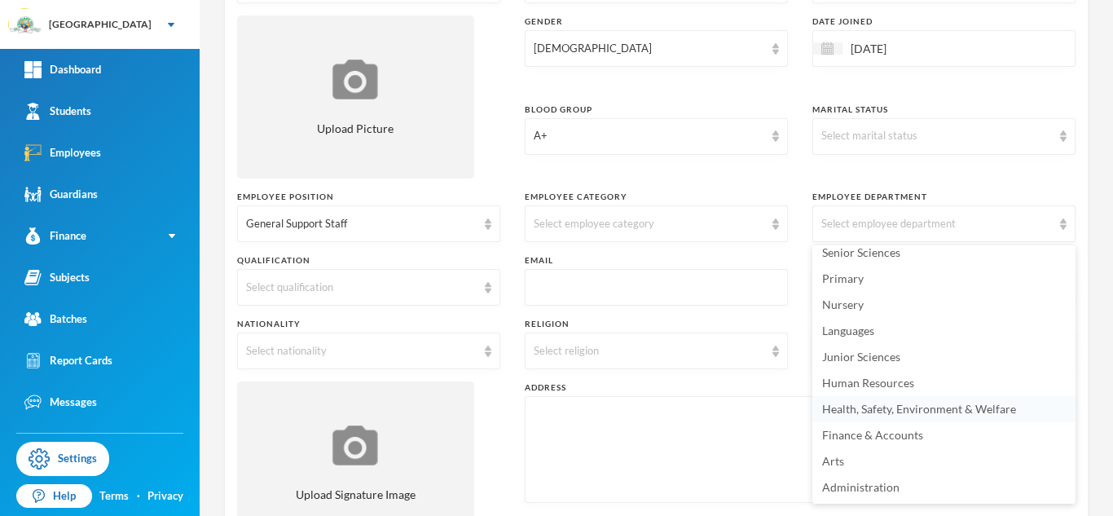
click at [901, 408] on span "Health, Safety, Environment & Welfare" at bounding box center [919, 409] width 194 height 14
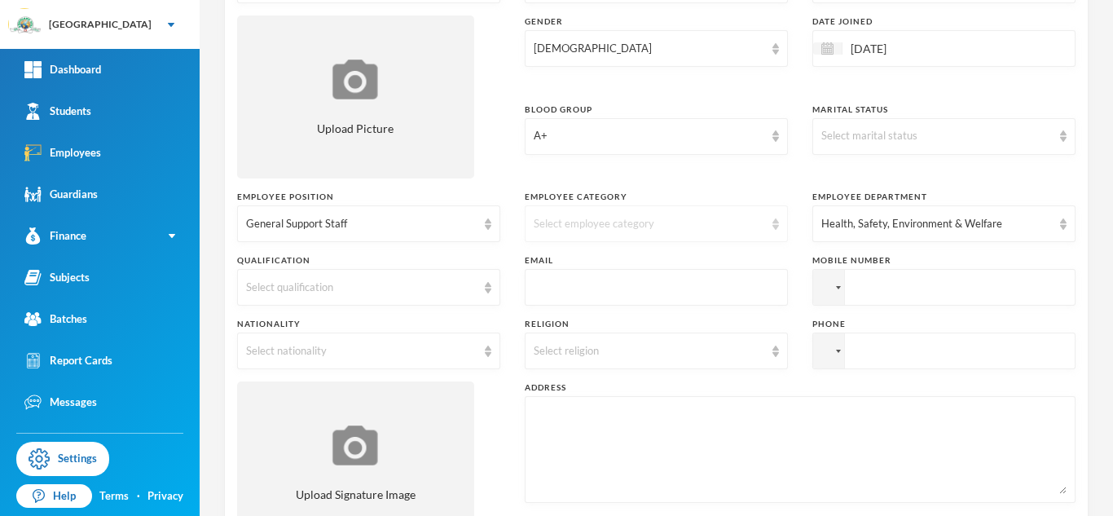
click at [775, 218] on img at bounding box center [776, 223] width 7 height 11
click at [628, 262] on li "Non Academic" at bounding box center [656, 262] width 263 height 26
click at [981, 130] on div "Select marital status" at bounding box center [937, 136] width 231 height 16
click at [873, 199] on li "Married" at bounding box center [944, 200] width 263 height 26
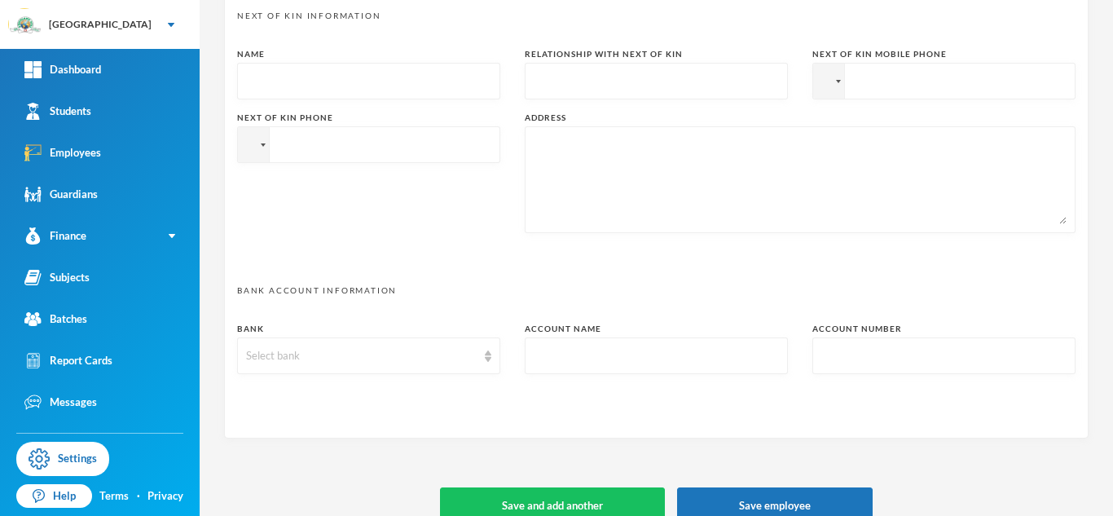
scroll to position [849, 0]
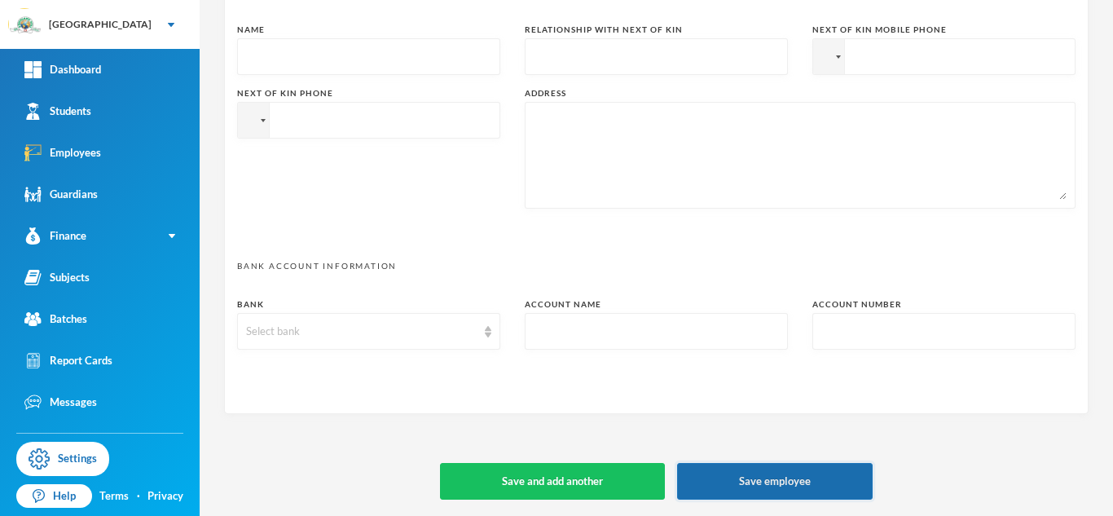
click at [775, 486] on button "Save employee" at bounding box center [775, 481] width 196 height 37
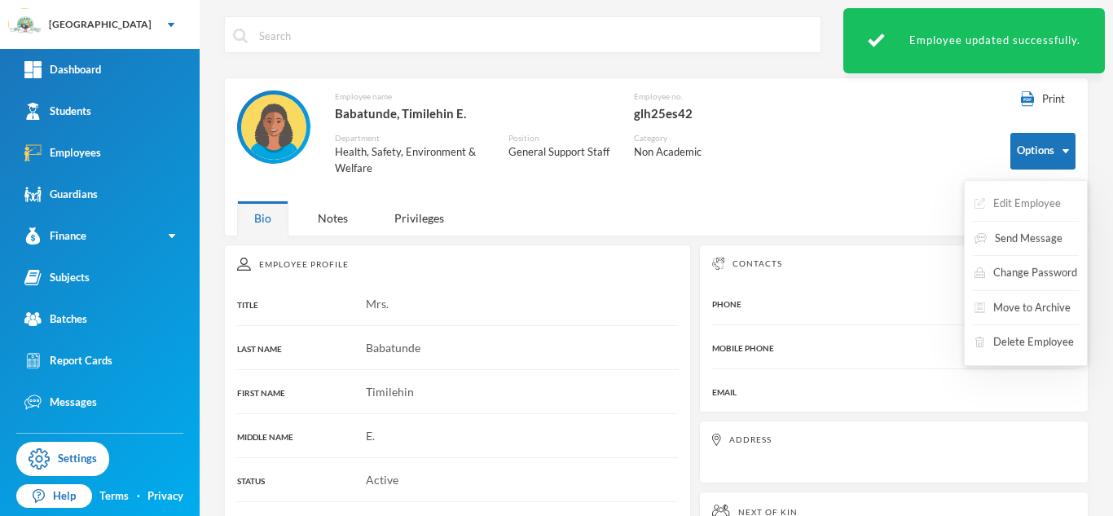
click at [1033, 203] on button "Edit Employee" at bounding box center [1018, 203] width 90 height 29
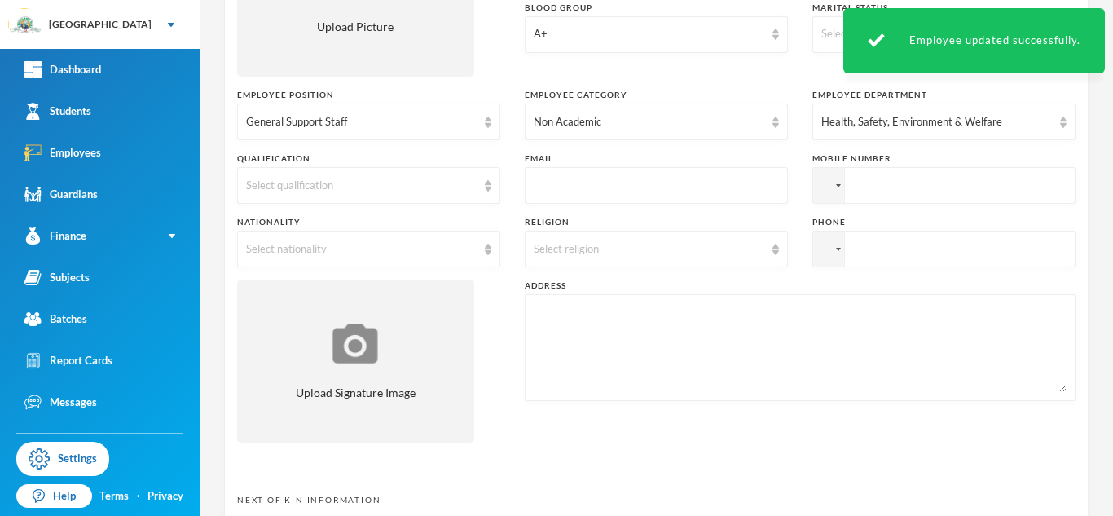
scroll to position [346, 0]
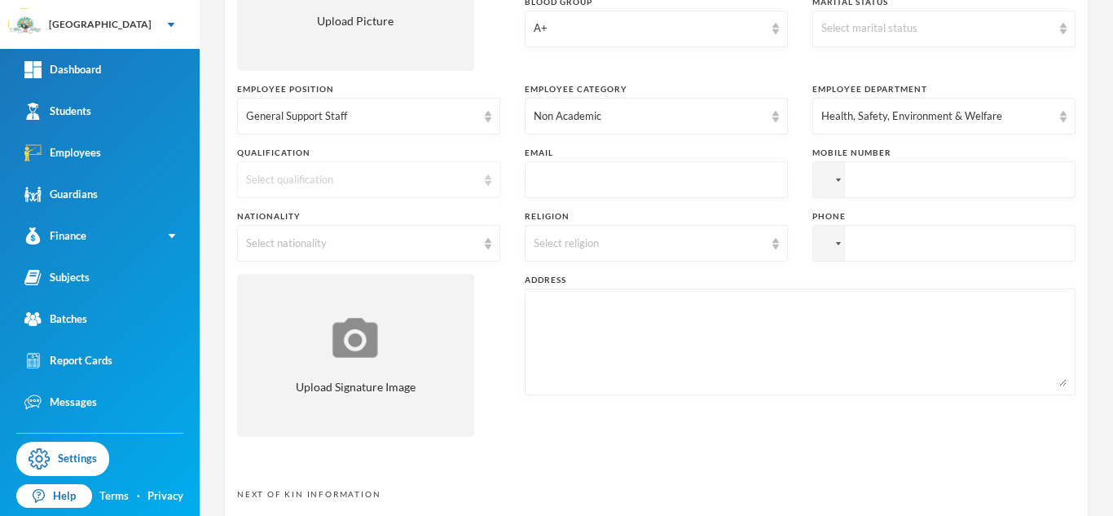
click at [485, 188] on div "Select qualification" at bounding box center [368, 179] width 263 height 37
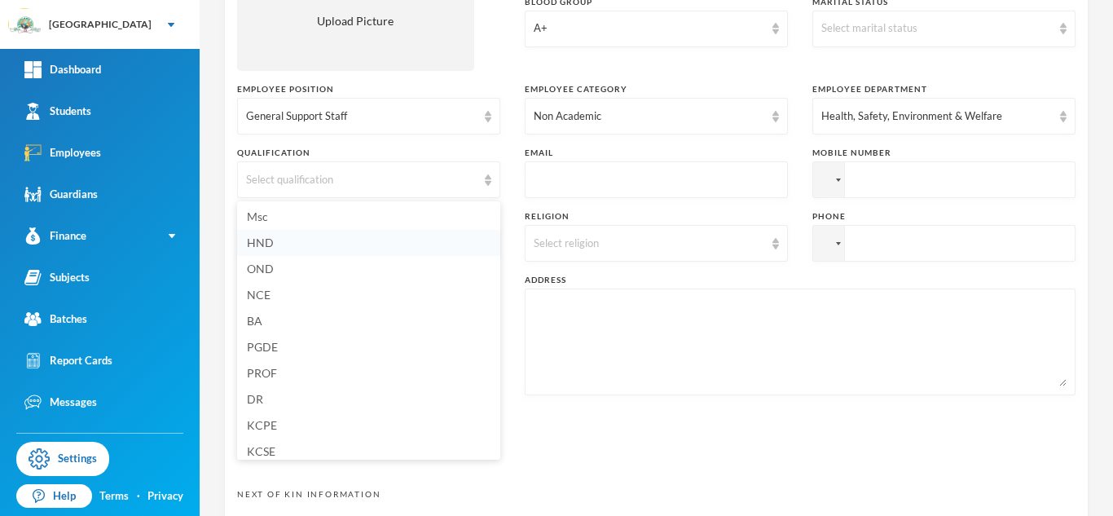
scroll to position [87, 0]
click at [579, 180] on input "text" at bounding box center [656, 180] width 245 height 37
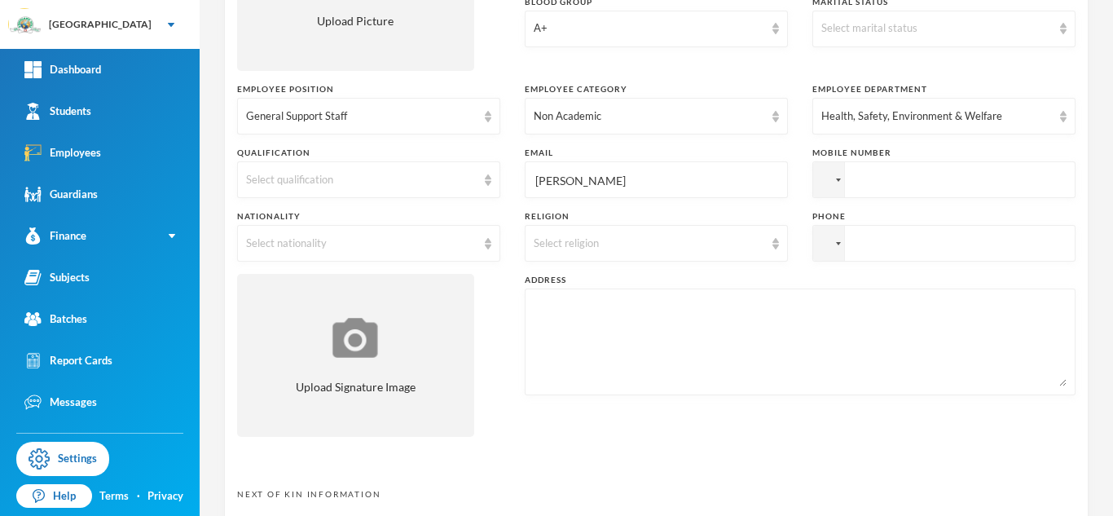
type input "[PERSON_NAME]"
type input "[PERSON_NAME][EMAIL_ADDRESS][PERSON_NAME][DOMAIN_NAME]"
click at [879, 189] on input "tel" at bounding box center [944, 179] width 263 height 37
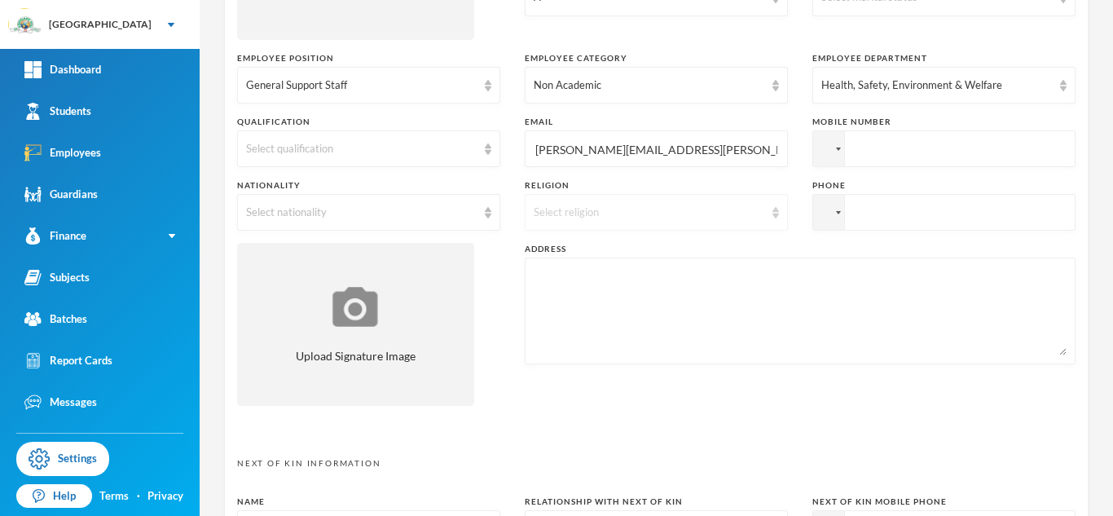
scroll to position [369, 0]
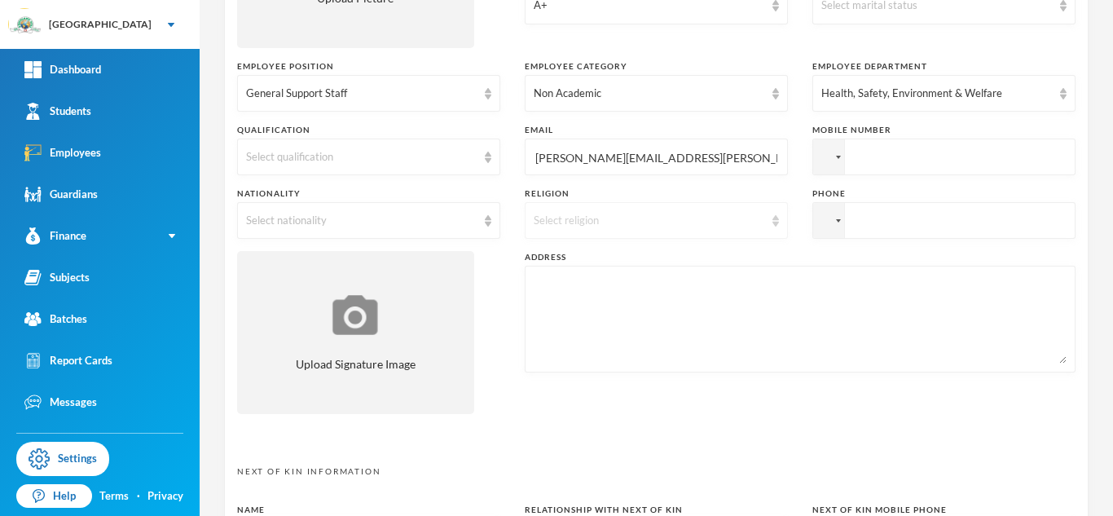
click at [614, 224] on div "Select religion" at bounding box center [649, 221] width 231 height 16
click at [602, 260] on li "[DEMOGRAPHIC_DATA]" at bounding box center [656, 258] width 263 height 26
click at [454, 217] on div "Select nationality" at bounding box center [361, 221] width 231 height 16
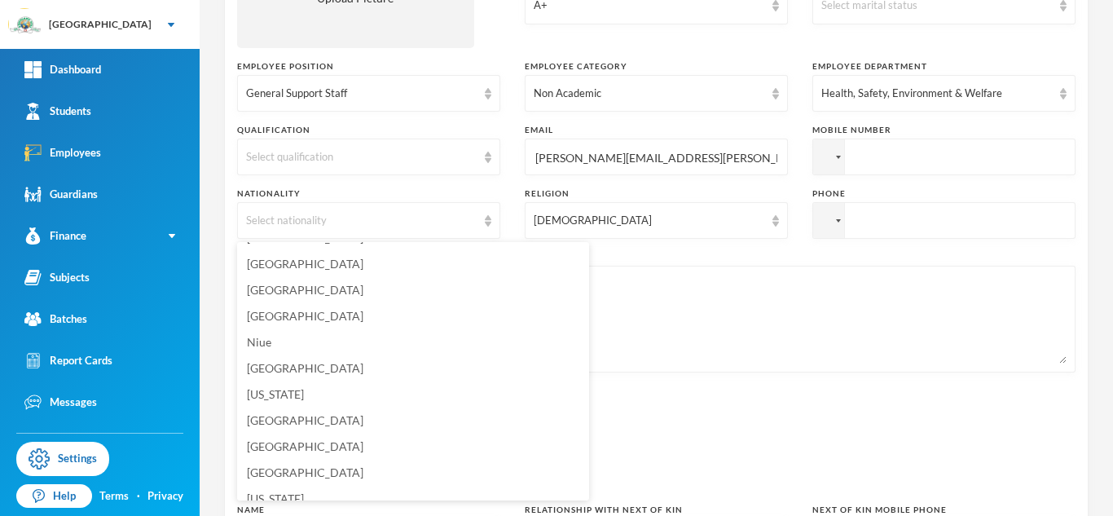
scroll to position [4127, 0]
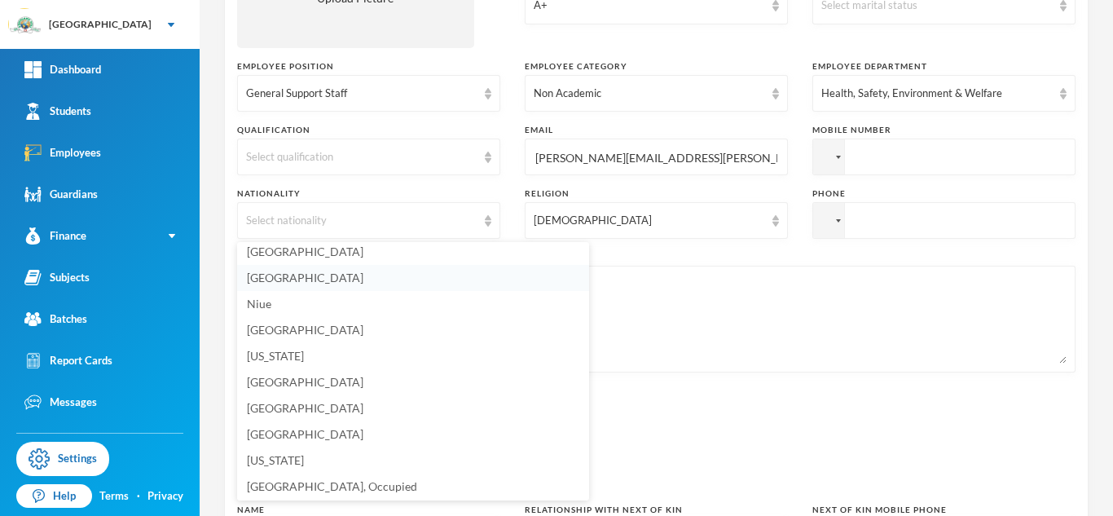
click at [278, 276] on span "[GEOGRAPHIC_DATA]" at bounding box center [305, 278] width 117 height 14
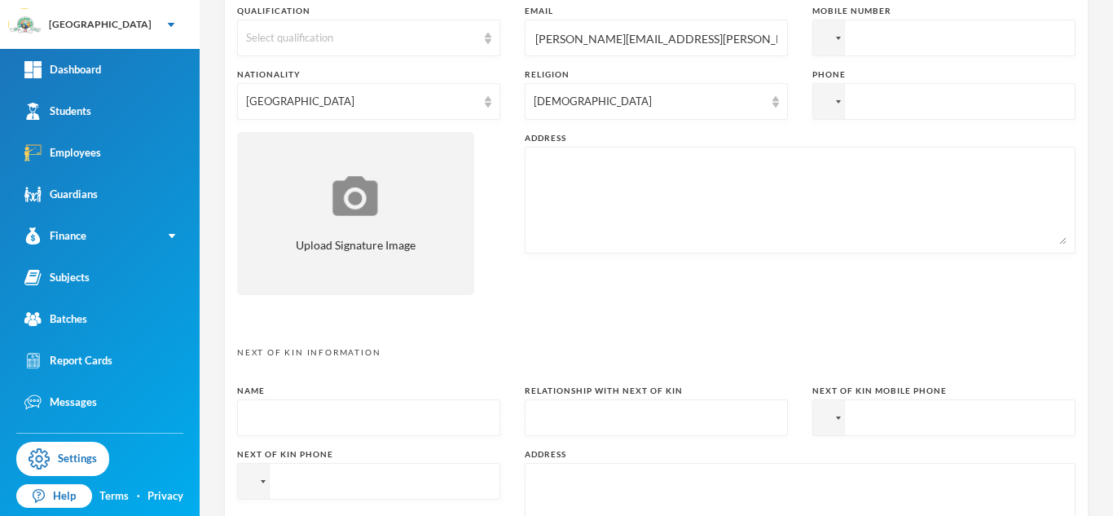
scroll to position [518, 0]
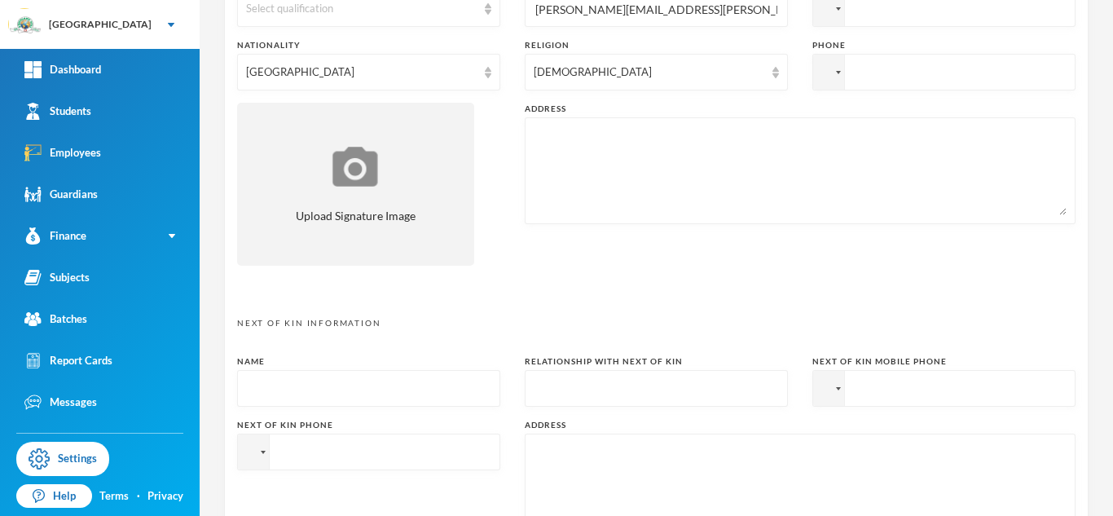
click at [588, 139] on textarea at bounding box center [800, 170] width 533 height 89
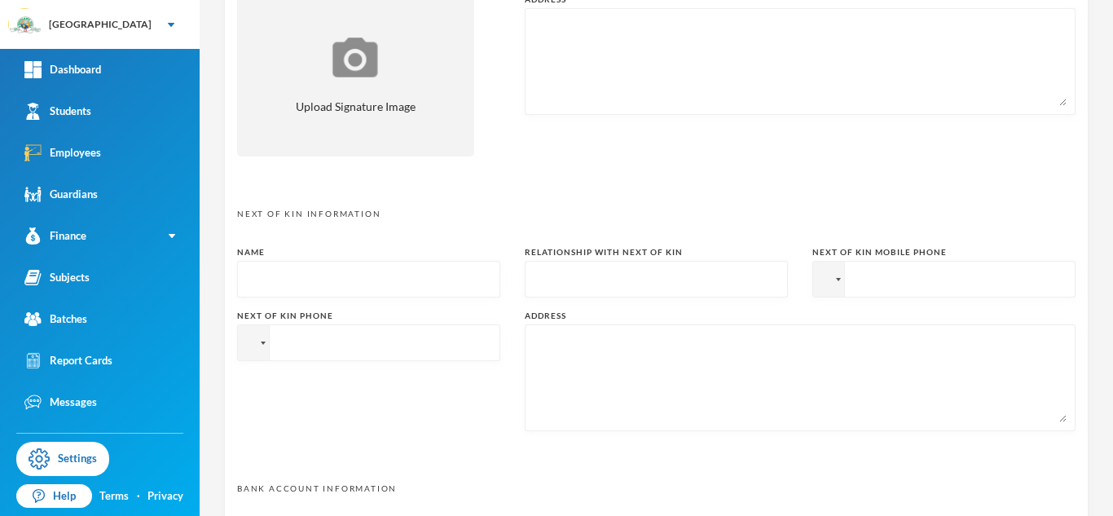
scroll to position [633, 0]
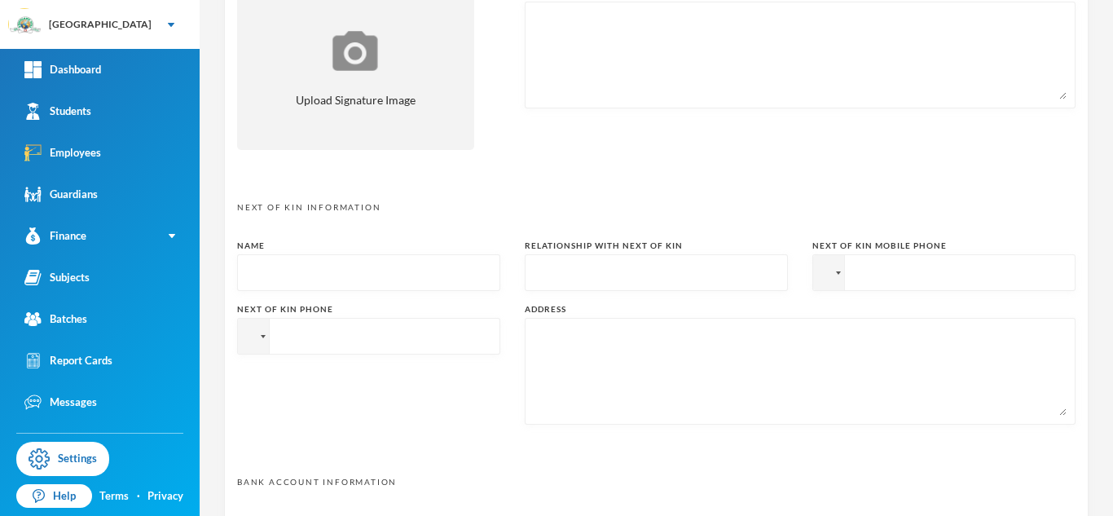
click at [465, 270] on input "text" at bounding box center [368, 273] width 245 height 37
type input "Mr. Yakub"
click at [676, 265] on input "text" at bounding box center [656, 273] width 245 height 37
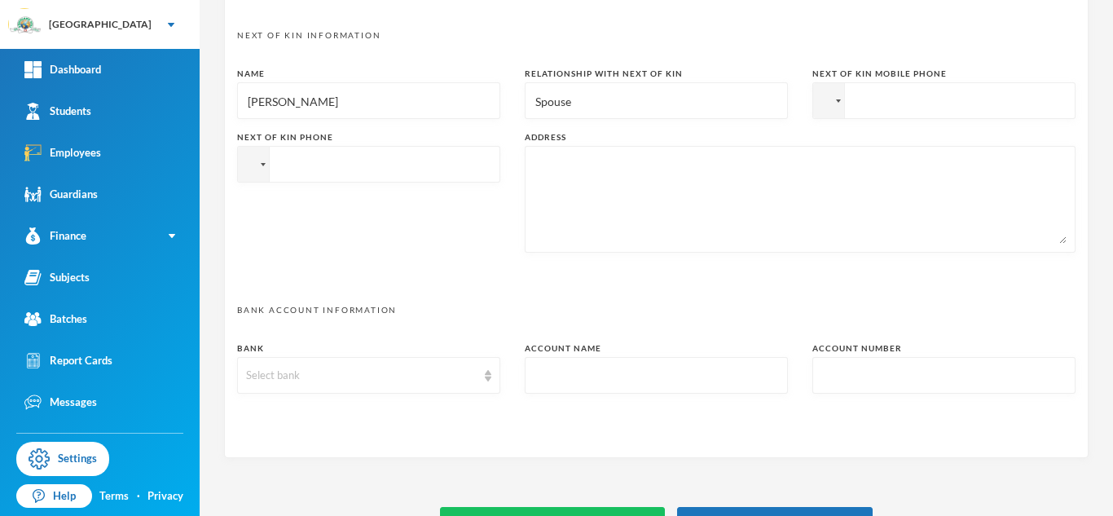
scroll to position [849, 0]
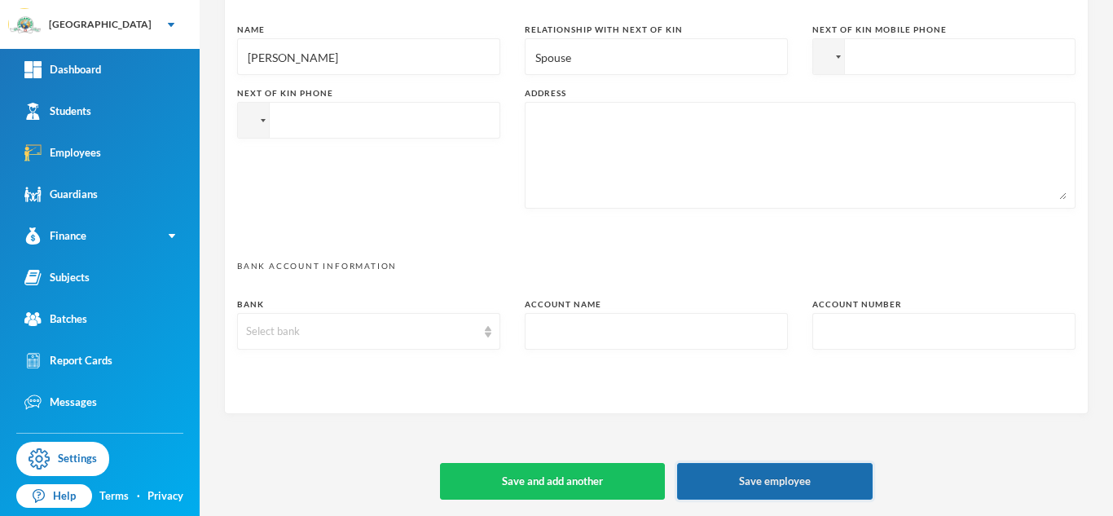
type input "Spouse"
click at [765, 474] on button "Save employee" at bounding box center [775, 481] width 196 height 37
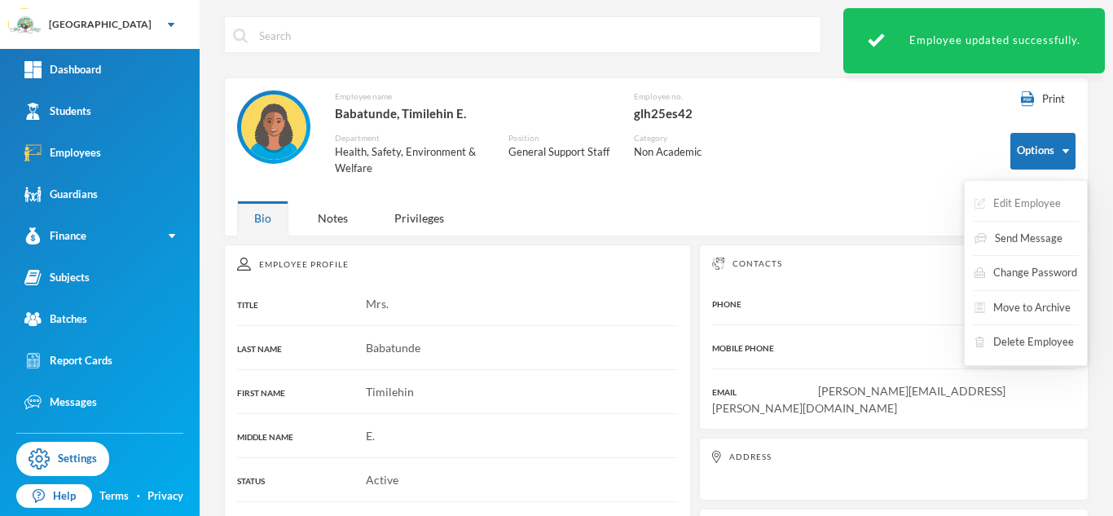
click at [1020, 201] on button "Edit Employee" at bounding box center [1018, 203] width 90 height 29
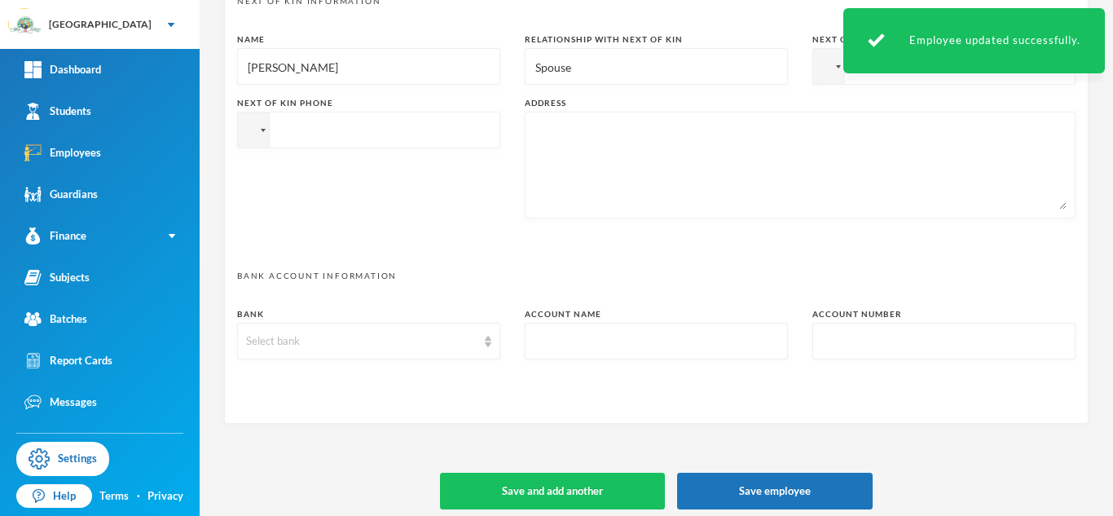
scroll to position [849, 0]
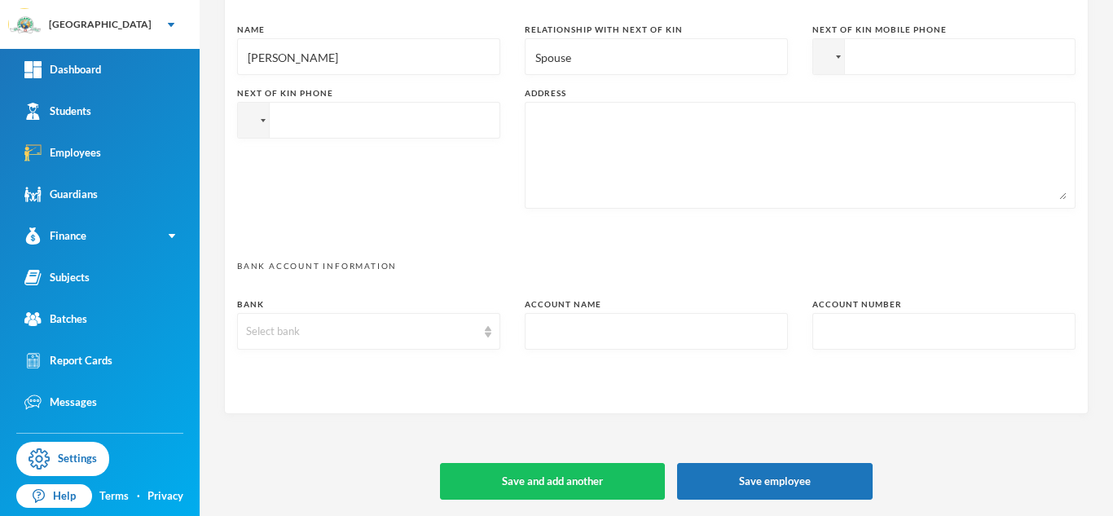
click at [627, 343] on input "text" at bounding box center [656, 332] width 245 height 37
type input "Opay"
click at [782, 479] on button "Save employee" at bounding box center [775, 481] width 196 height 37
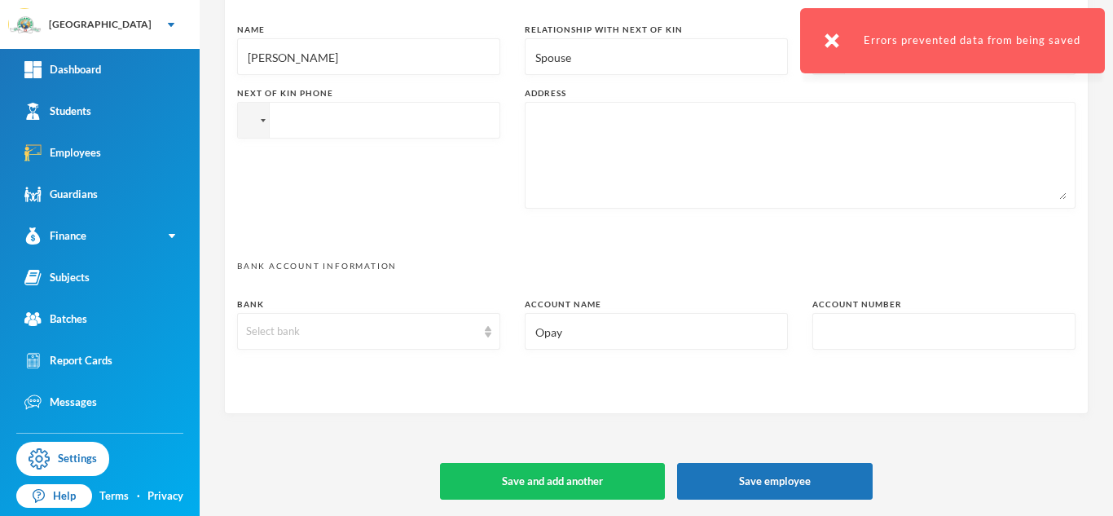
click at [610, 326] on input "Opay" at bounding box center [656, 332] width 245 height 37
click at [773, 490] on button "Save employee" at bounding box center [775, 481] width 196 height 37
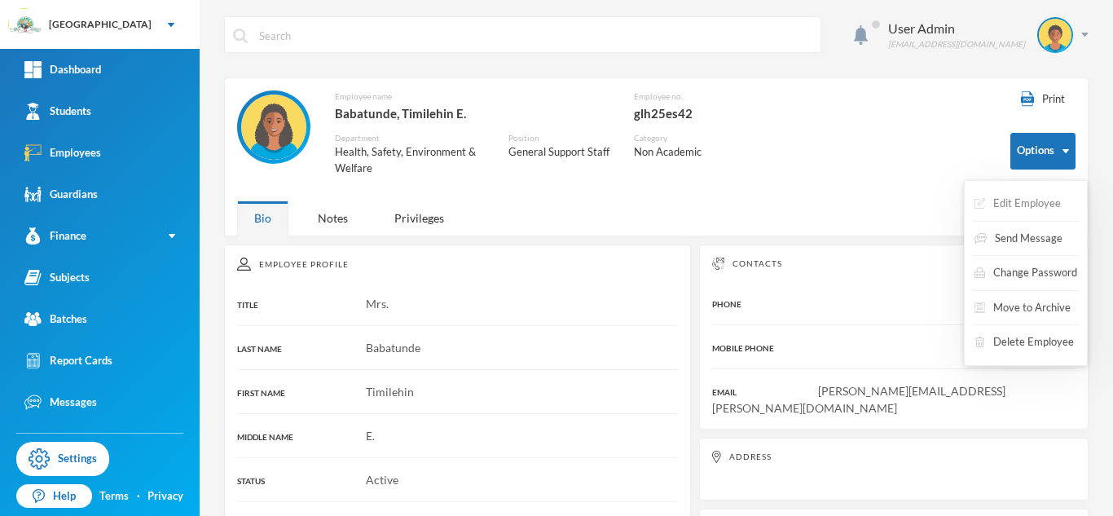
click at [1025, 212] on button "Edit Employee" at bounding box center [1018, 203] width 90 height 29
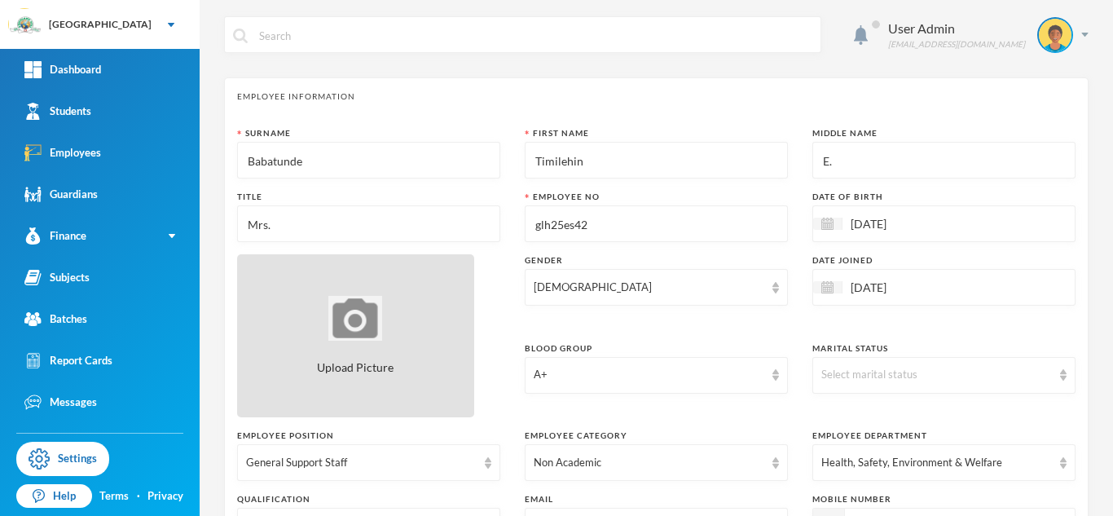
click at [346, 346] on div "Upload Picture" at bounding box center [355, 335] width 237 height 163
type input "C:\fakepath\155326.jpeg"
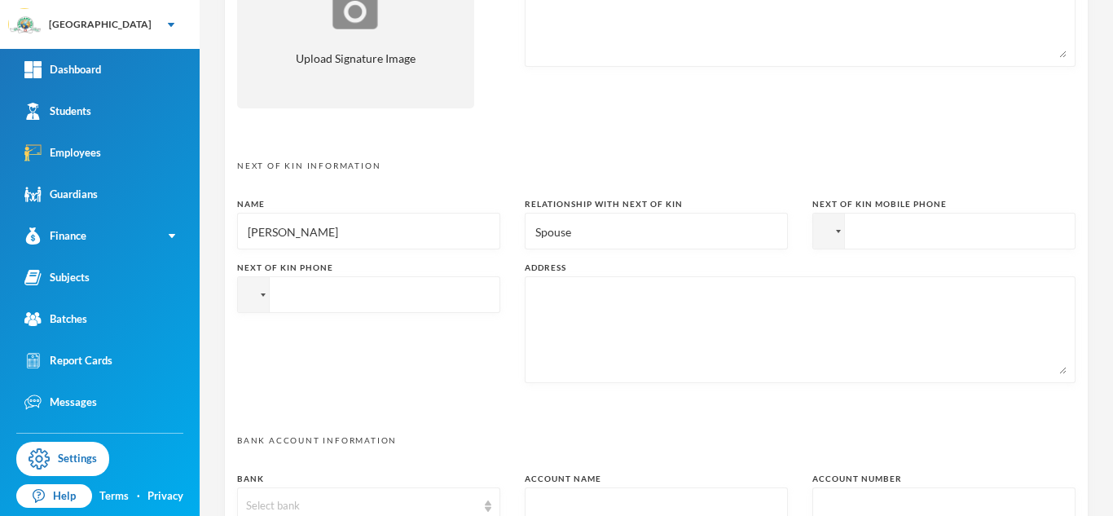
scroll to position [849, 0]
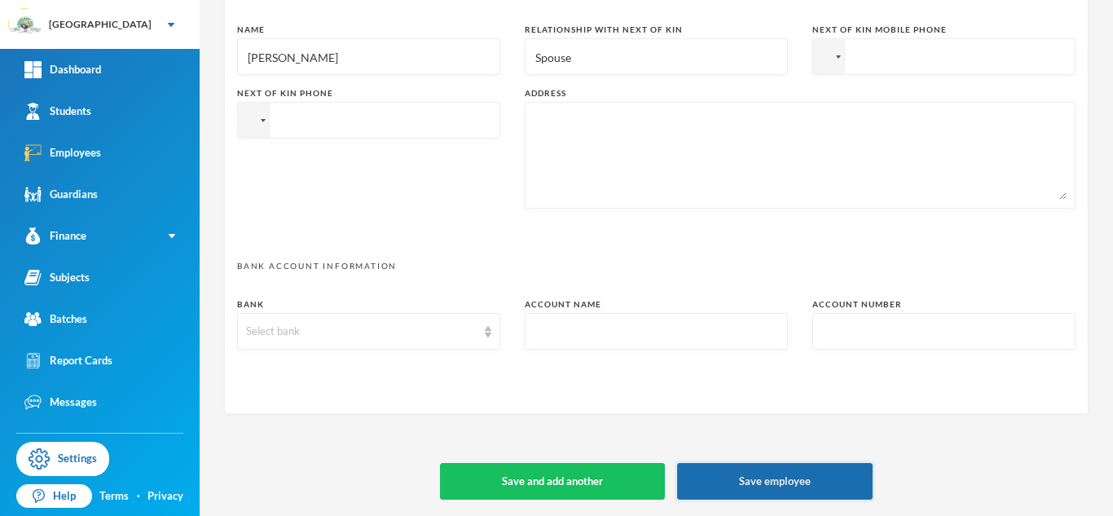
click at [782, 499] on button "Save employee" at bounding box center [775, 481] width 196 height 37
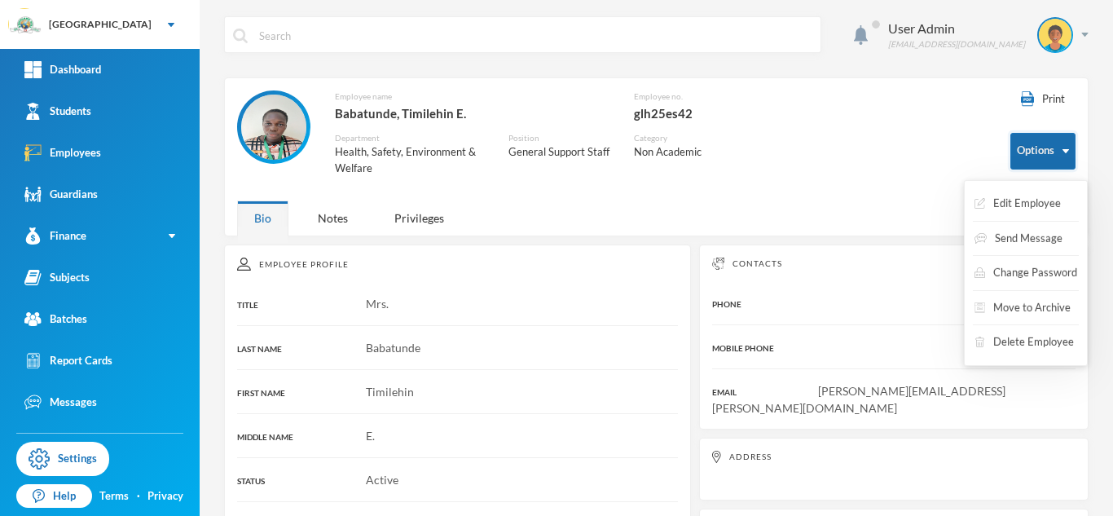
click at [1028, 163] on button "Options" at bounding box center [1043, 151] width 65 height 37
click at [1033, 202] on button "Edit Employee" at bounding box center [1018, 203] width 90 height 29
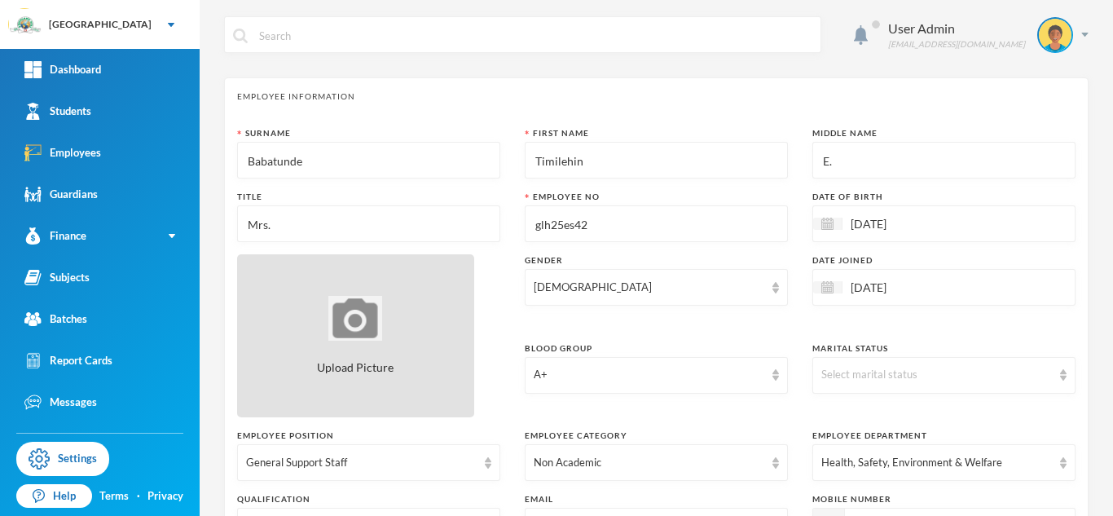
click at [345, 354] on div "Upload Picture" at bounding box center [355, 335] width 237 height 163
type input "C:\fakepath\155326 (1).jpeg"
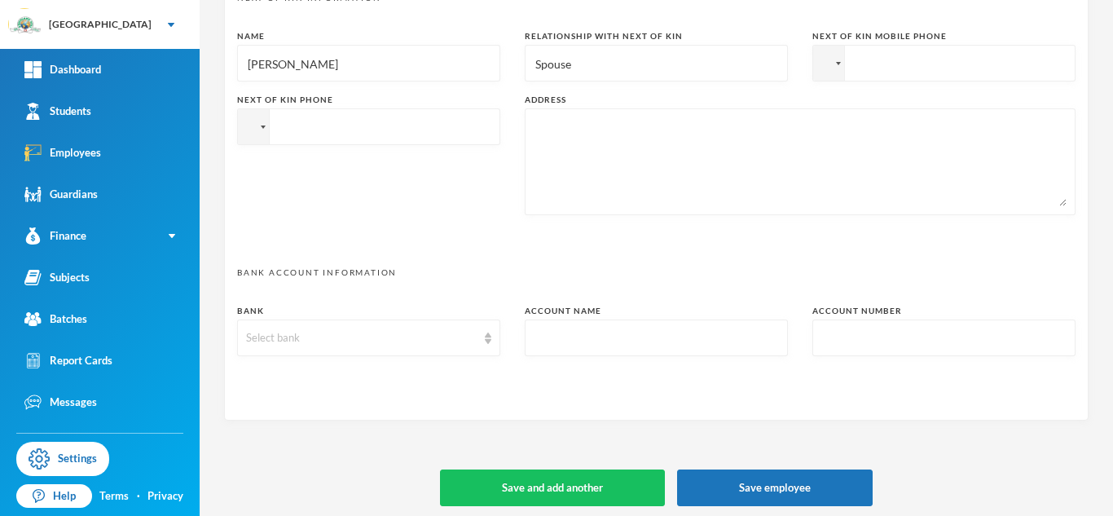
scroll to position [849, 0]
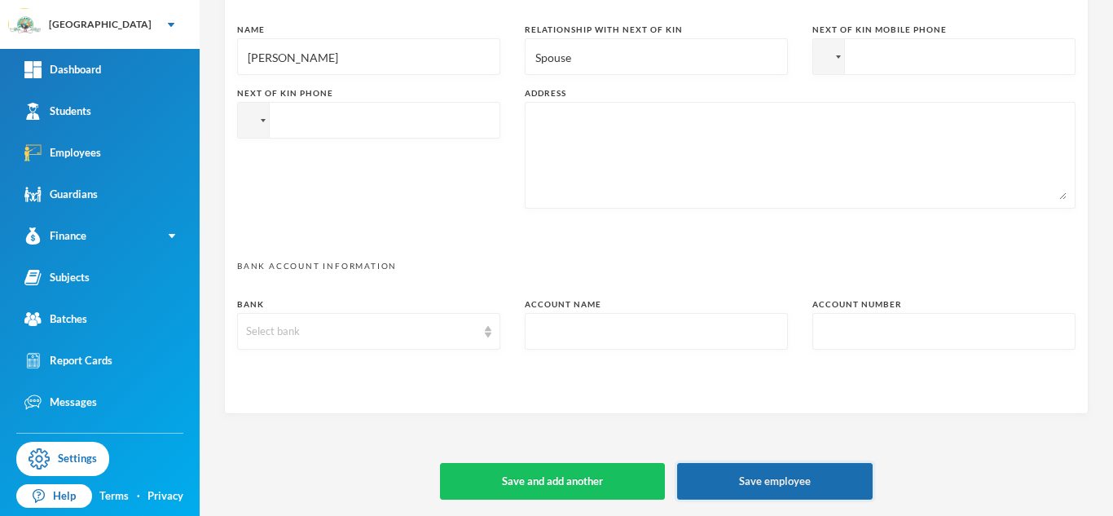
click at [767, 481] on button "Save employee" at bounding box center [775, 481] width 196 height 37
